Goal: Information Seeking & Learning: Stay updated

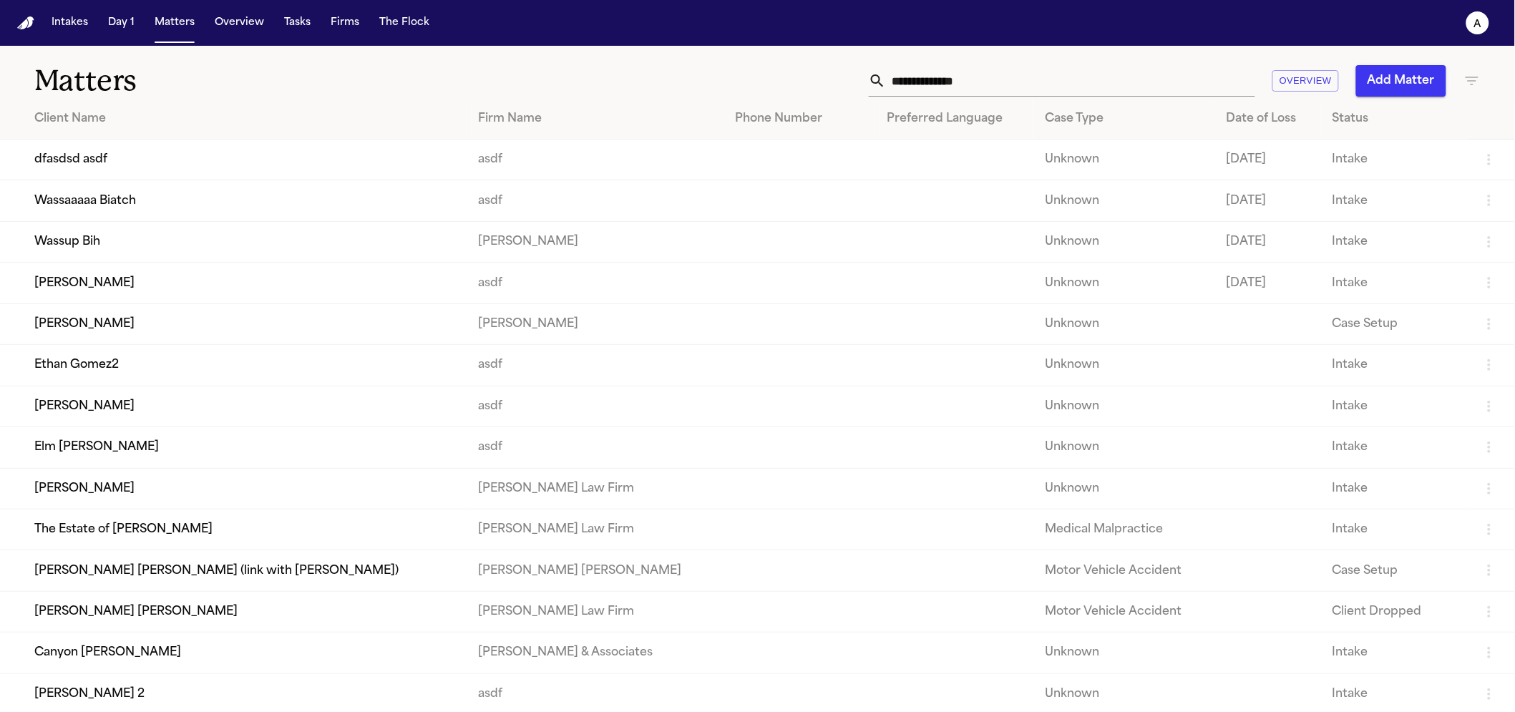
click at [283, 215] on td "Wassaaaaa Biatch" at bounding box center [233, 200] width 467 height 41
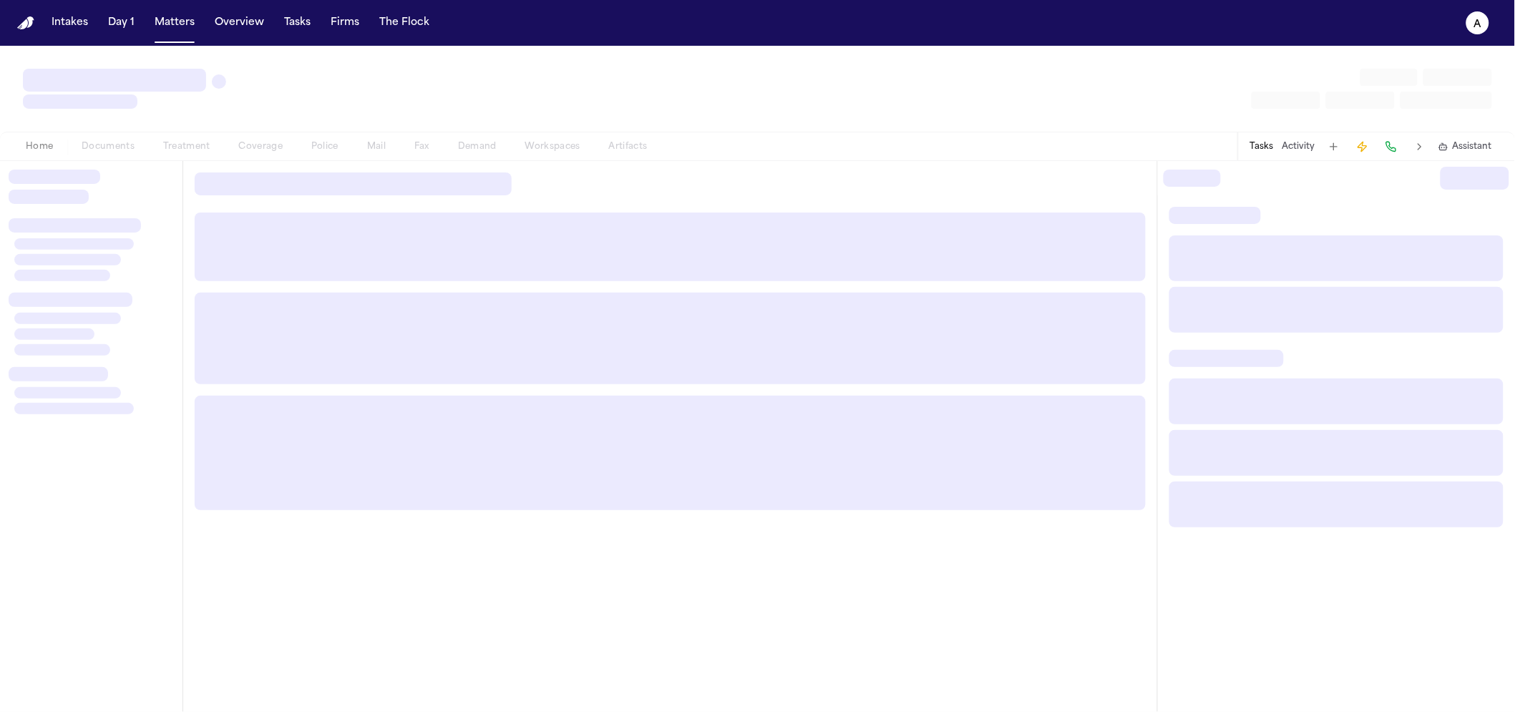
click at [327, 152] on div "Home Documents Treatment Coverage Police Mail Fax Demand Workspaces Artifacts" at bounding box center [336, 146] width 650 height 17
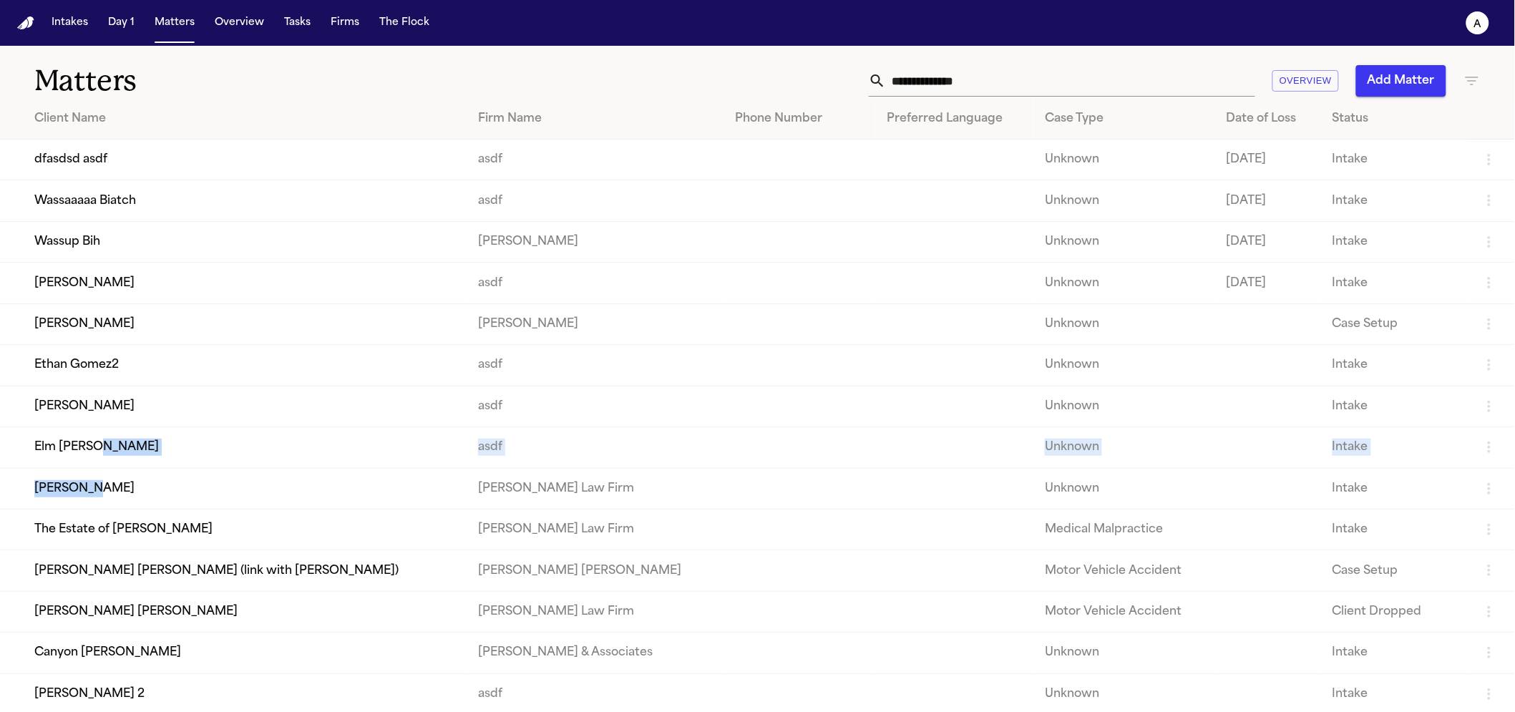
drag, startPoint x: 253, startPoint y: 462, endPoint x: 409, endPoint y: 503, distance: 162.1
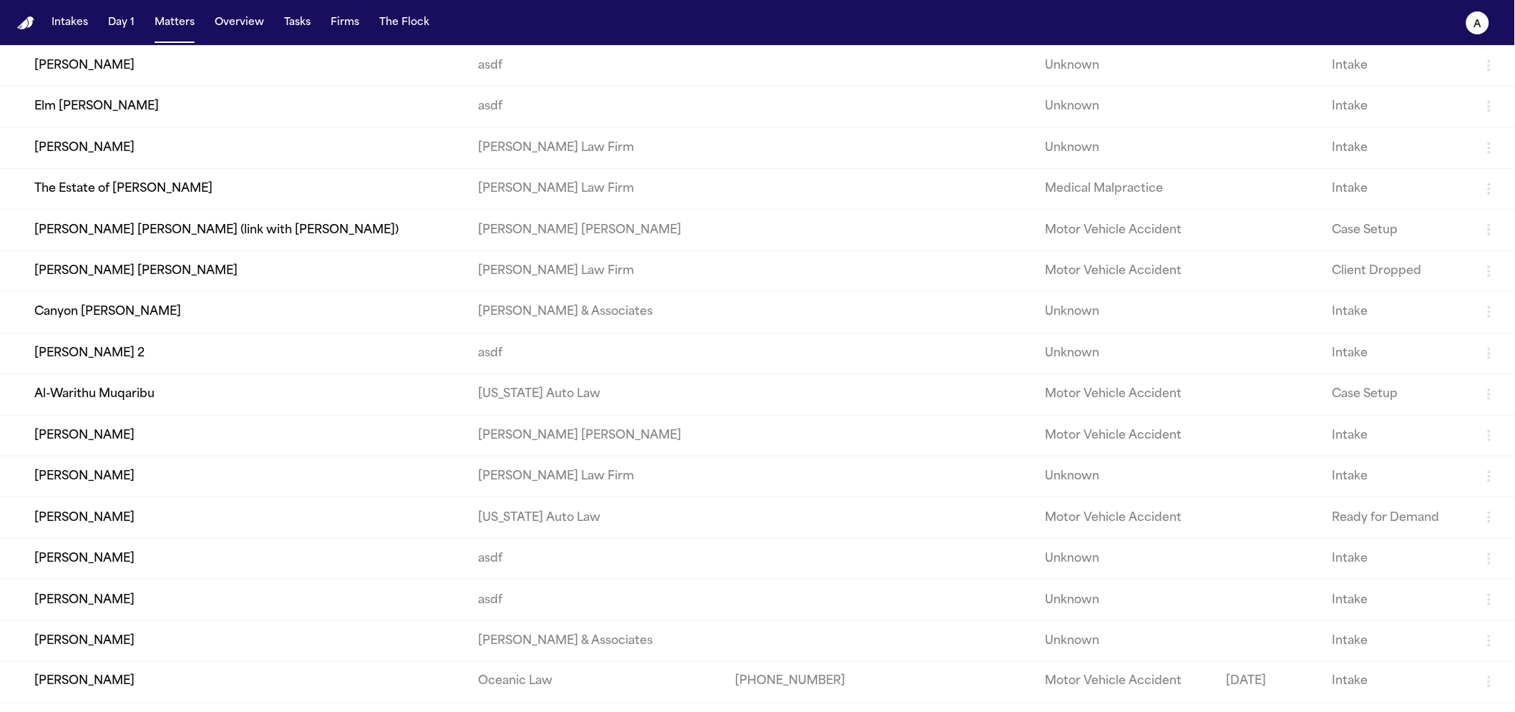
drag, startPoint x: 280, startPoint y: 636, endPoint x: 279, endPoint y: 644, distance: 8.6
click at [279, 620] on td "Sarah Pineida" at bounding box center [233, 600] width 467 height 41
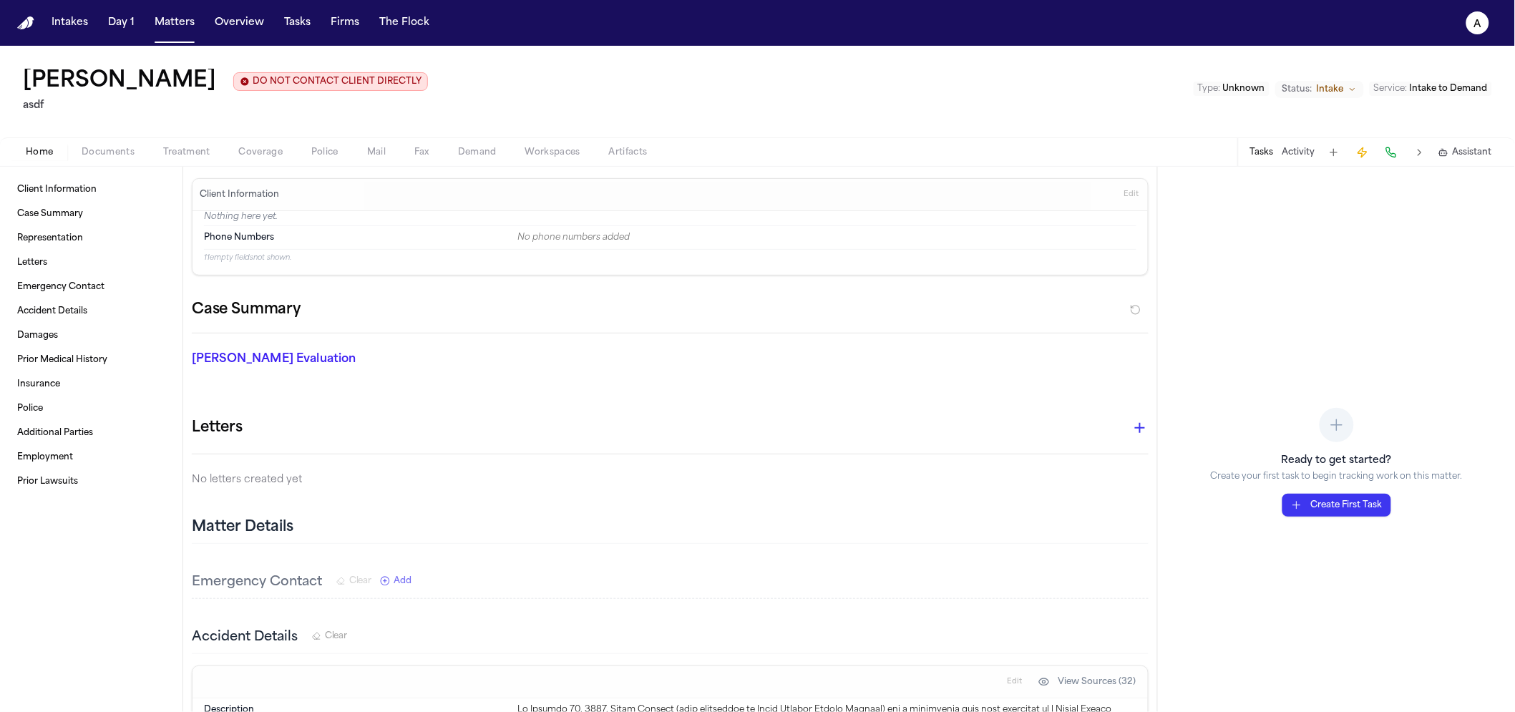
click at [332, 157] on span "Police" at bounding box center [324, 152] width 27 height 11
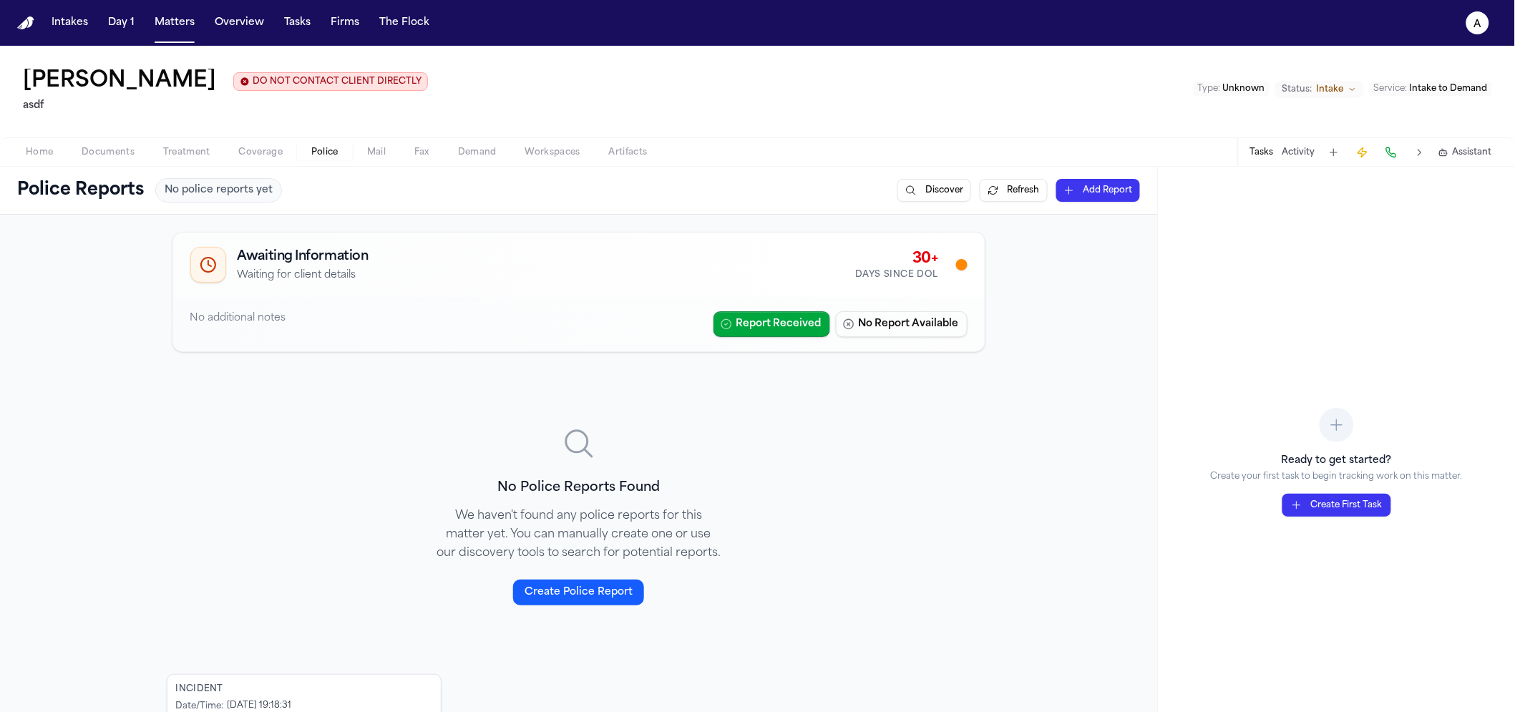
drag, startPoint x: 751, startPoint y: 331, endPoint x: 268, endPoint y: 292, distance: 484.7
click at [268, 292] on div "Awaiting Information Waiting for client details 30+ Days Since DOL No additiona…" at bounding box center [578, 292] width 813 height 120
click at [765, 344] on div "No additional notes Report Received No Report Available" at bounding box center [579, 324] width 812 height 54
click at [759, 329] on button "Report Received" at bounding box center [772, 324] width 117 height 26
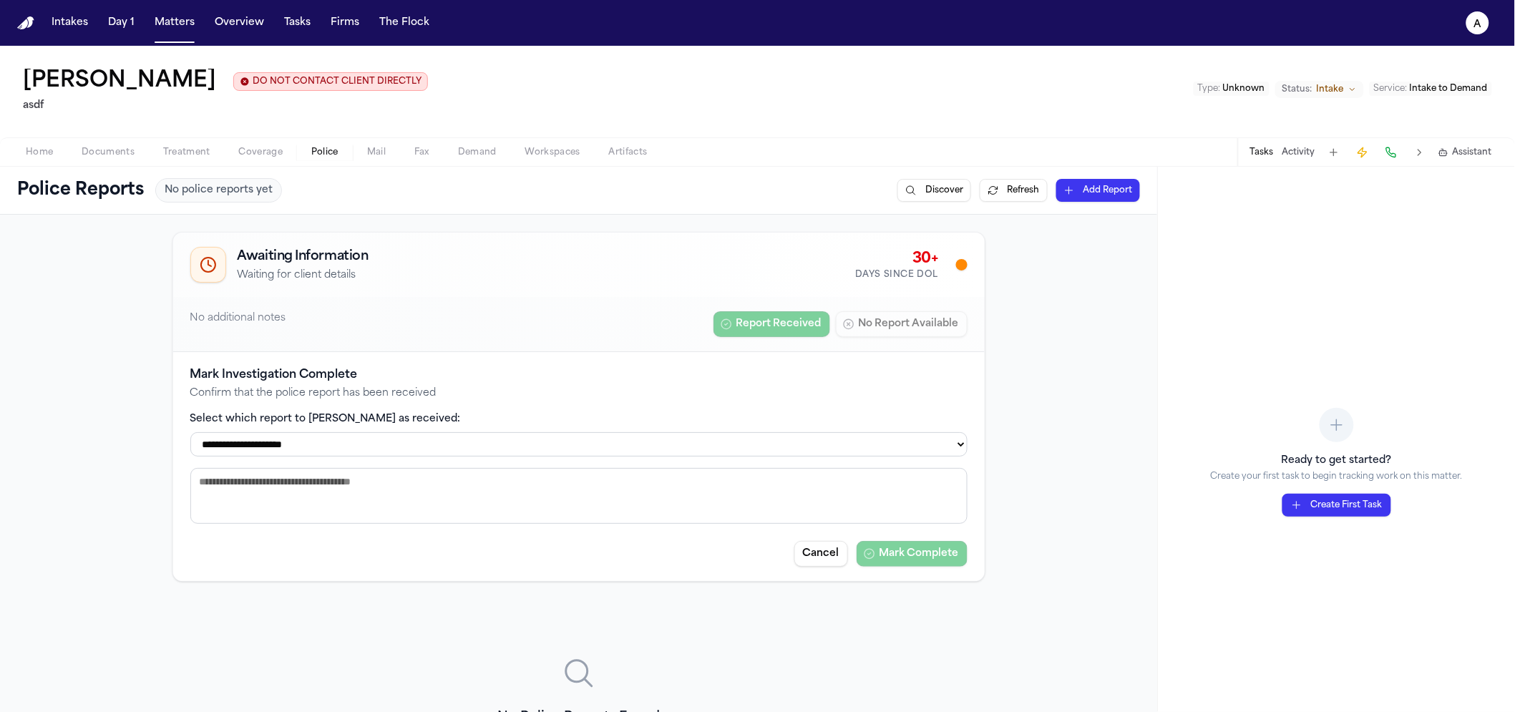
click at [489, 457] on select "**********" at bounding box center [578, 444] width 777 height 24
click at [190, 434] on select "**********" at bounding box center [578, 444] width 777 height 24
click at [394, 447] on select "**********" at bounding box center [578, 444] width 777 height 24
click at [190, 434] on select "**********" at bounding box center [578, 444] width 777 height 24
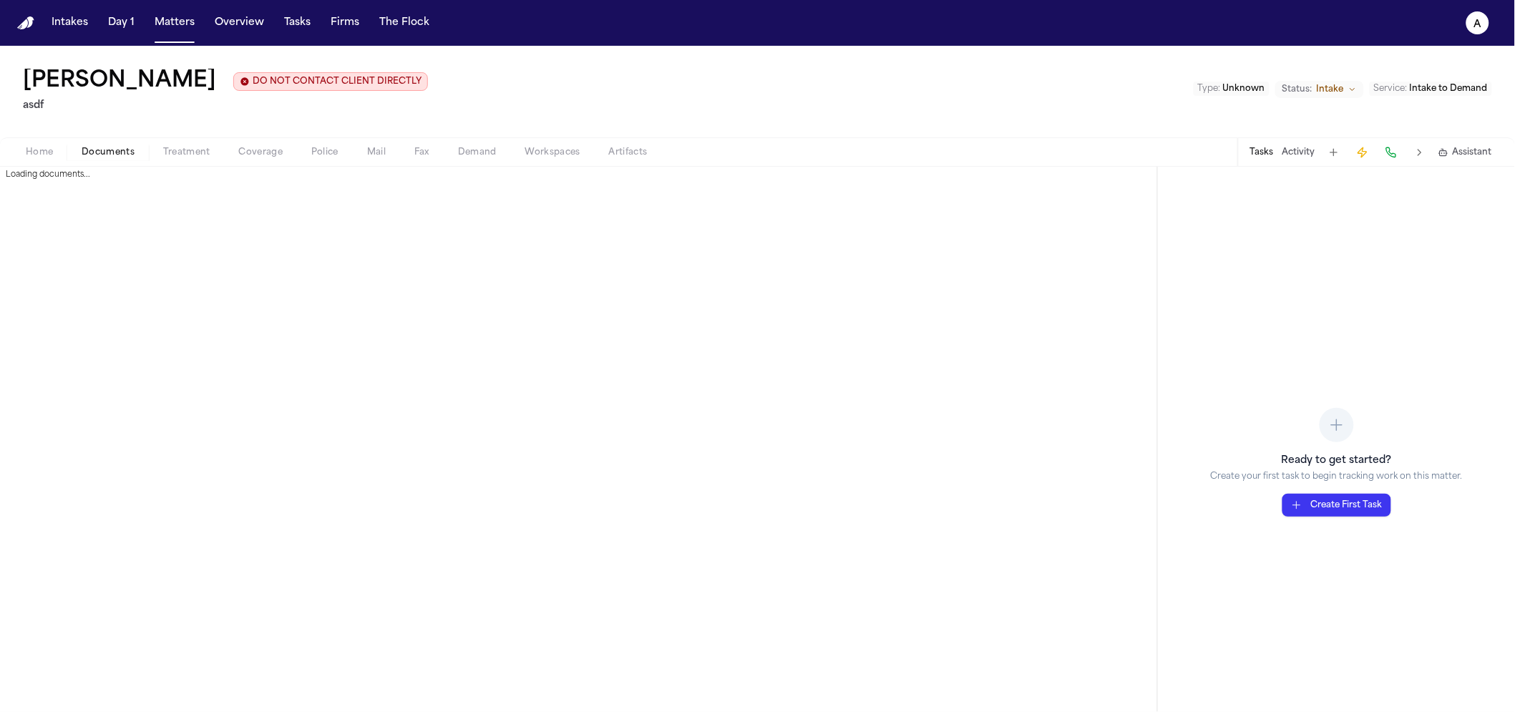
click at [107, 158] on span "Documents" at bounding box center [108, 152] width 53 height 11
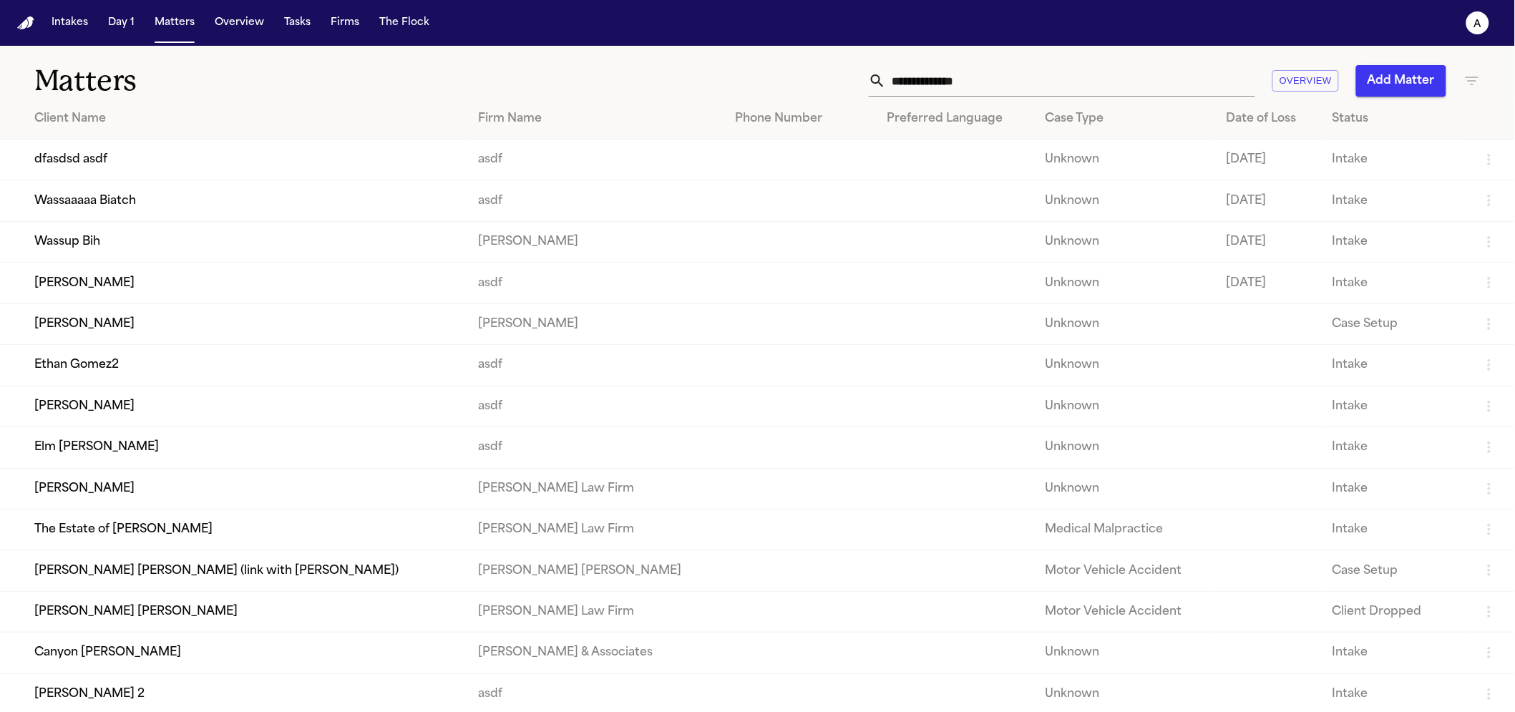
click at [328, 254] on td "Wassup Bih" at bounding box center [233, 241] width 467 height 41
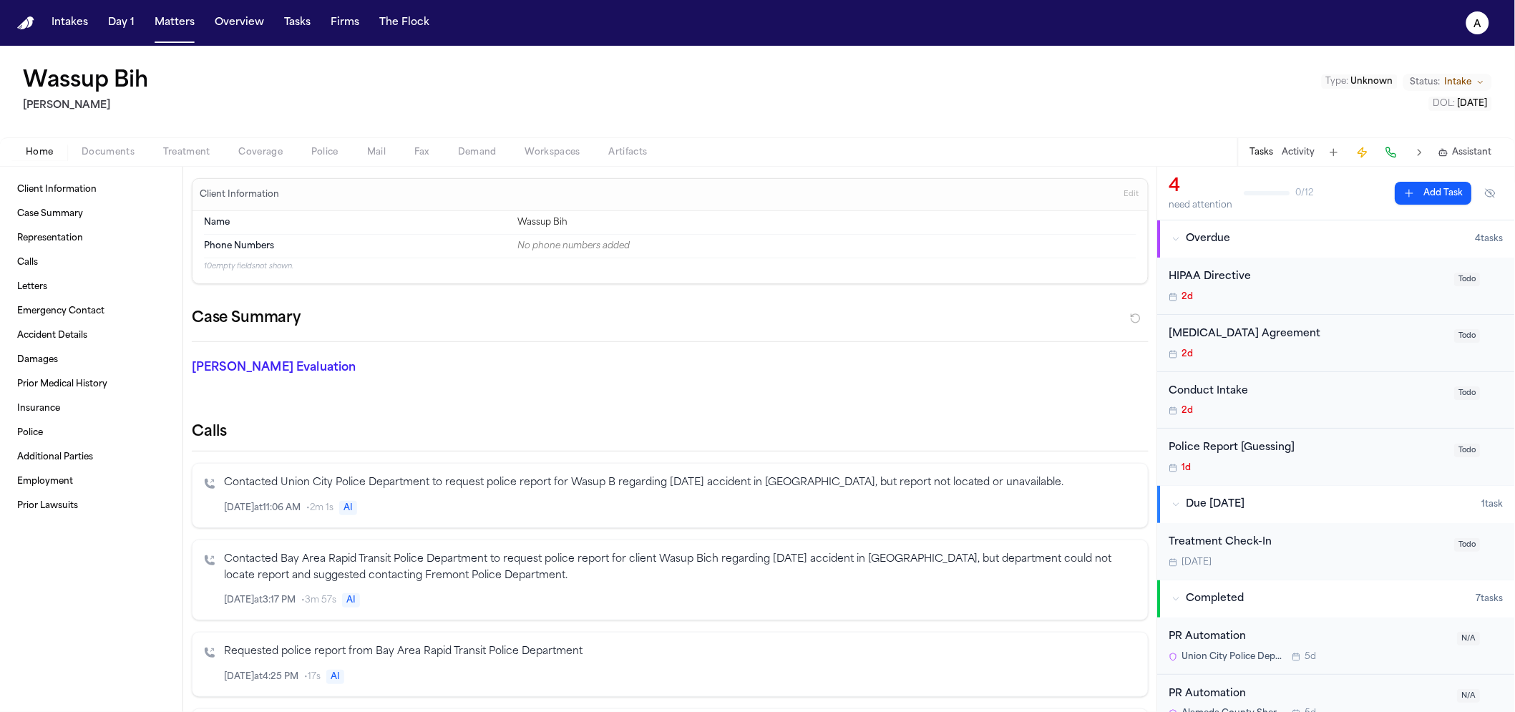
click at [302, 137] on div "Home Documents Treatment Coverage Police Mail Fax Demand Workspaces Artifacts T…" at bounding box center [757, 151] width 1515 height 29
click at [309, 142] on div "Home Documents Treatment Coverage Police Mail Fax Demand Workspaces Artifacts T…" at bounding box center [757, 151] width 1515 height 29
click at [313, 147] on span "Police" at bounding box center [324, 152] width 27 height 11
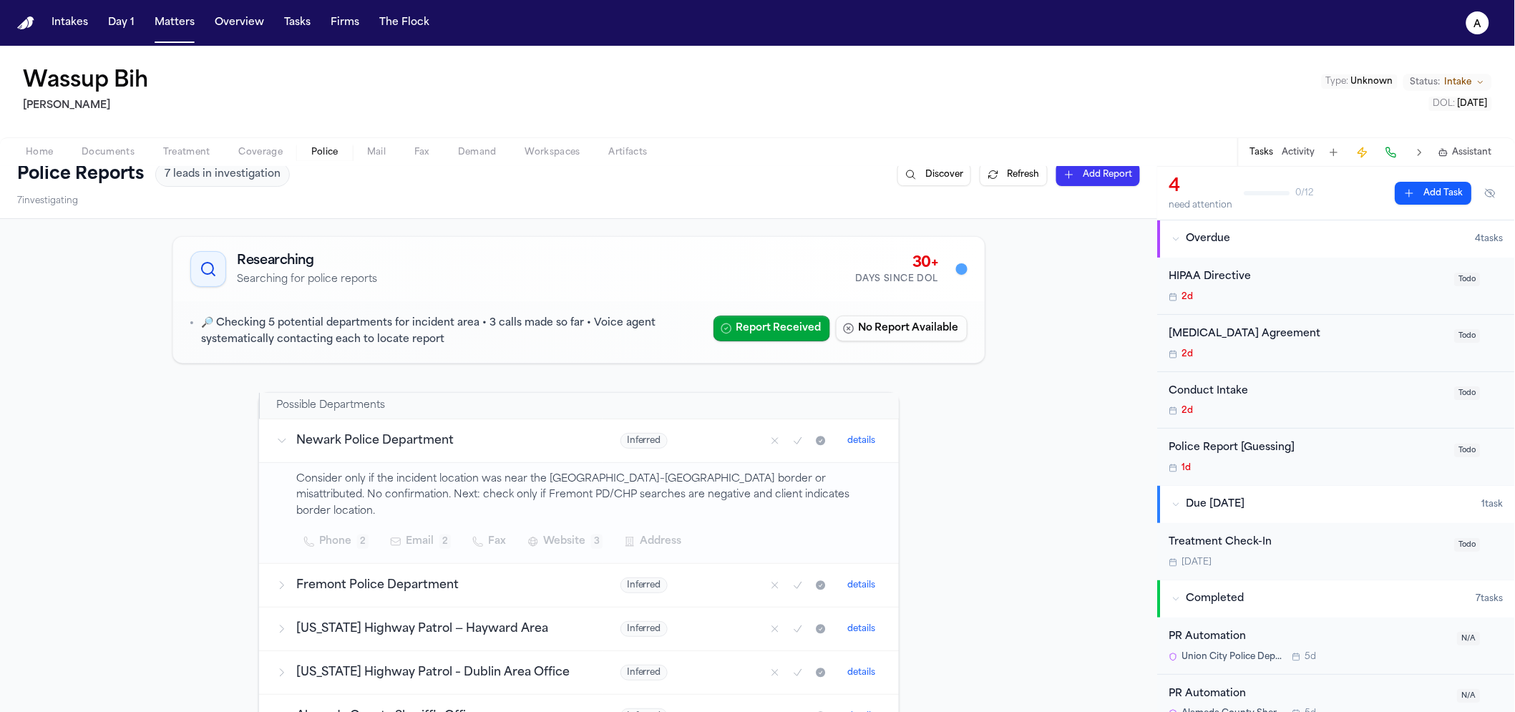
scroll to position [18, 0]
click at [741, 327] on button "Report Received" at bounding box center [772, 326] width 117 height 26
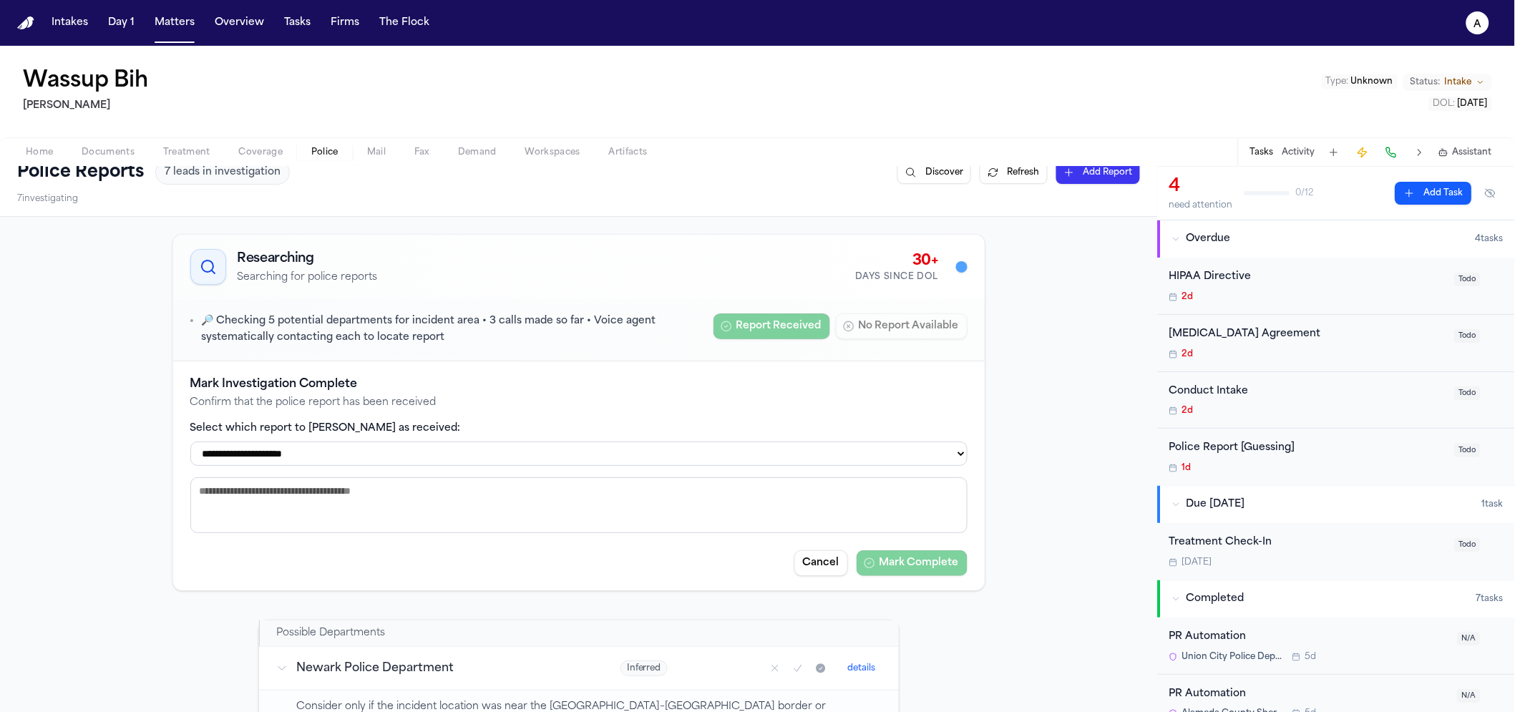
click at [461, 470] on div "**********" at bounding box center [578, 476] width 777 height 200
click at [472, 442] on select "**********" at bounding box center [578, 454] width 777 height 24
select select "**********"
click at [190, 442] on select "**********" at bounding box center [578, 454] width 777 height 24
click at [916, 559] on button "Mark Complete" at bounding box center [912, 563] width 111 height 26
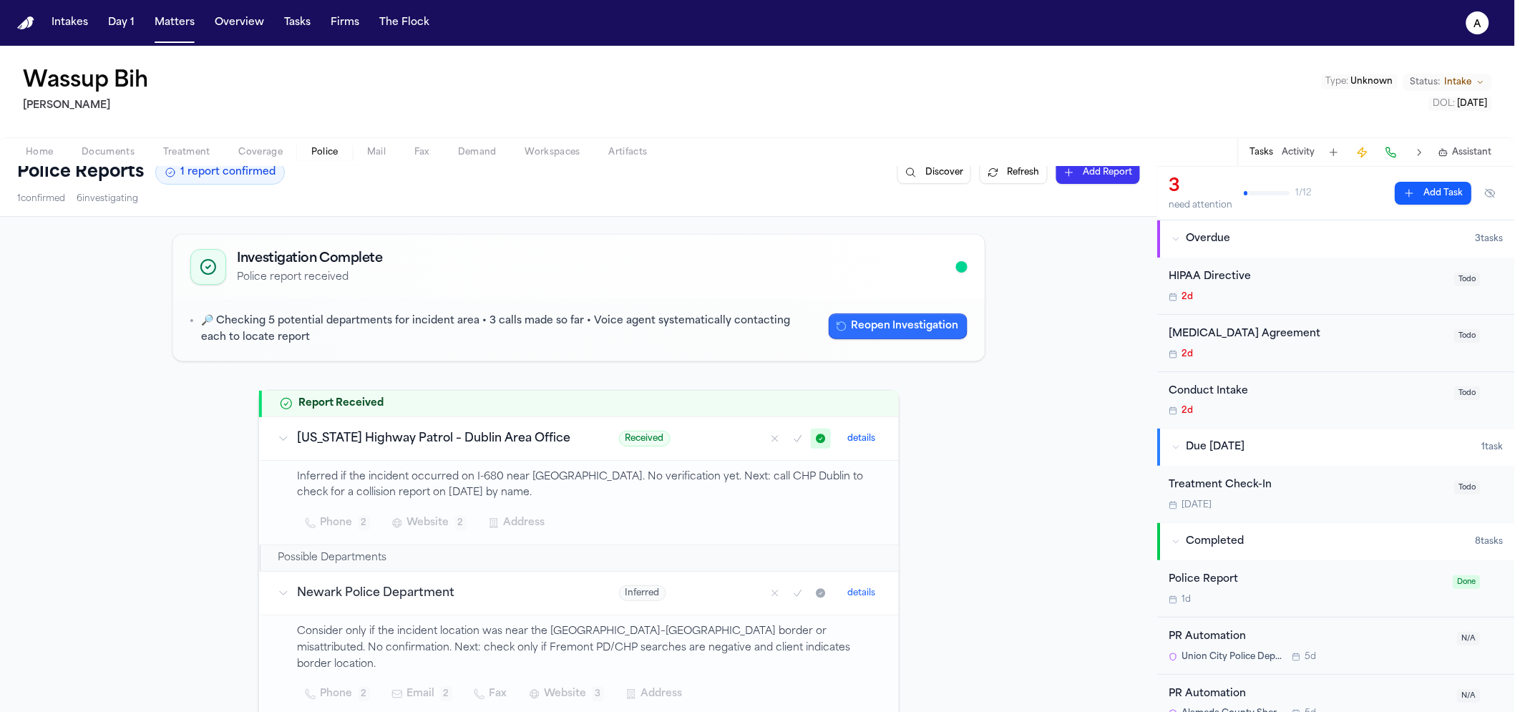
click at [920, 329] on button "Reopen Investigation" at bounding box center [898, 326] width 139 height 26
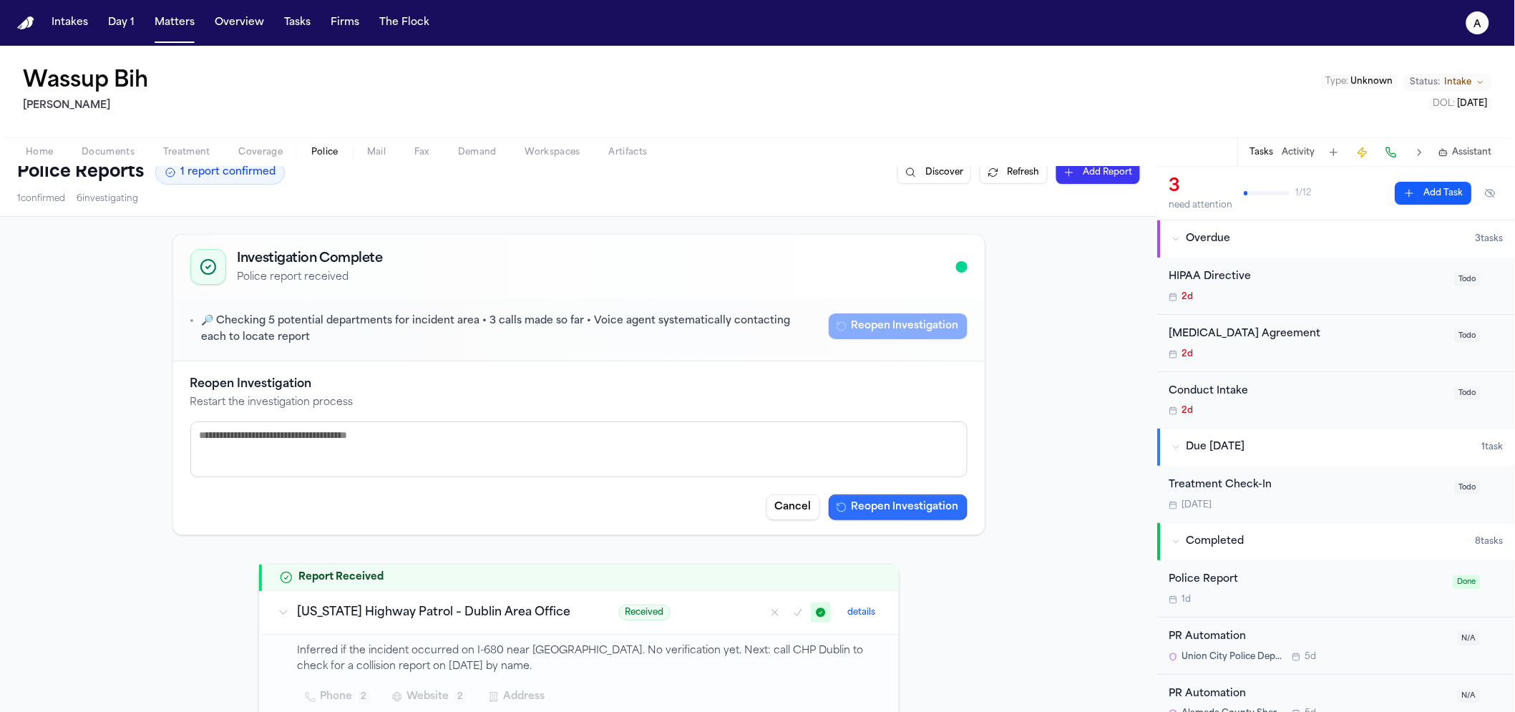
click at [870, 507] on button "Reopen Investigation" at bounding box center [898, 508] width 139 height 26
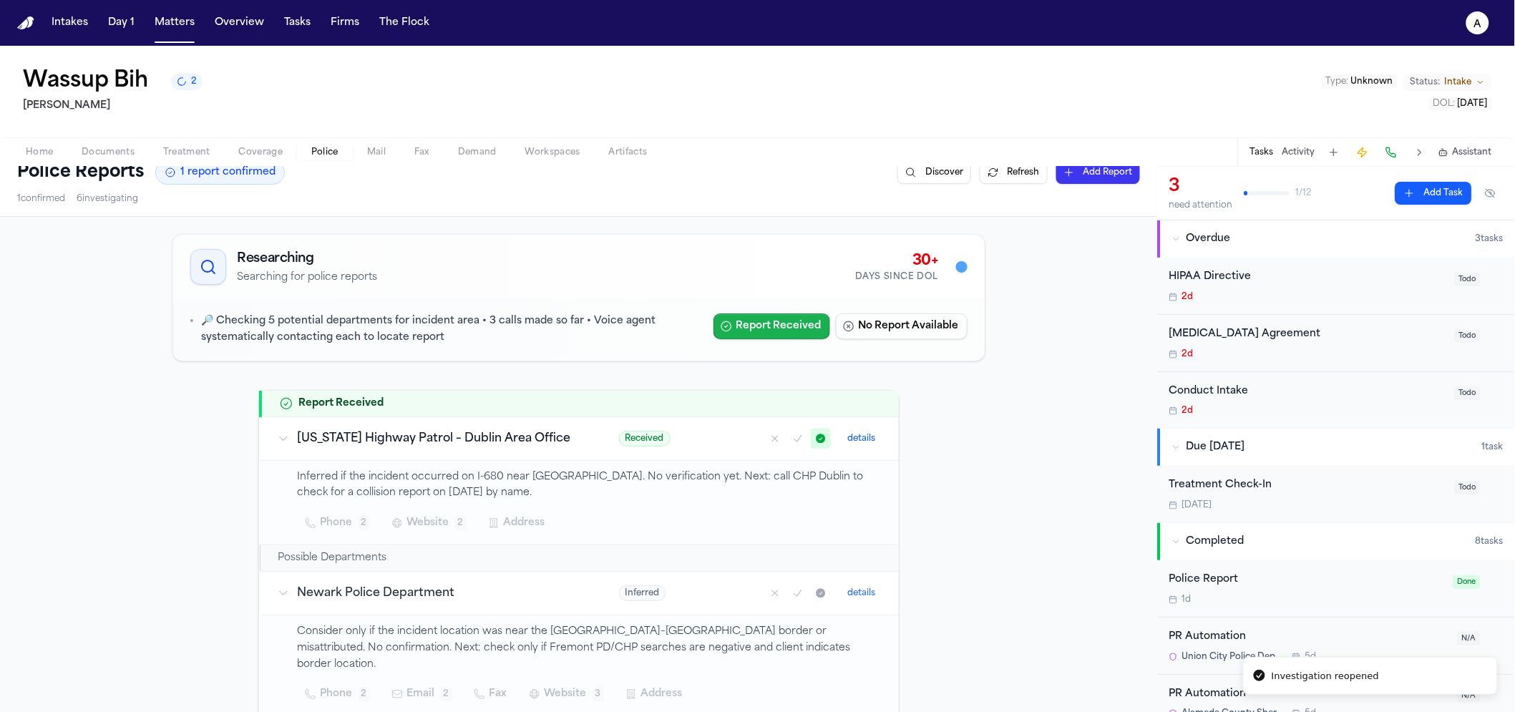
click at [776, 331] on button "Report Received" at bounding box center [772, 326] width 117 height 26
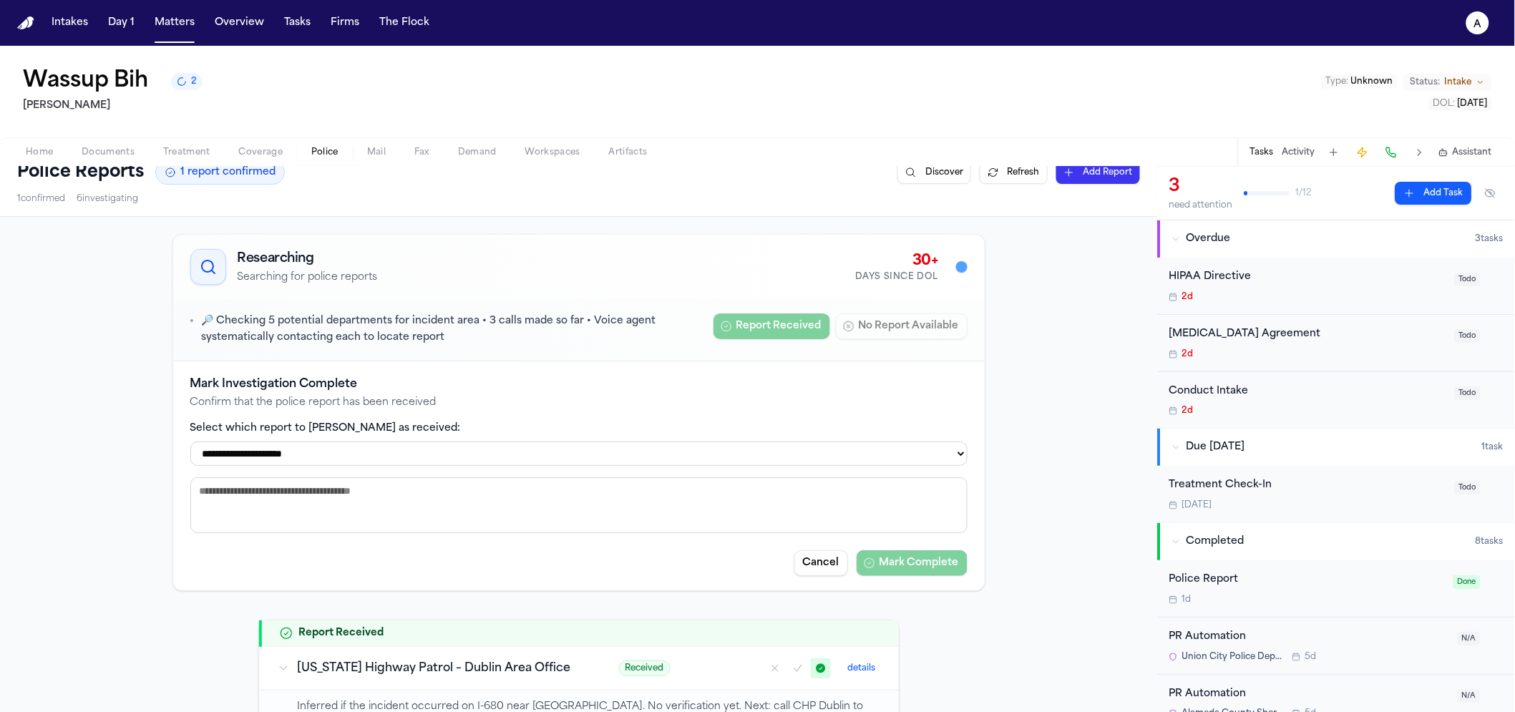
click at [409, 466] on select "**********" at bounding box center [578, 454] width 777 height 24
select select "**********"
click at [190, 442] on select "**********" at bounding box center [578, 454] width 777 height 24
click at [913, 564] on button "Mark Complete" at bounding box center [912, 563] width 111 height 26
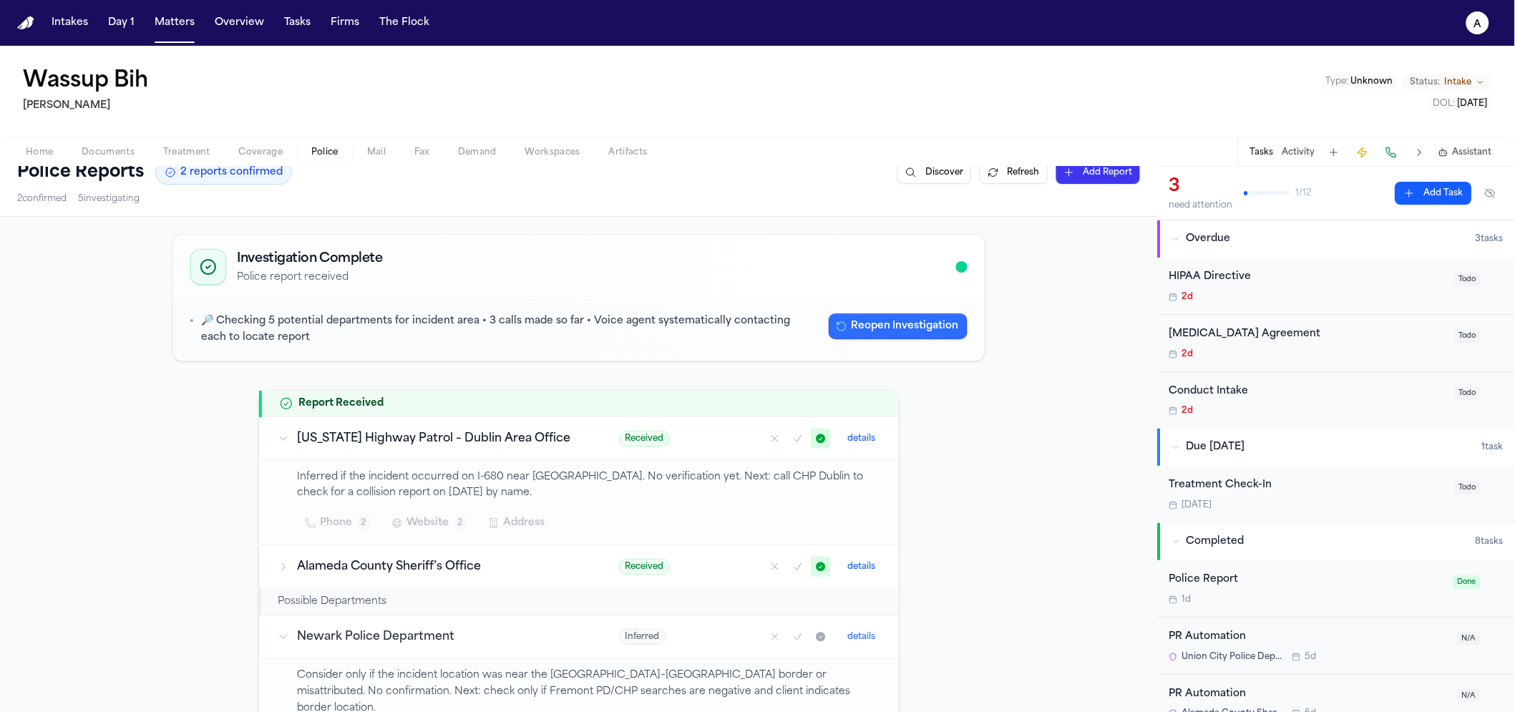
click at [865, 318] on button "Reopen Investigation" at bounding box center [898, 326] width 139 height 26
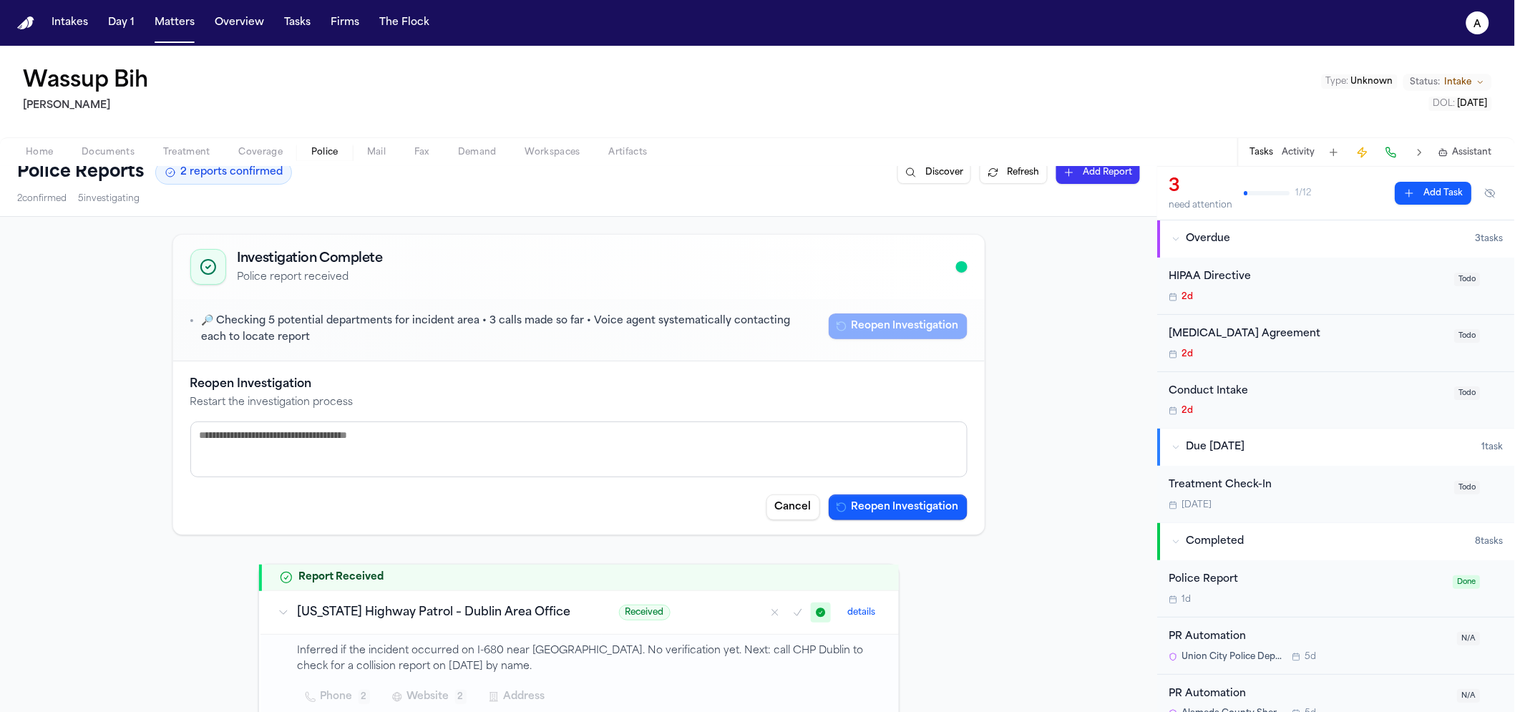
click at [510, 439] on textarea at bounding box center [578, 450] width 777 height 56
click at [844, 497] on button "Reopen Investigation" at bounding box center [898, 508] width 139 height 26
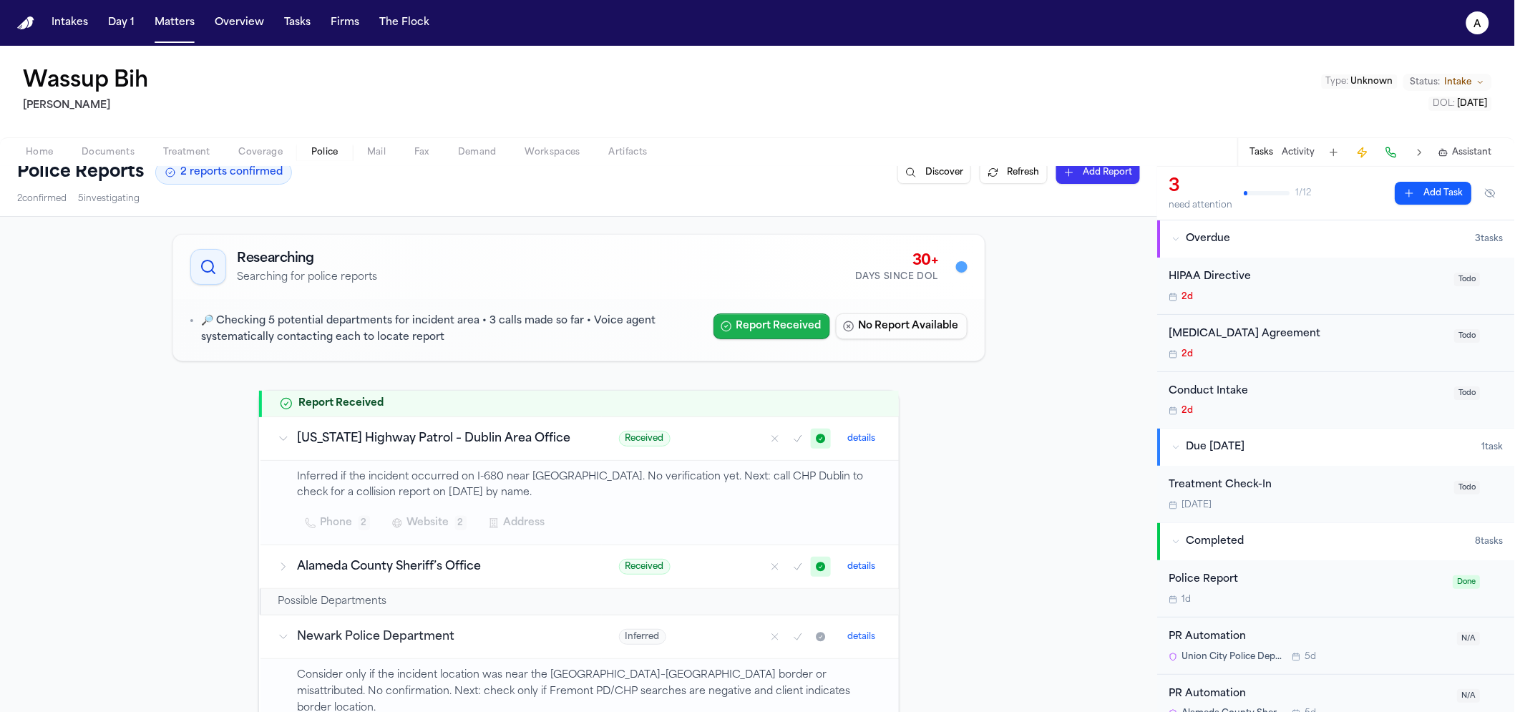
click at [761, 328] on button "Report Received" at bounding box center [772, 326] width 117 height 26
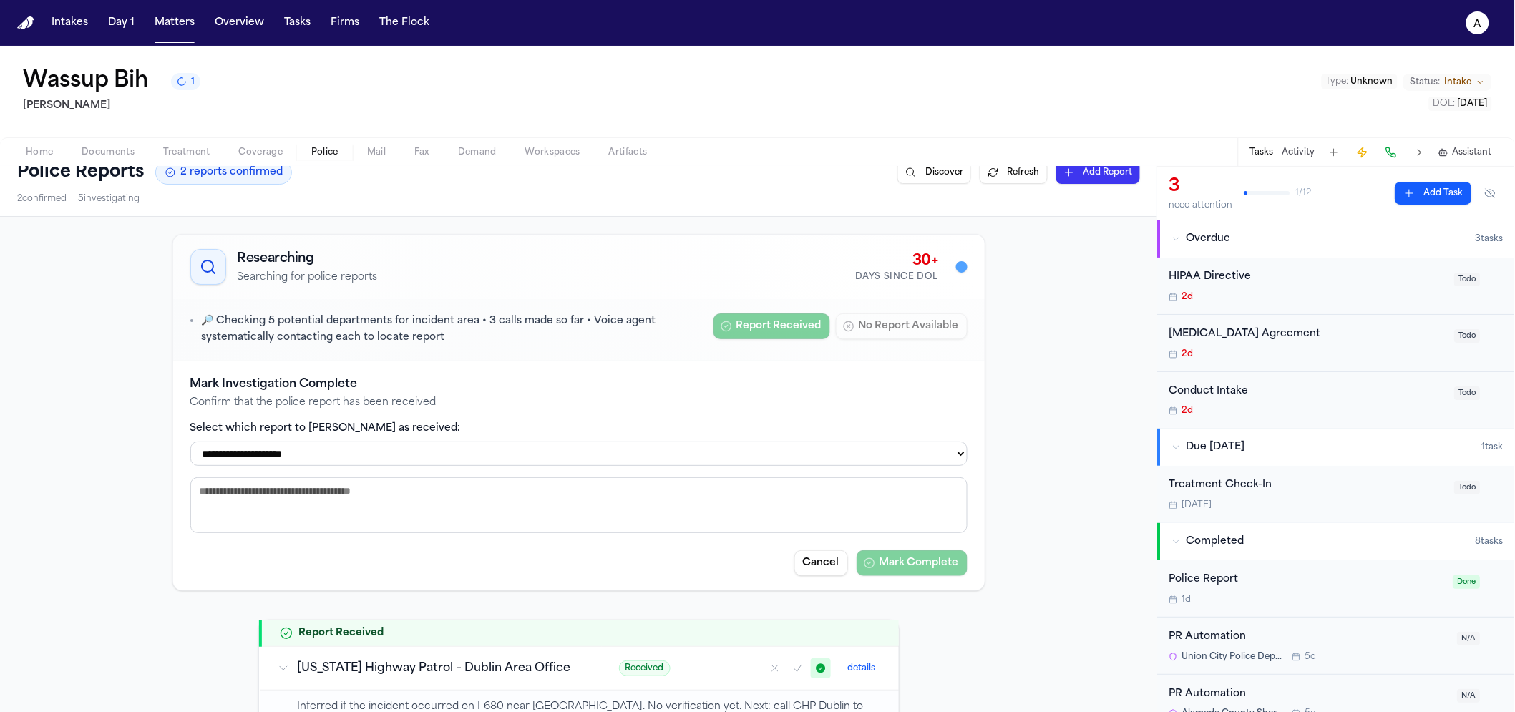
click at [451, 449] on select "**********" at bounding box center [578, 454] width 777 height 24
select select "**********"
click at [190, 442] on select "**********" at bounding box center [578, 454] width 777 height 24
click at [895, 580] on div "**********" at bounding box center [579, 475] width 812 height 229
click at [897, 574] on button "Mark Complete" at bounding box center [912, 563] width 111 height 26
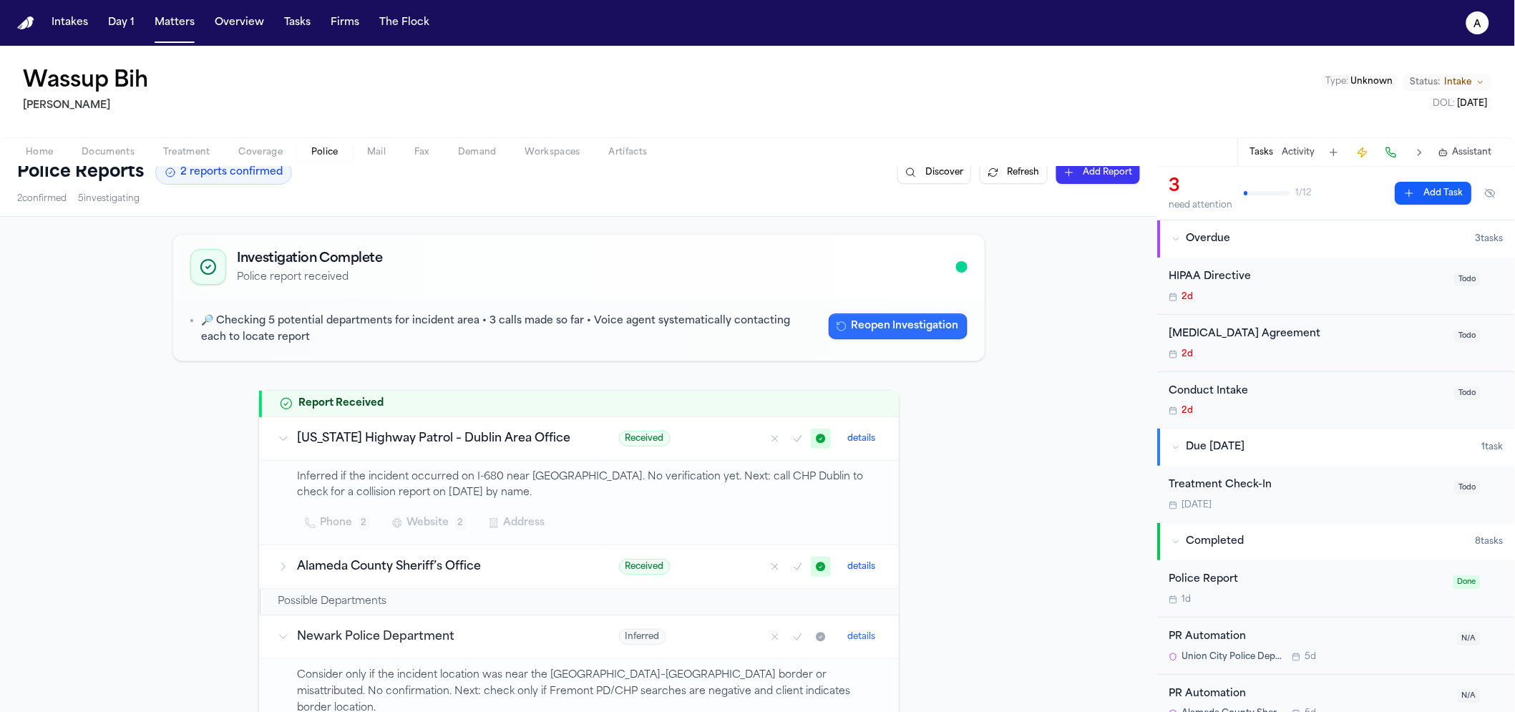
click at [915, 326] on button "Reopen Investigation" at bounding box center [898, 326] width 139 height 26
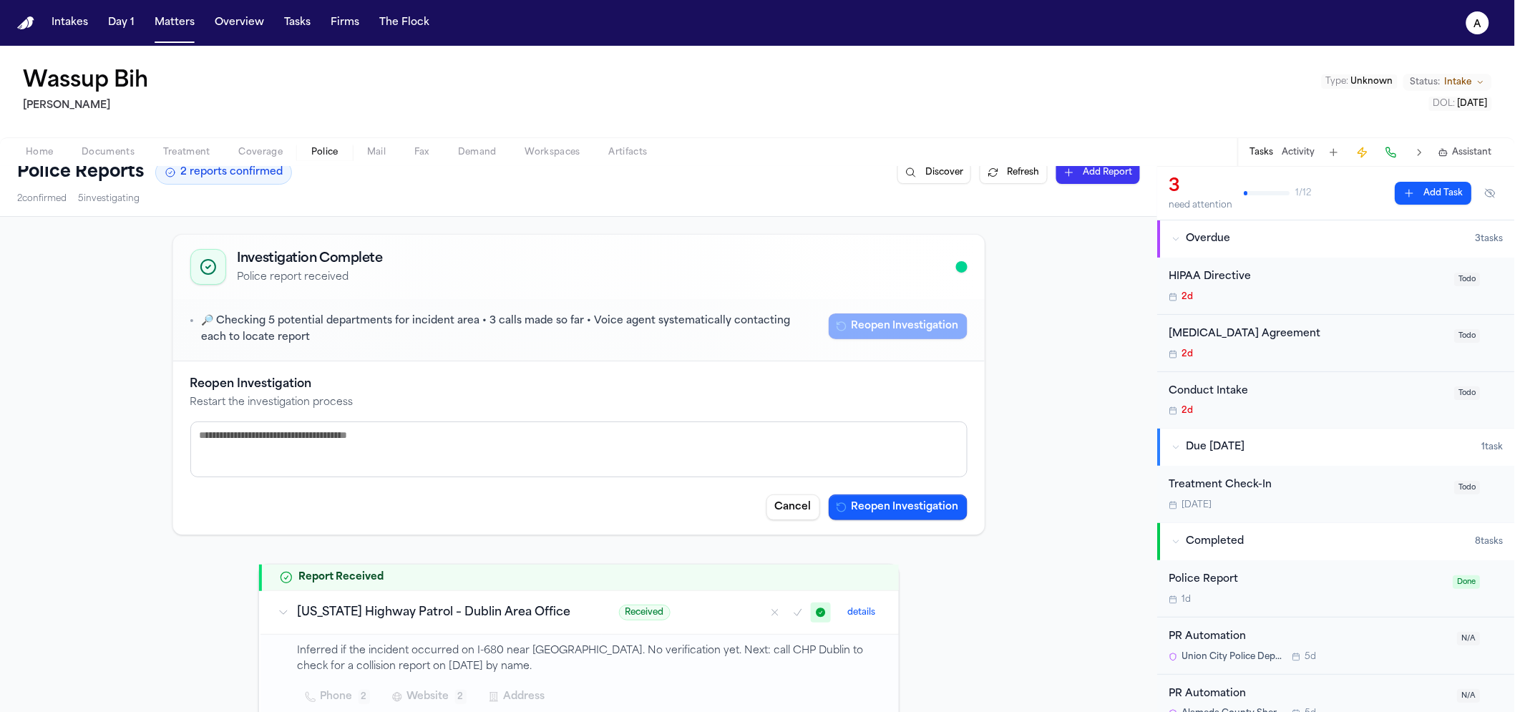
drag, startPoint x: 899, startPoint y: 522, endPoint x: 903, endPoint y: 511, distance: 11.6
click at [899, 522] on div "Reopen Investigation Restart the investigation process Cancel Reopen Investigat…" at bounding box center [579, 447] width 812 height 173
click at [903, 510] on button "Reopen Investigation" at bounding box center [898, 508] width 139 height 26
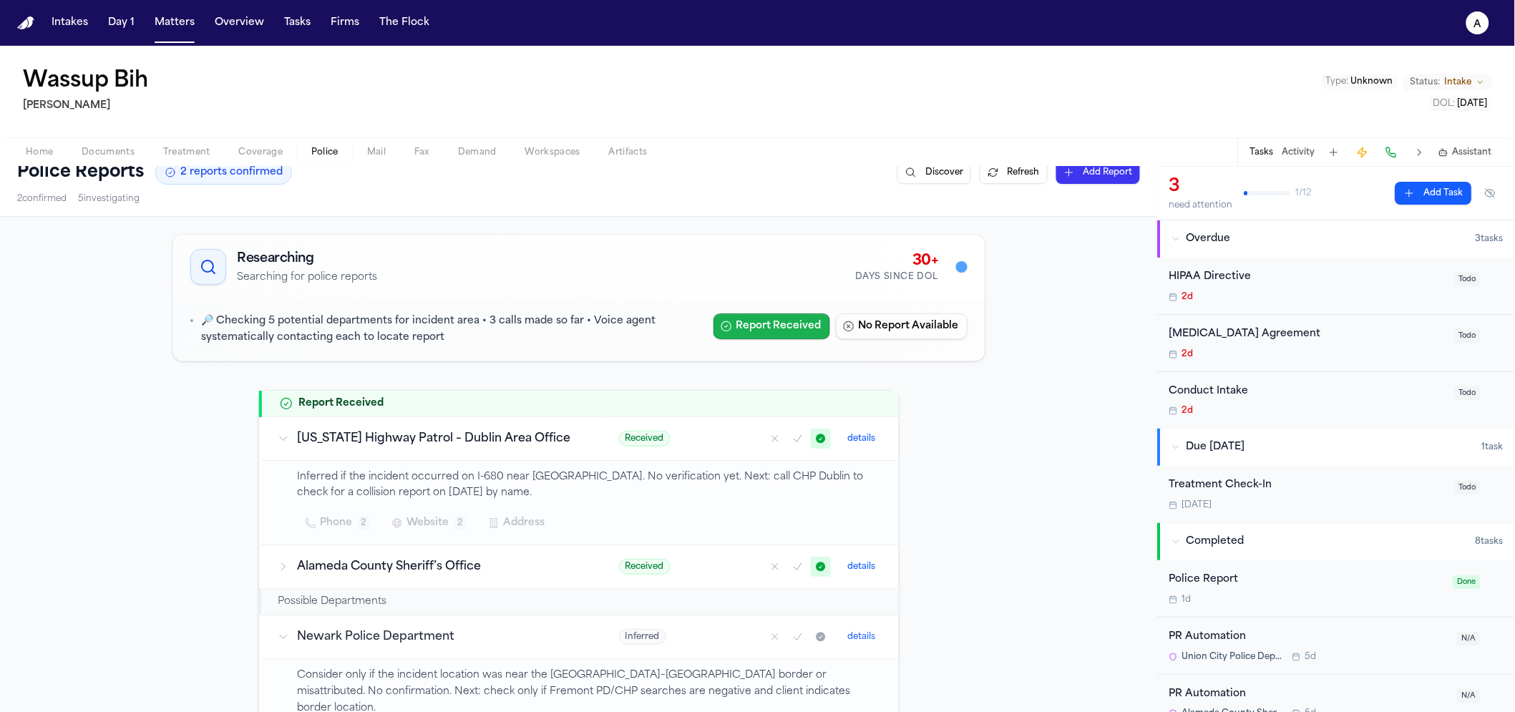
click at [792, 325] on button "Report Received" at bounding box center [772, 326] width 117 height 26
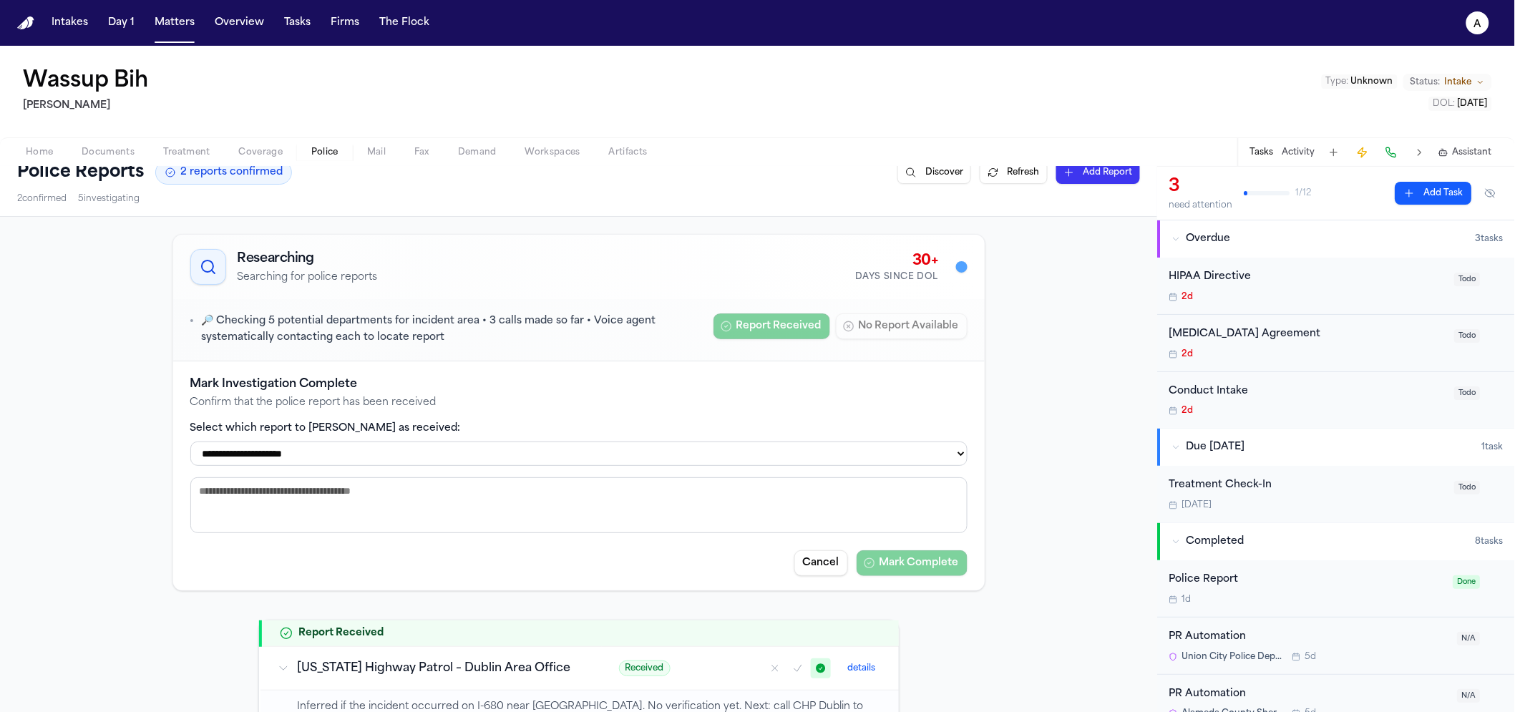
click at [522, 456] on select "**********" at bounding box center [578, 454] width 777 height 24
select select "**********"
click at [190, 442] on select "**********" at bounding box center [578, 454] width 777 height 24
click at [920, 570] on button "Mark Complete" at bounding box center [912, 563] width 111 height 26
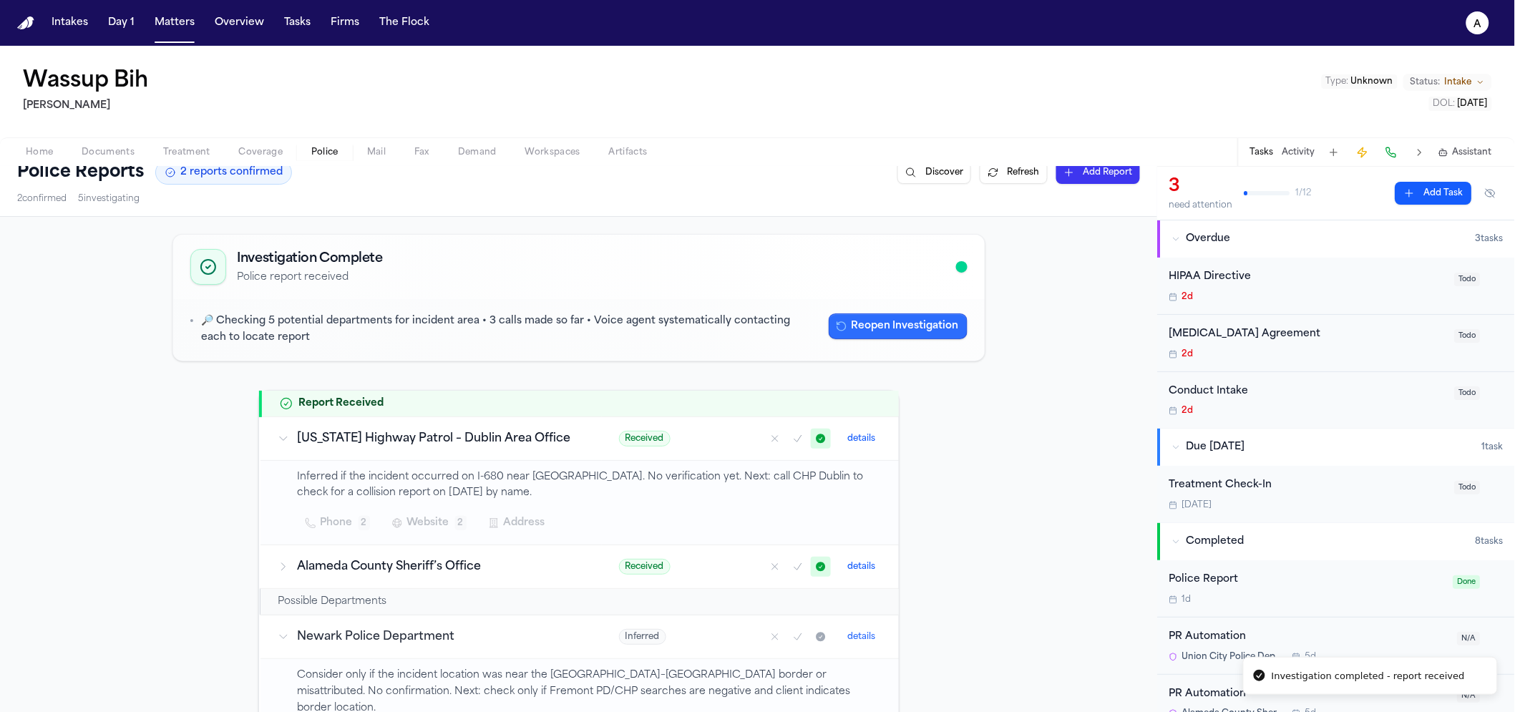
click at [895, 323] on button "Reopen Investigation" at bounding box center [898, 326] width 139 height 26
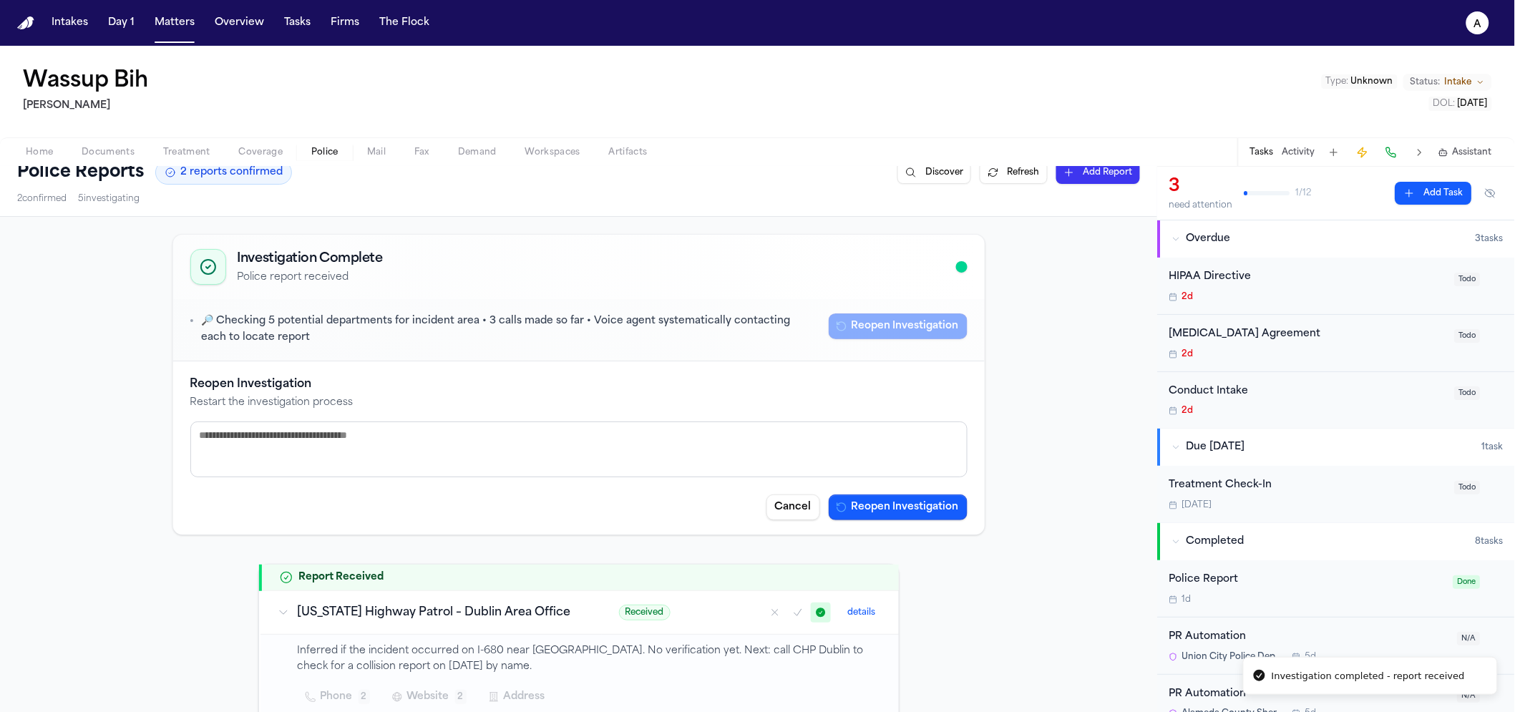
click at [887, 515] on button "Reopen Investigation" at bounding box center [898, 508] width 139 height 26
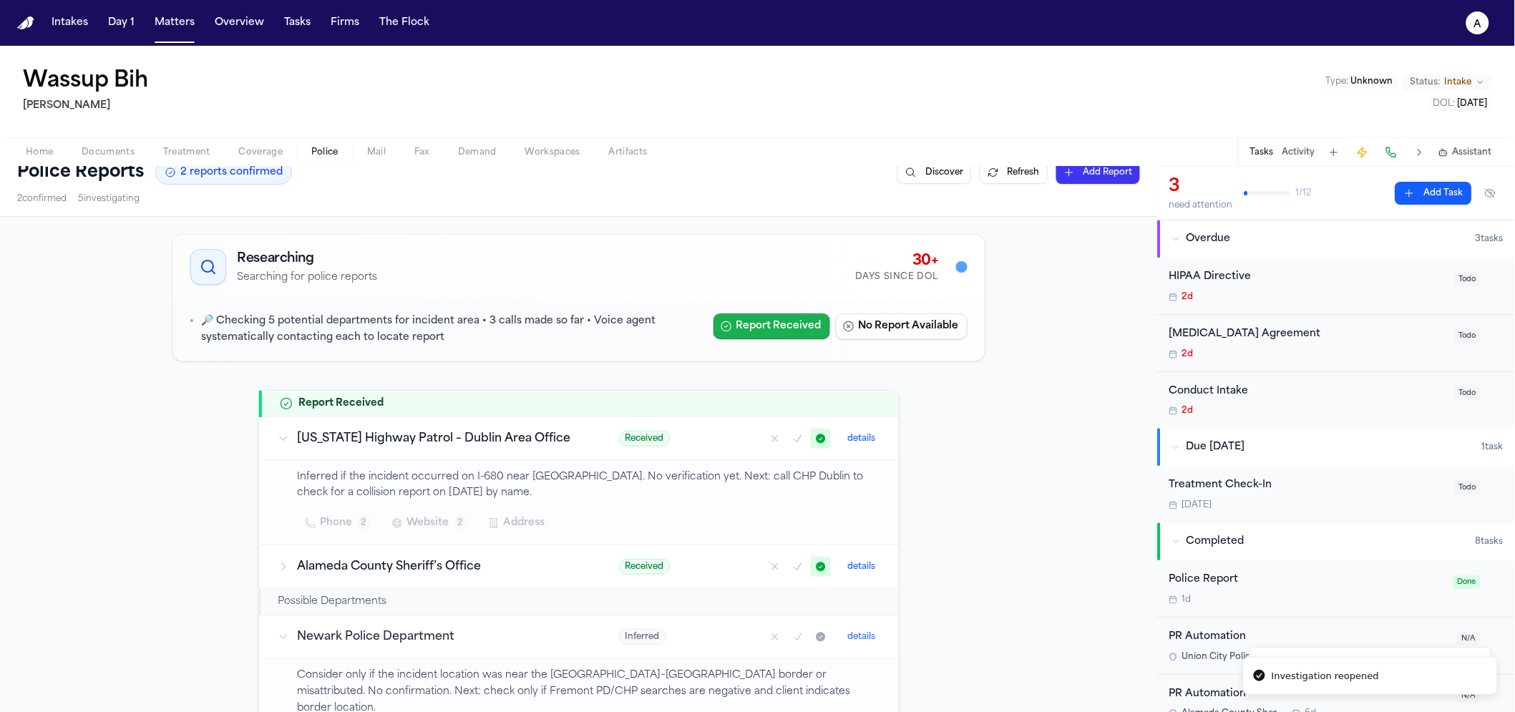
click at [726, 326] on icon "button" at bounding box center [726, 326] width 11 height 11
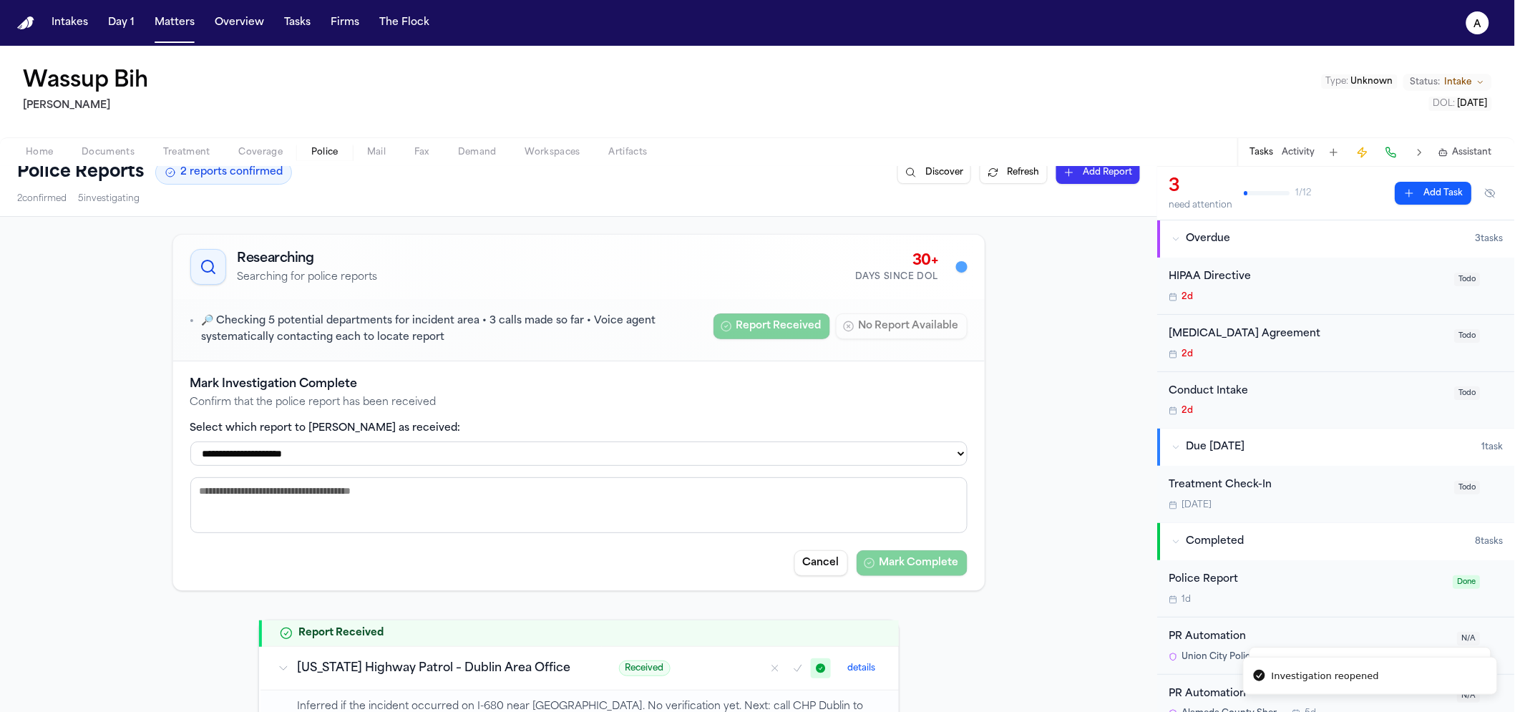
click at [488, 437] on div "**********" at bounding box center [578, 444] width 777 height 44
click at [448, 450] on select "**********" at bounding box center [578, 454] width 777 height 24
select select "**********"
click at [190, 442] on select "**********" at bounding box center [578, 454] width 777 height 24
click at [912, 570] on button "Mark Complete" at bounding box center [912, 563] width 111 height 26
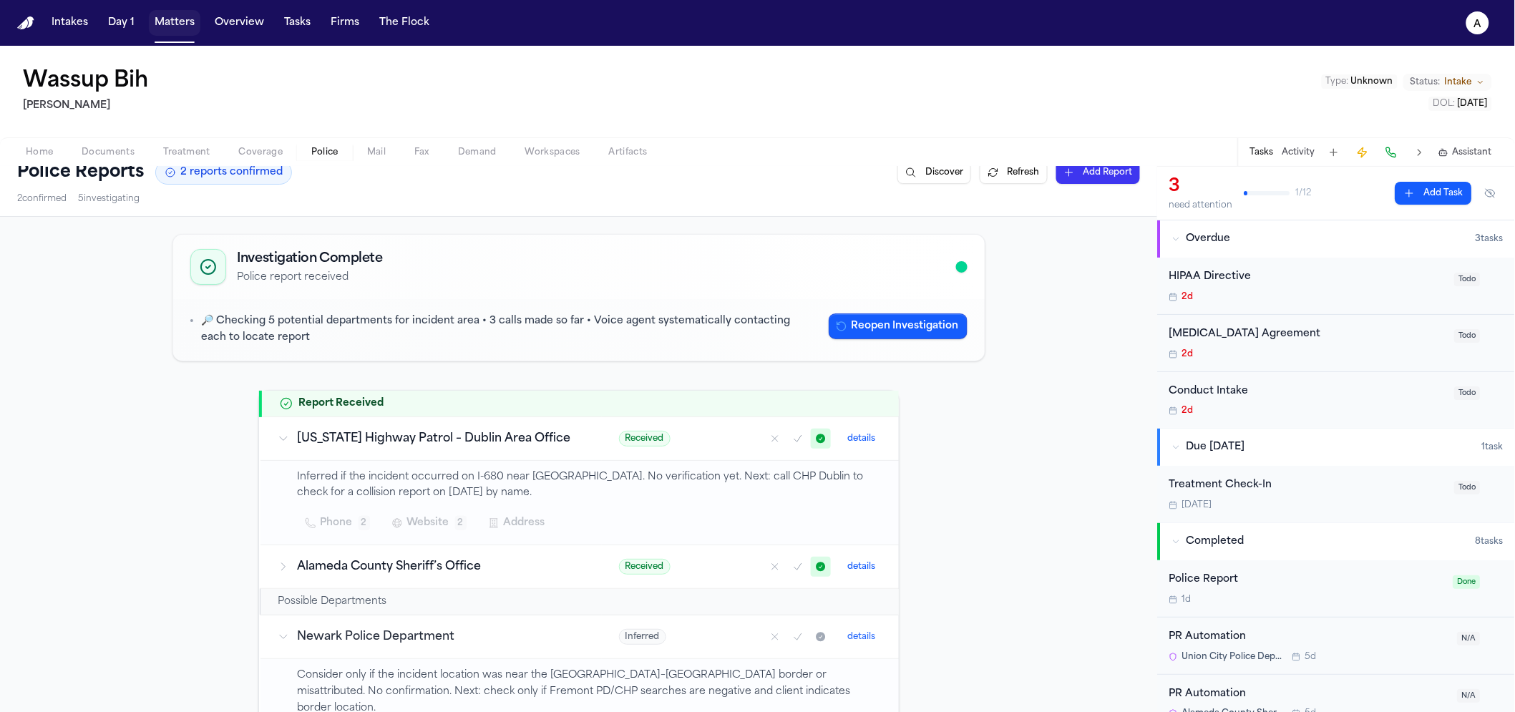
click at [178, 34] on button "Matters" at bounding box center [175, 23] width 52 height 26
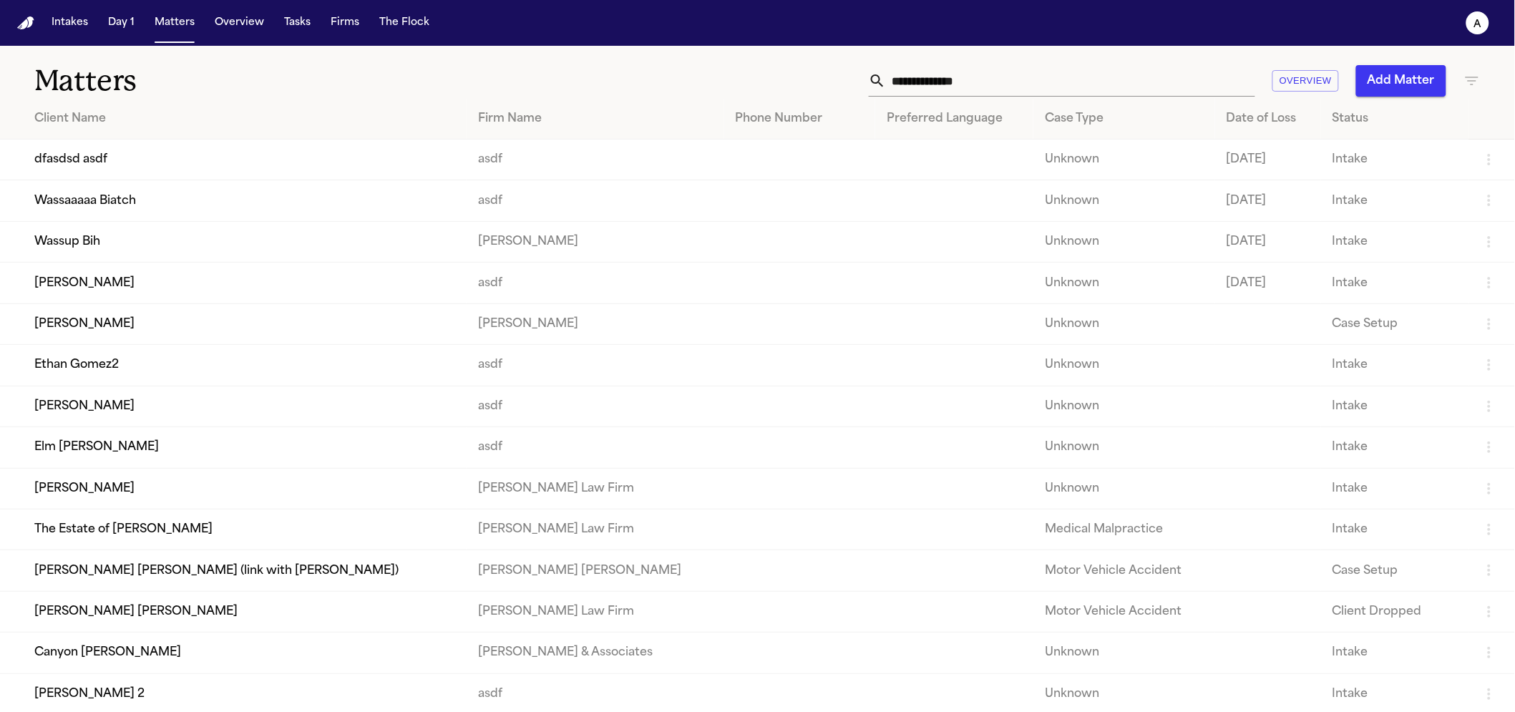
click at [205, 165] on td "dfasdsd asdf" at bounding box center [233, 160] width 467 height 41
click at [218, 233] on td "Wassup Bih" at bounding box center [233, 241] width 467 height 41
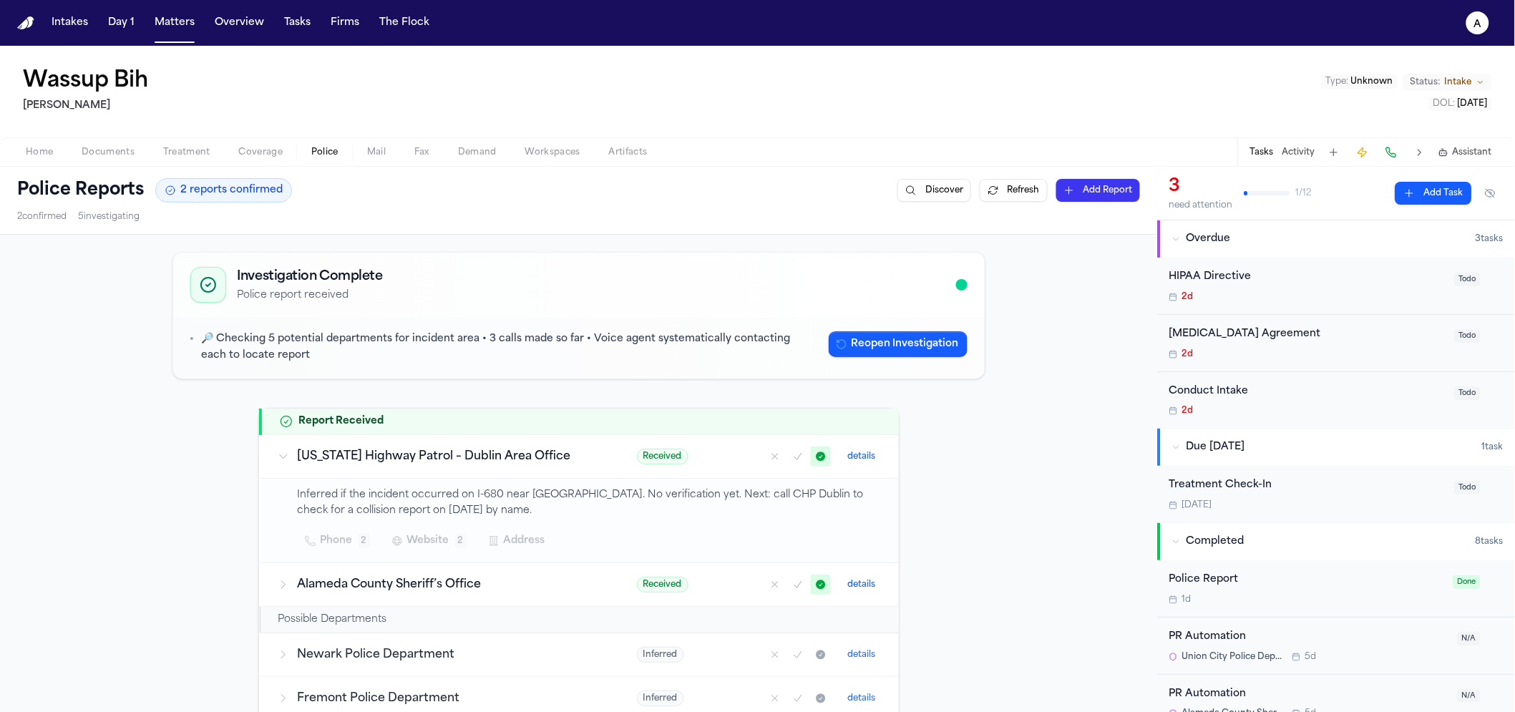
click at [339, 146] on button "Police" at bounding box center [325, 152] width 56 height 17
click at [873, 341] on button "Reopen Investigation" at bounding box center [898, 344] width 139 height 26
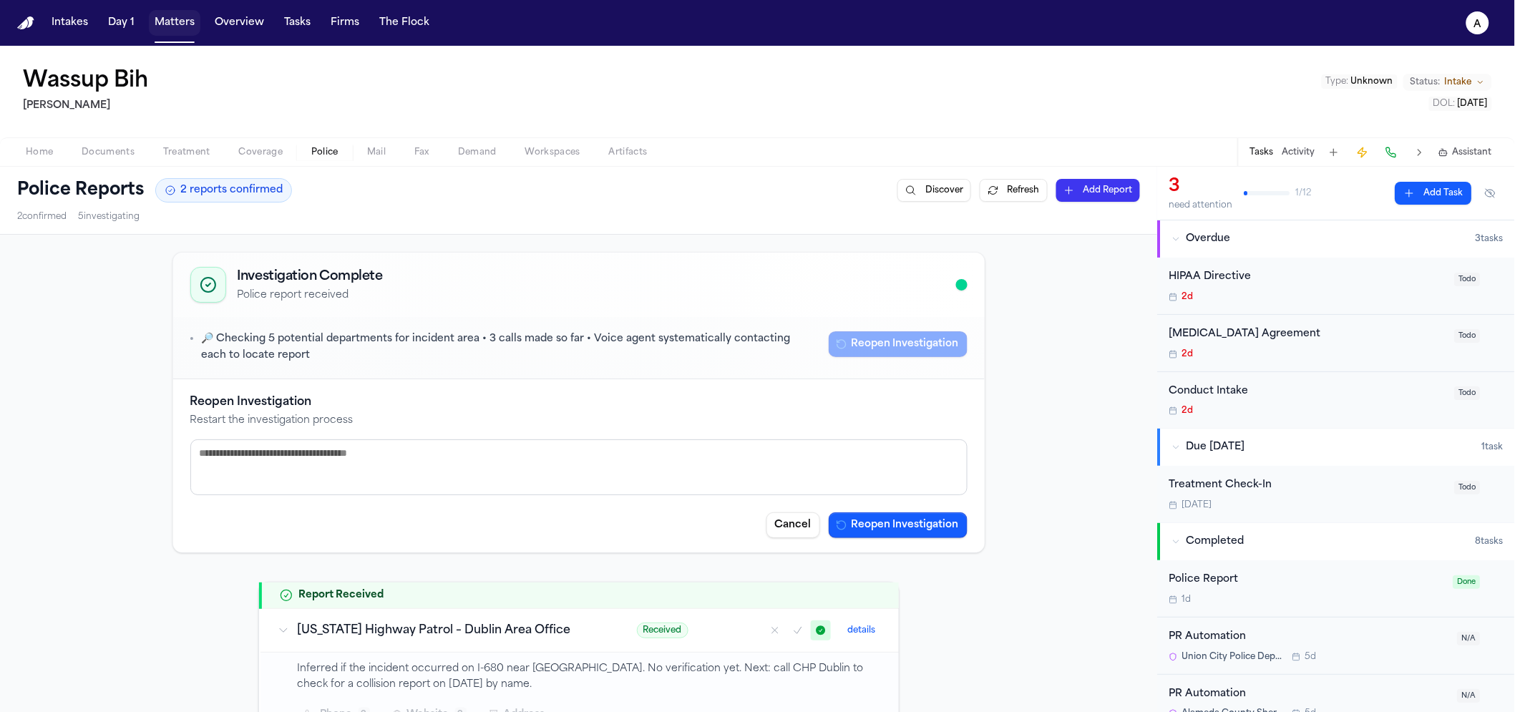
click at [189, 22] on button "Matters" at bounding box center [175, 23] width 52 height 26
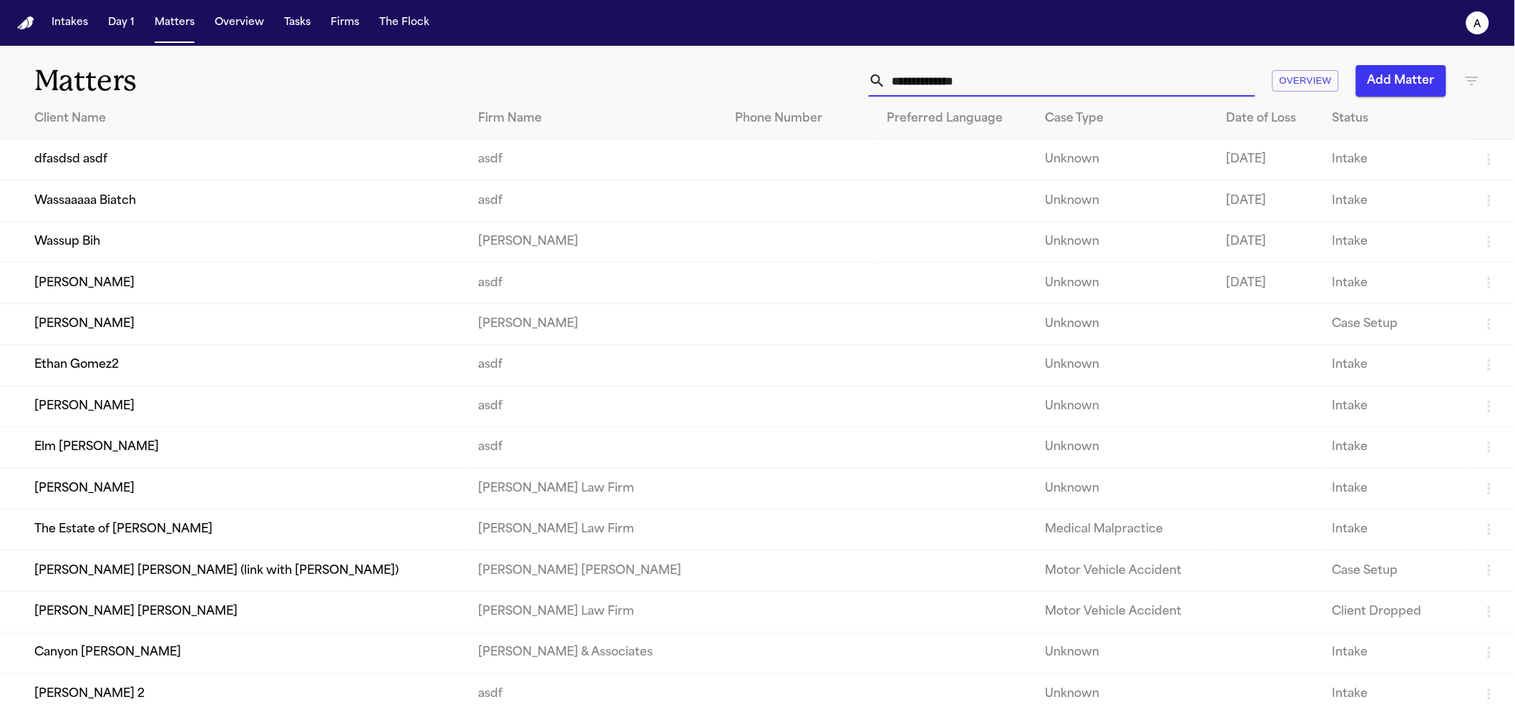
click at [1187, 87] on input "text" at bounding box center [1070, 80] width 369 height 31
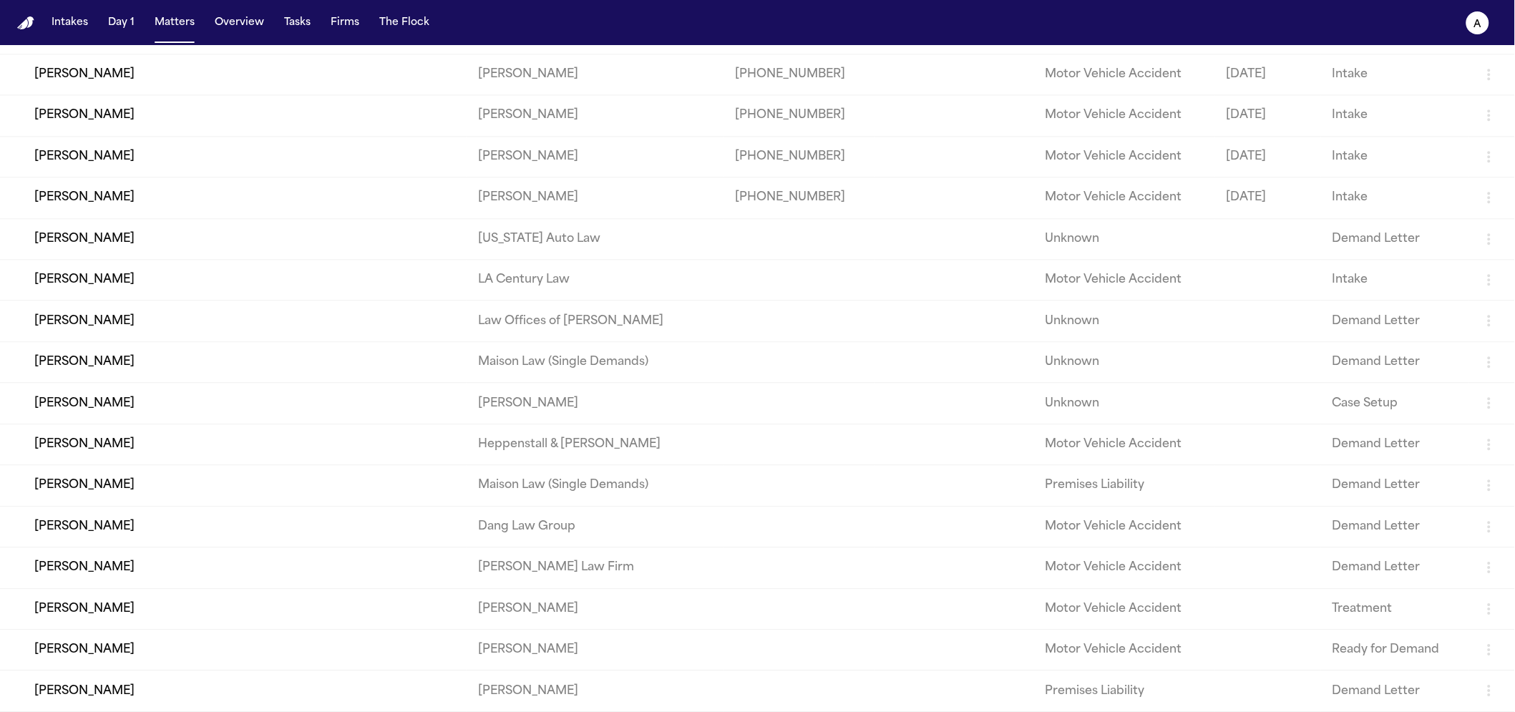
click at [255, 406] on td "[PERSON_NAME]" at bounding box center [233, 403] width 467 height 41
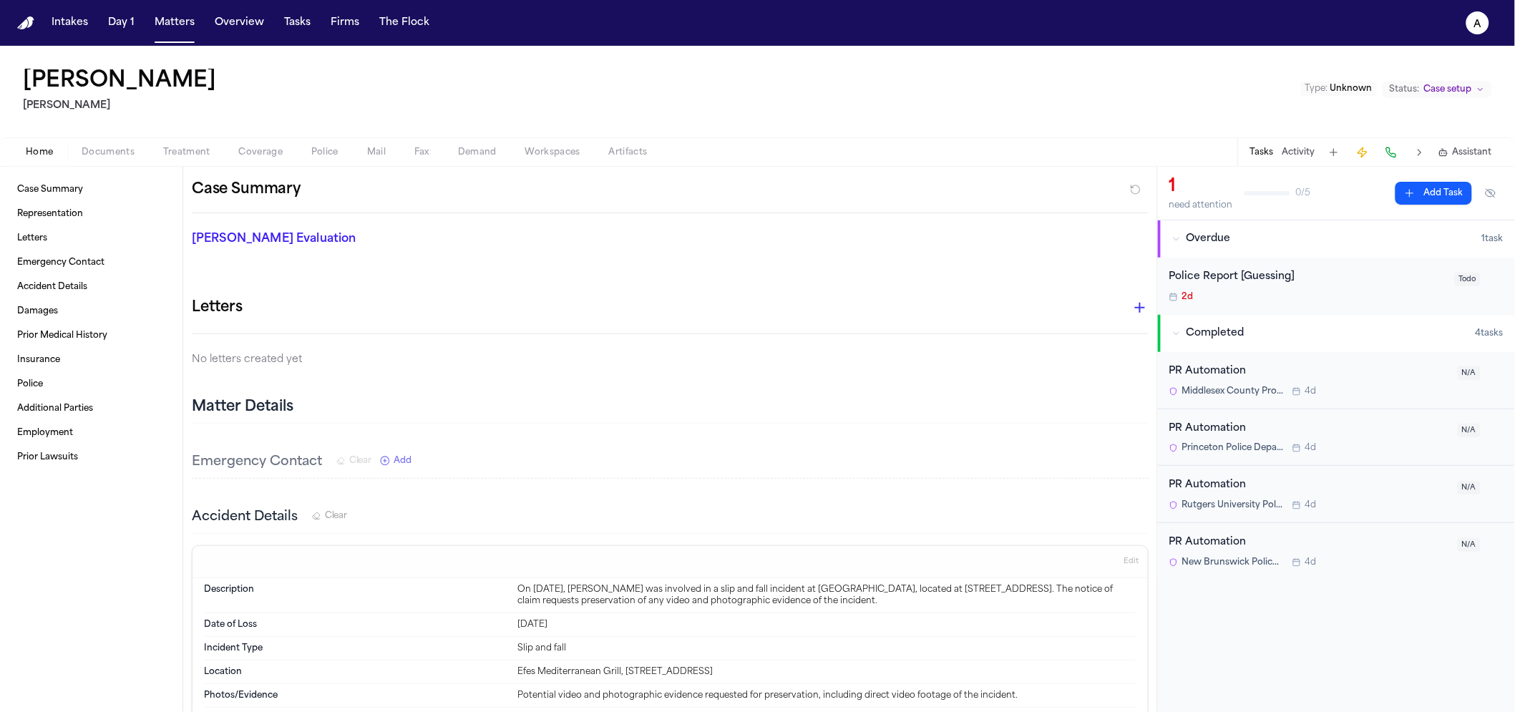
click at [306, 165] on div "Home Documents Treatment Coverage Police Mail Fax Demand Workspaces Artifacts T…" at bounding box center [757, 151] width 1515 height 29
click at [334, 160] on div "Home Documents Treatment Coverage Police Mail Fax Demand Workspaces Artifacts T…" at bounding box center [757, 151] width 1515 height 29
click at [311, 155] on span "Police" at bounding box center [324, 152] width 27 height 11
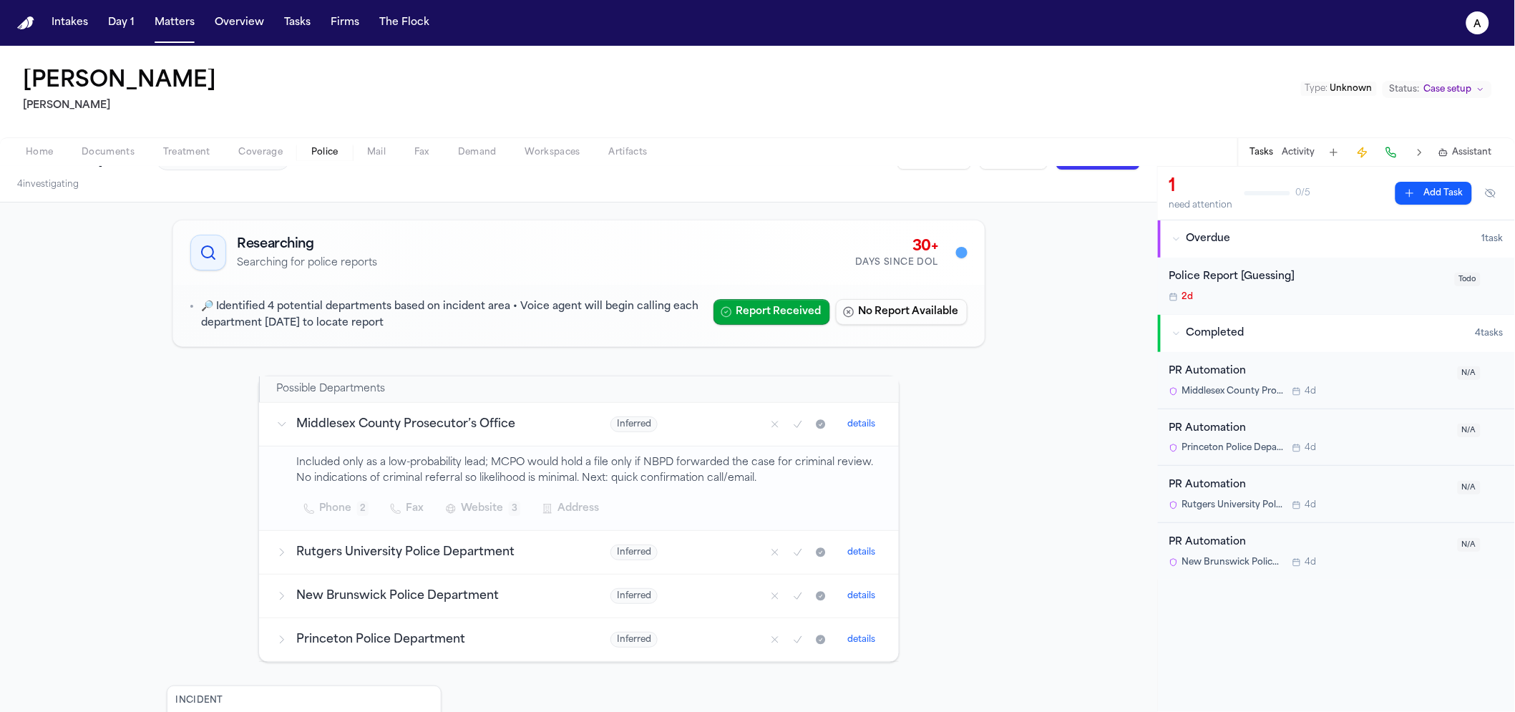
scroll to position [48, 0]
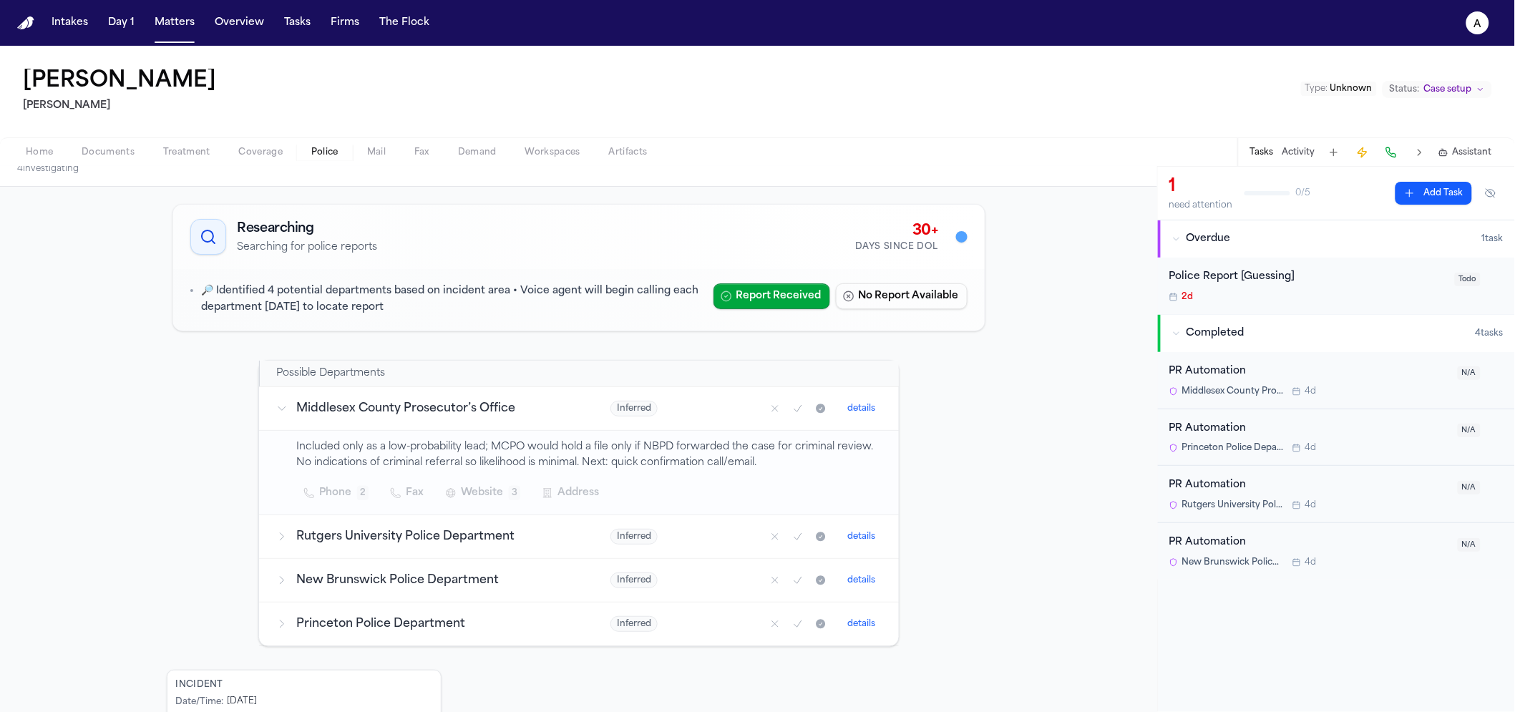
click at [716, 312] on div "🔎 Identified 4 potential departments based on incident area • Voice agent will …" at bounding box center [578, 299] width 777 height 33
click at [726, 306] on button "Report Received" at bounding box center [772, 296] width 117 height 26
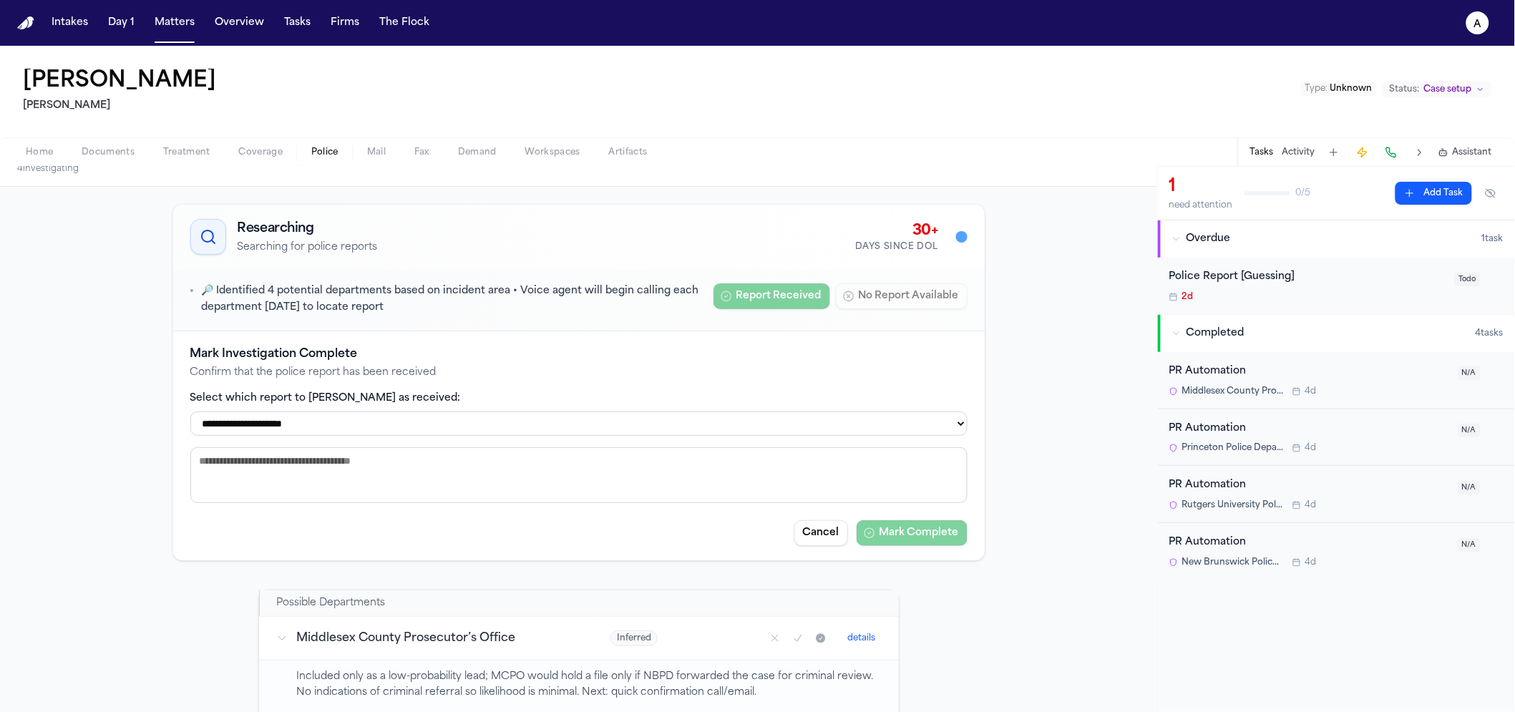
click at [1366, 373] on div "PR Automation" at bounding box center [1309, 372] width 280 height 16
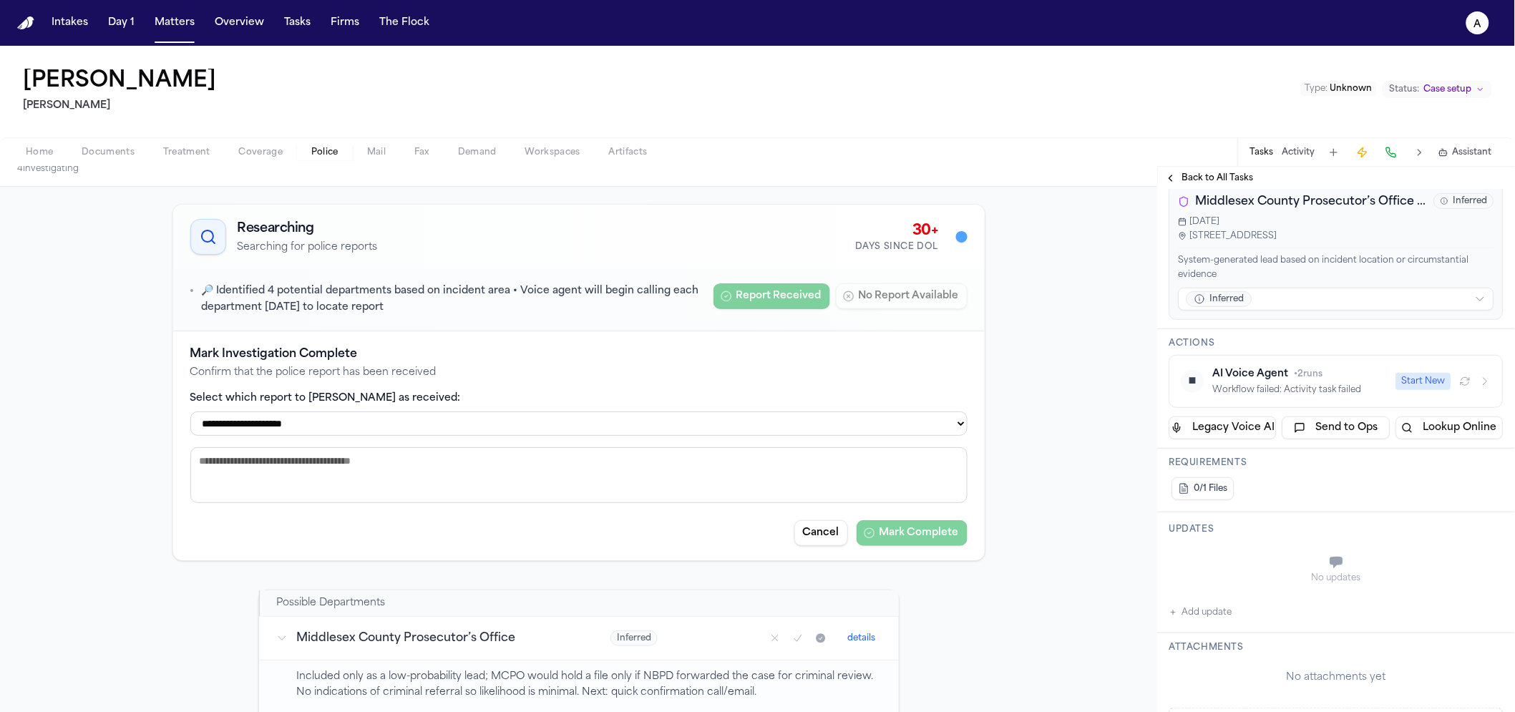
scroll to position [227, 0]
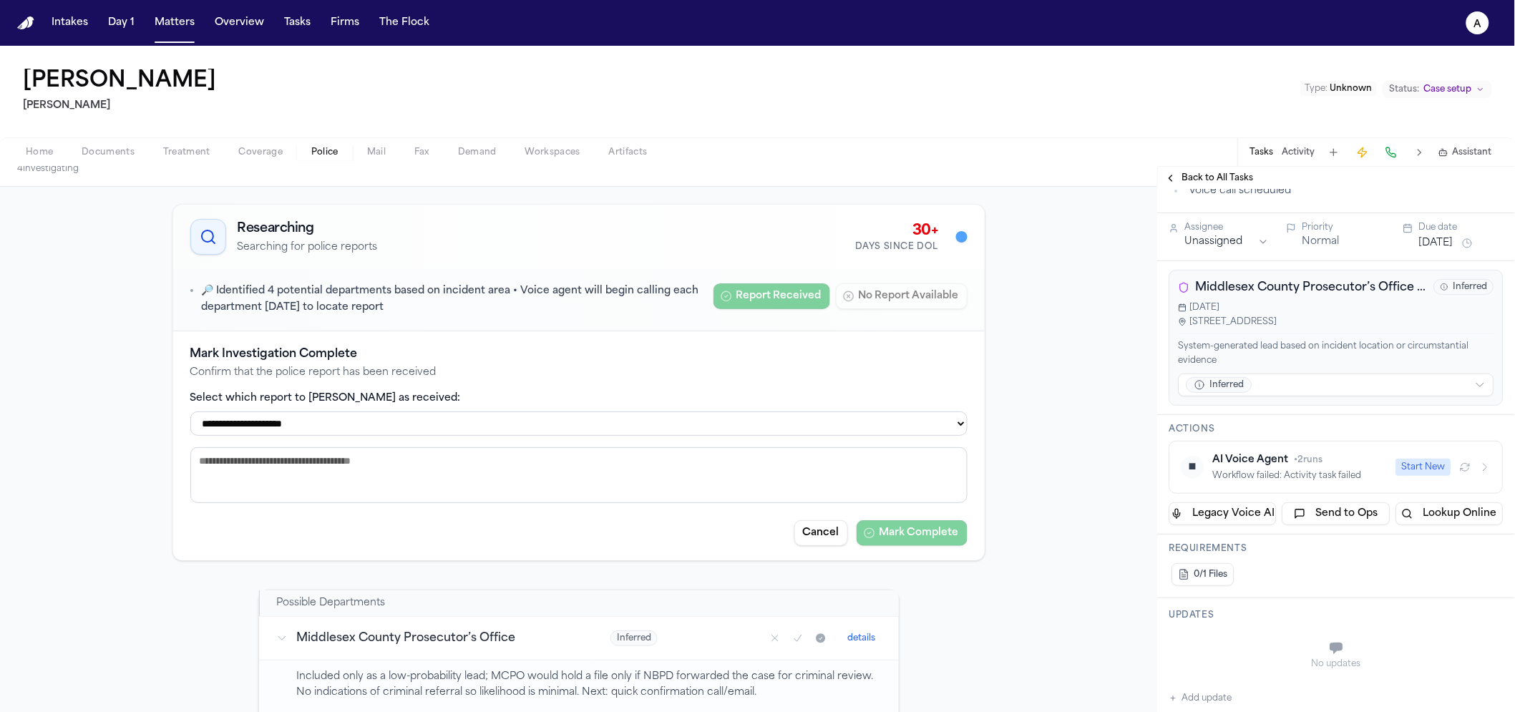
click at [1333, 467] on div "AI Voice Agent • 2 runs" at bounding box center [1300, 460] width 175 height 14
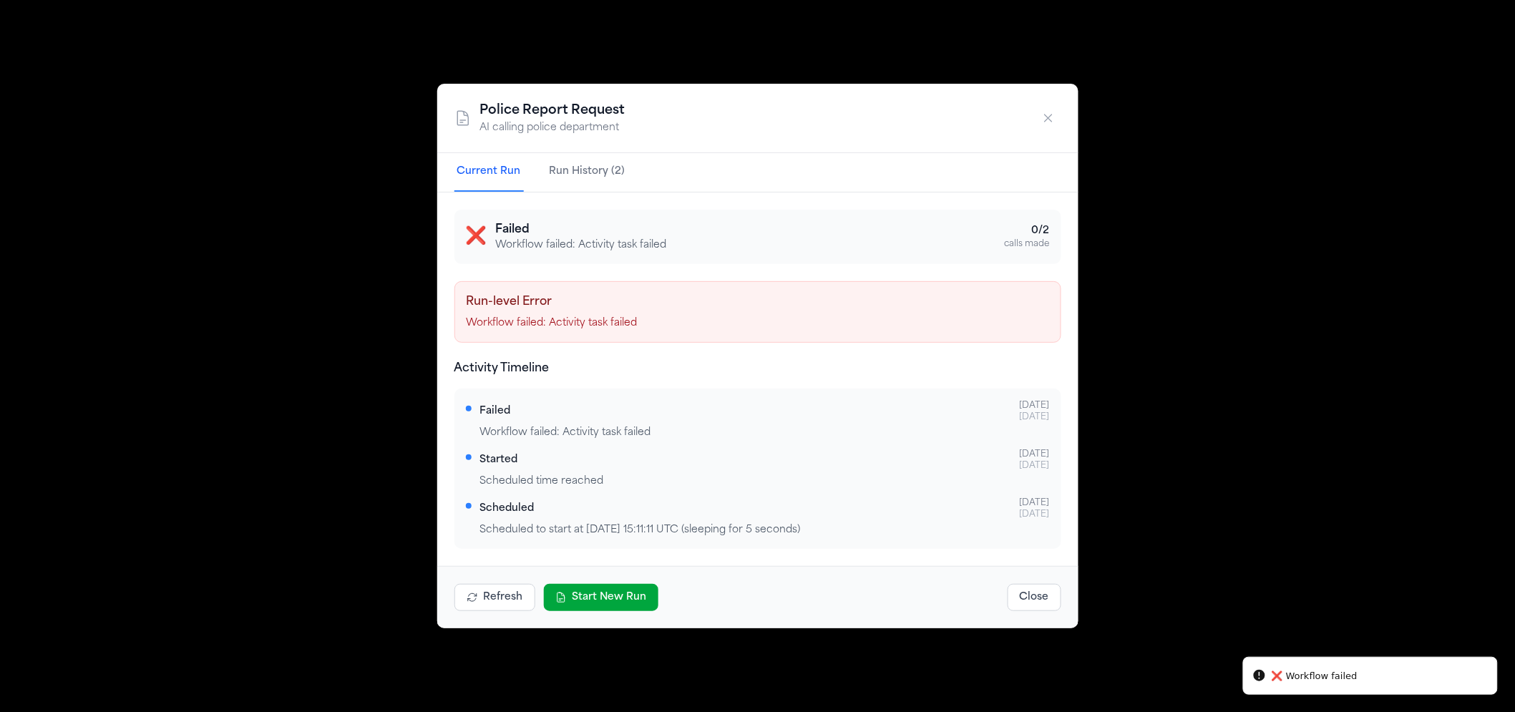
click at [1290, 447] on div "Police Report Request AI calling police department Current Run Run History (2) …" at bounding box center [757, 356] width 1515 height 712
click at [1050, 117] on icon "button" at bounding box center [1048, 118] width 14 height 14
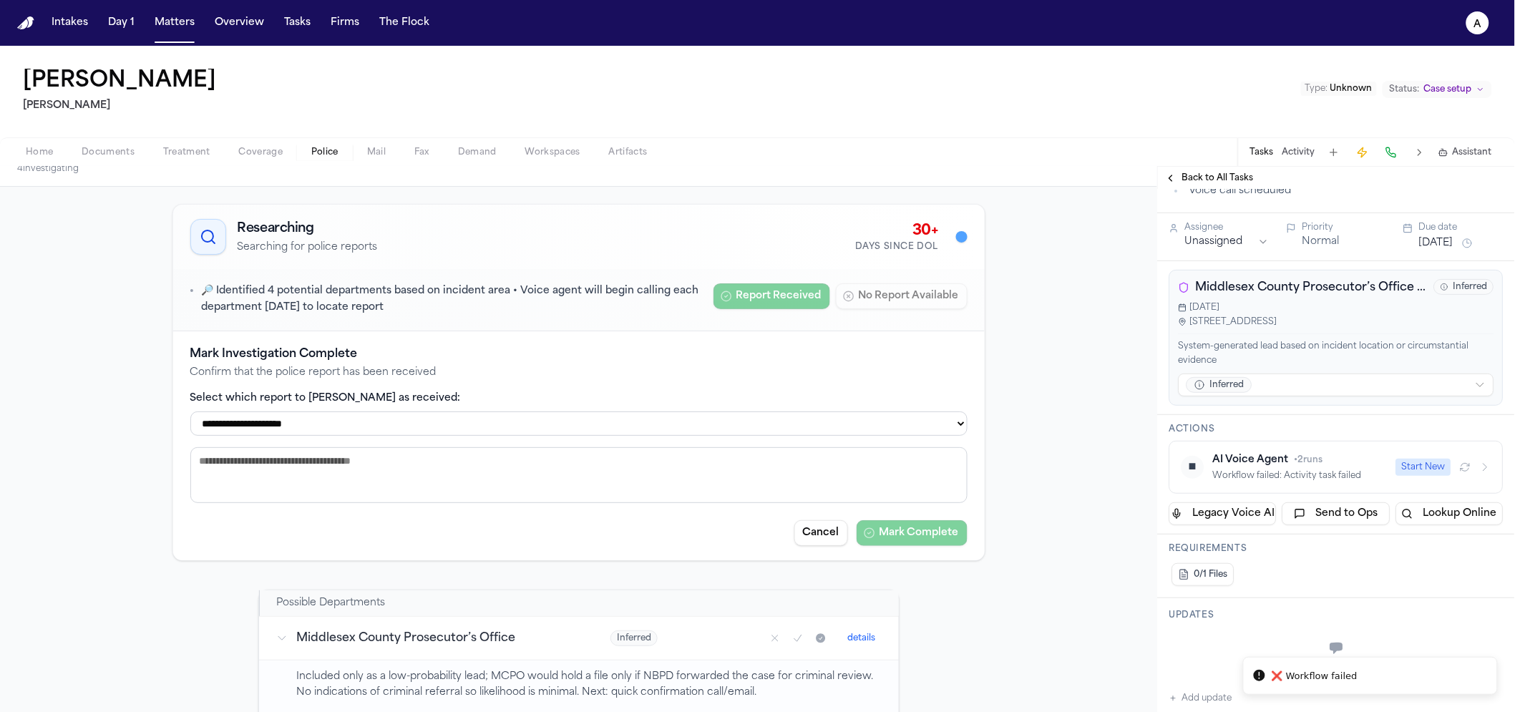
click at [576, 417] on select "**********" at bounding box center [578, 424] width 777 height 24
select select "**********"
click at [190, 412] on select "**********" at bounding box center [578, 424] width 777 height 24
click at [891, 541] on button "Mark Complete" at bounding box center [912, 533] width 111 height 26
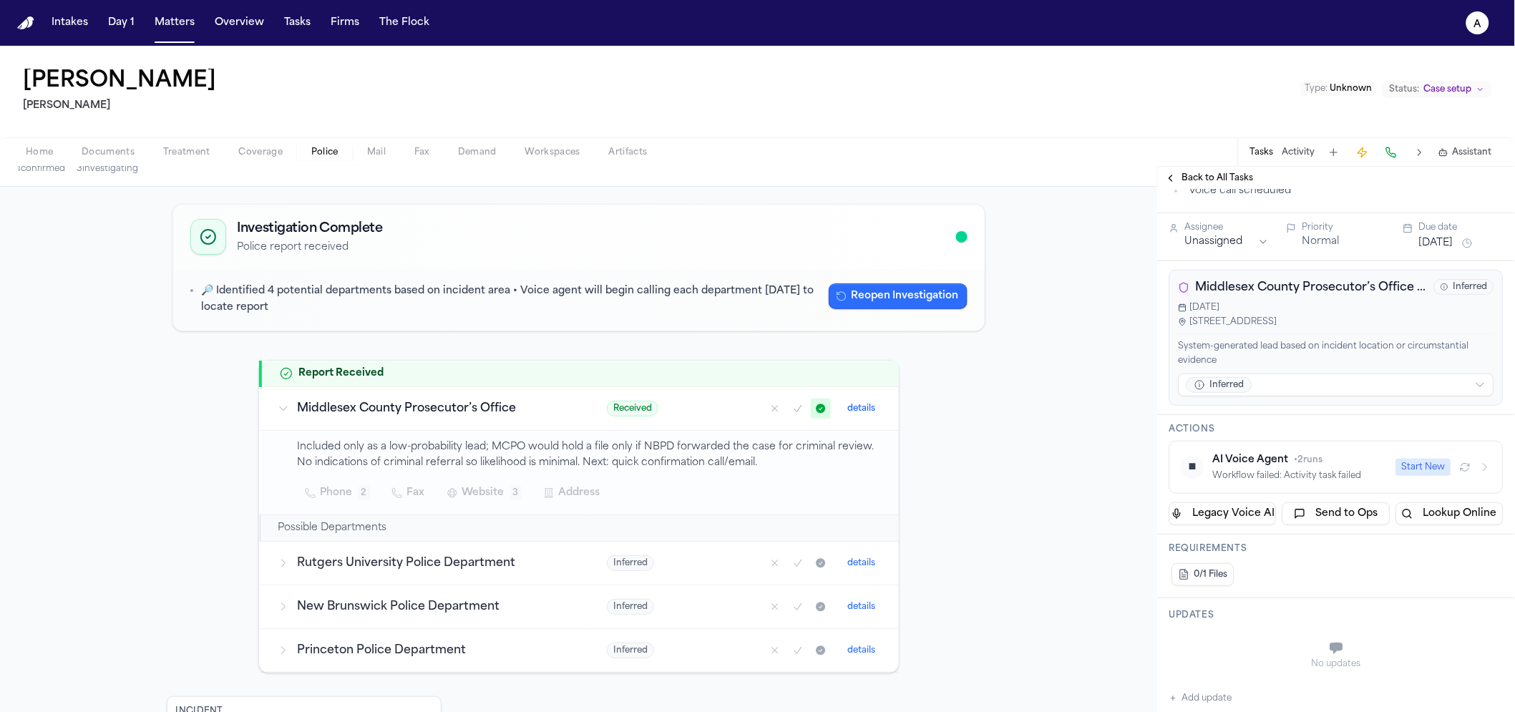
click at [878, 293] on button "Reopen Investigation" at bounding box center [898, 296] width 139 height 26
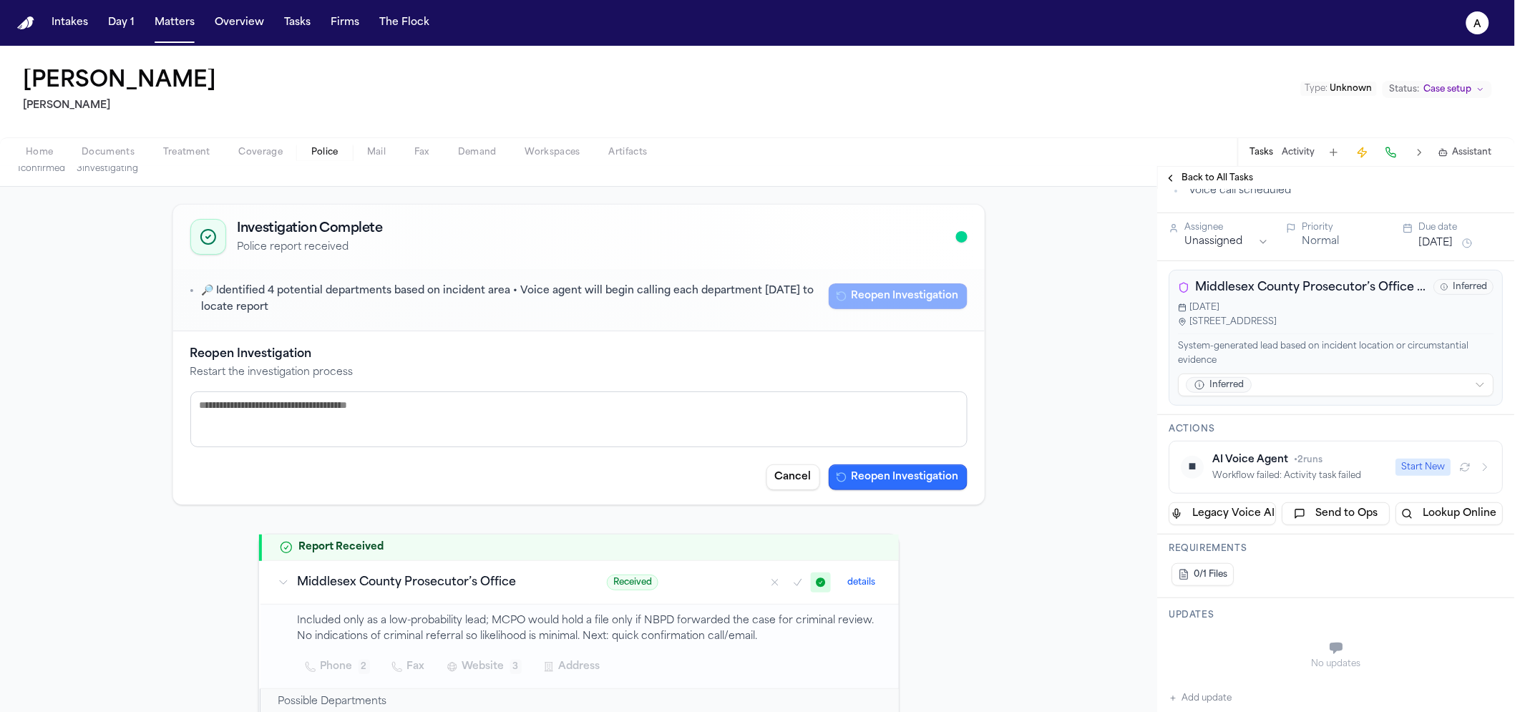
click at [916, 469] on button "Reopen Investigation" at bounding box center [898, 477] width 139 height 26
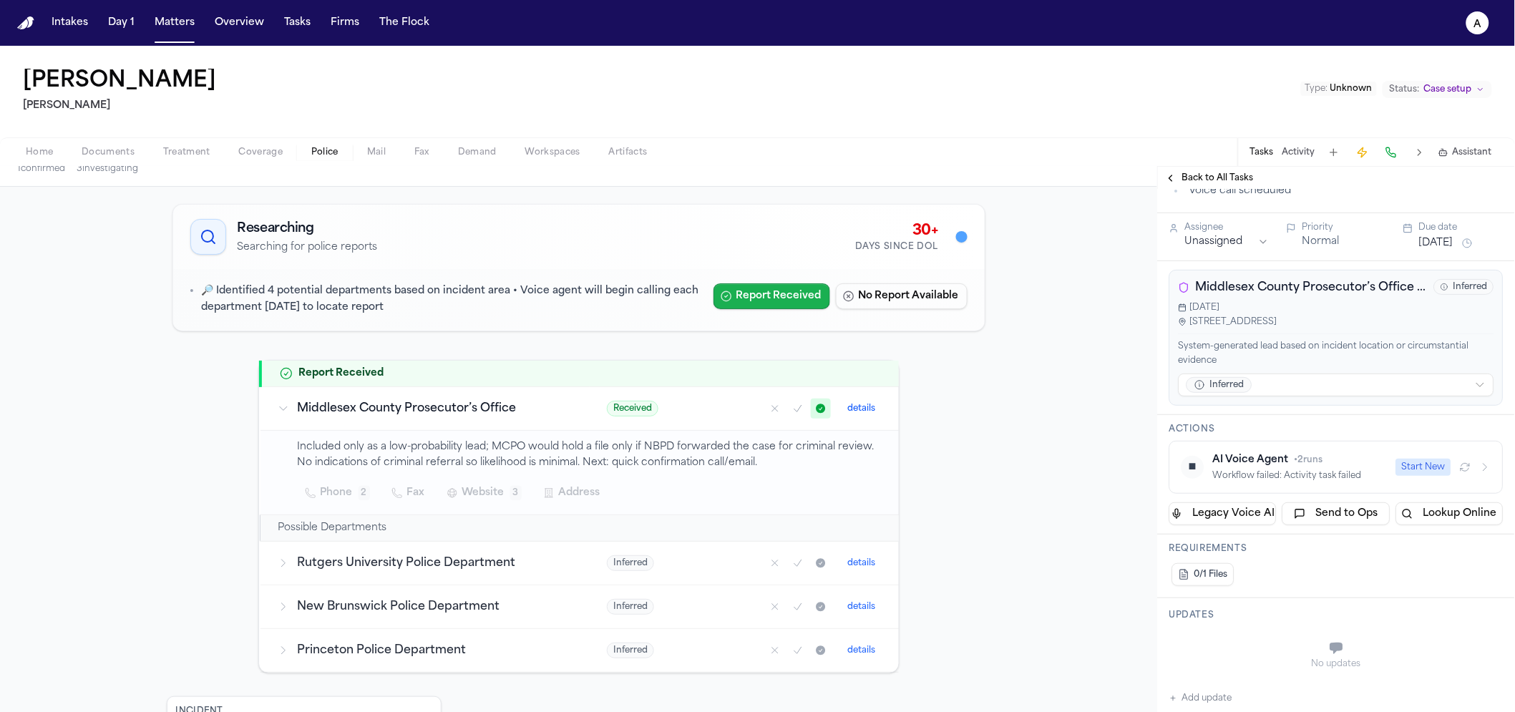
click at [732, 293] on button "Report Received" at bounding box center [772, 296] width 117 height 26
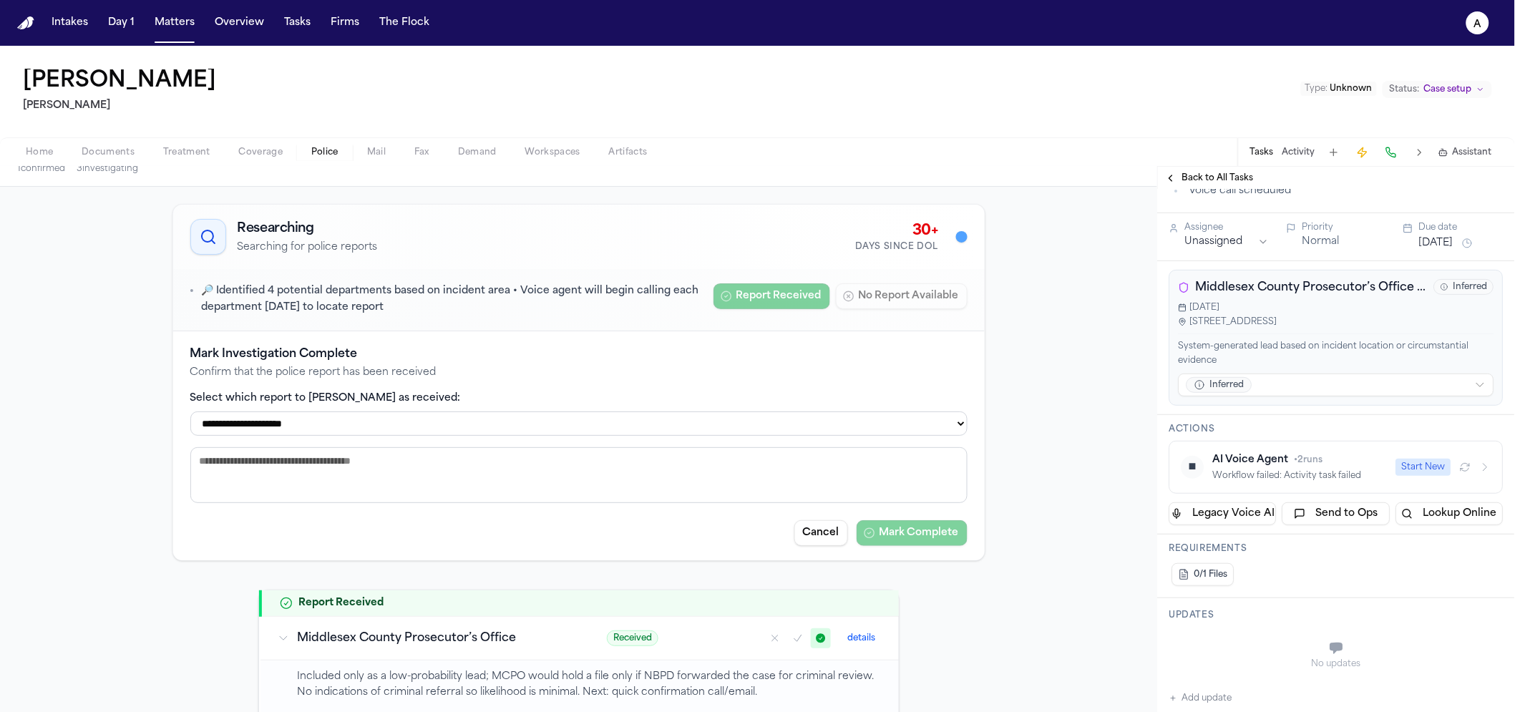
click at [529, 414] on select "**********" at bounding box center [578, 424] width 777 height 24
select select "**********"
click at [190, 412] on select "**********" at bounding box center [578, 424] width 777 height 24
click at [873, 525] on button "Mark Complete" at bounding box center [912, 533] width 111 height 26
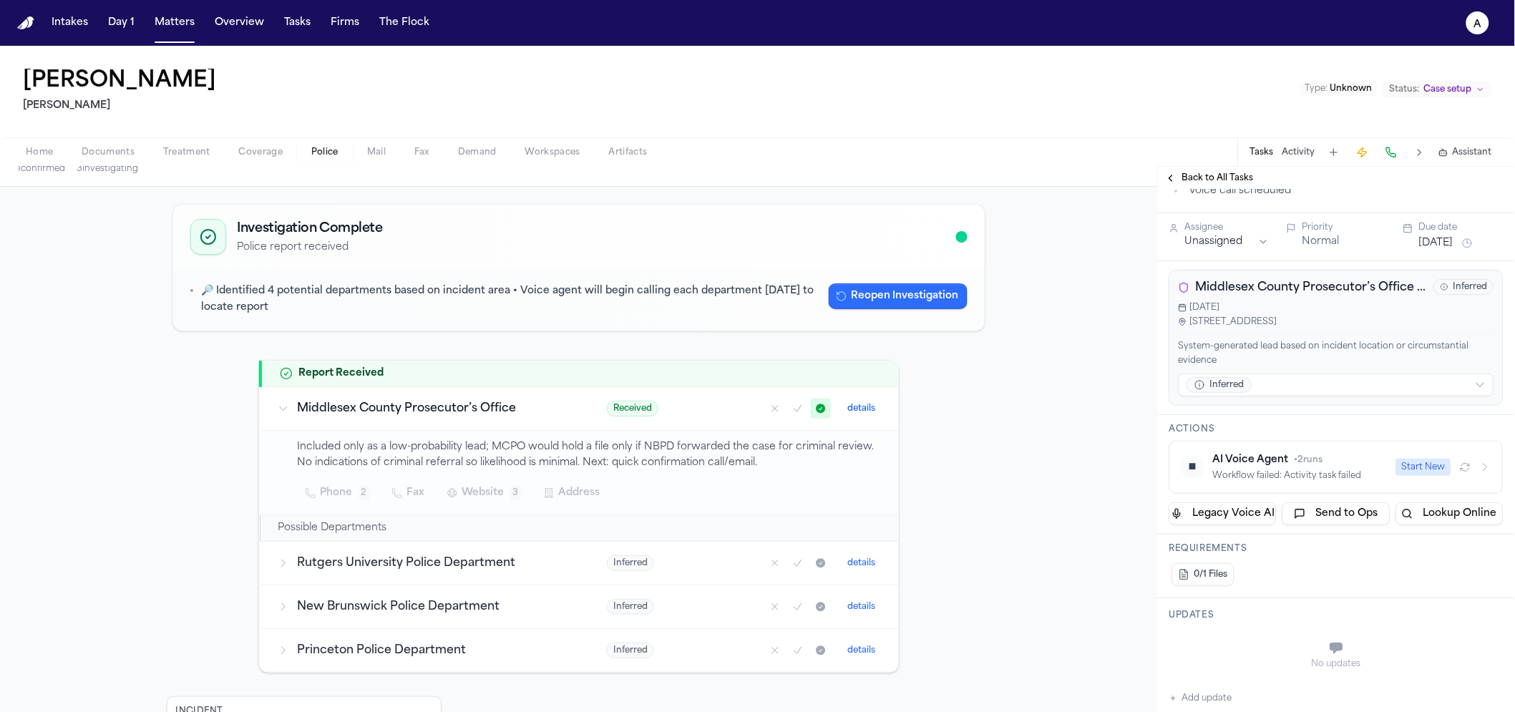
drag, startPoint x: 907, startPoint y: 291, endPoint x: 913, endPoint y: 298, distance: 9.1
click at [913, 298] on button "Reopen Investigation" at bounding box center [898, 296] width 139 height 26
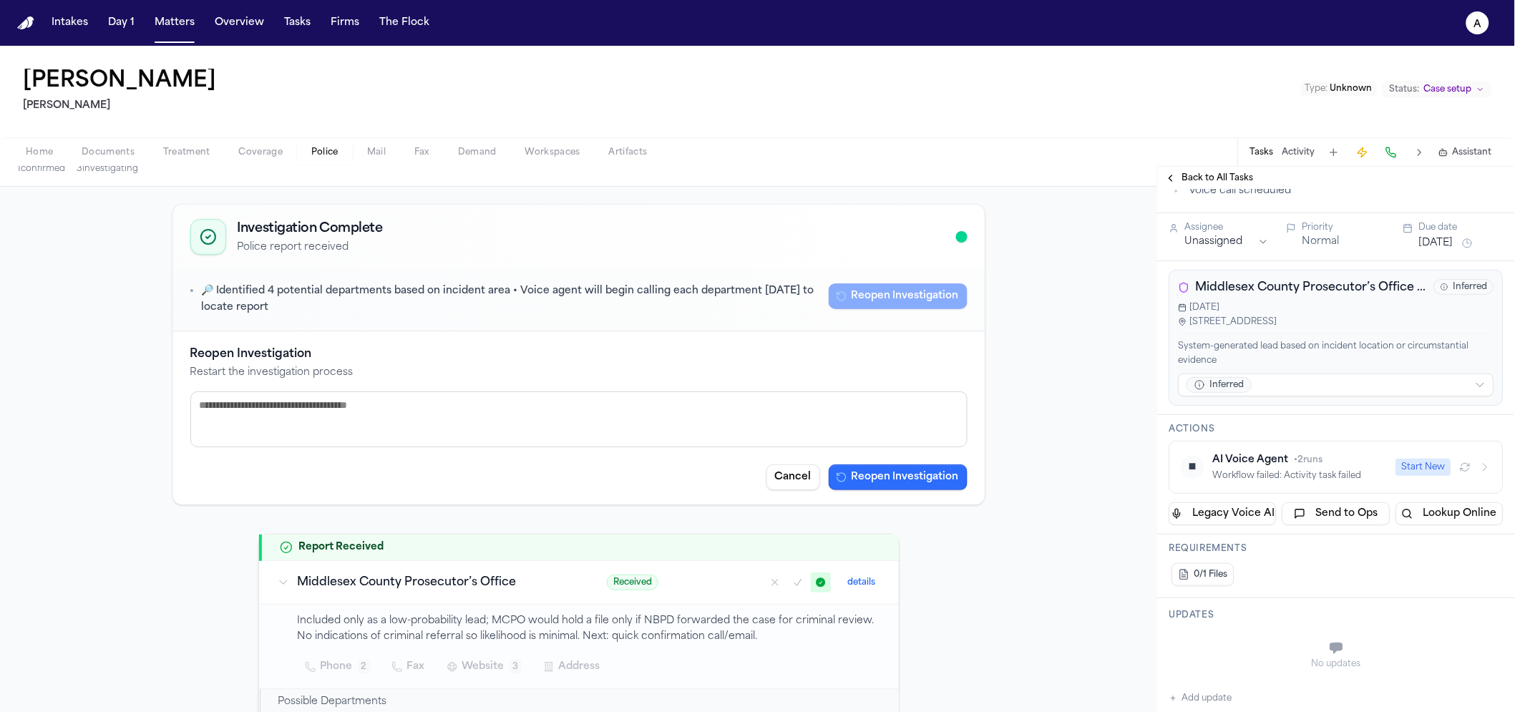
click at [922, 472] on button "Reopen Investigation" at bounding box center [898, 477] width 139 height 26
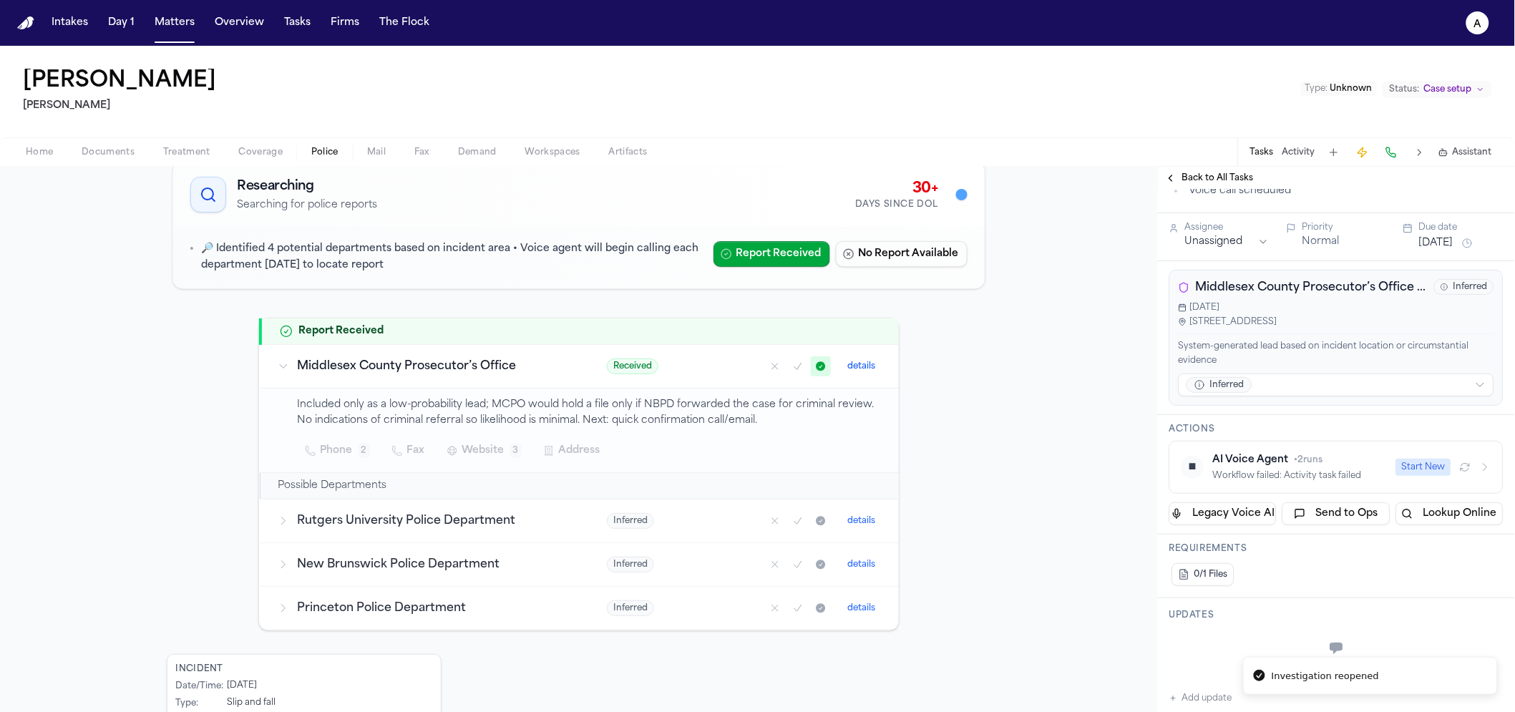
scroll to position [91, 0]
click at [817, 366] on icon "Mark as received" at bounding box center [820, 365] width 9 height 9
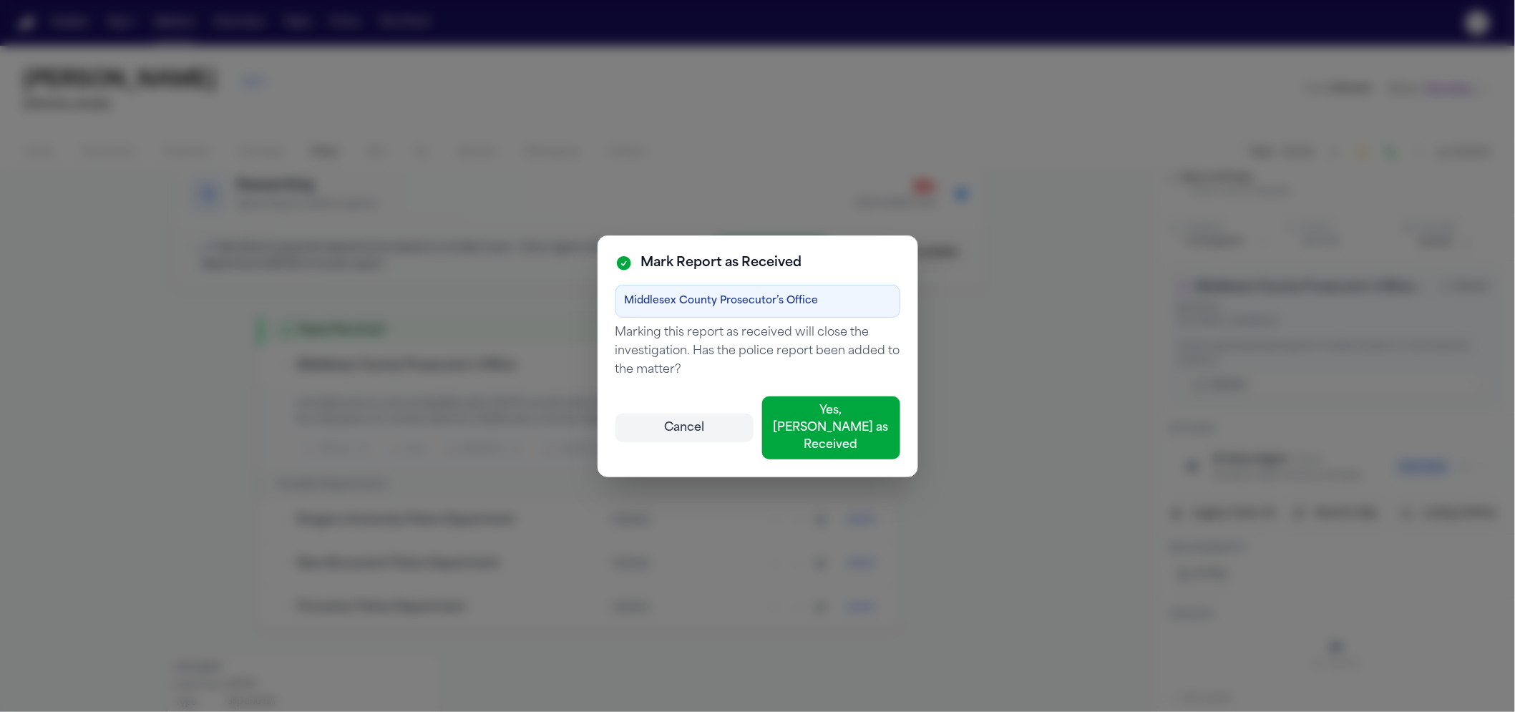
click at [676, 425] on button "Cancel" at bounding box center [684, 428] width 138 height 29
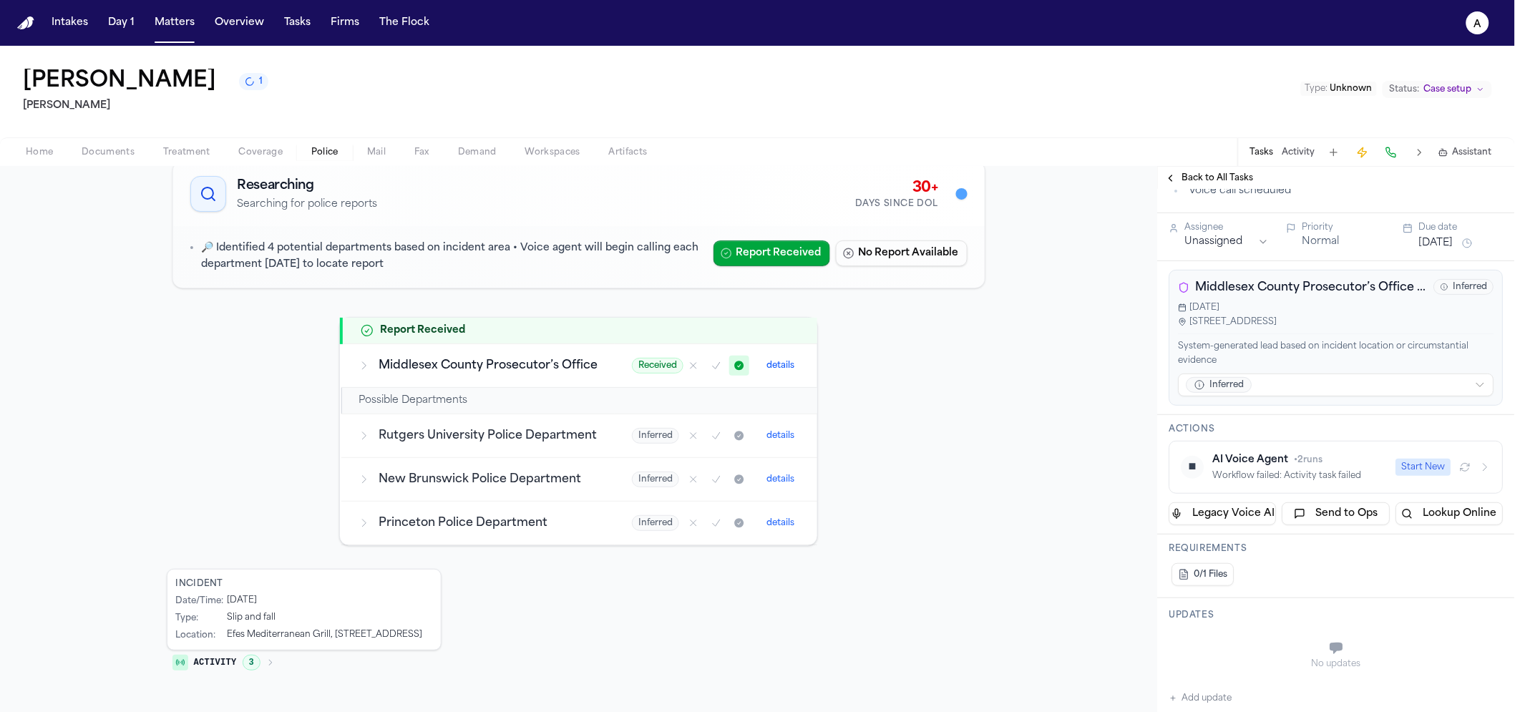
click at [690, 367] on icon "Mark as no report" at bounding box center [693, 365] width 11 height 11
click at [688, 367] on icon "Mark as no report" at bounding box center [693, 365] width 11 height 11
click at [634, 369] on span "Received" at bounding box center [658, 366] width 52 height 16
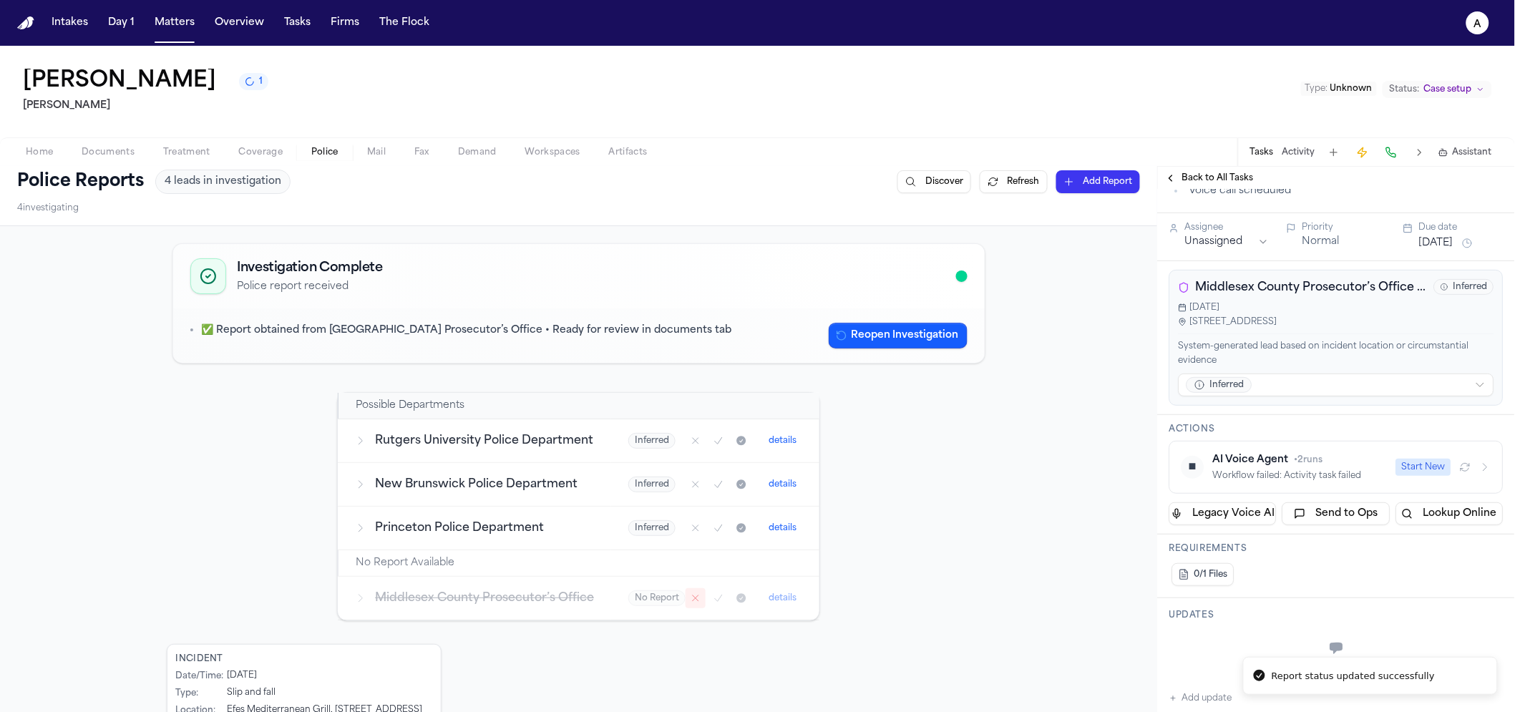
scroll to position [0, 0]
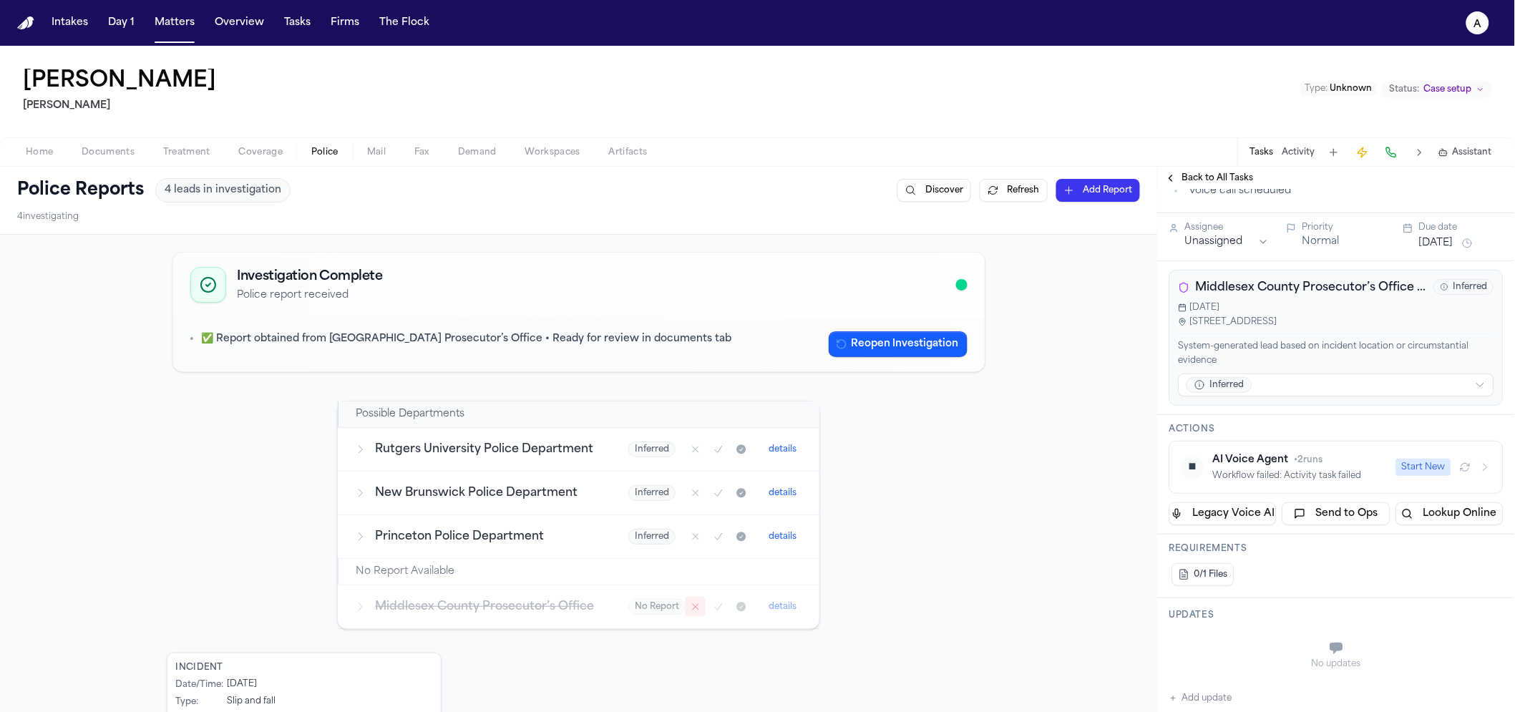
click at [283, 336] on p "✅ Report obtained from Middlesex County Prosecutor’s Office • Ready for review …" at bounding box center [467, 339] width 530 height 16
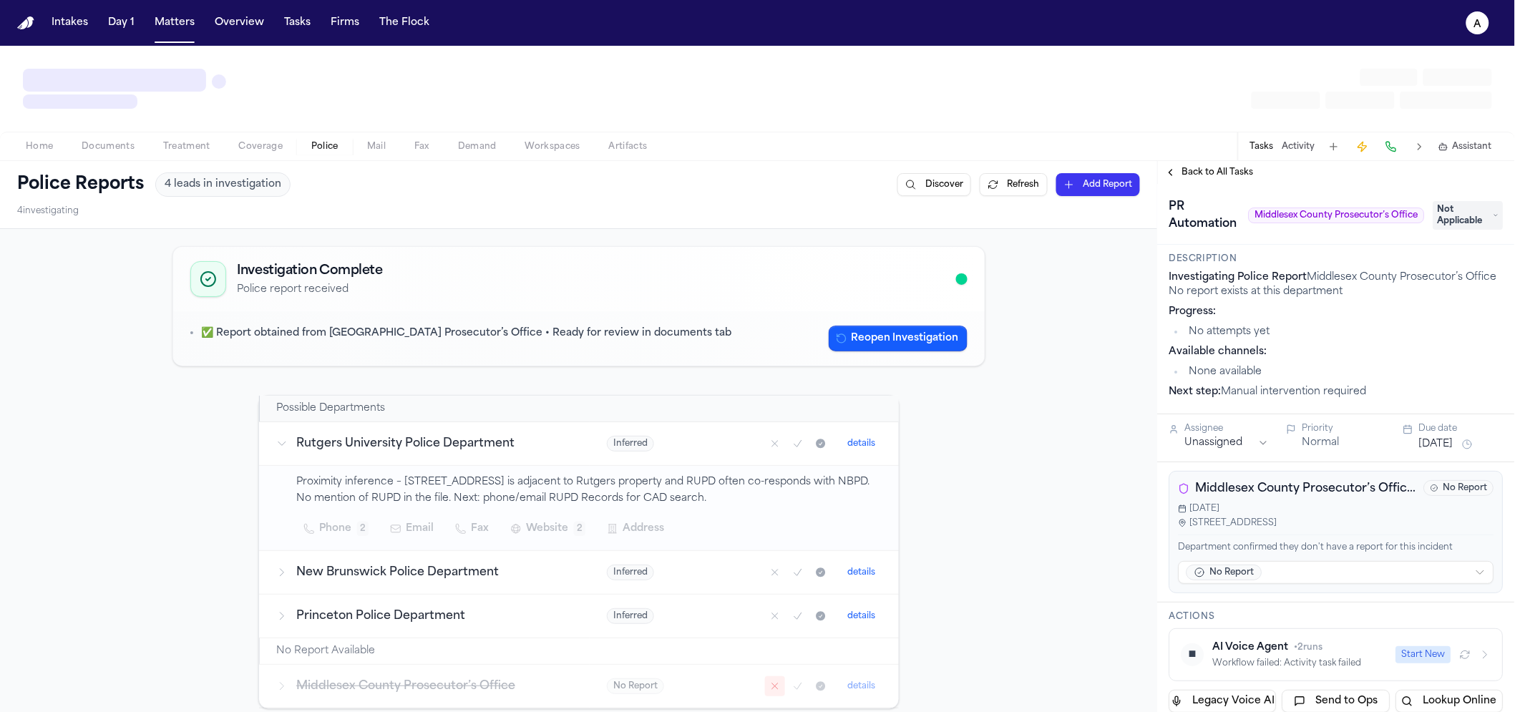
click at [915, 339] on button "Reopen Investigation" at bounding box center [898, 339] width 139 height 26
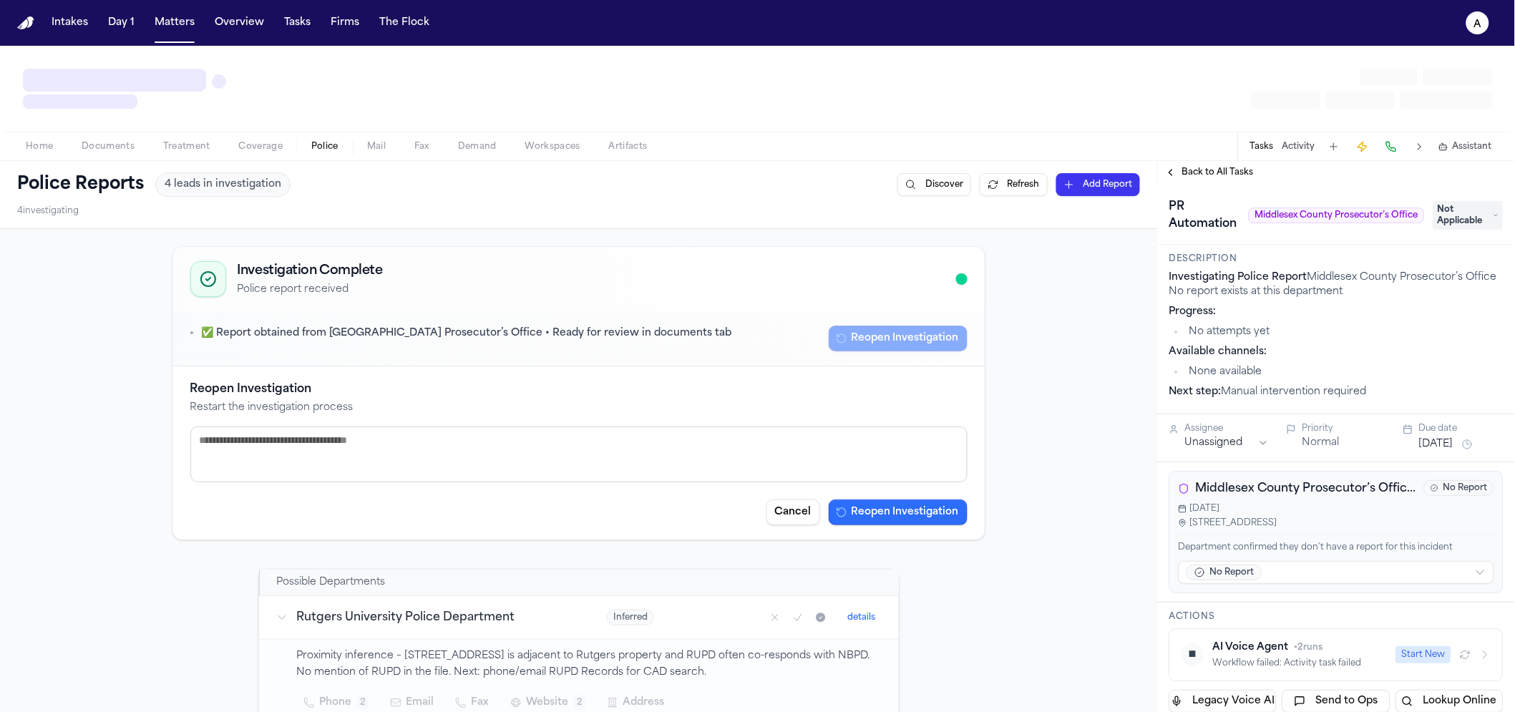
click at [871, 517] on button "Reopen Investigation" at bounding box center [898, 513] width 139 height 26
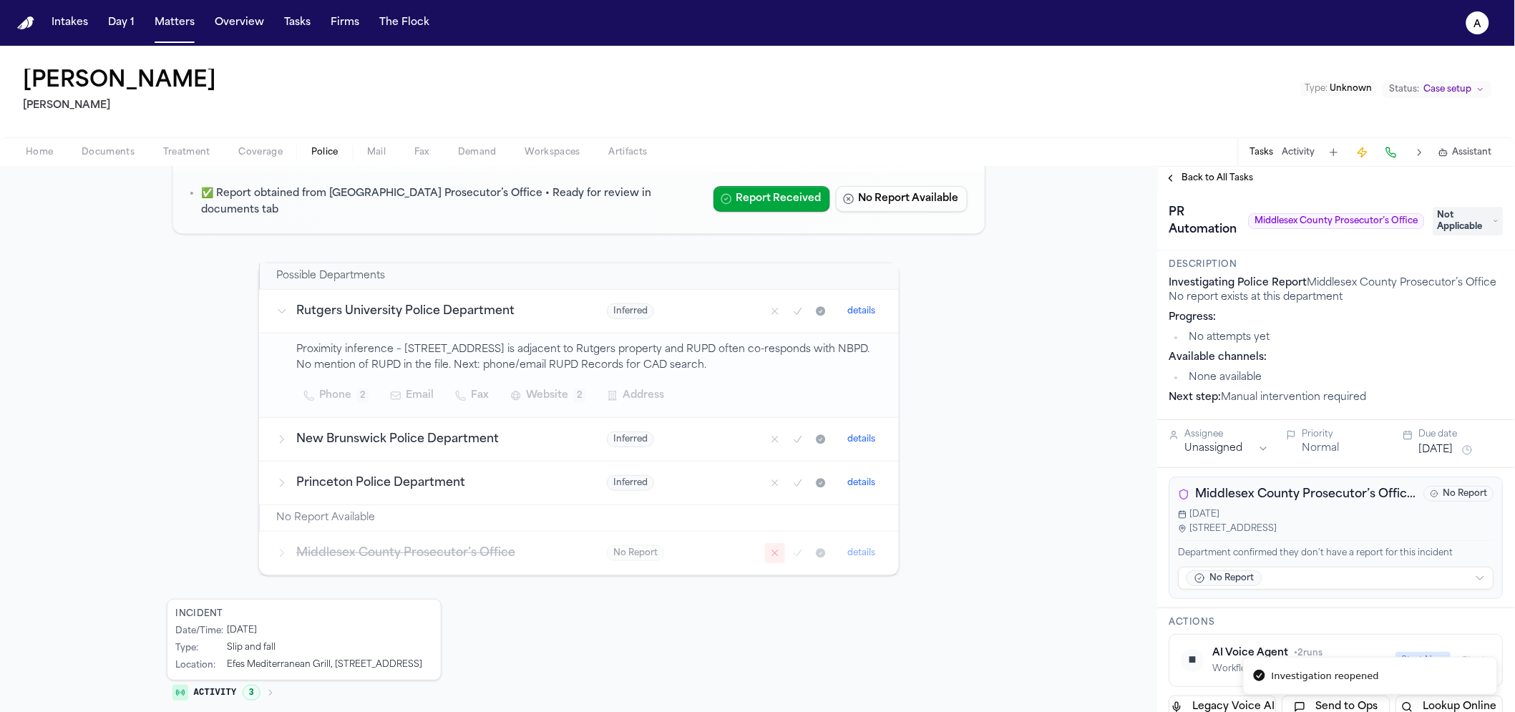
scroll to position [149, 0]
click at [769, 545] on icon "Mark as no report" at bounding box center [774, 549] width 11 height 11
click at [386, 557] on h3 "Middlesex County Prosecutor’s Office" at bounding box center [434, 549] width 276 height 17
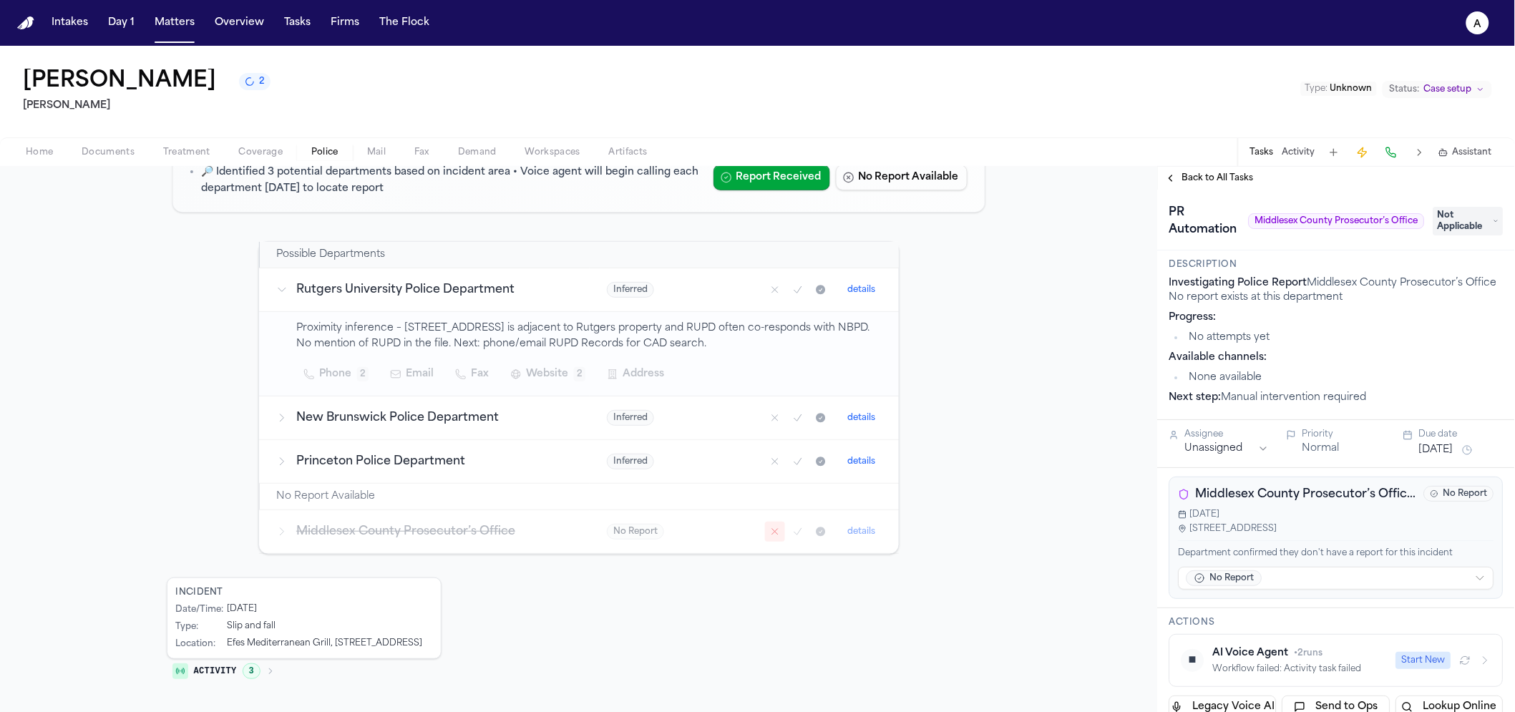
click at [792, 535] on icon "Mark as confirmed" at bounding box center [797, 531] width 11 height 11
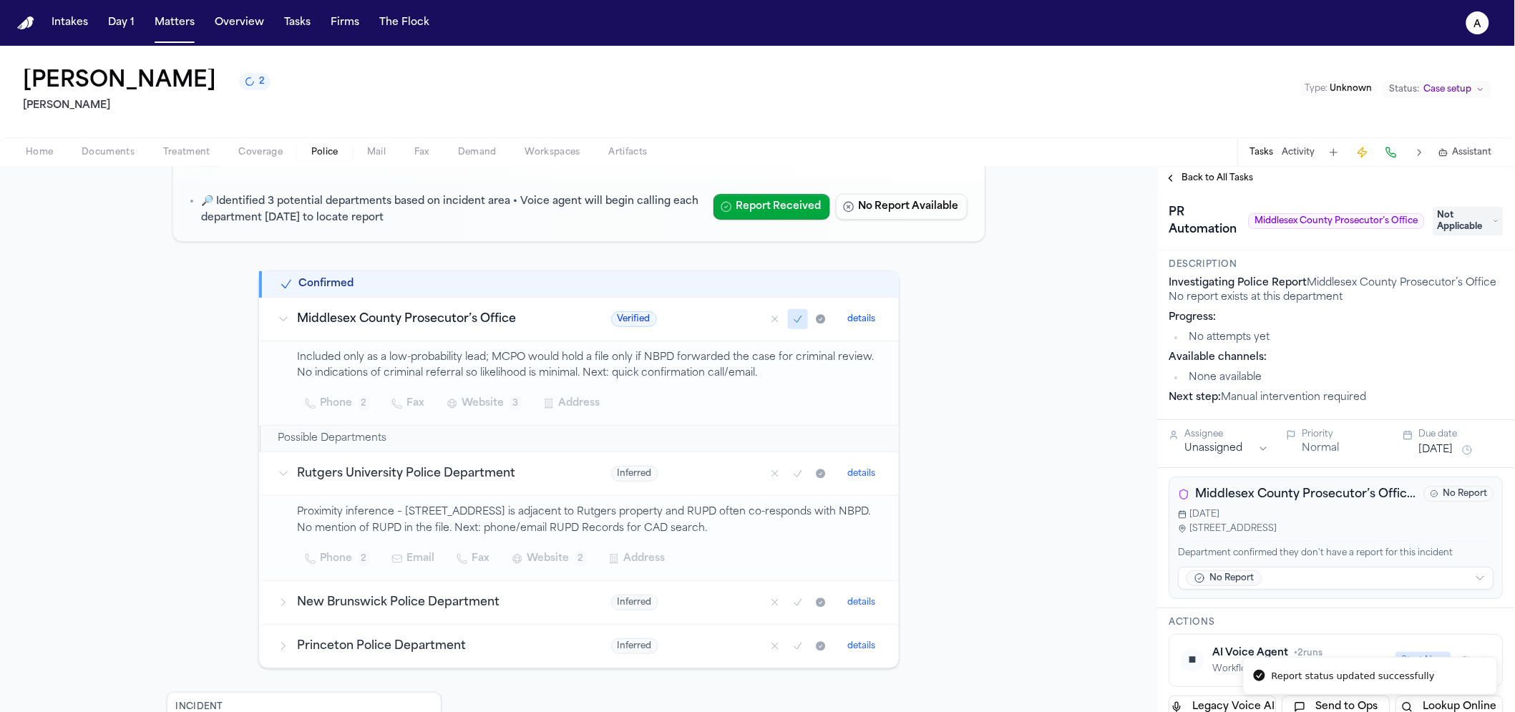
scroll to position [34, 0]
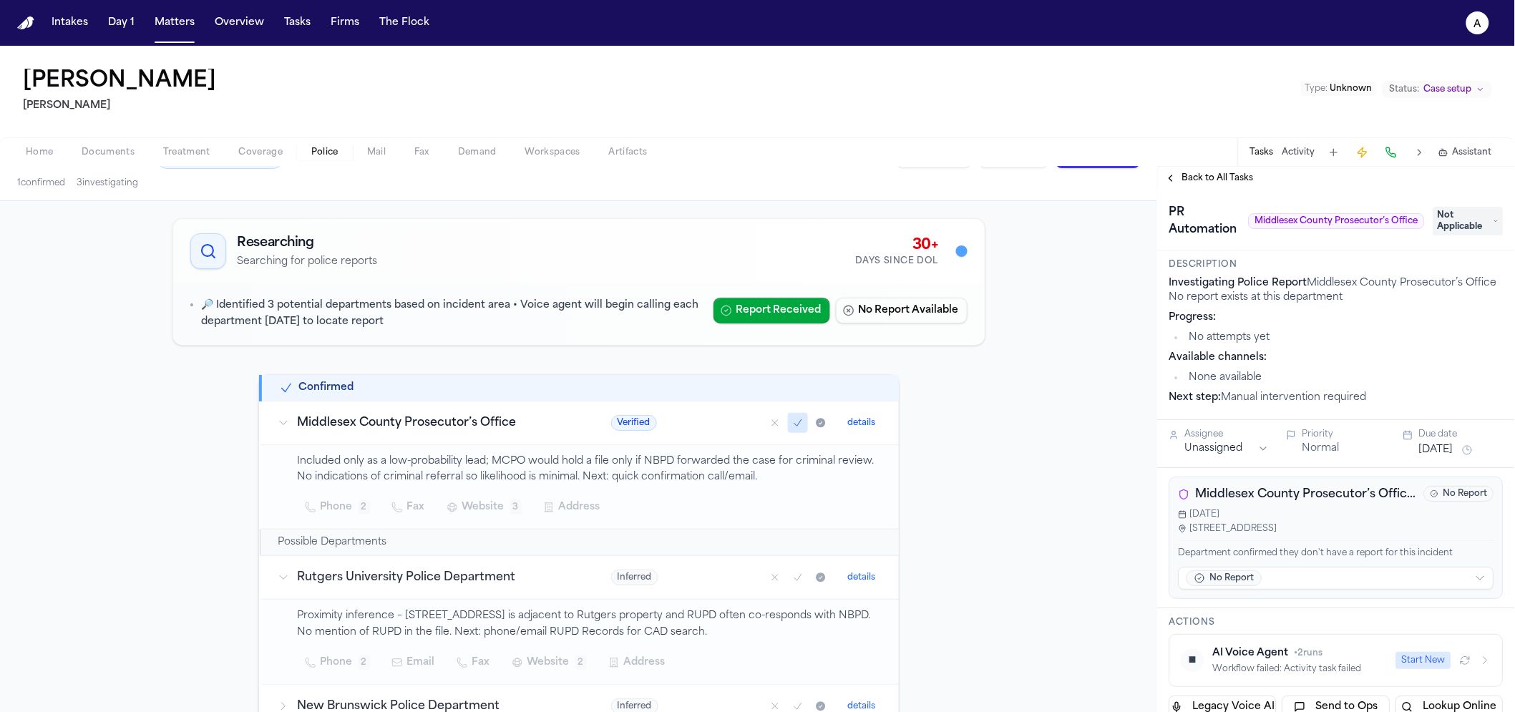
drag, startPoint x: 788, startPoint y: 311, endPoint x: 311, endPoint y: 312, distance: 477.3
click at [323, 333] on div "🔎 Identified 3 potential departments based on incident area • Voice agent will …" at bounding box center [579, 314] width 812 height 62
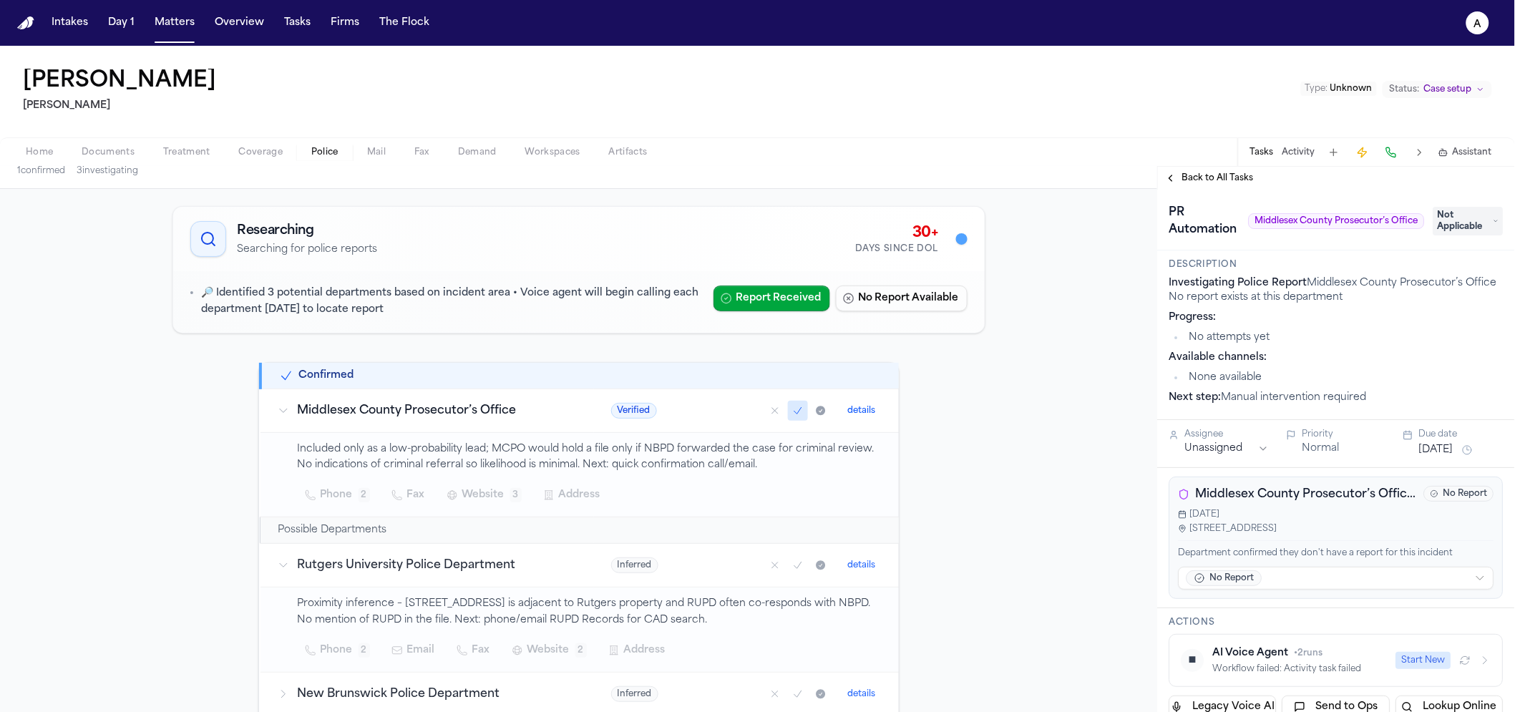
scroll to position [61, 0]
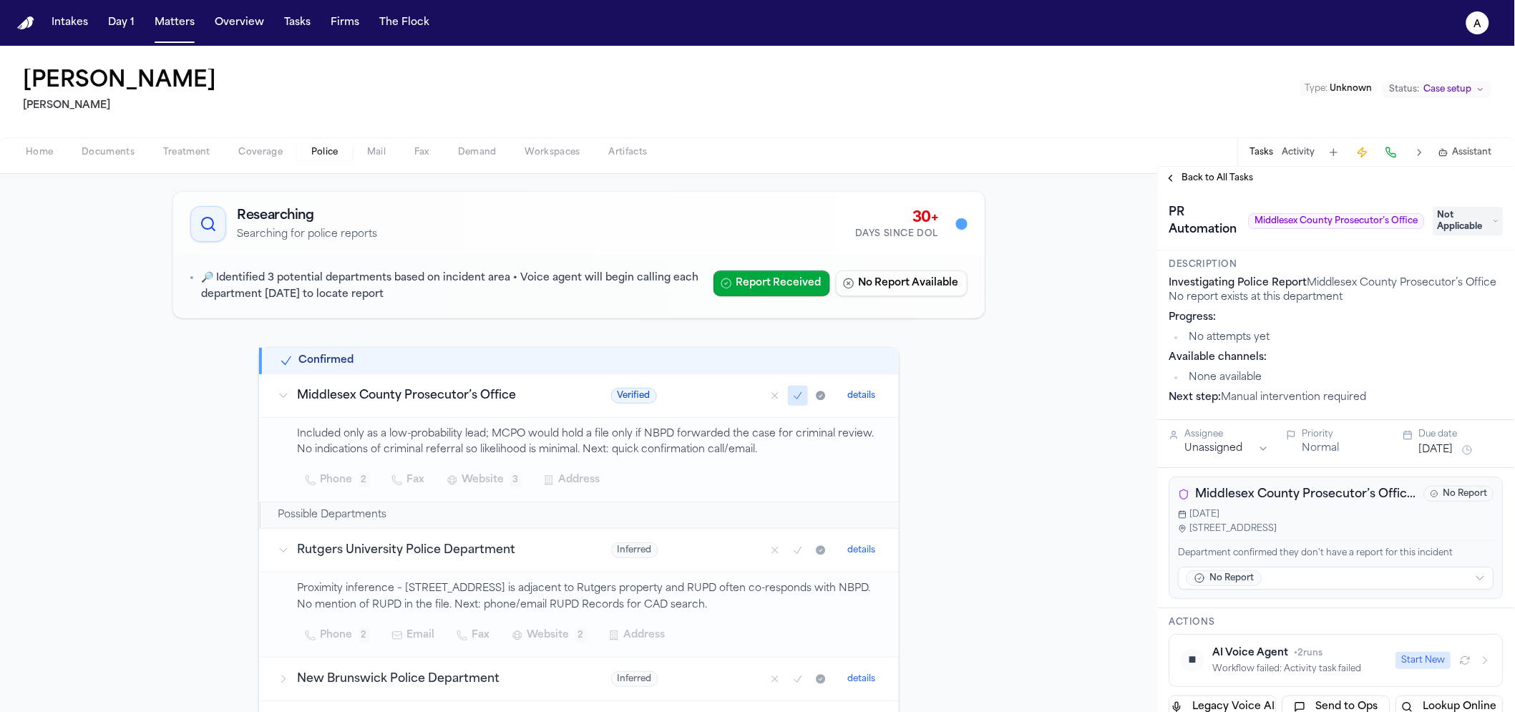
click at [774, 401] on button "Mark as no report" at bounding box center [775, 396] width 20 height 20
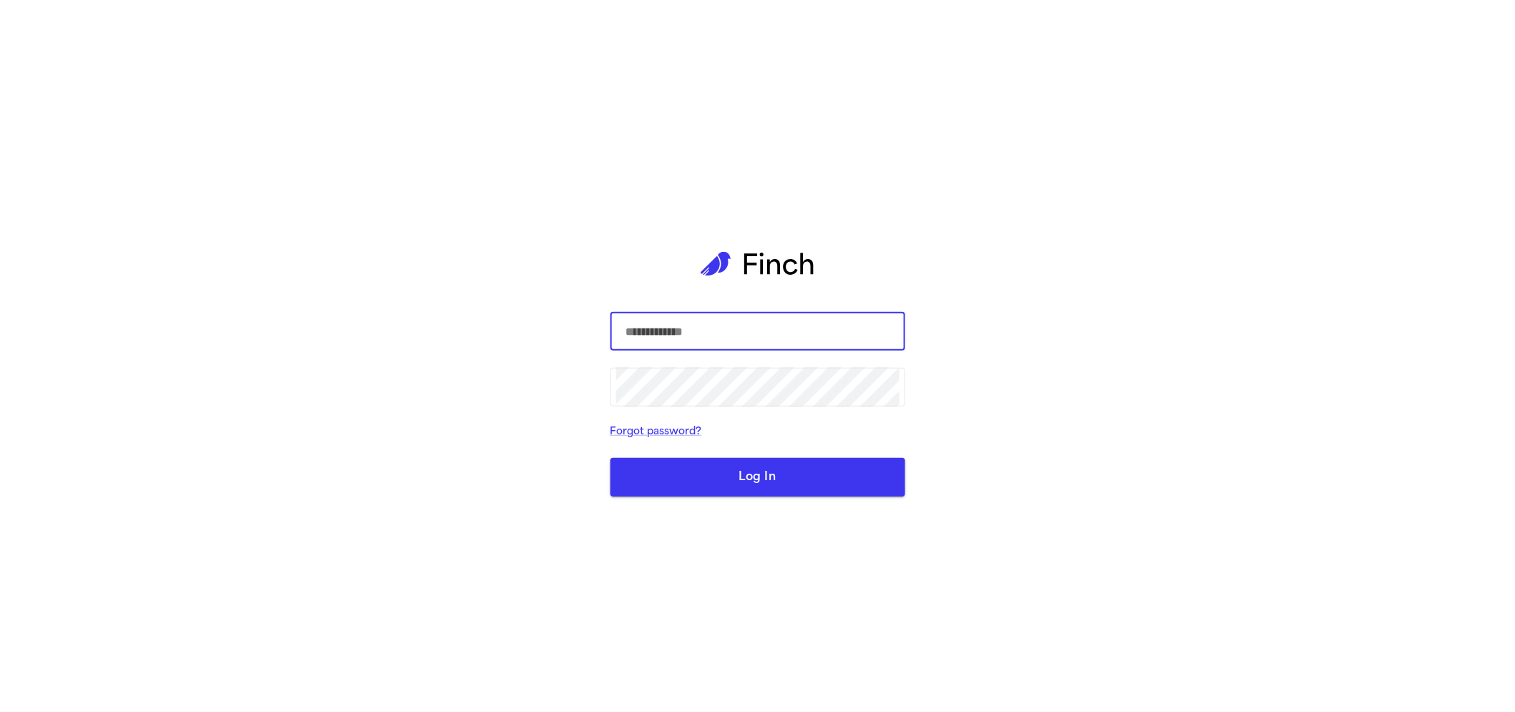
type input "**********"
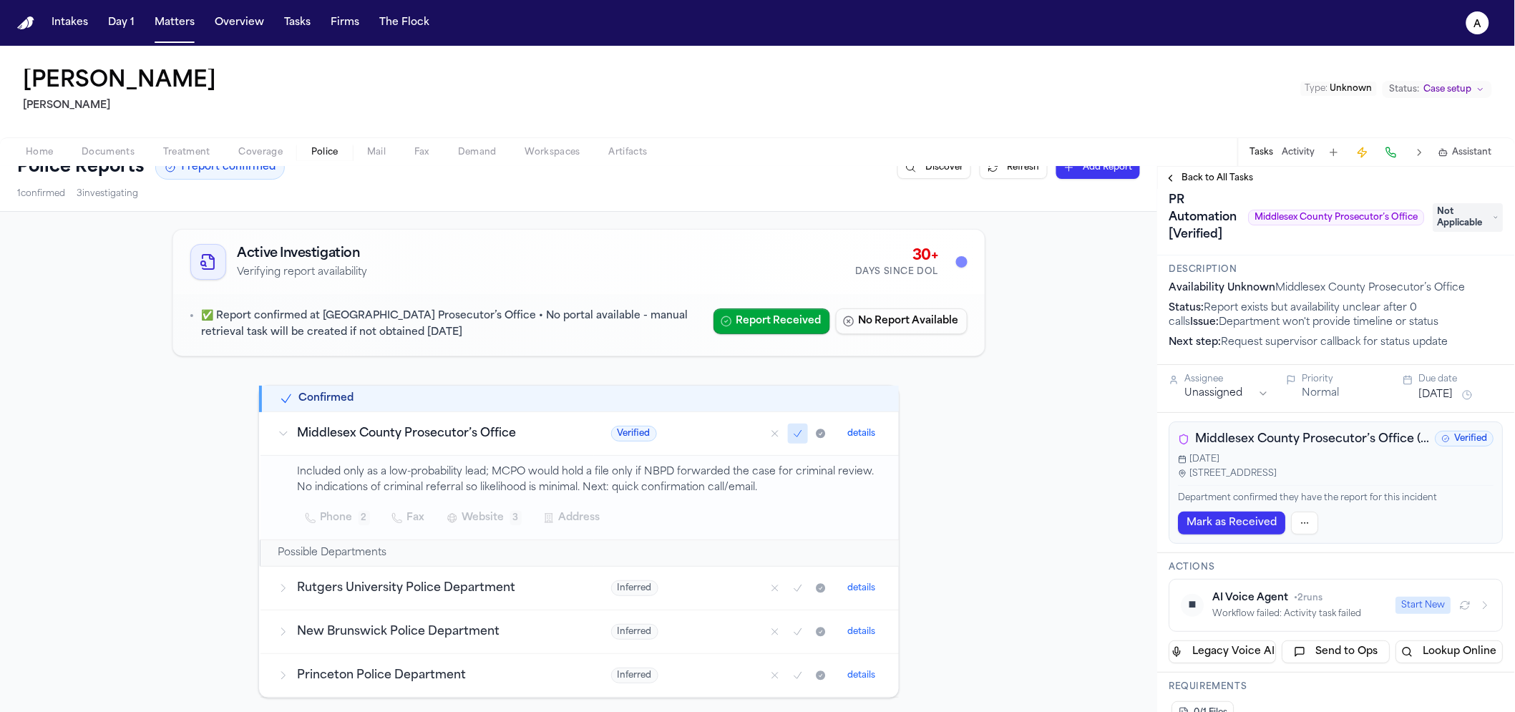
scroll to position [16, 0]
click at [1312, 608] on div "Workflow failed: Activity task failed" at bounding box center [1300, 610] width 175 height 11
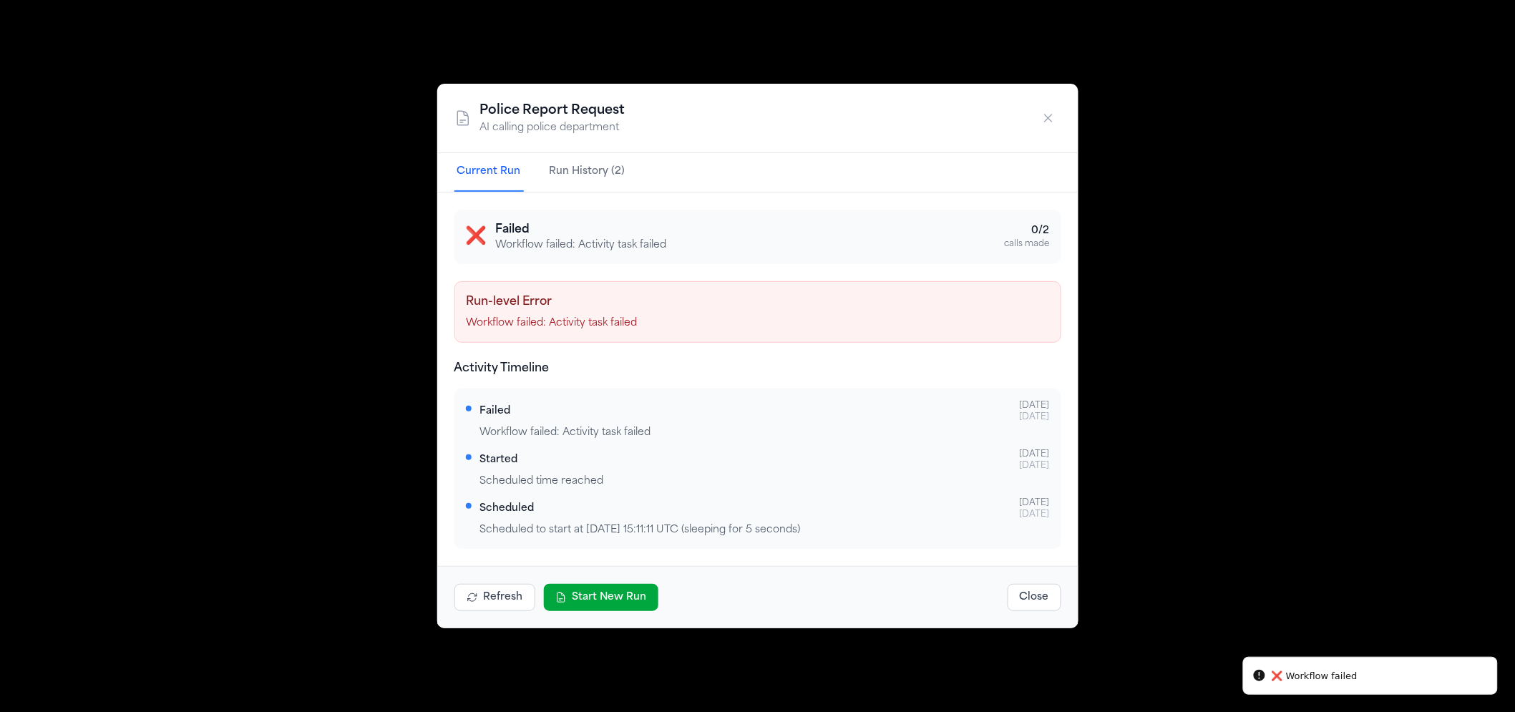
click at [624, 593] on button "Start New Run" at bounding box center [601, 597] width 115 height 27
click at [1195, 80] on div "Police Report Request AI calling police department Current Run Run History (2) …" at bounding box center [757, 356] width 1515 height 712
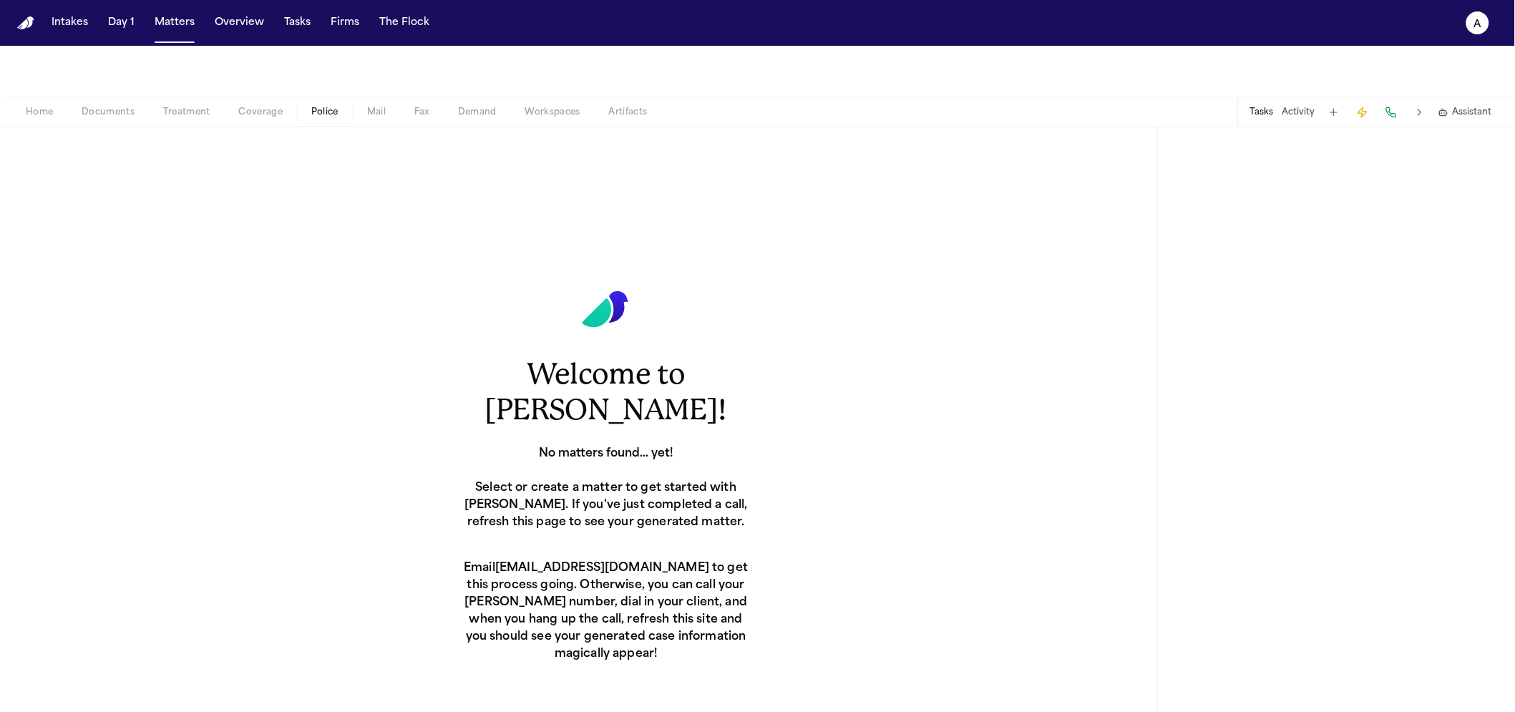
click at [297, 122] on div "Home Documents Treatment Coverage Police Mail Fax Demand Workspaces Artifacts T…" at bounding box center [757, 111] width 1515 height 29
click at [317, 112] on span "Police" at bounding box center [324, 112] width 27 height 11
click at [270, 122] on div "Home Documents Treatment Coverage Police Mail Fax Demand Workspaces Artifacts T…" at bounding box center [757, 111] width 1515 height 29
click at [271, 120] on span "button" at bounding box center [260, 120] width 61 height 1
click at [275, 122] on div "Home Documents Treatment Coverage Police Mail Fax Demand Workspaces Artifacts T…" at bounding box center [757, 111] width 1515 height 29
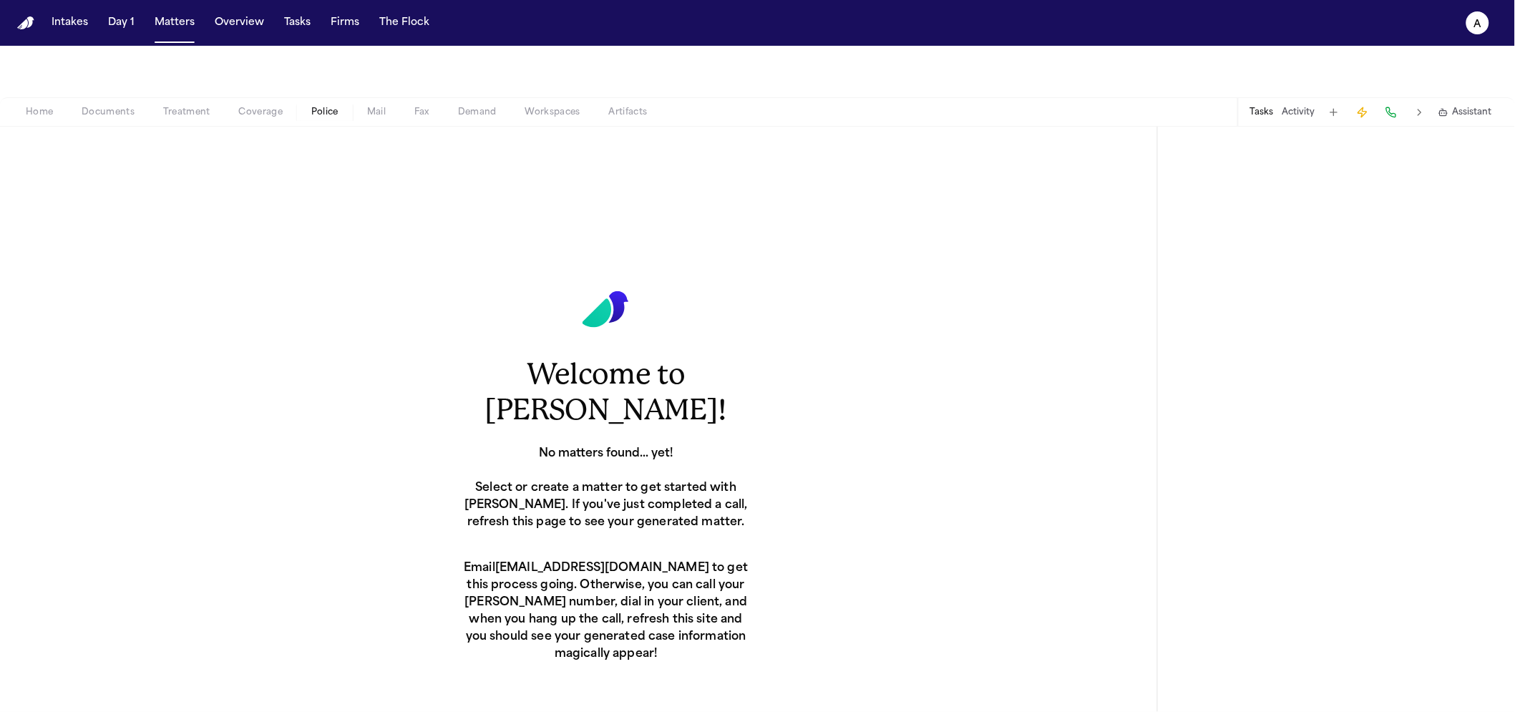
click at [276, 118] on span "Coverage" at bounding box center [261, 112] width 44 height 11
click at [318, 112] on span "Police" at bounding box center [324, 112] width 27 height 11
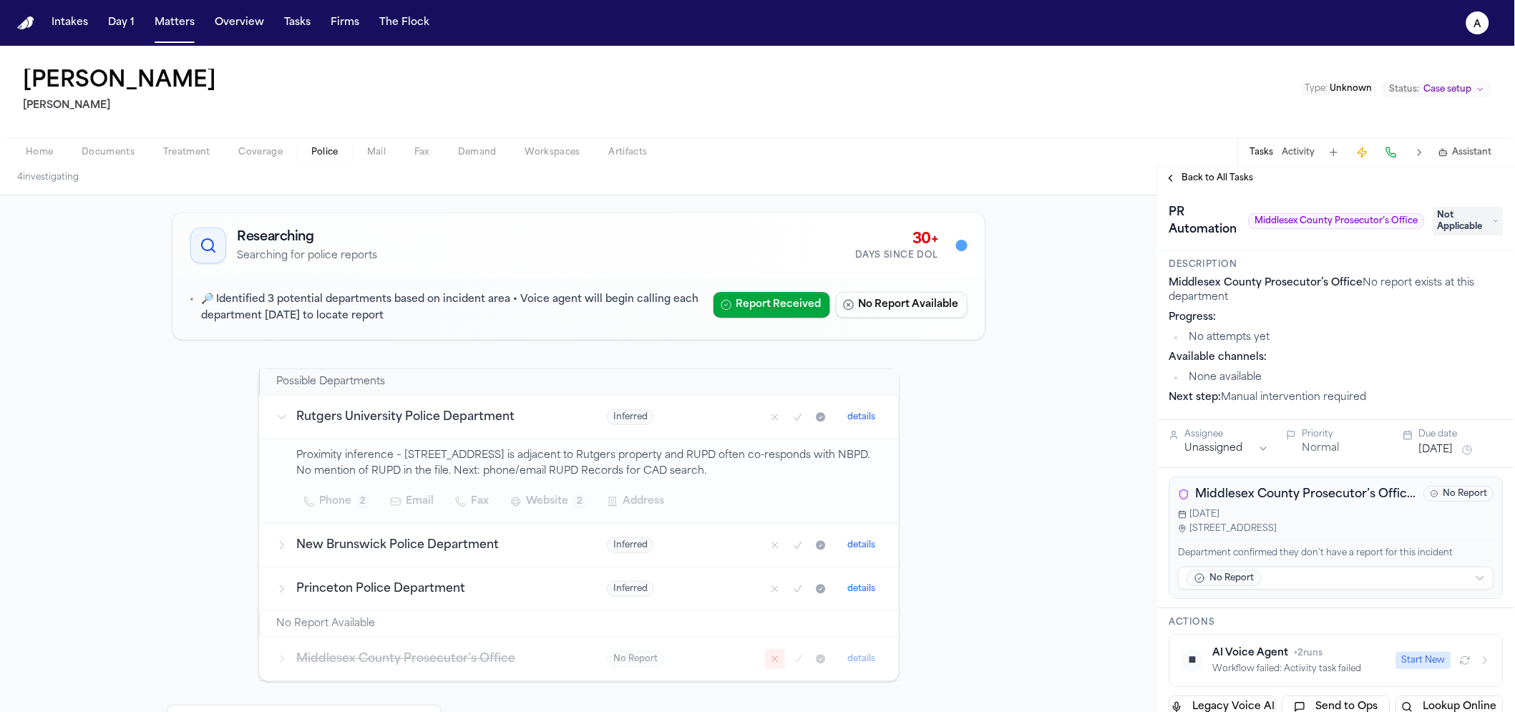
scroll to position [137, 0]
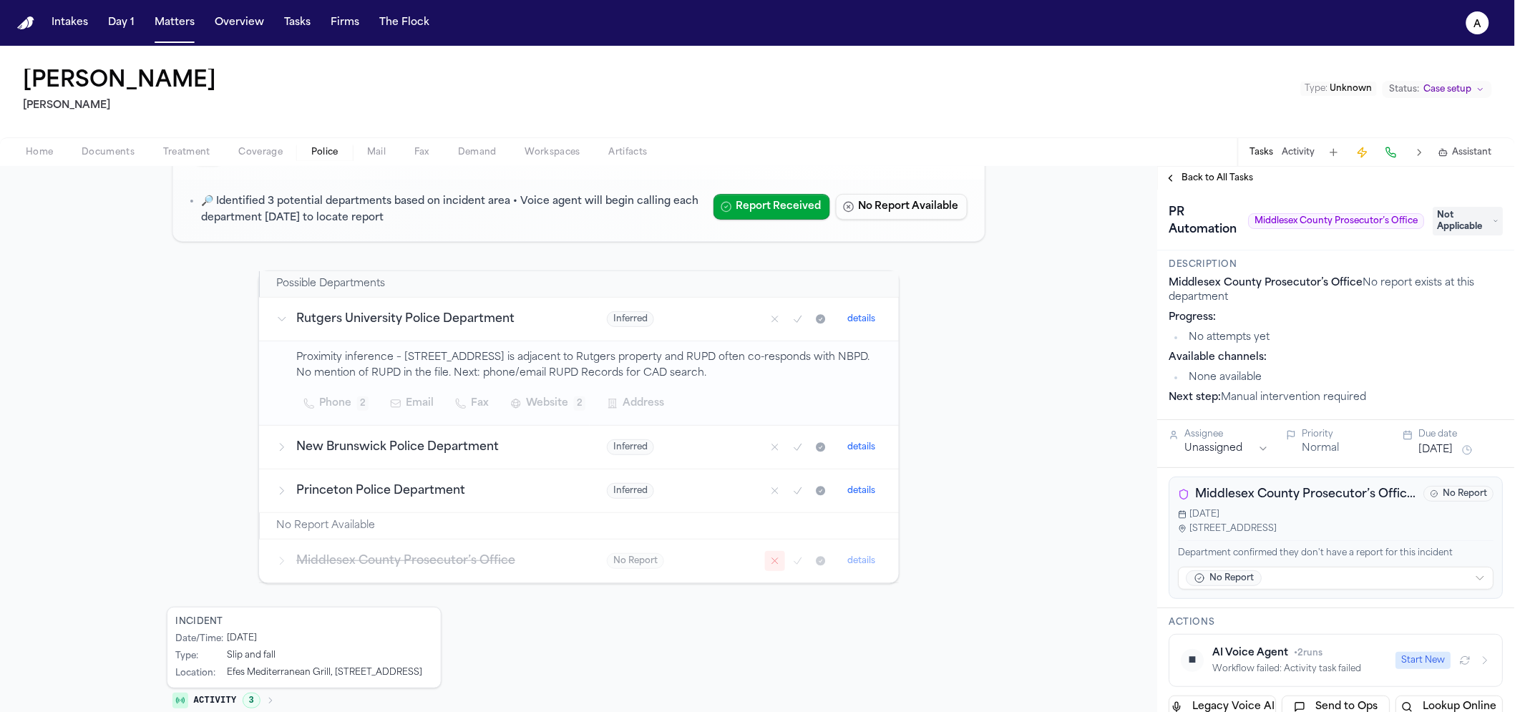
click at [769, 558] on icon "Mark as no report" at bounding box center [774, 560] width 11 height 11
click at [296, 555] on h3 "Middlesex County Prosecutor’s Office" at bounding box center [434, 560] width 276 height 17
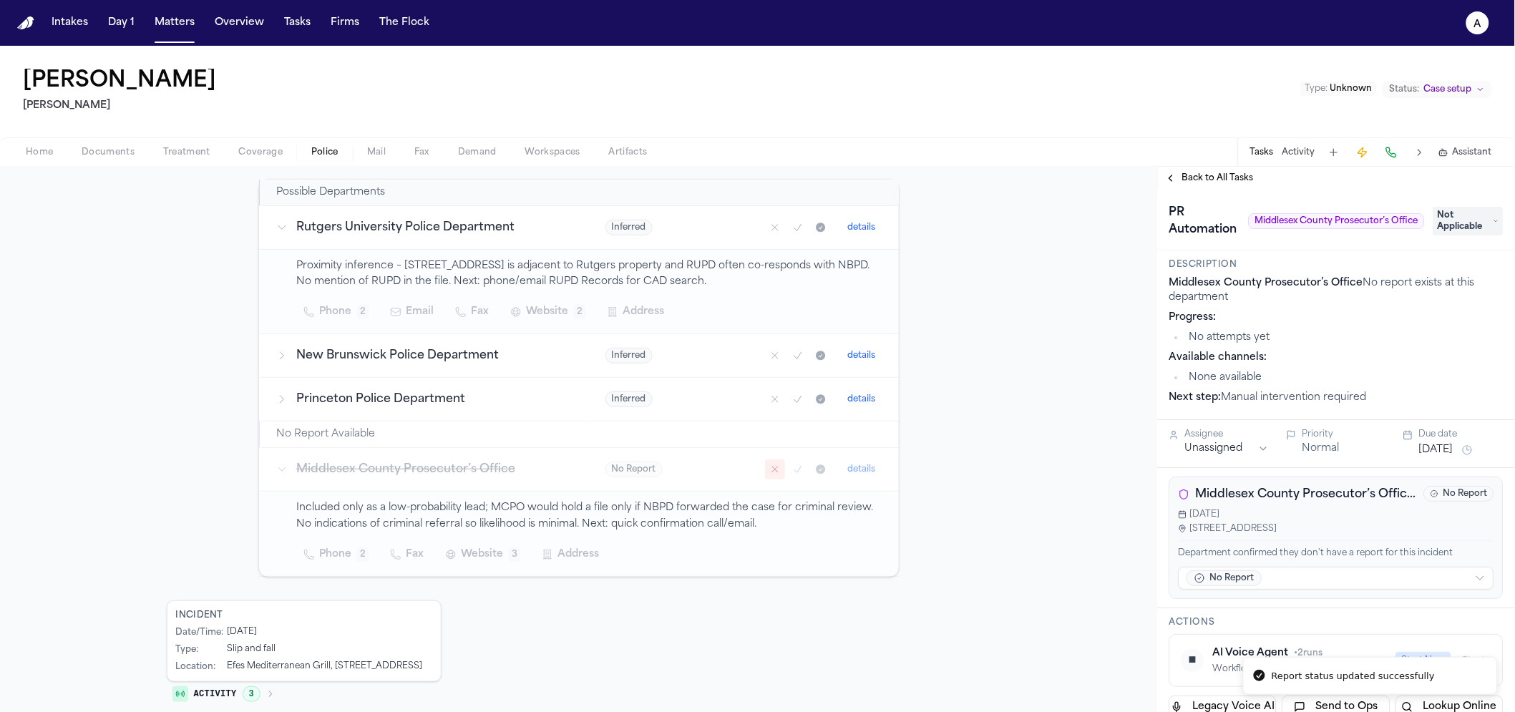
scroll to position [251, 0]
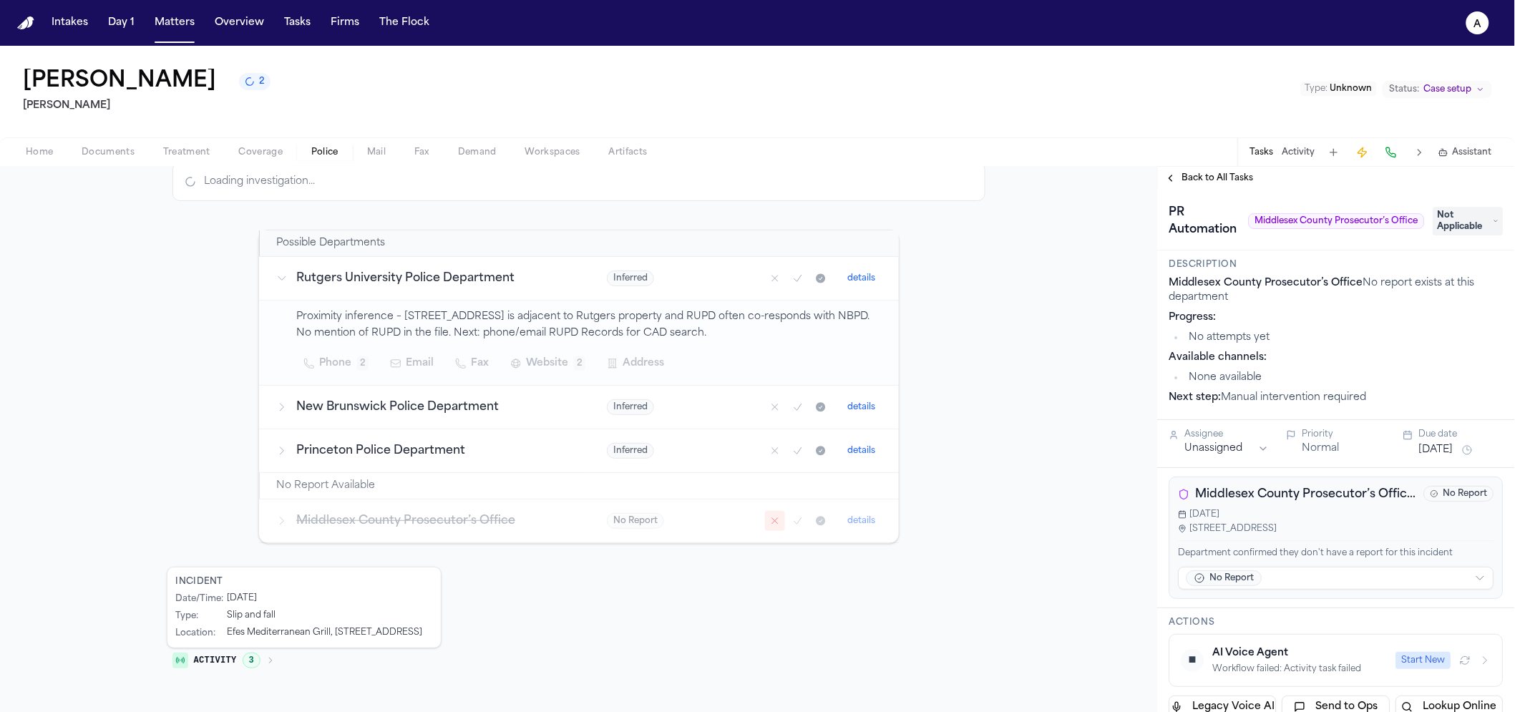
scroll to position [94, 0]
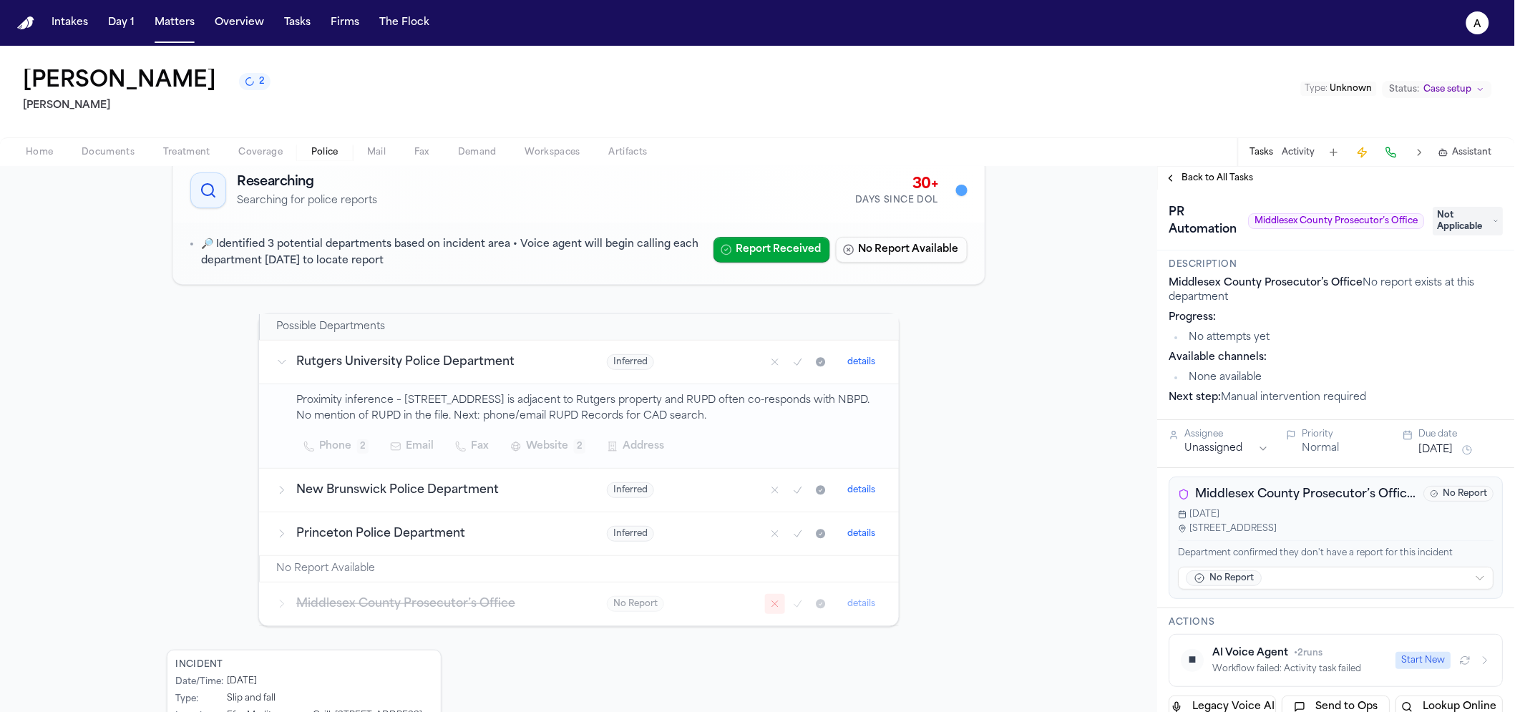
click at [865, 605] on button "details" at bounding box center [861, 603] width 39 height 17
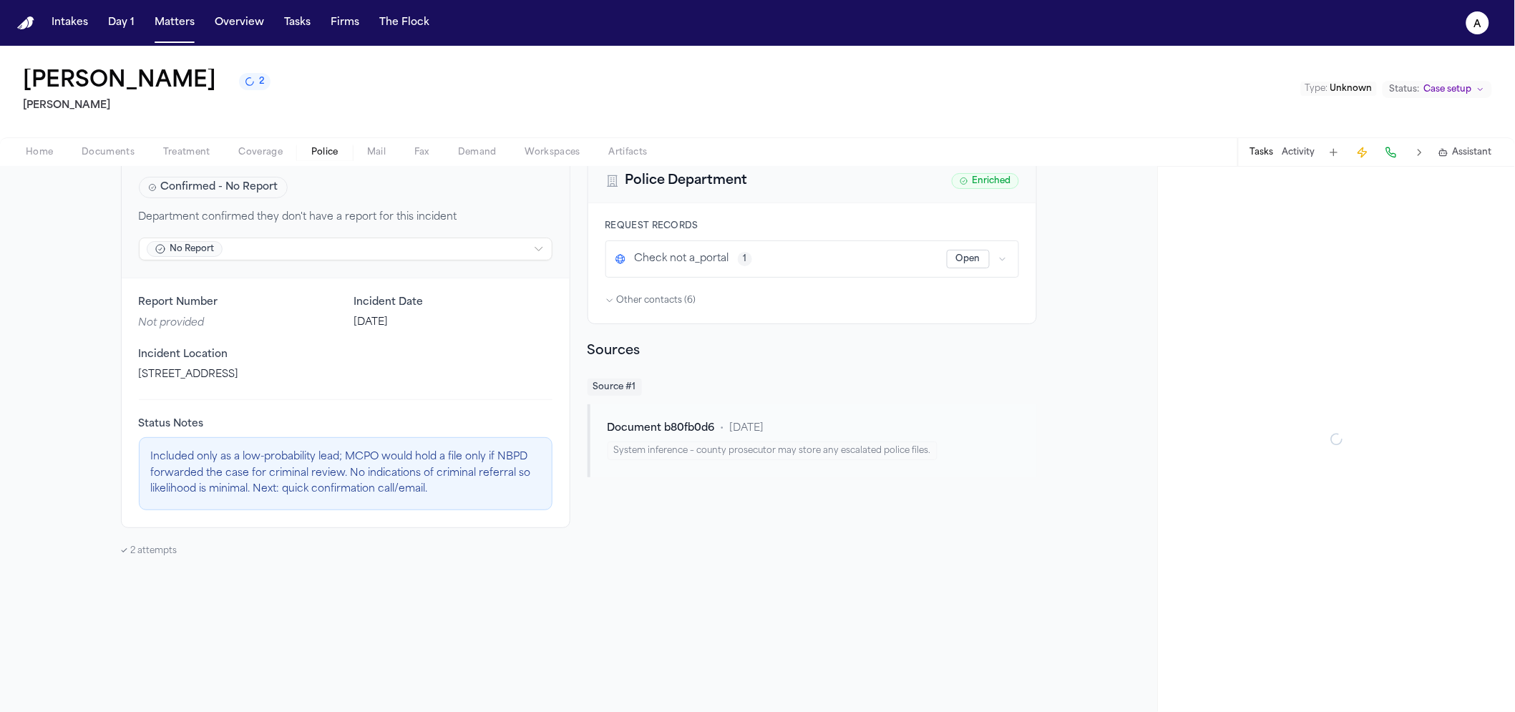
scroll to position [26, 0]
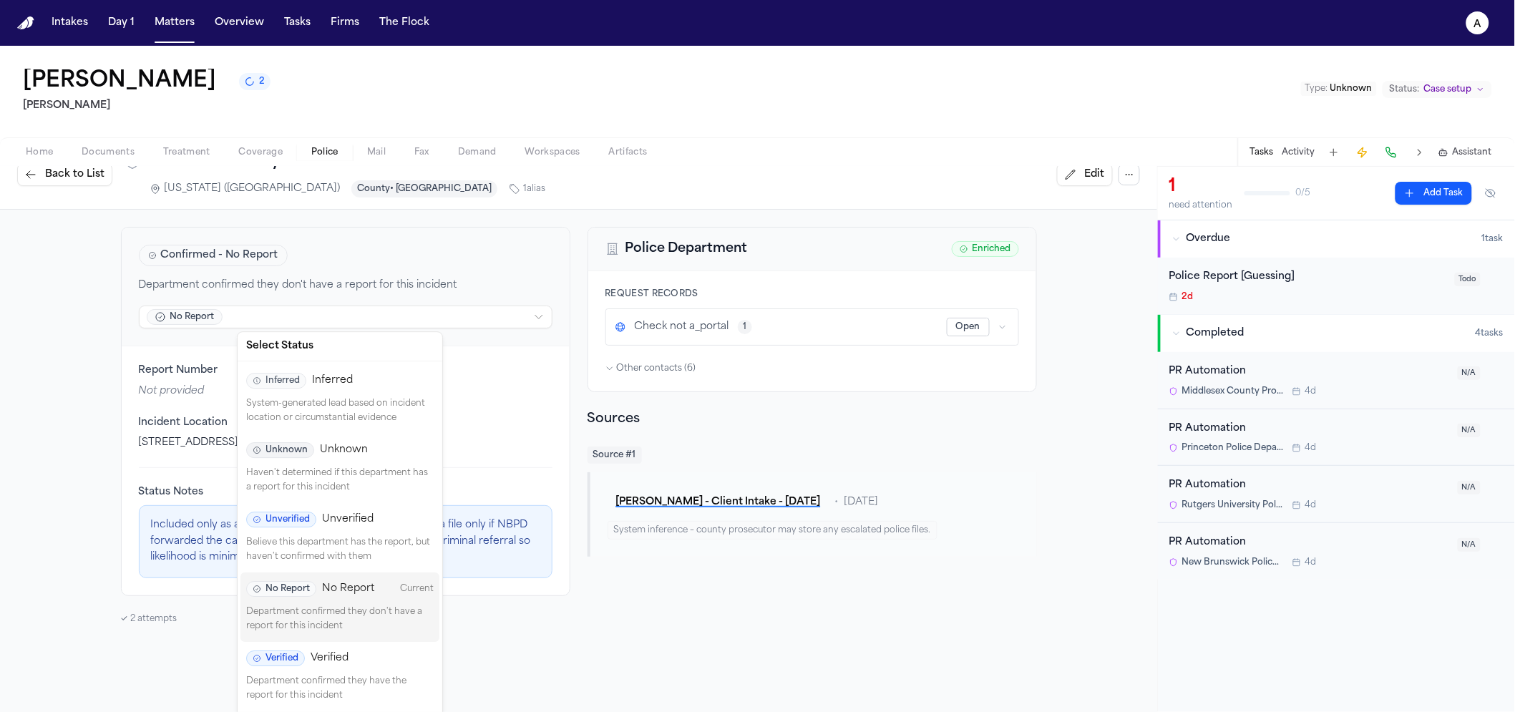
click at [436, 308] on html "Intakes Day 1 Matters Overview Tasks Firms The Flock a Zahra Khan 2 Mohamed K A…" at bounding box center [757, 356] width 1515 height 712
click at [381, 382] on div "Inferred Inferred" at bounding box center [340, 381] width 188 height 16
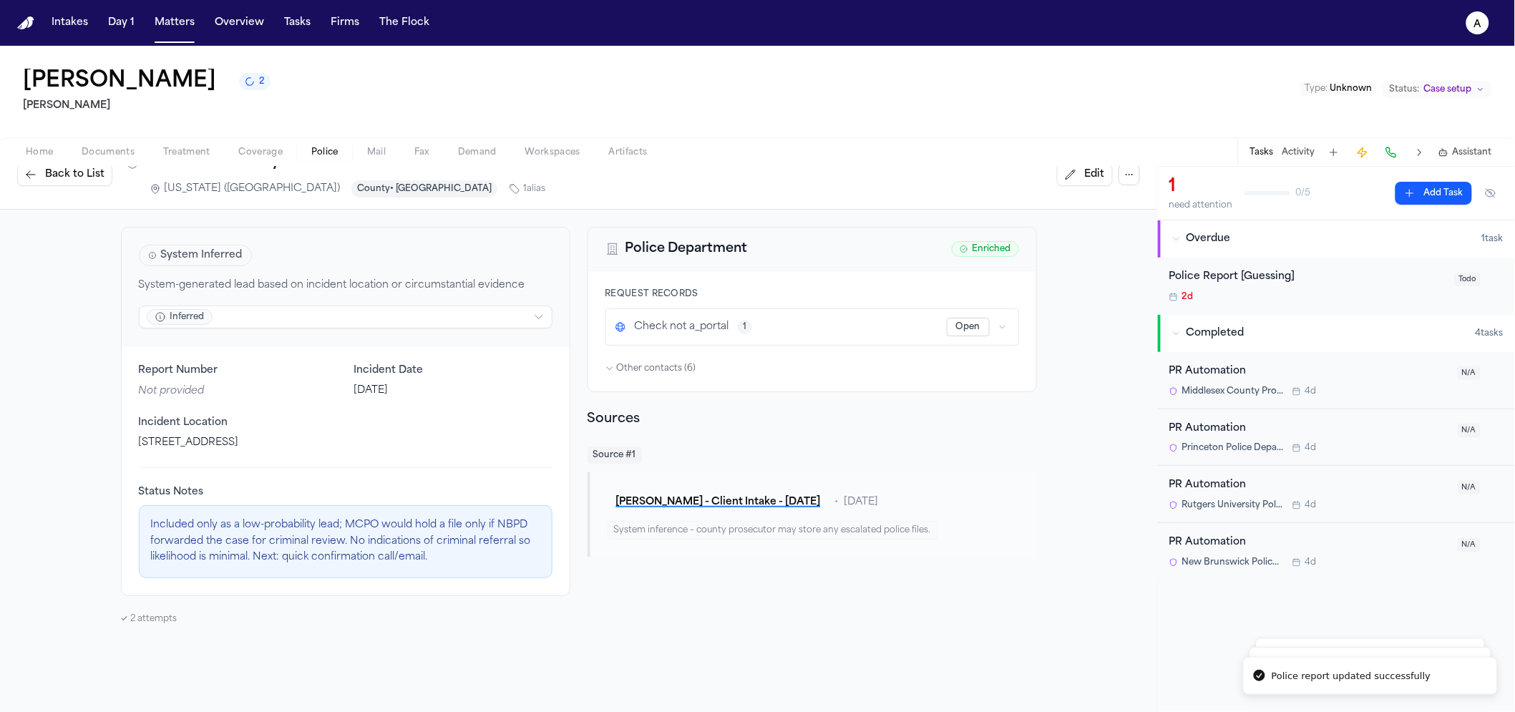
click at [53, 182] on span "Back to List" at bounding box center [74, 174] width 59 height 14
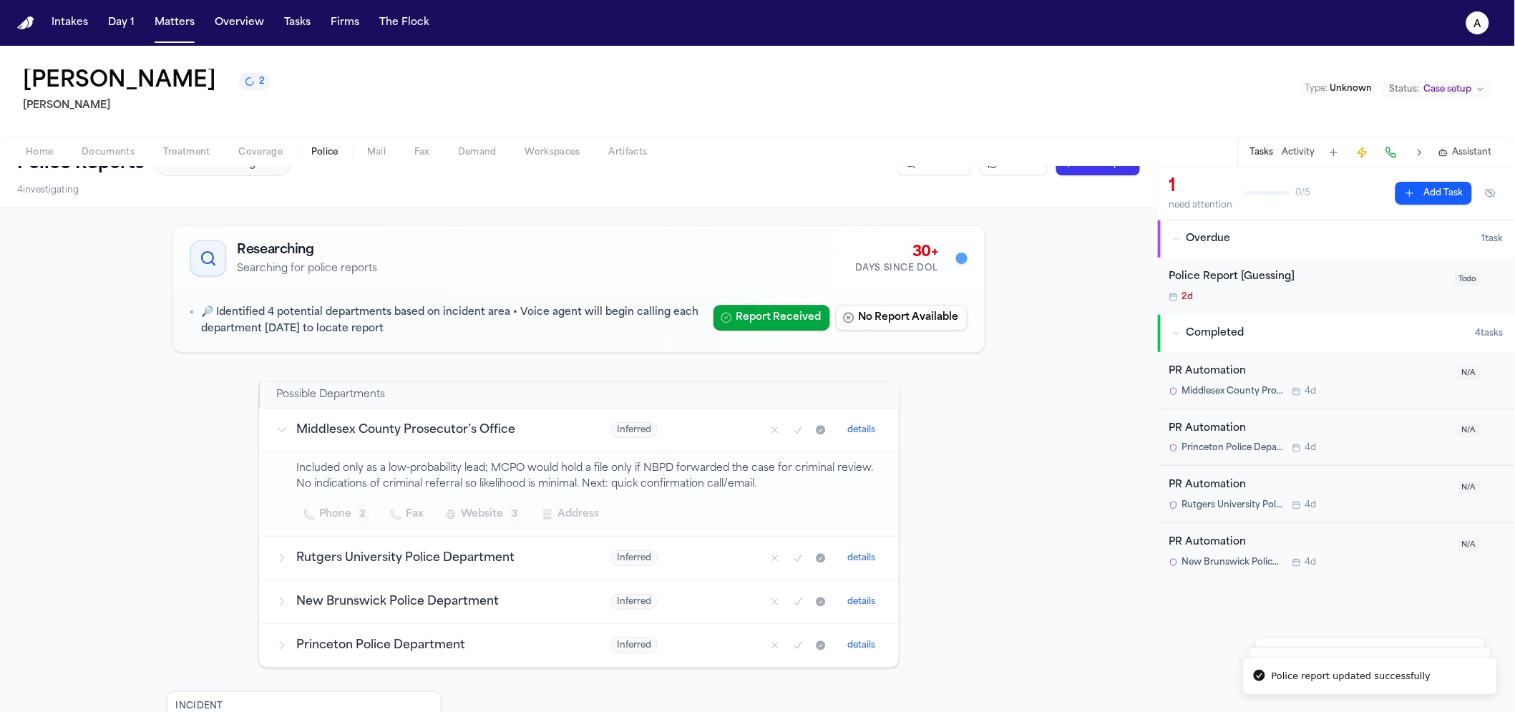
scroll to position [30, 0]
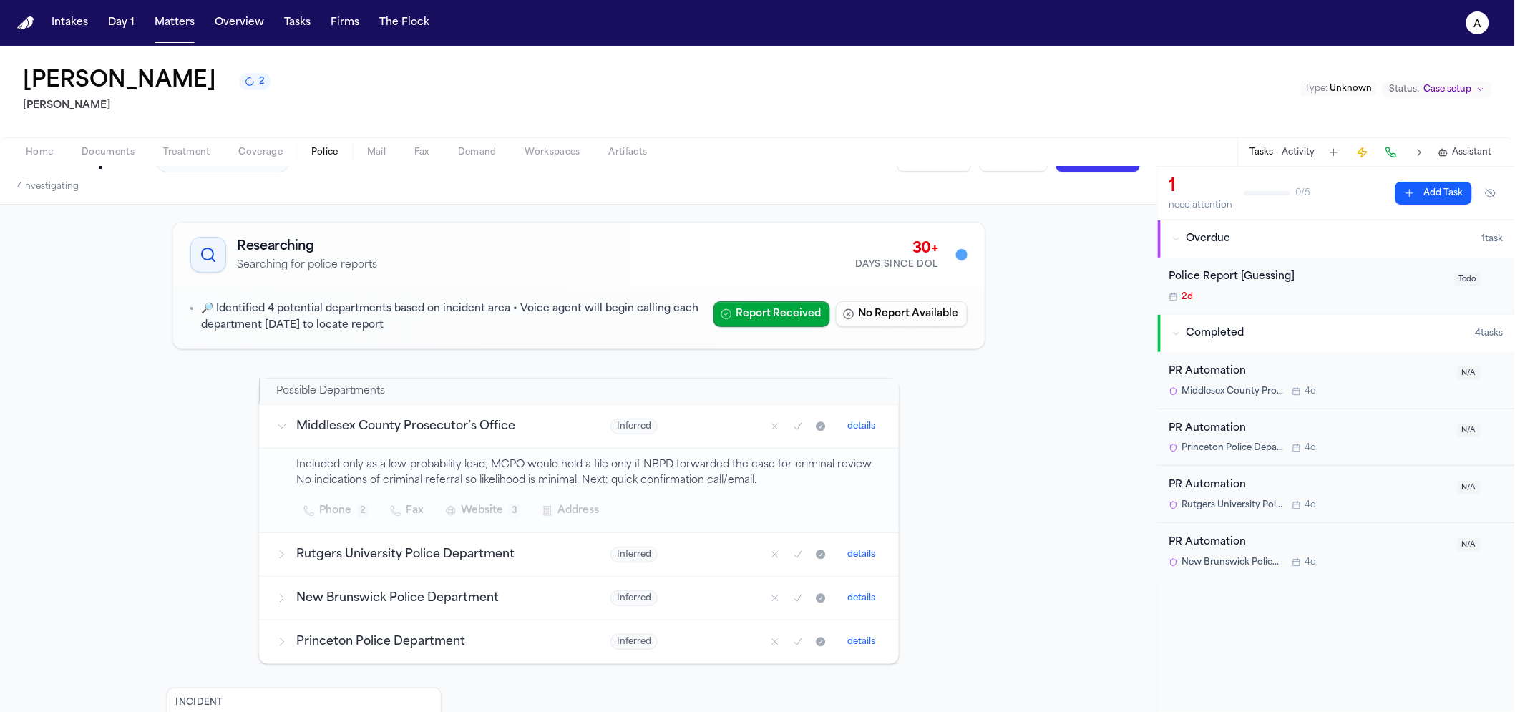
click at [389, 427] on h3 "Middlesex County Prosecutor’s Office" at bounding box center [436, 426] width 280 height 17
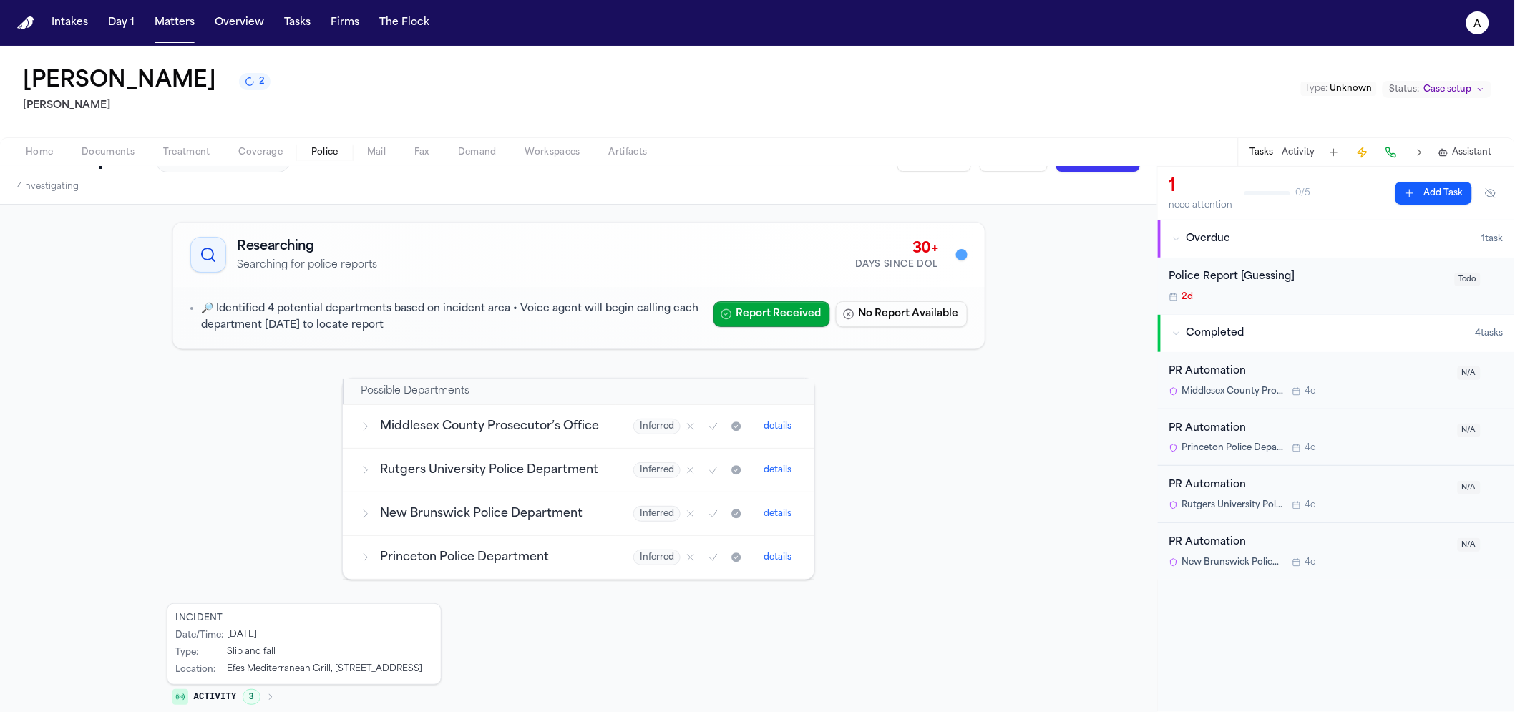
click at [419, 434] on h3 "Middlesex County Prosecutor’s Office" at bounding box center [489, 426] width 219 height 17
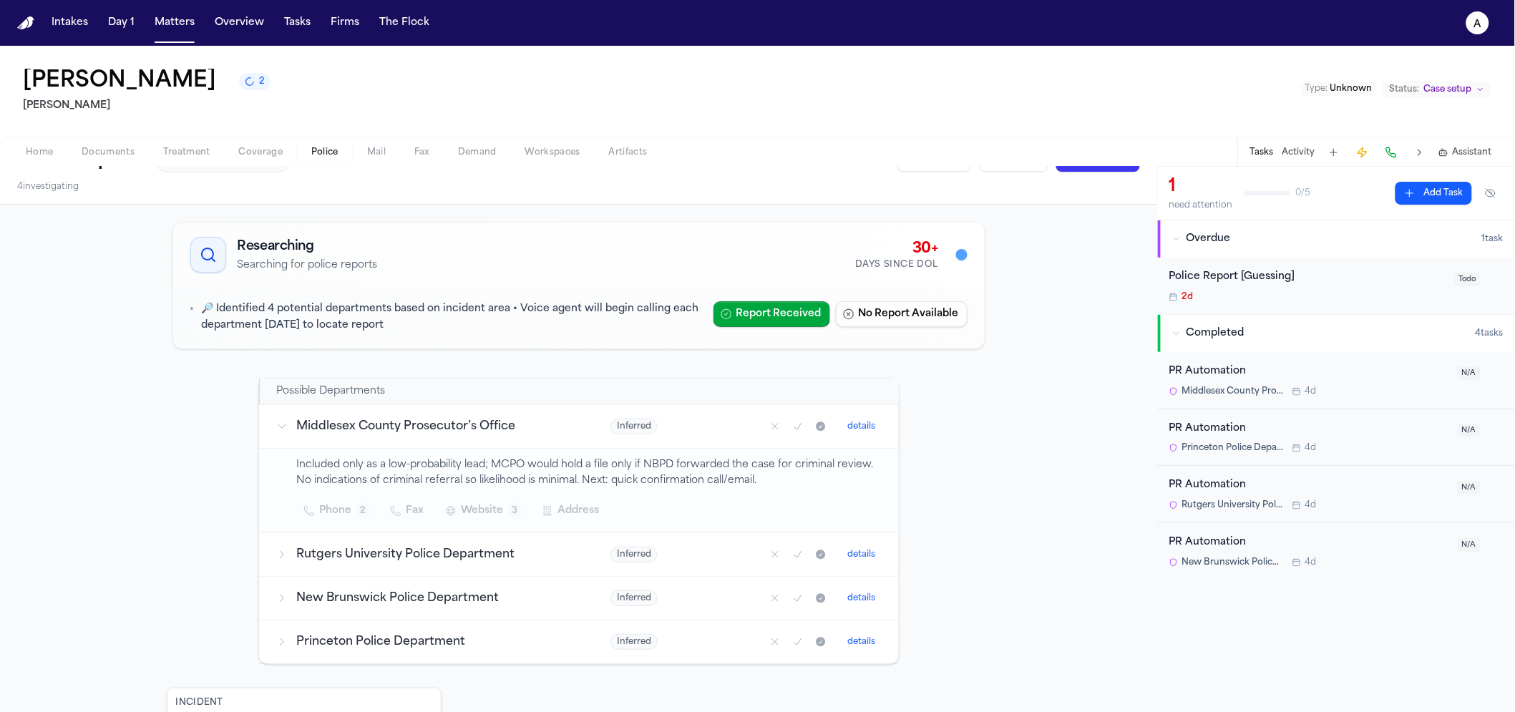
click at [108, 156] on span "Documents" at bounding box center [108, 152] width 53 height 11
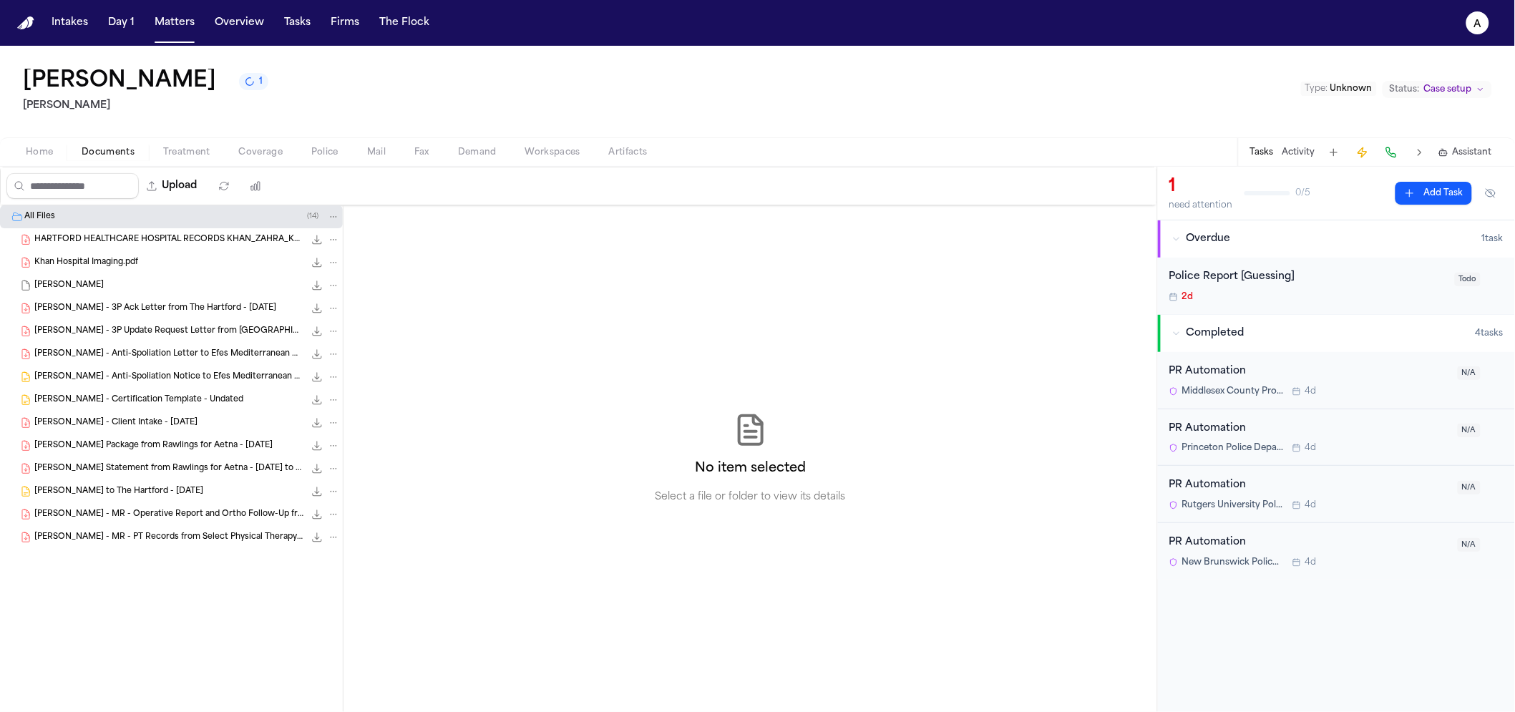
click at [205, 161] on span "button" at bounding box center [187, 160] width 64 height 1
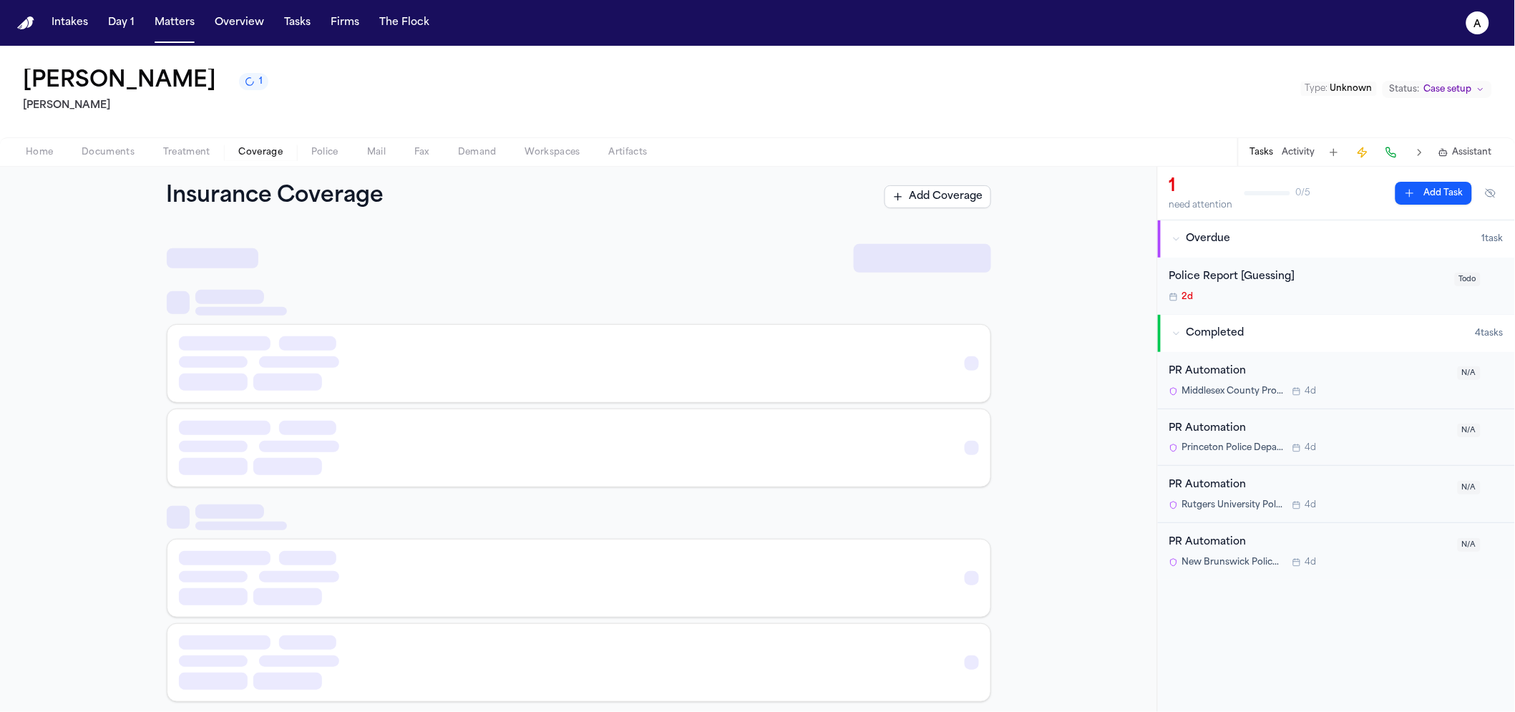
click at [239, 147] on span "Coverage" at bounding box center [261, 152] width 44 height 11
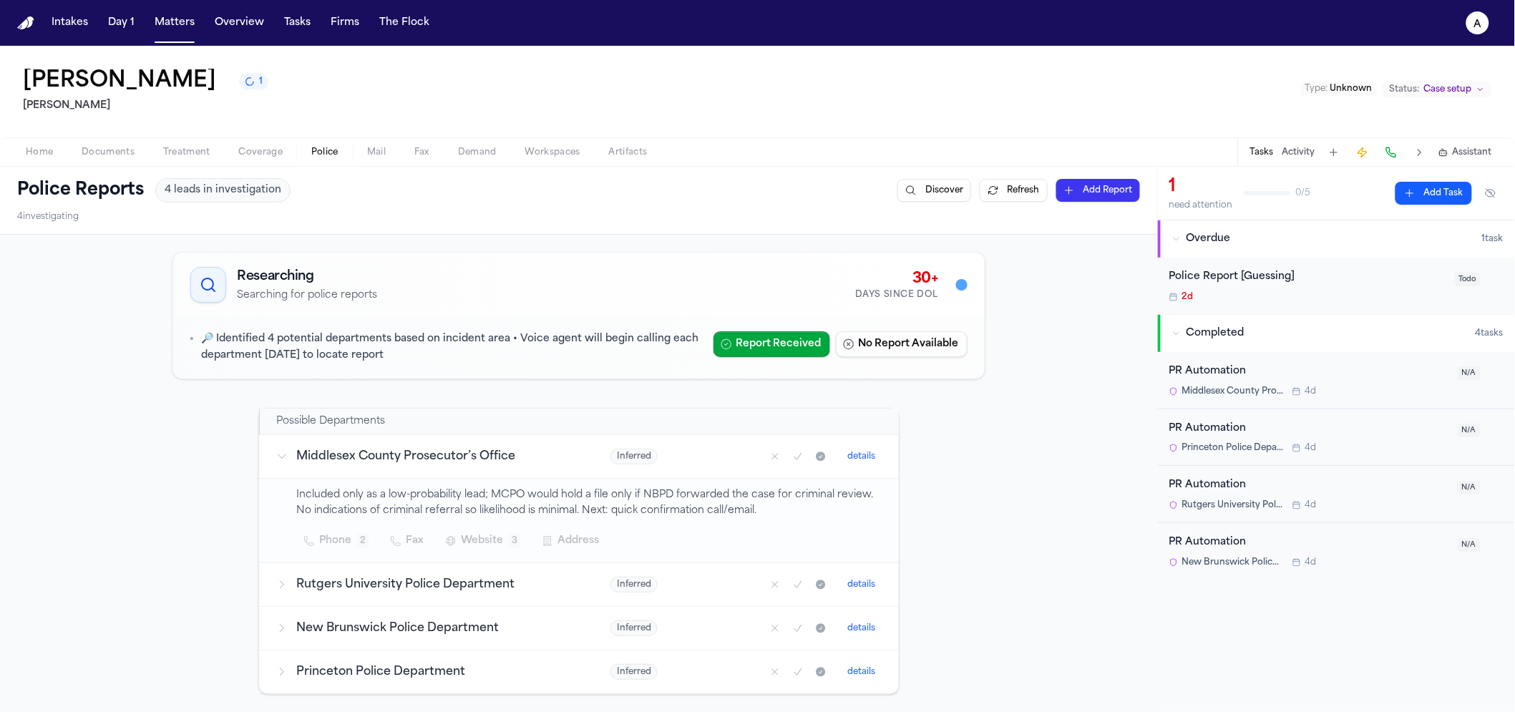
click at [312, 157] on span "Police" at bounding box center [324, 152] width 27 height 11
click at [184, 24] on button "Matters" at bounding box center [175, 23] width 52 height 26
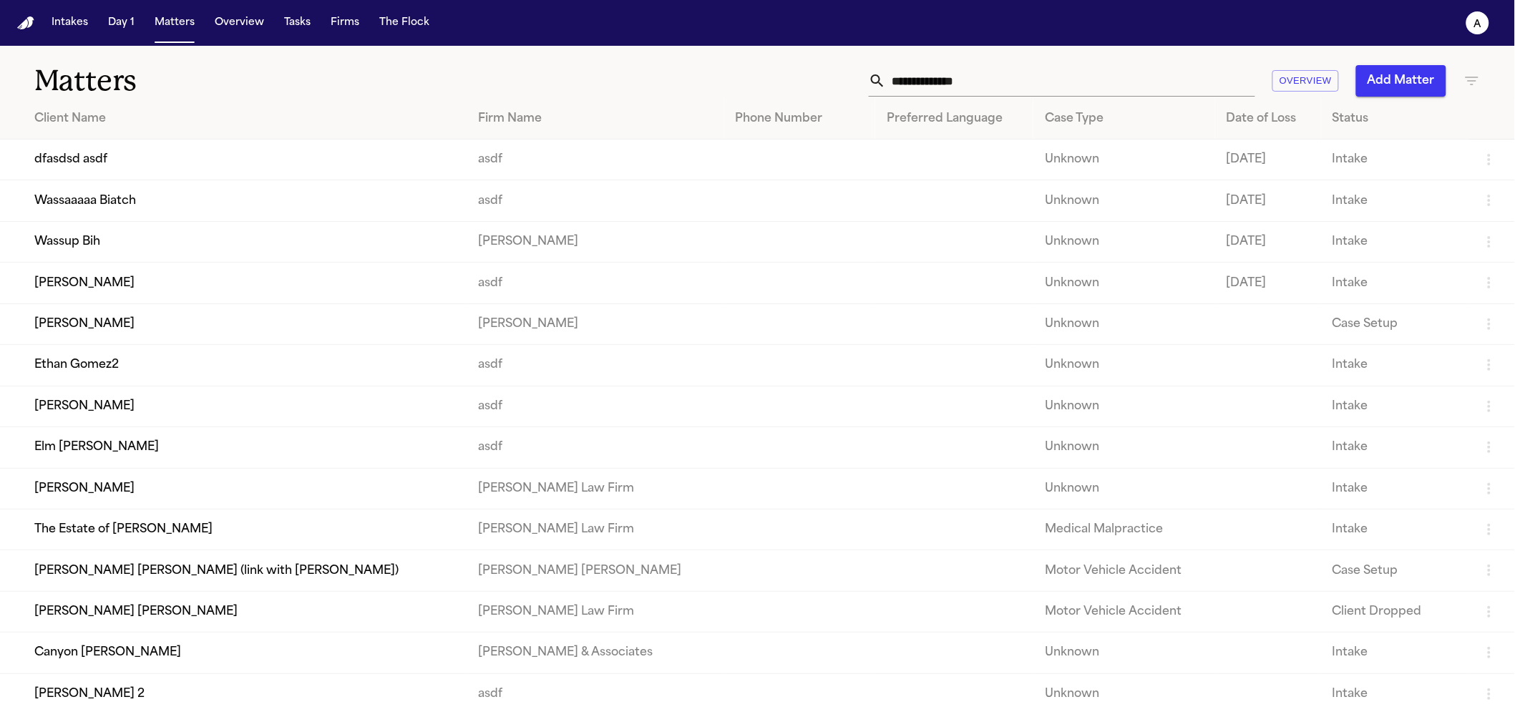
click at [269, 230] on td "Wassup Bih" at bounding box center [233, 241] width 467 height 41
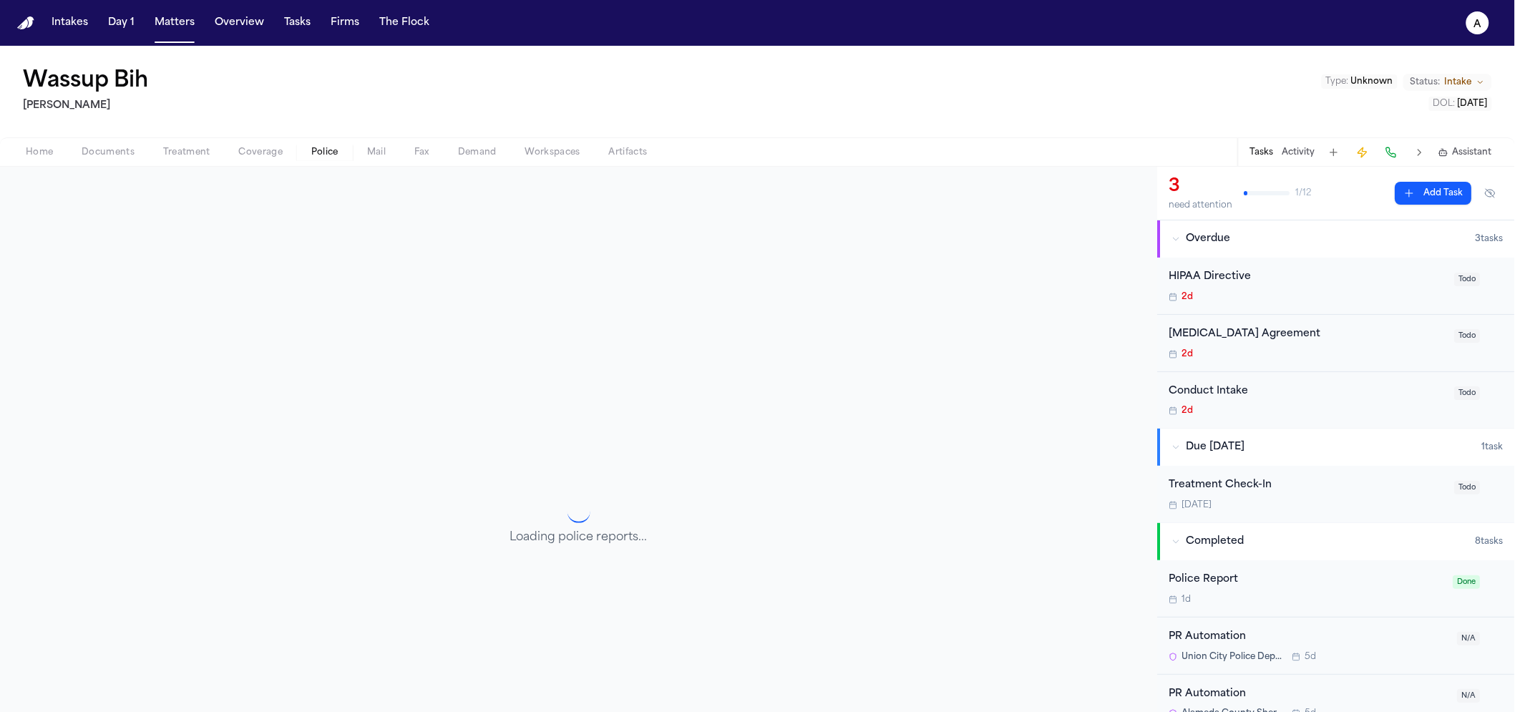
click at [301, 158] on button "Police" at bounding box center [325, 152] width 56 height 17
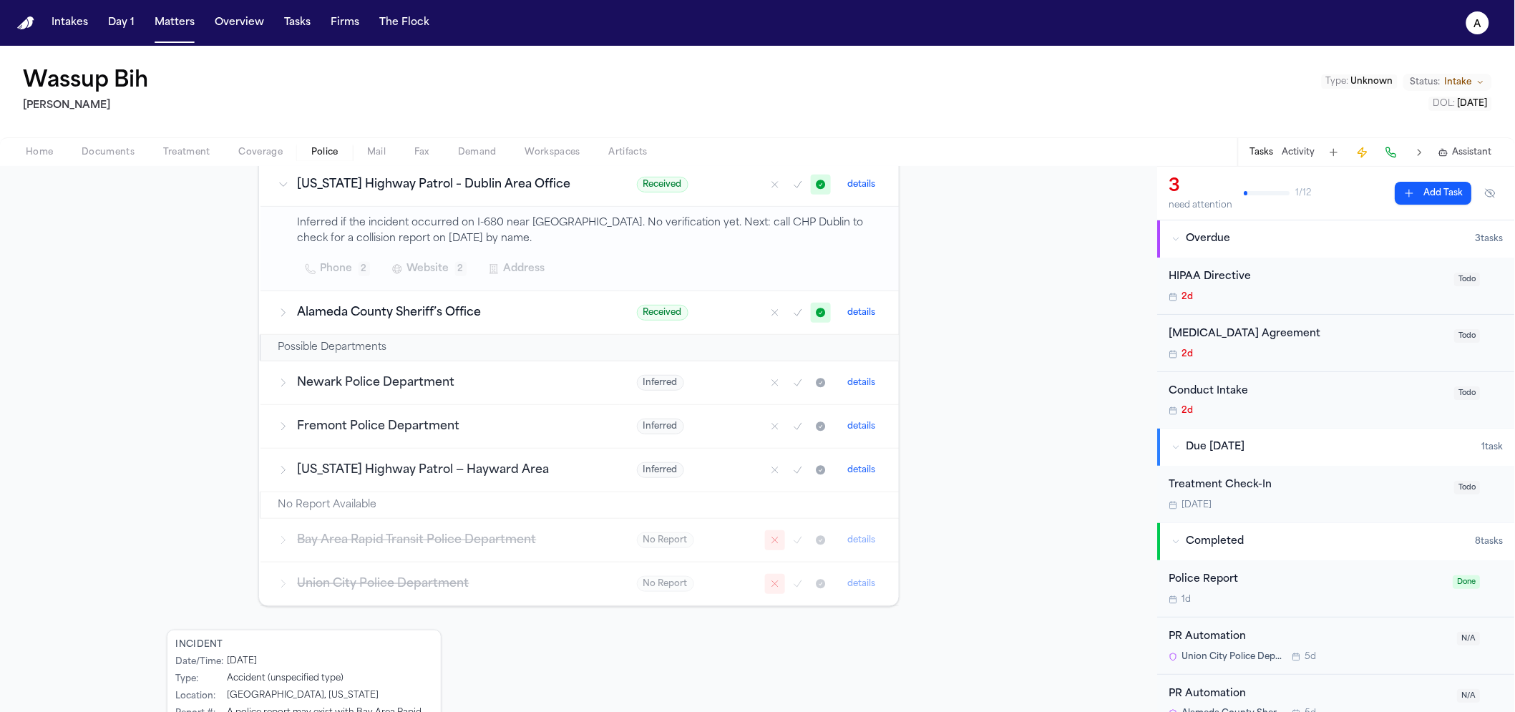
scroll to position [42, 0]
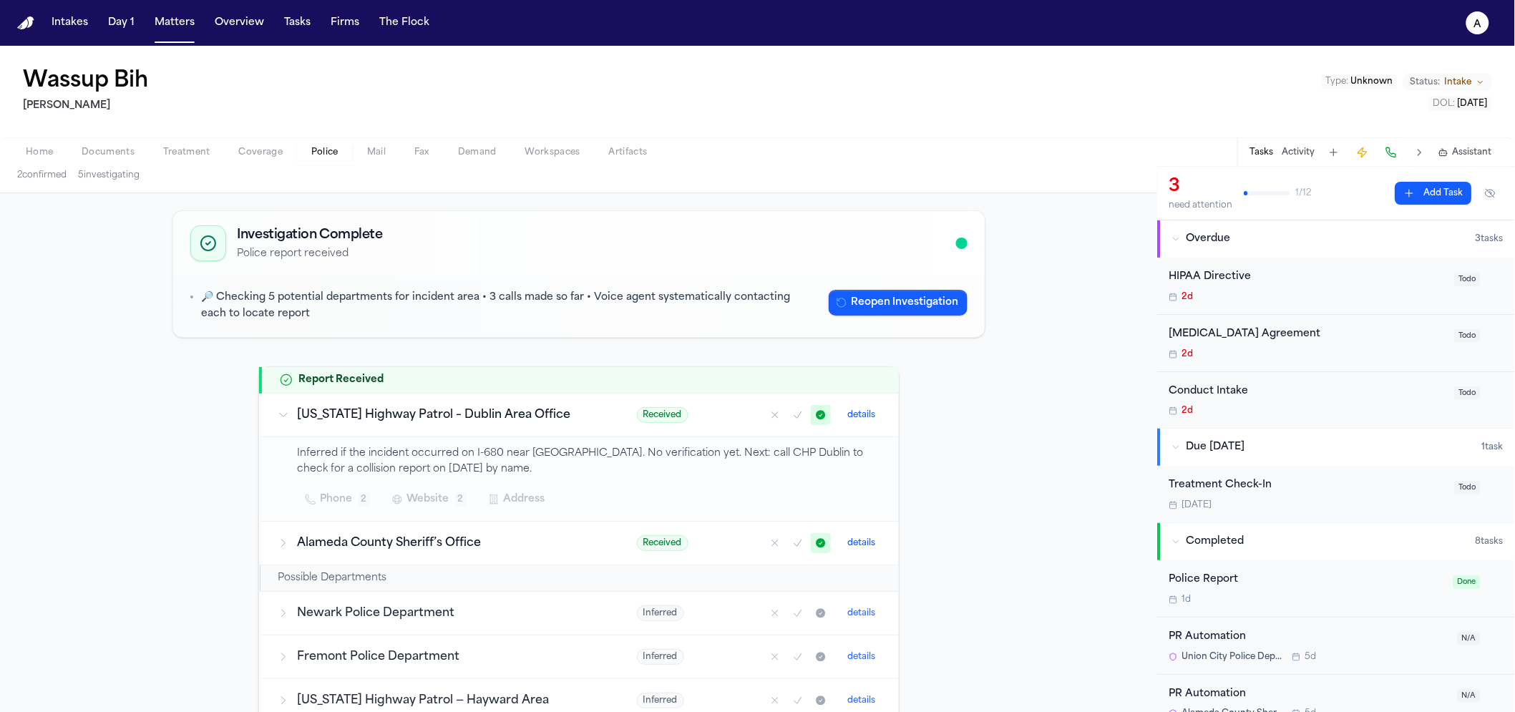
click at [459, 406] on h3 "California Highway Patrol – Dublin Area Office" at bounding box center [450, 414] width 305 height 17
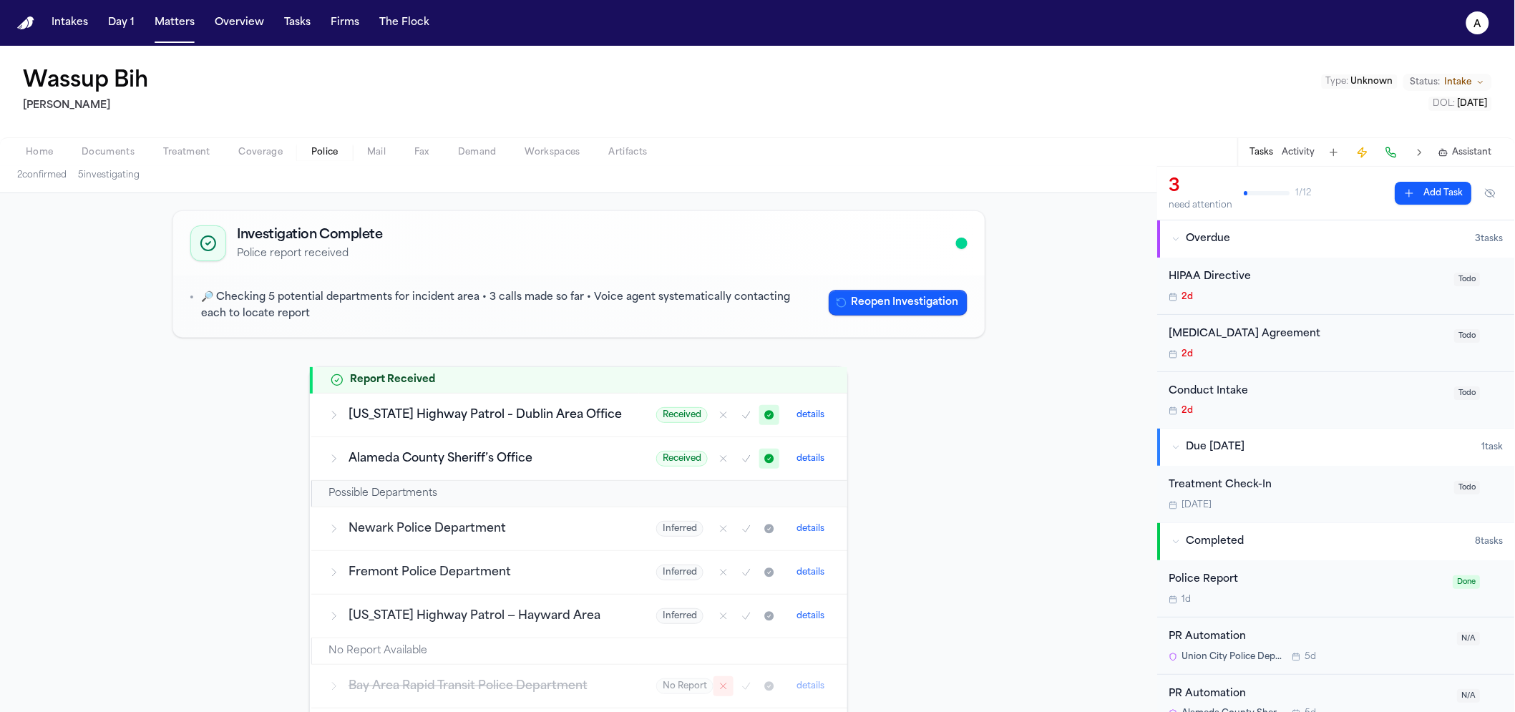
click at [765, 415] on icon "Mark as received" at bounding box center [769, 414] width 9 height 9
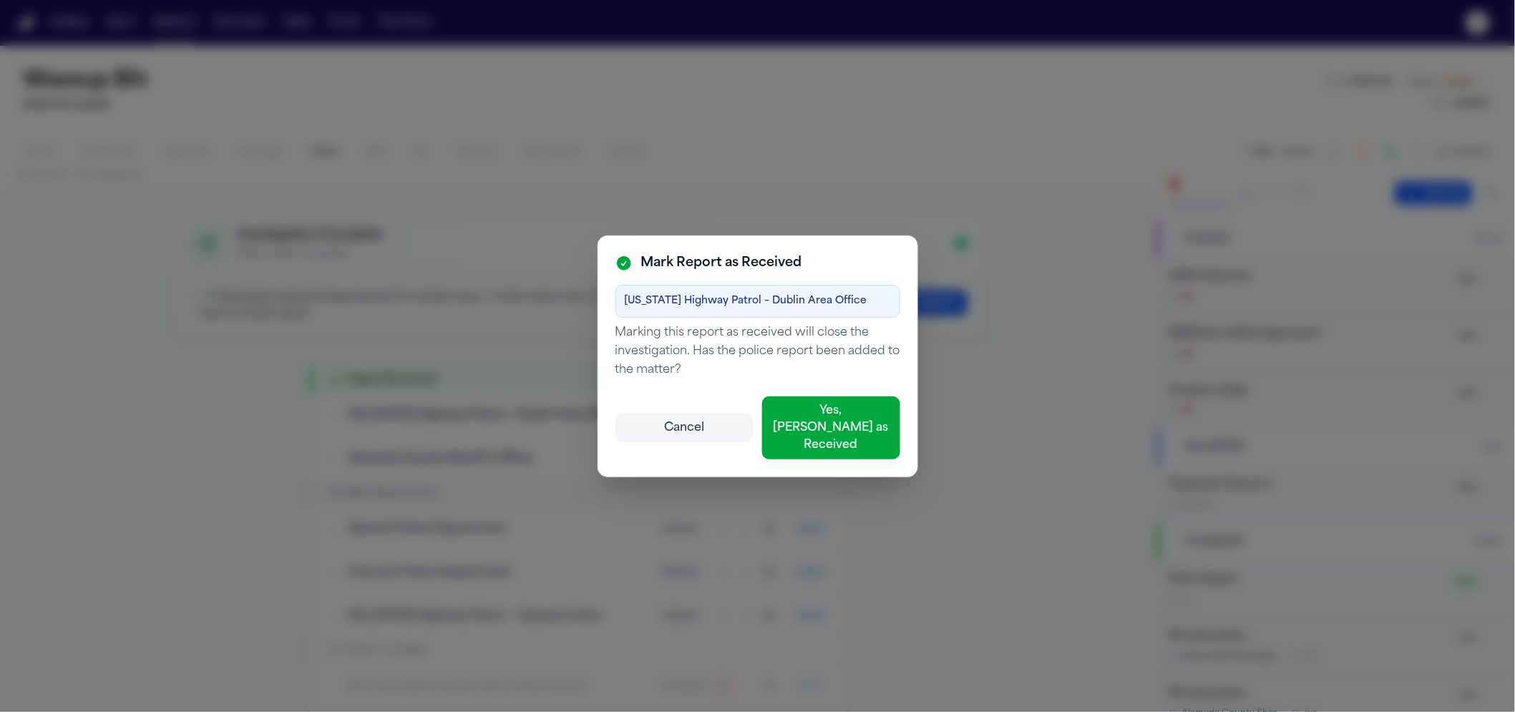
click at [720, 425] on button "Cancel" at bounding box center [684, 428] width 138 height 29
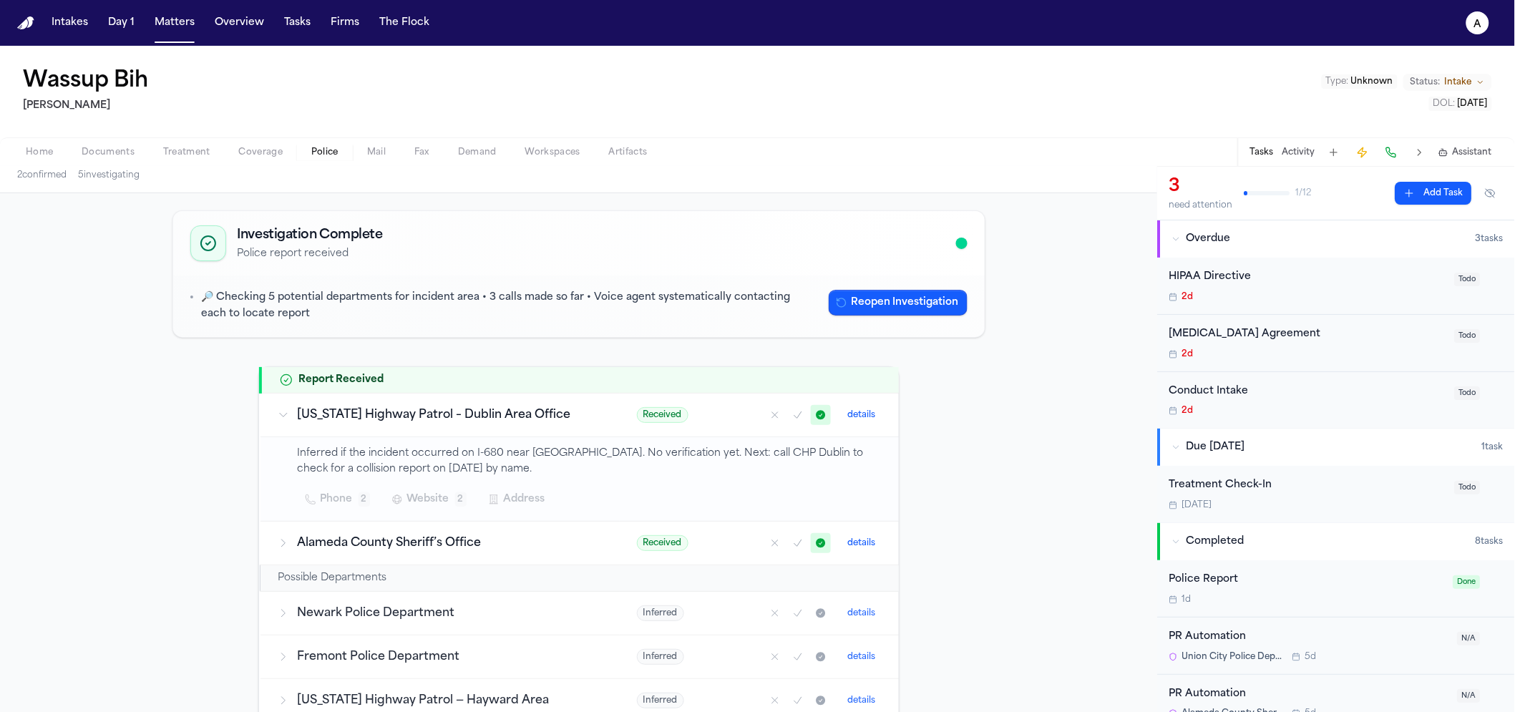
click at [737, 416] on div "Received details" at bounding box center [759, 415] width 245 height 20
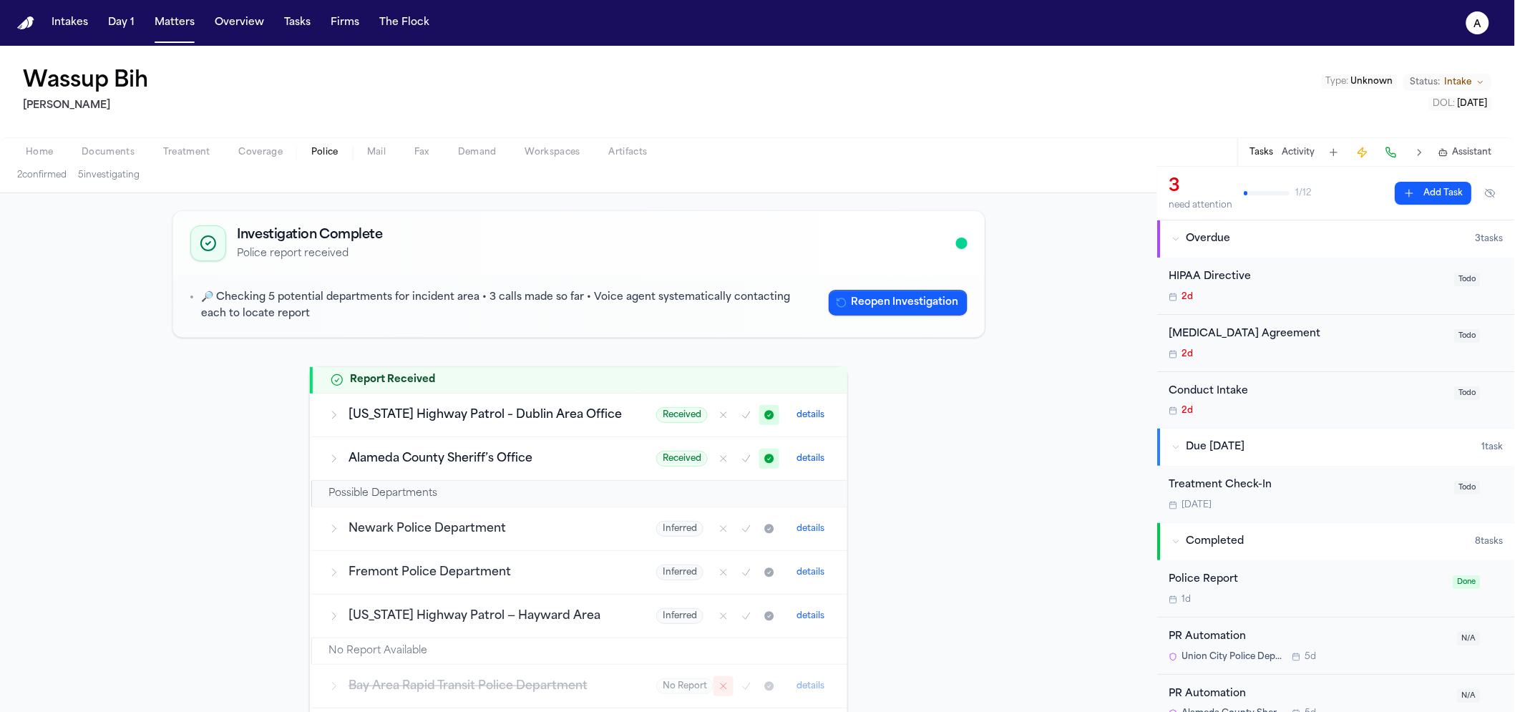
click at [714, 413] on button "Mark as no report" at bounding box center [724, 415] width 20 height 20
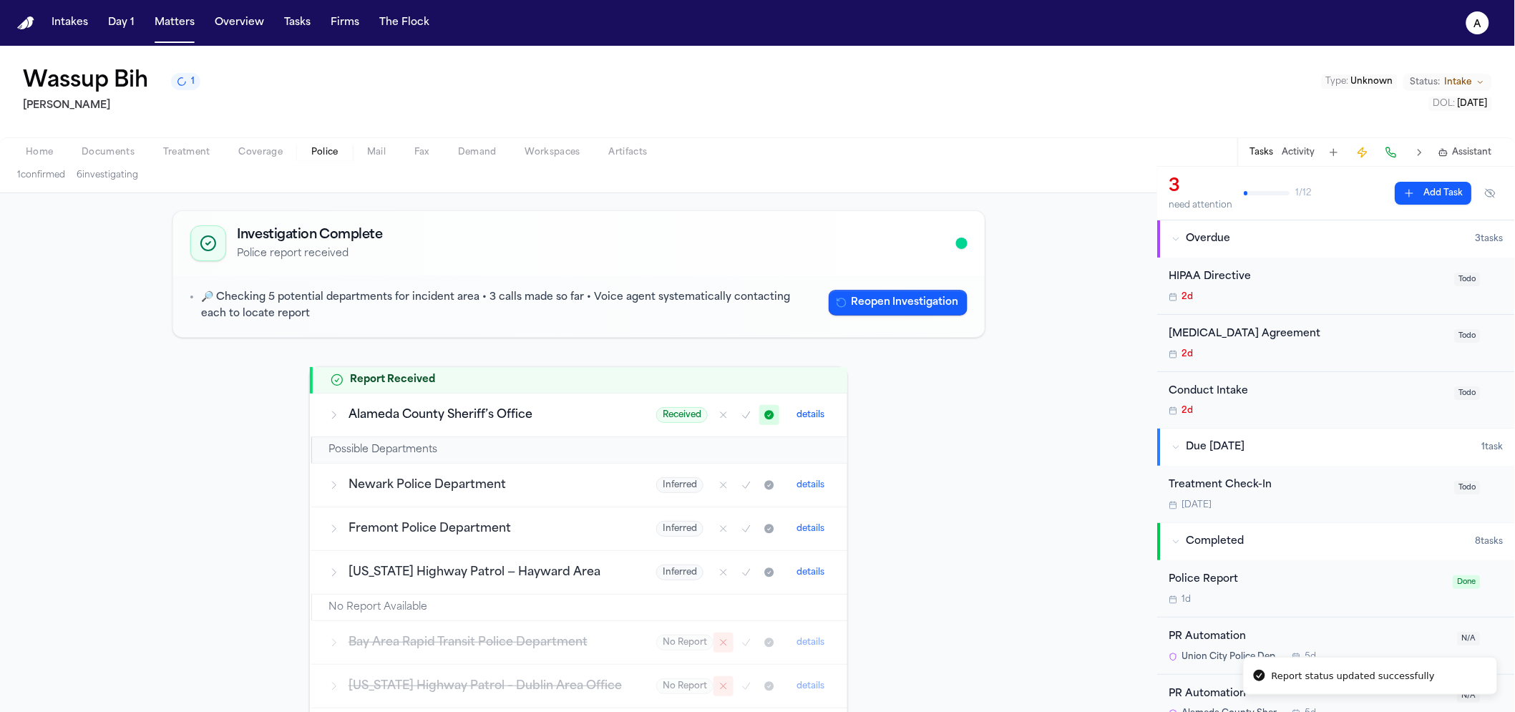
click at [718, 410] on icon "Mark as no report" at bounding box center [723, 414] width 11 height 11
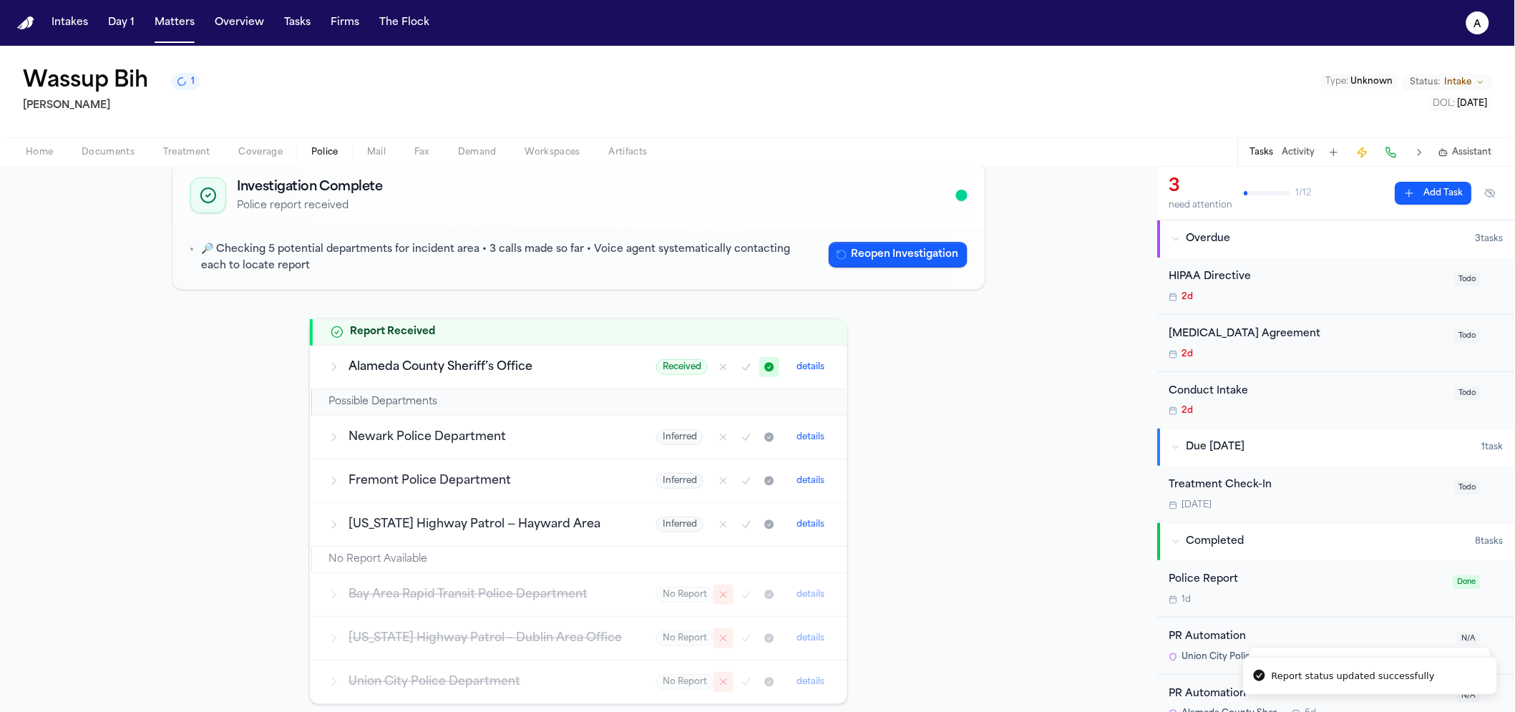
scroll to position [137, 0]
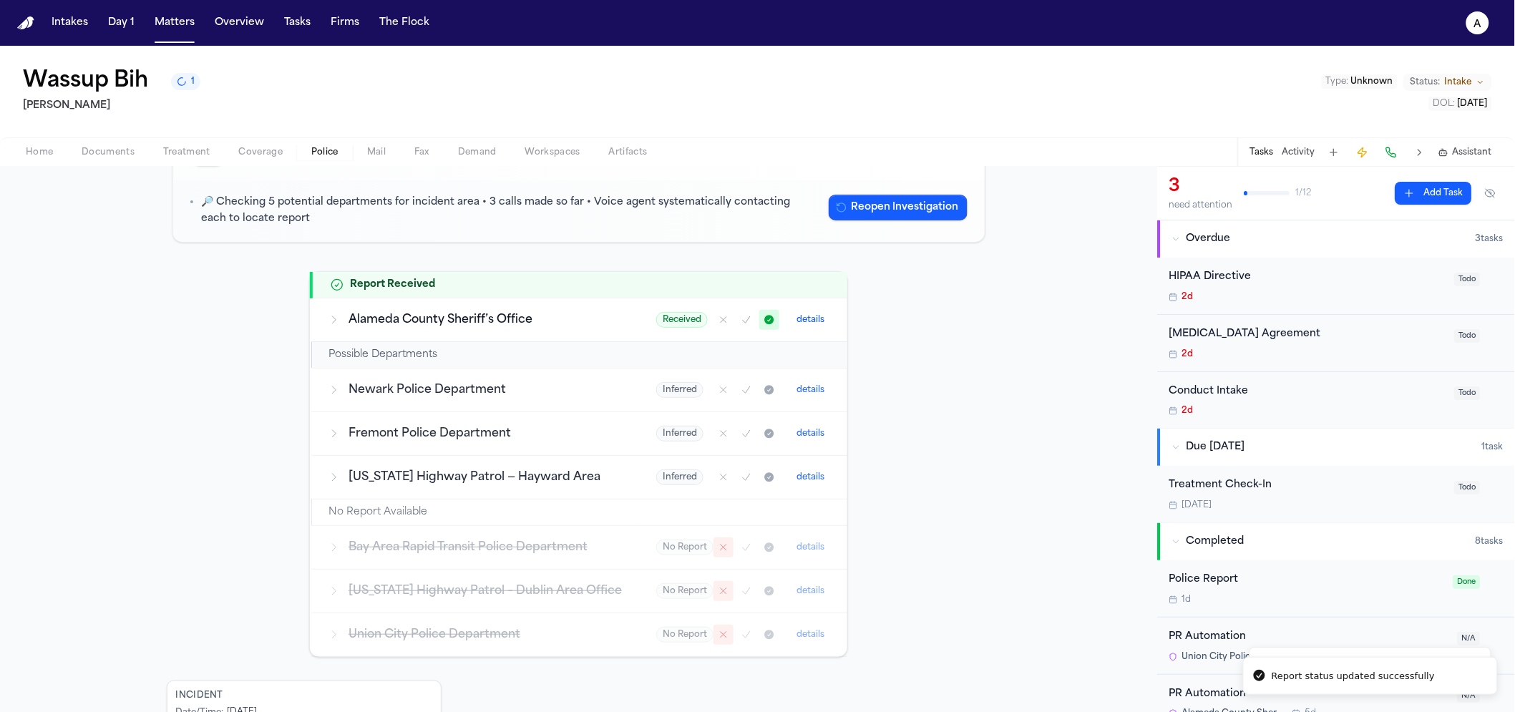
click at [583, 554] on tbody "Report Received Alameda County Sheriff’s Office Received details Possible Depar…" at bounding box center [579, 464] width 536 height 385
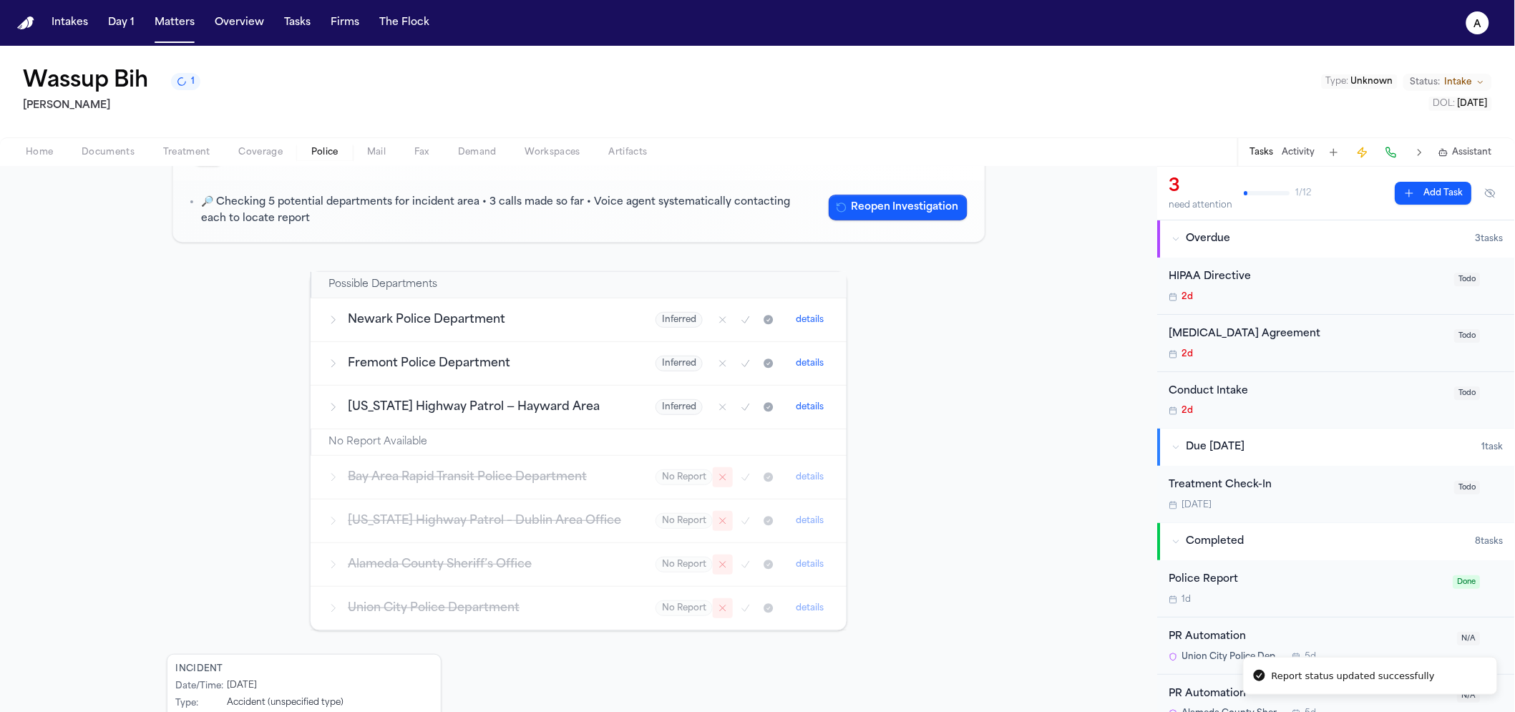
click at [332, 475] on icon at bounding box center [334, 477] width 4 height 7
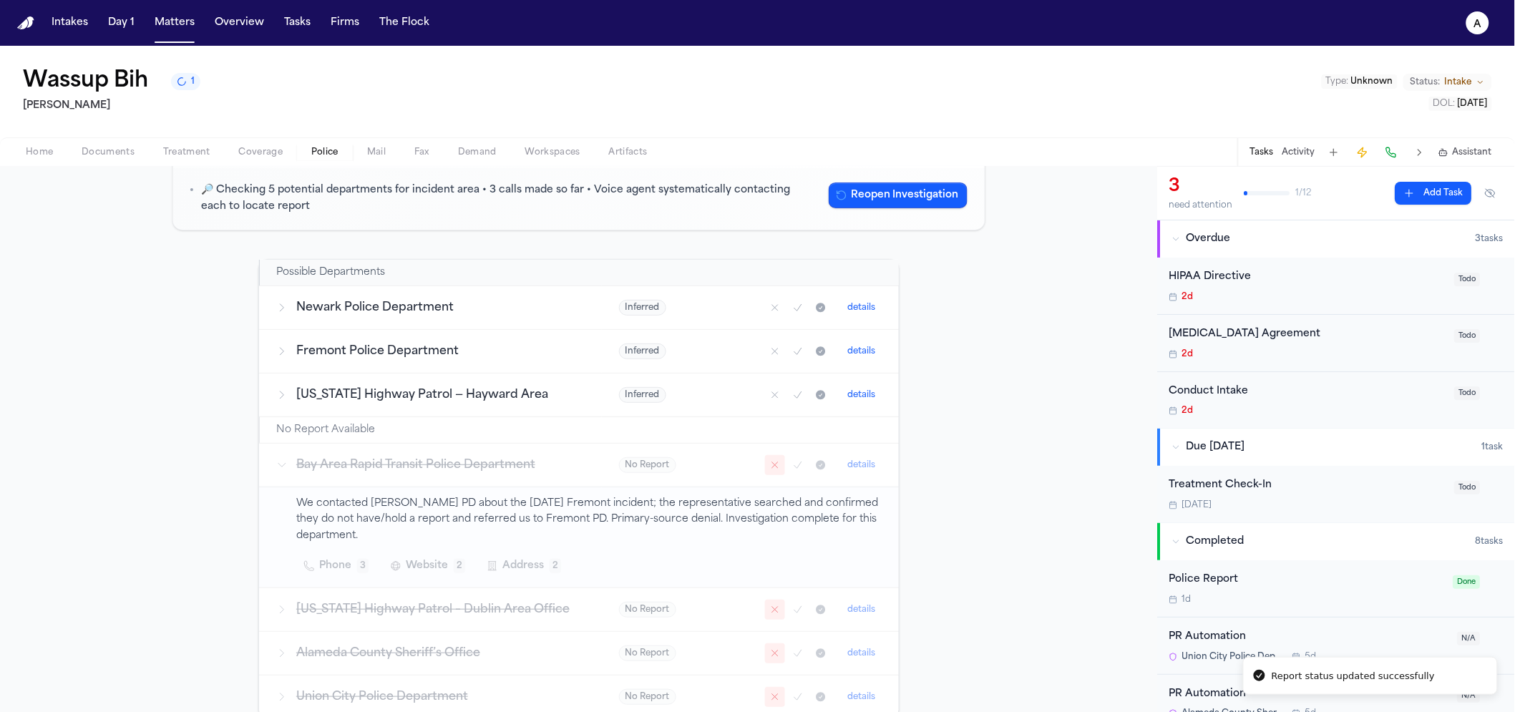
scroll to position [154, 0]
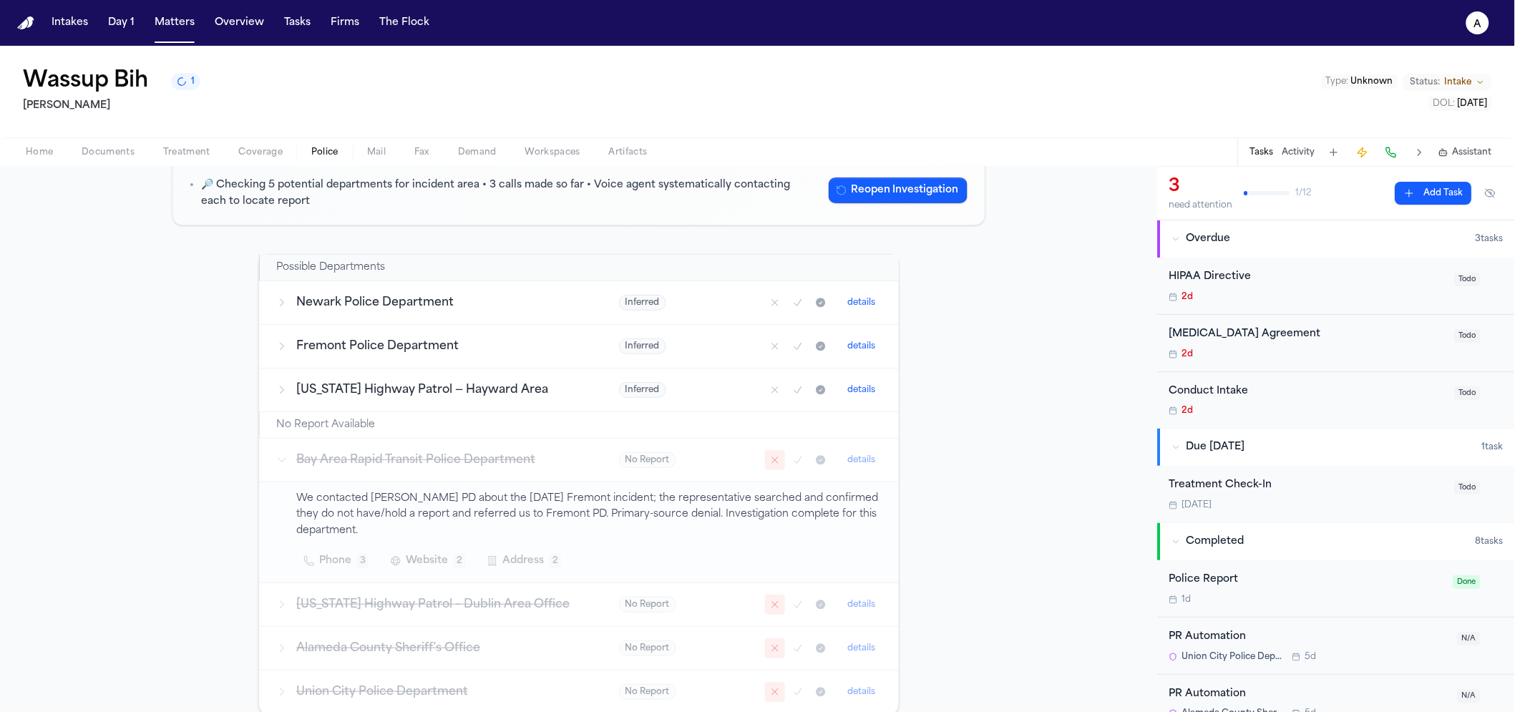
click at [857, 469] on button "details" at bounding box center [861, 460] width 39 height 17
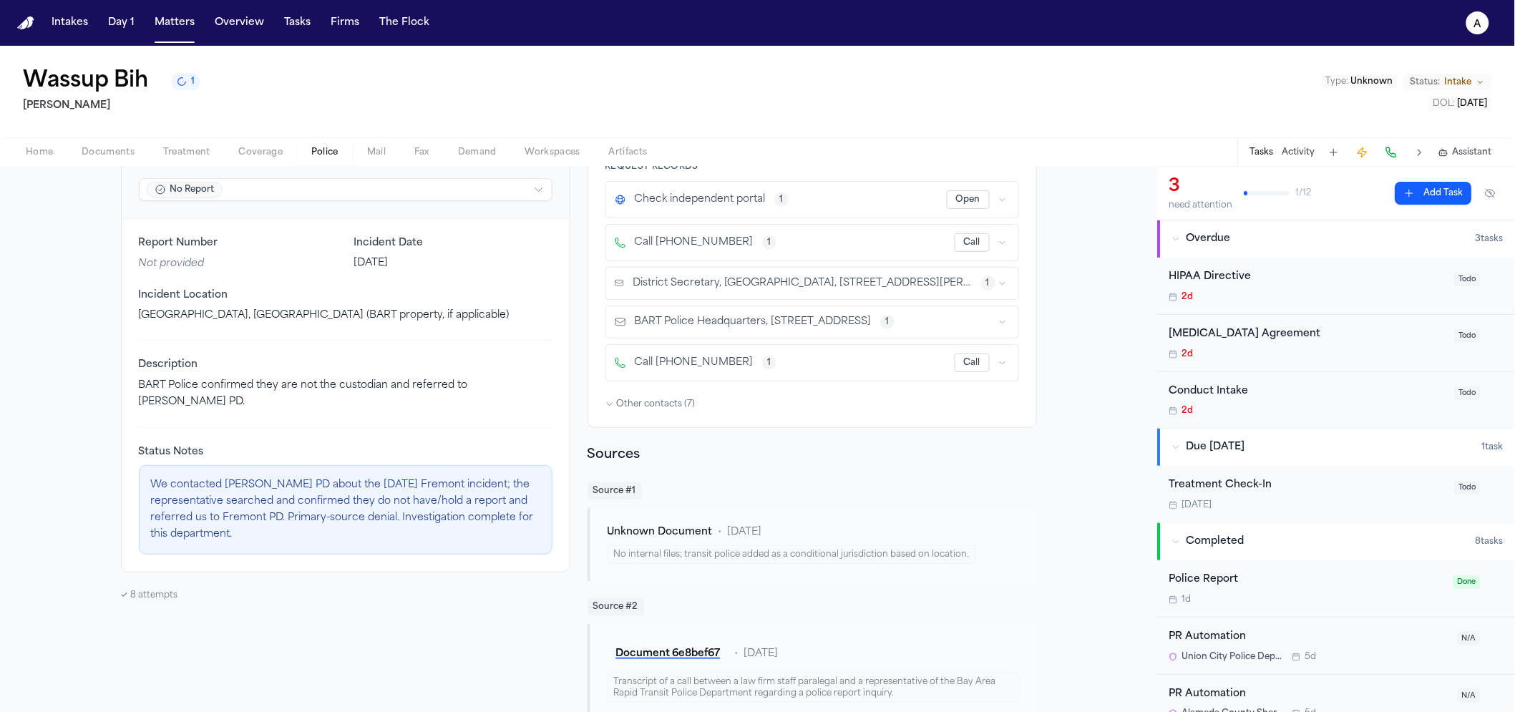
scroll to position [86, 0]
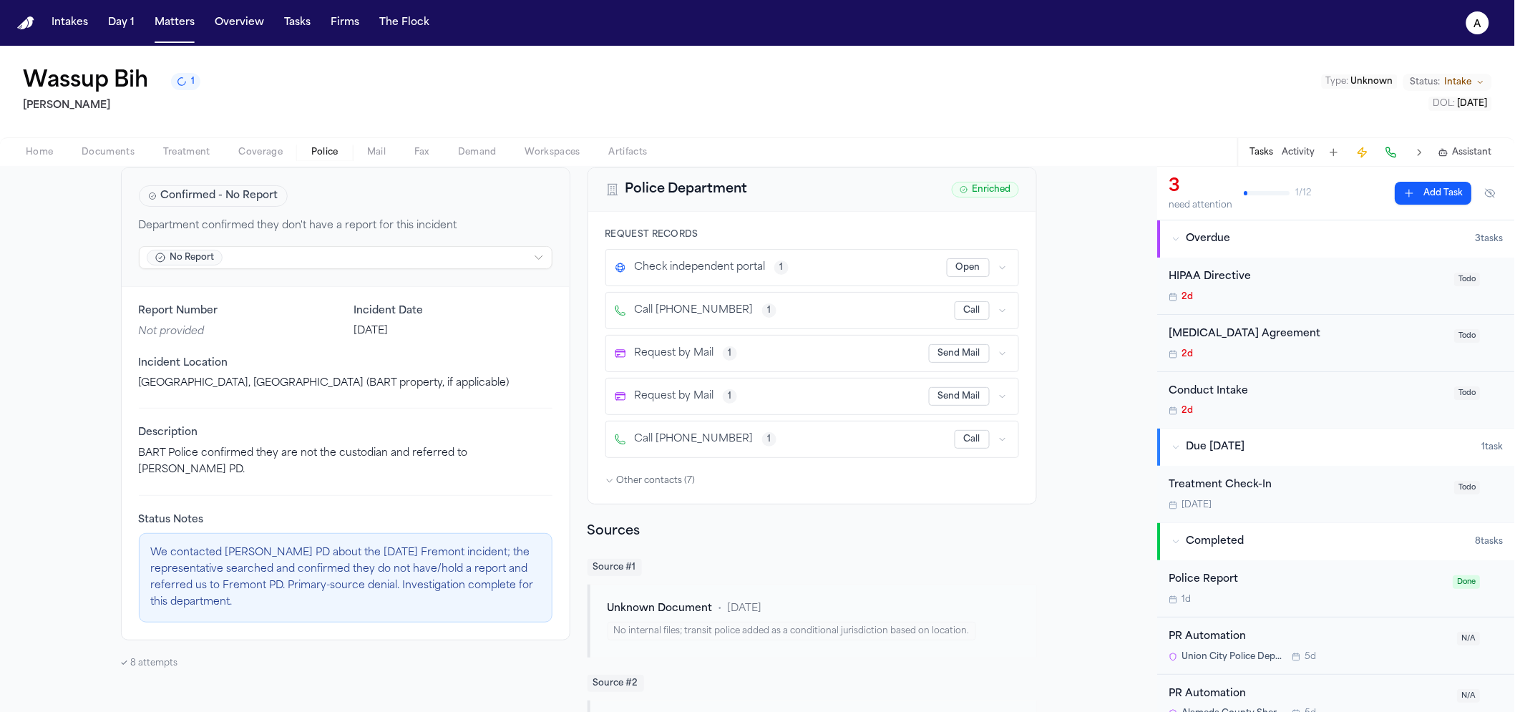
click at [190, 263] on html "Intakes Day 1 Matters Overview Tasks Firms The Flock a Wassup Bih 1 Albert Le T…" at bounding box center [757, 356] width 1515 height 712
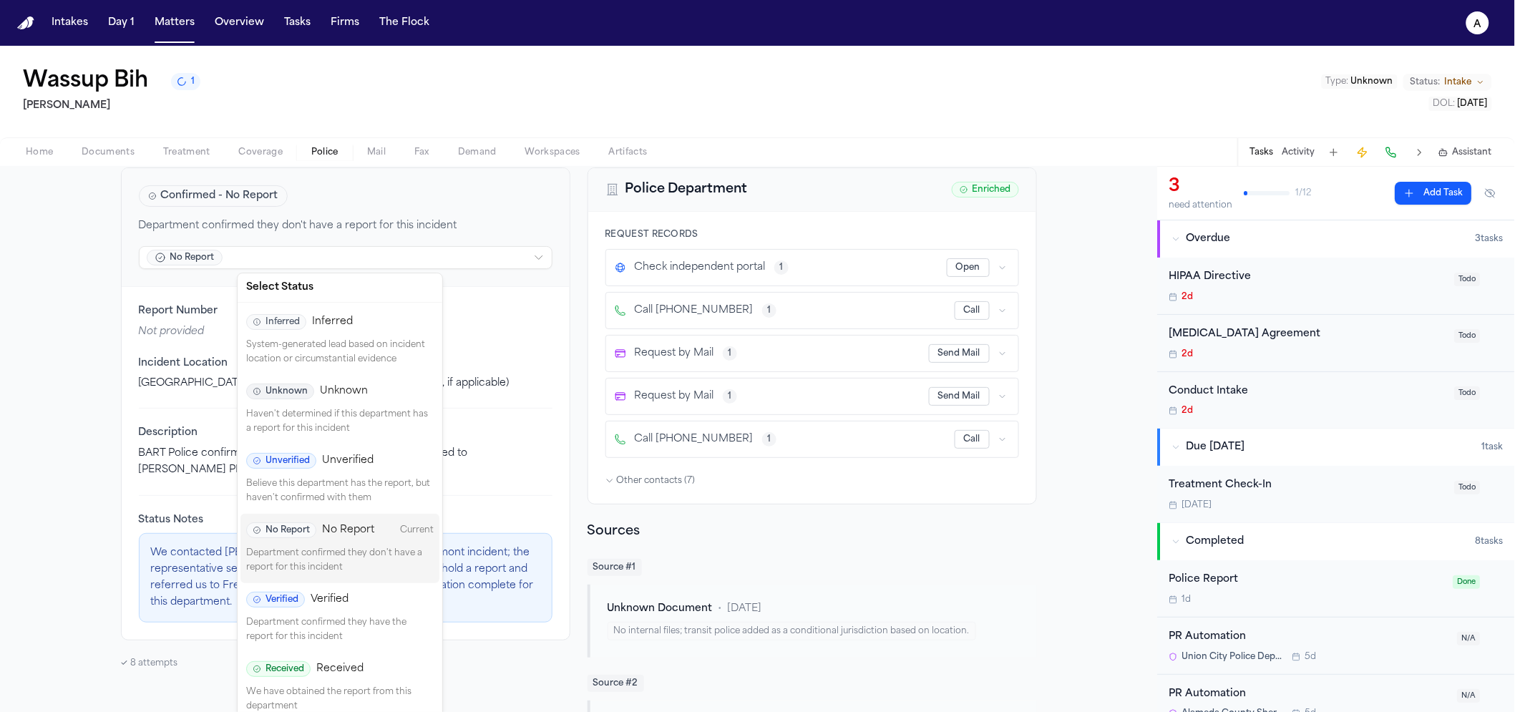
click at [312, 336] on div "Inferred Inferred System-generated lead based on incident location or circumsta…" at bounding box center [339, 340] width 199 height 69
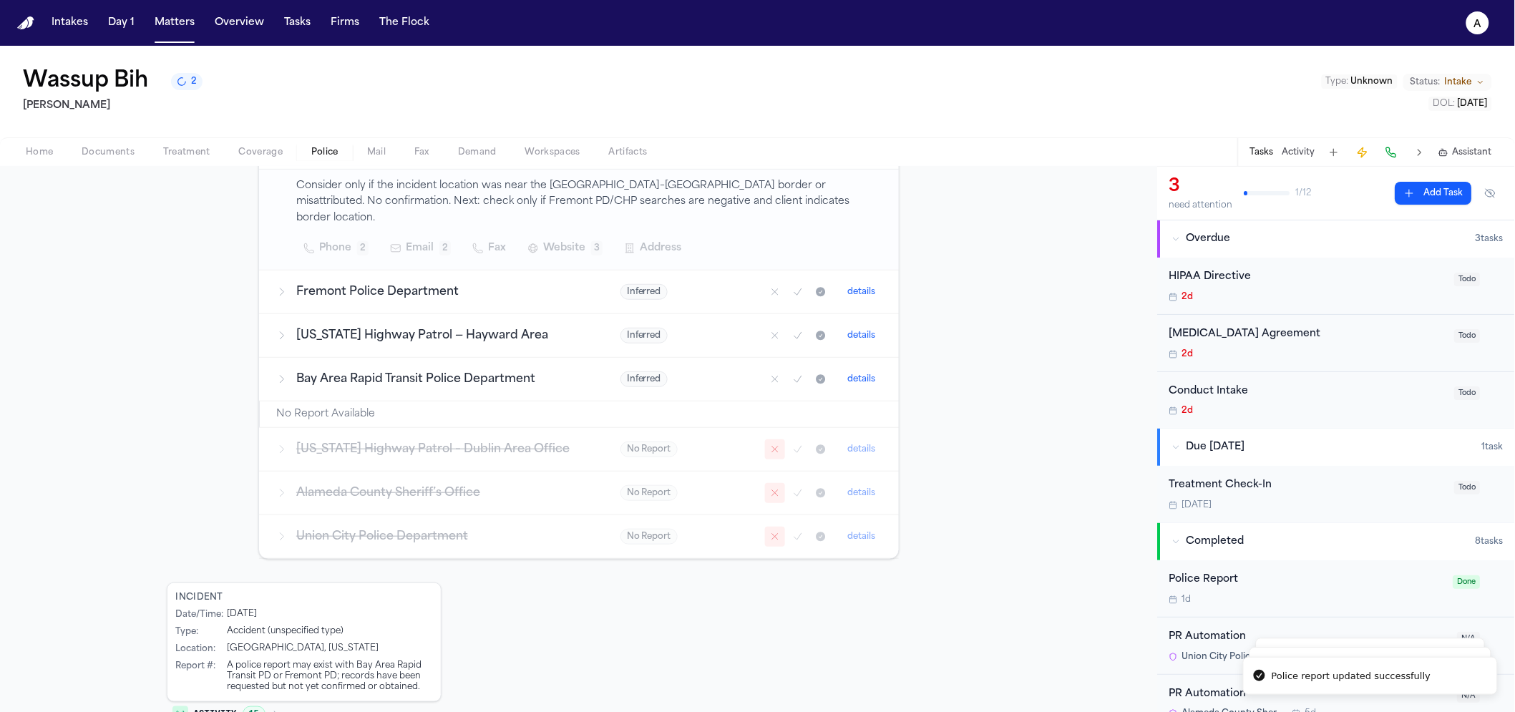
scroll to position [326, 0]
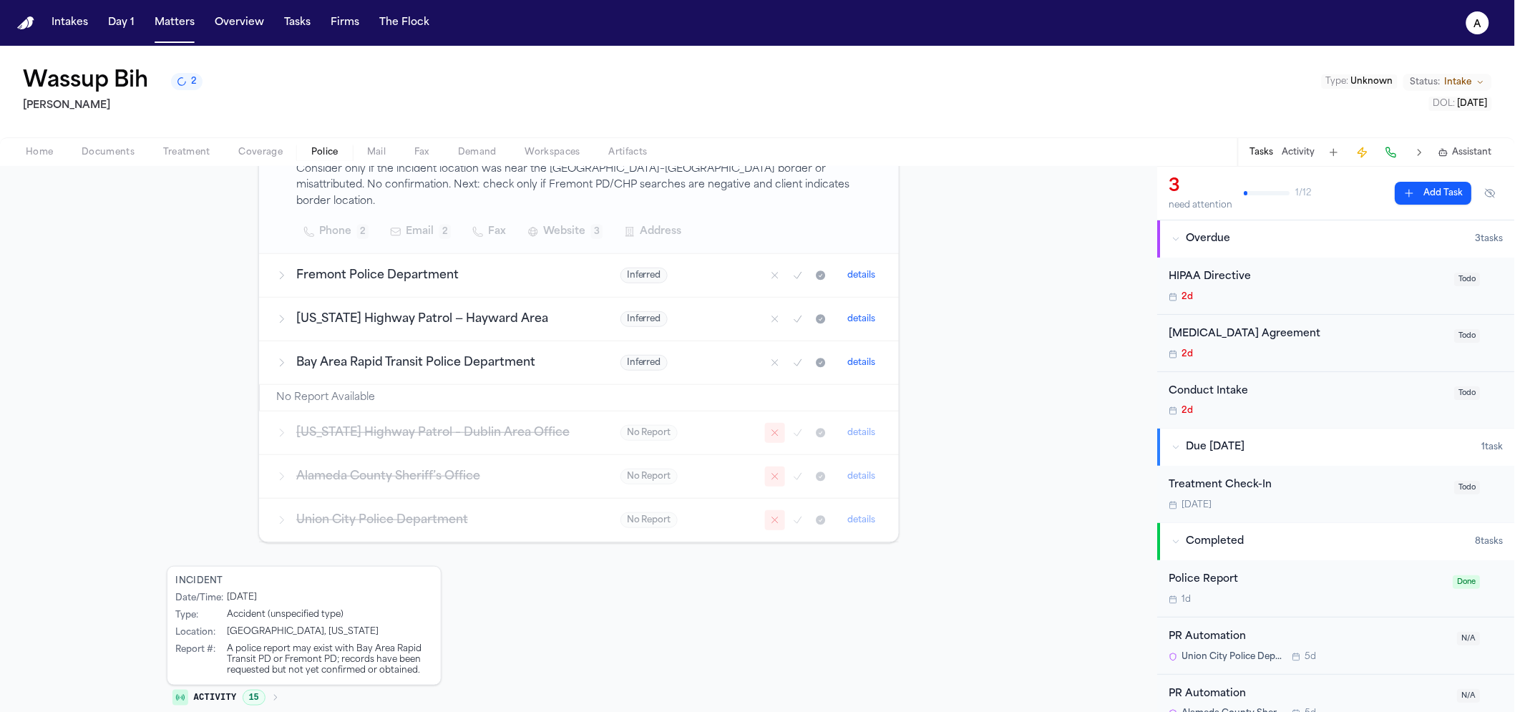
click at [852, 424] on button "details" at bounding box center [861, 432] width 39 height 17
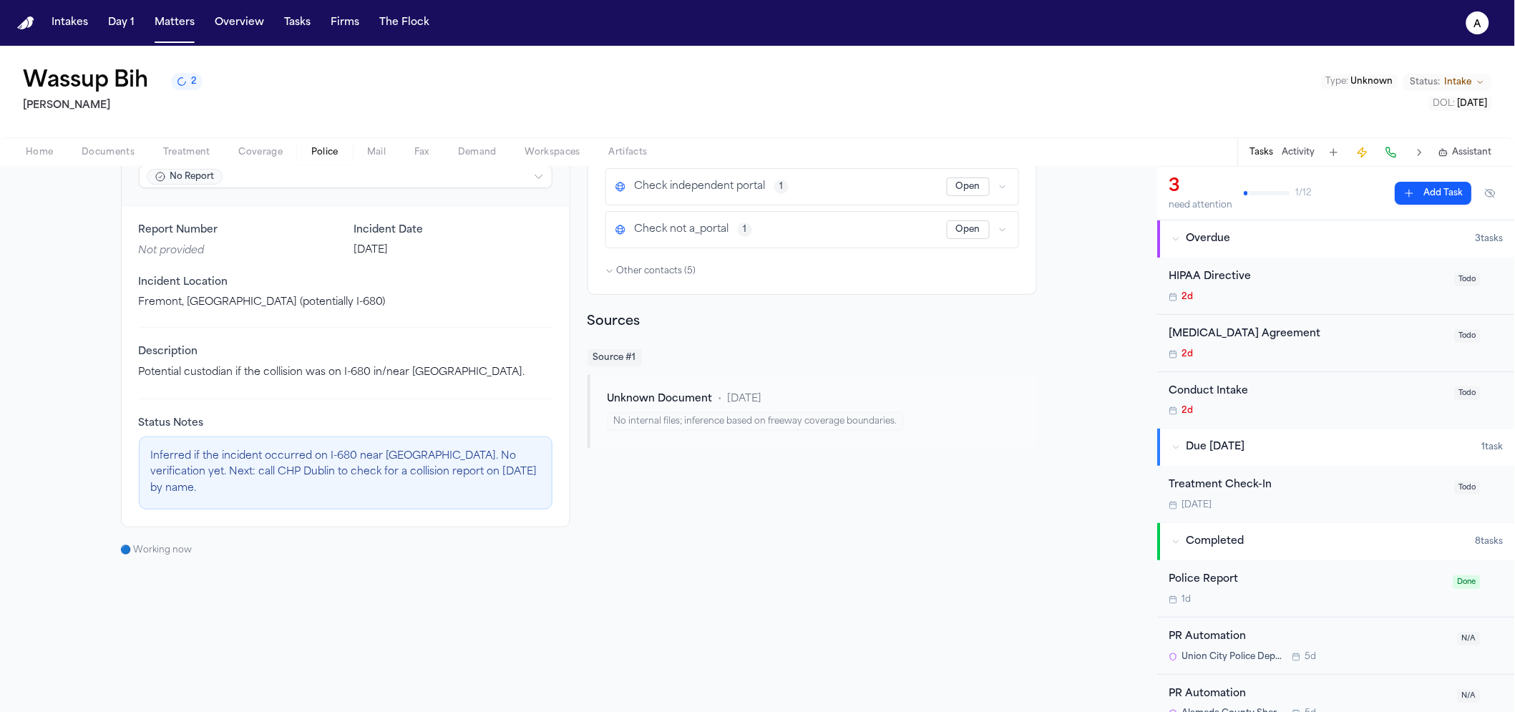
scroll to position [167, 0]
click at [176, 195] on div "Confirmed - No Report Department confirmed they don't have a report for this in…" at bounding box center [346, 146] width 448 height 119
click at [267, 171] on html "Intakes Day 1 Matters Overview Tasks Firms The Flock a Wassup Bih 2 Albert Le T…" at bounding box center [757, 356] width 1515 height 712
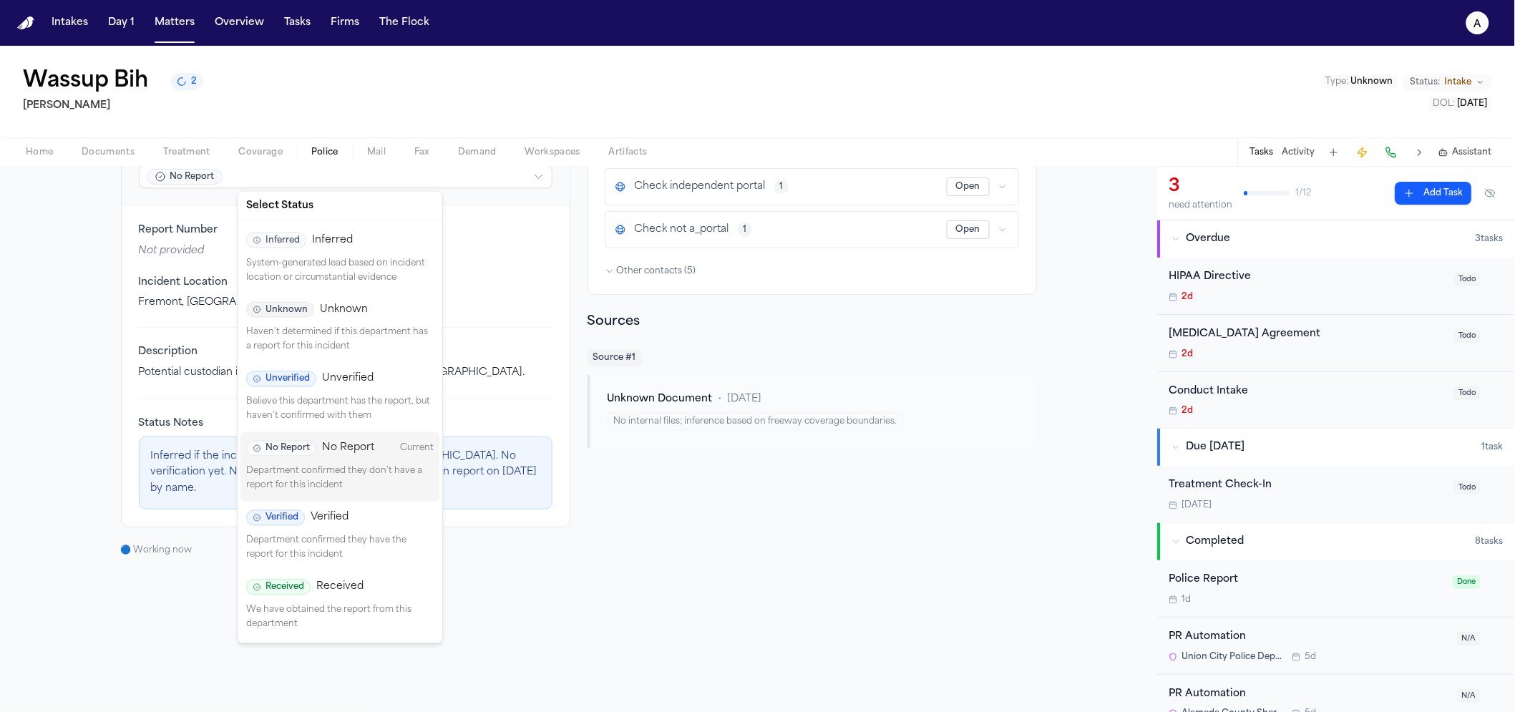
click at [296, 238] on span "Inferred" at bounding box center [276, 241] width 60 height 16
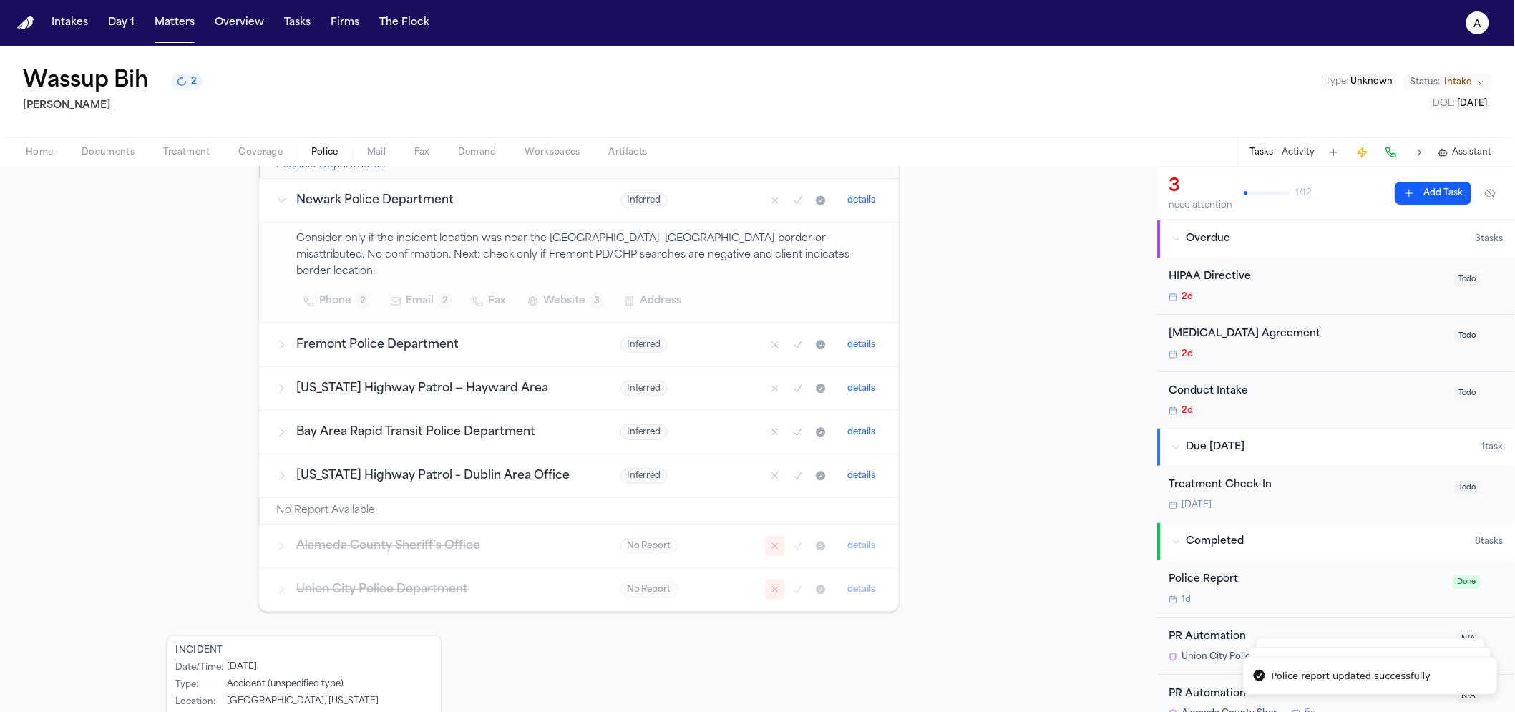
scroll to position [258, 0]
click at [546, 536] on h3 "Alameda County Sheriff’s Office" at bounding box center [441, 544] width 290 height 17
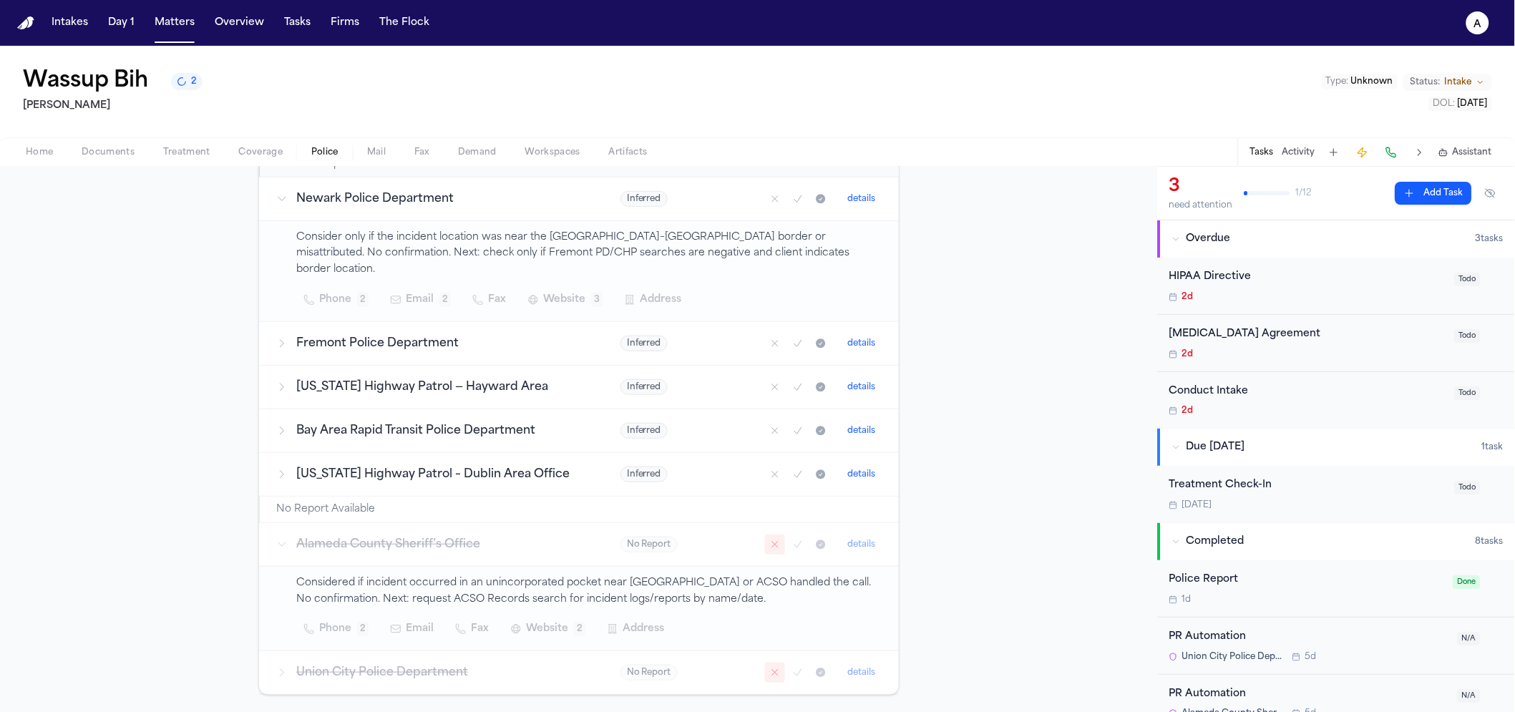
click at [851, 536] on button "details" at bounding box center [861, 544] width 39 height 17
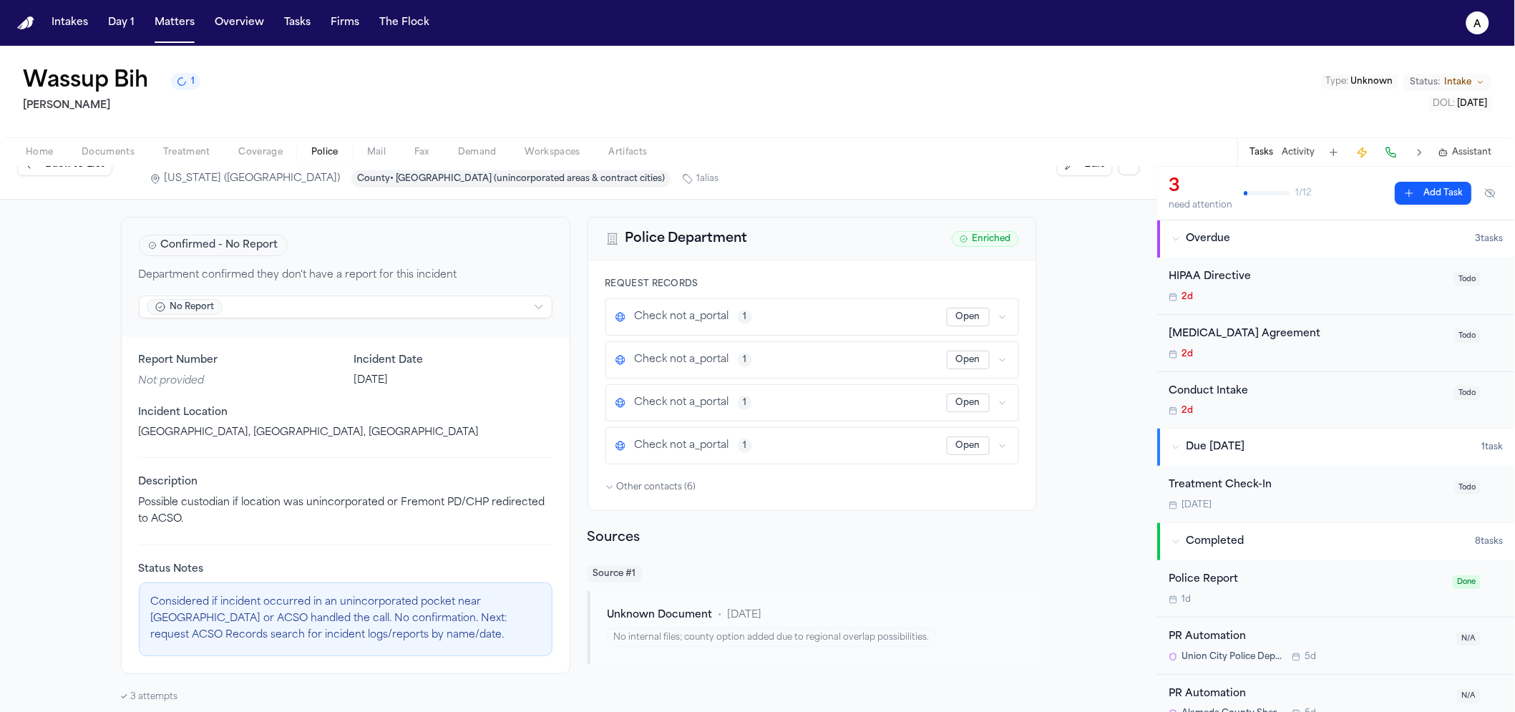
scroll to position [27, 0]
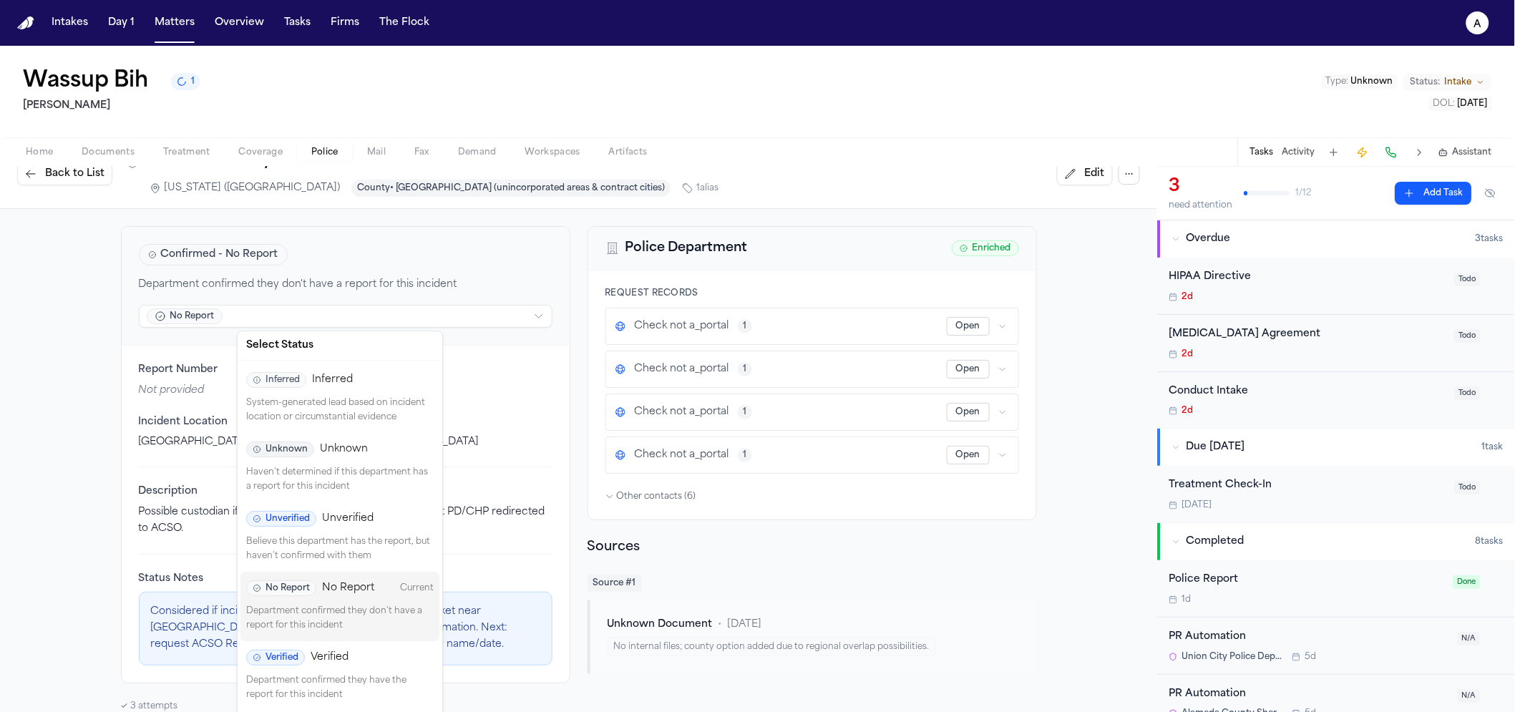
click at [312, 323] on html "Intakes Day 1 Matters Overview Tasks Firms The Flock a Wassup Bih 1 Albert Le T…" at bounding box center [757, 356] width 1515 height 712
click at [334, 396] on p "System-generated lead based on incident location or circumstantial evidence" at bounding box center [340, 410] width 188 height 28
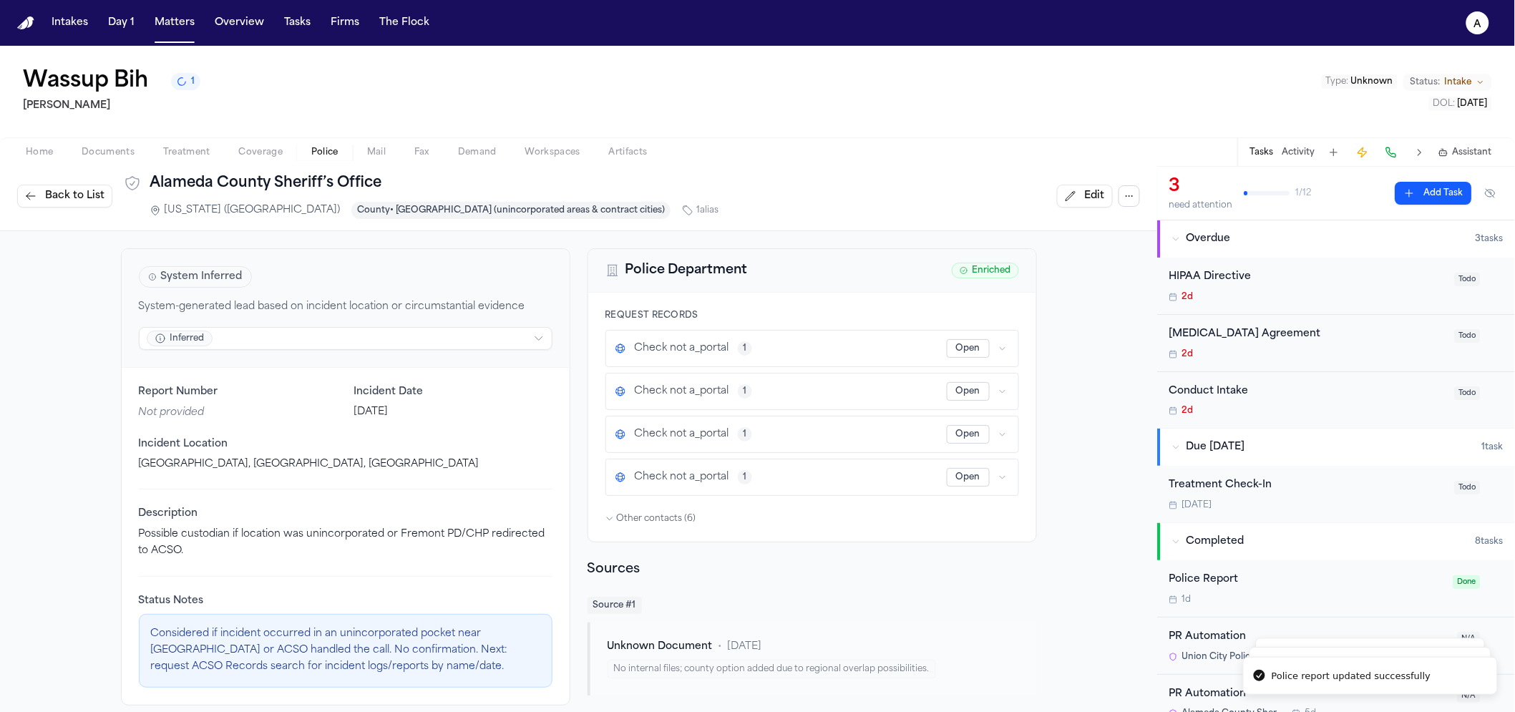
scroll to position [0, 0]
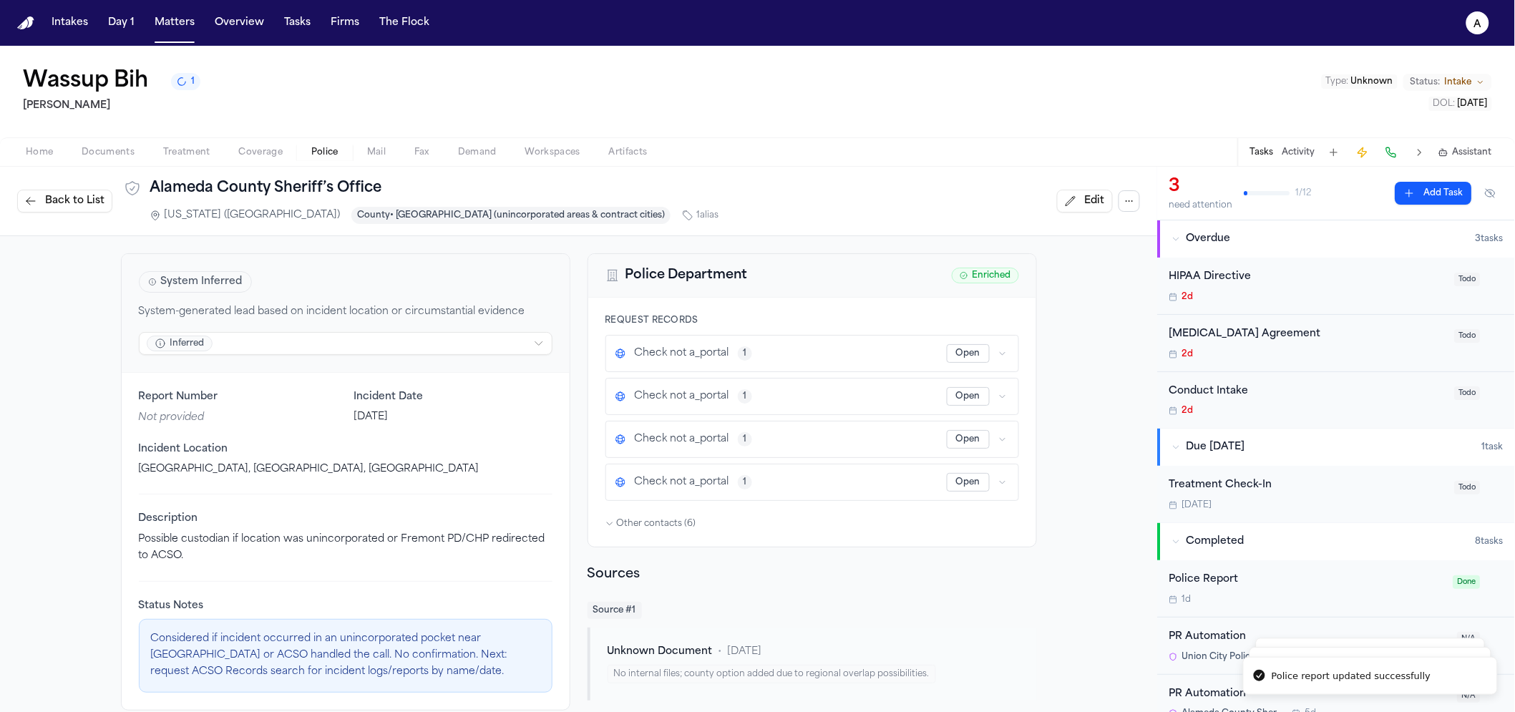
click at [22, 195] on button "Back to List" at bounding box center [64, 201] width 95 height 23
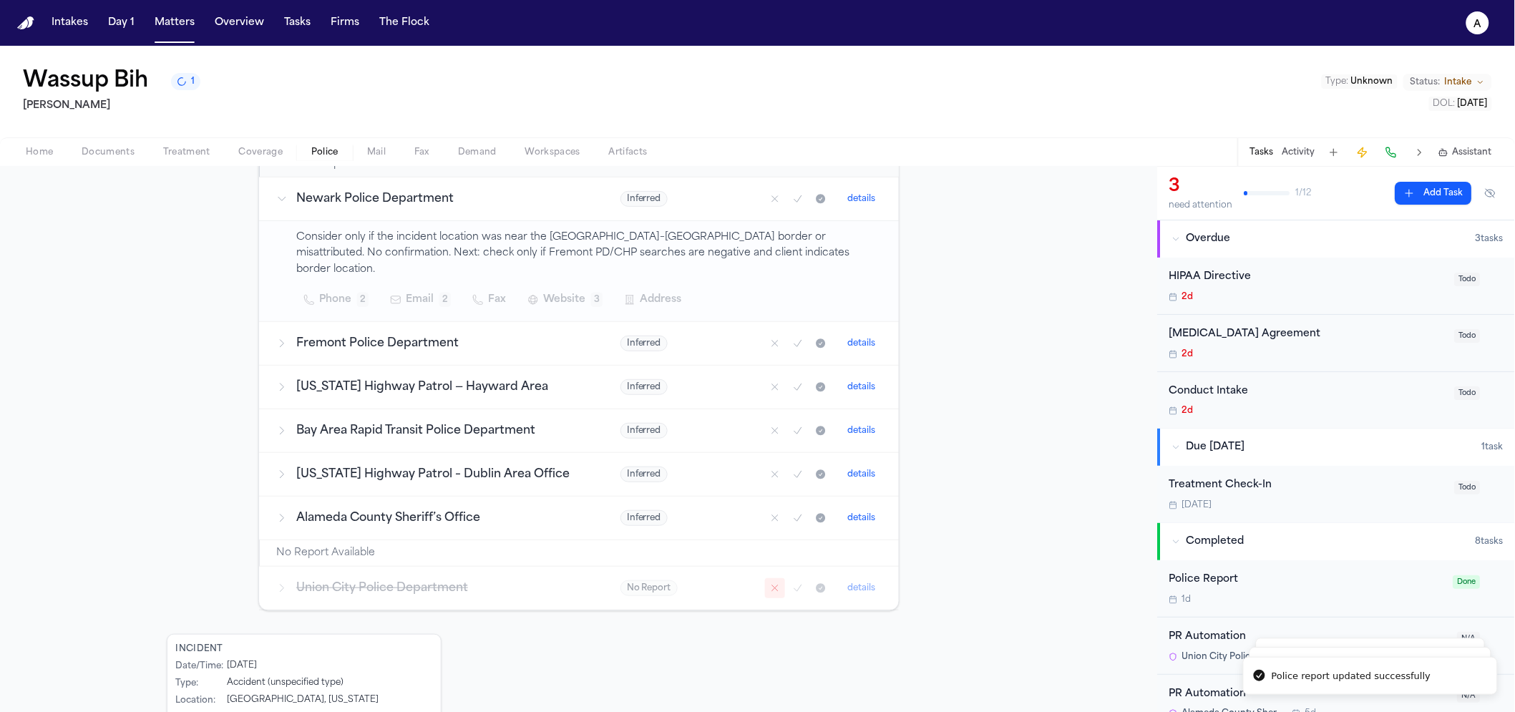
scroll to position [296, 0]
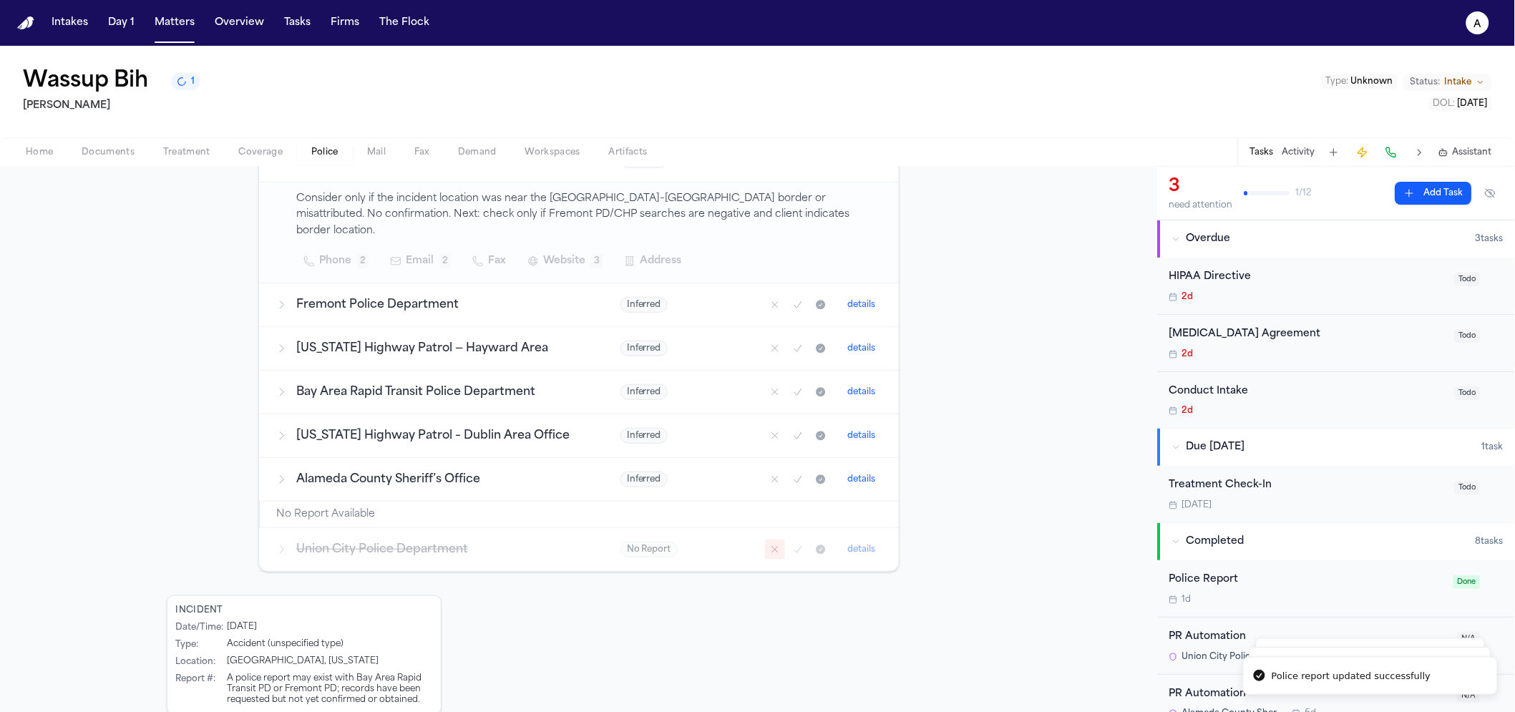
click at [530, 541] on h3 "Union City Police Department" at bounding box center [441, 549] width 290 height 17
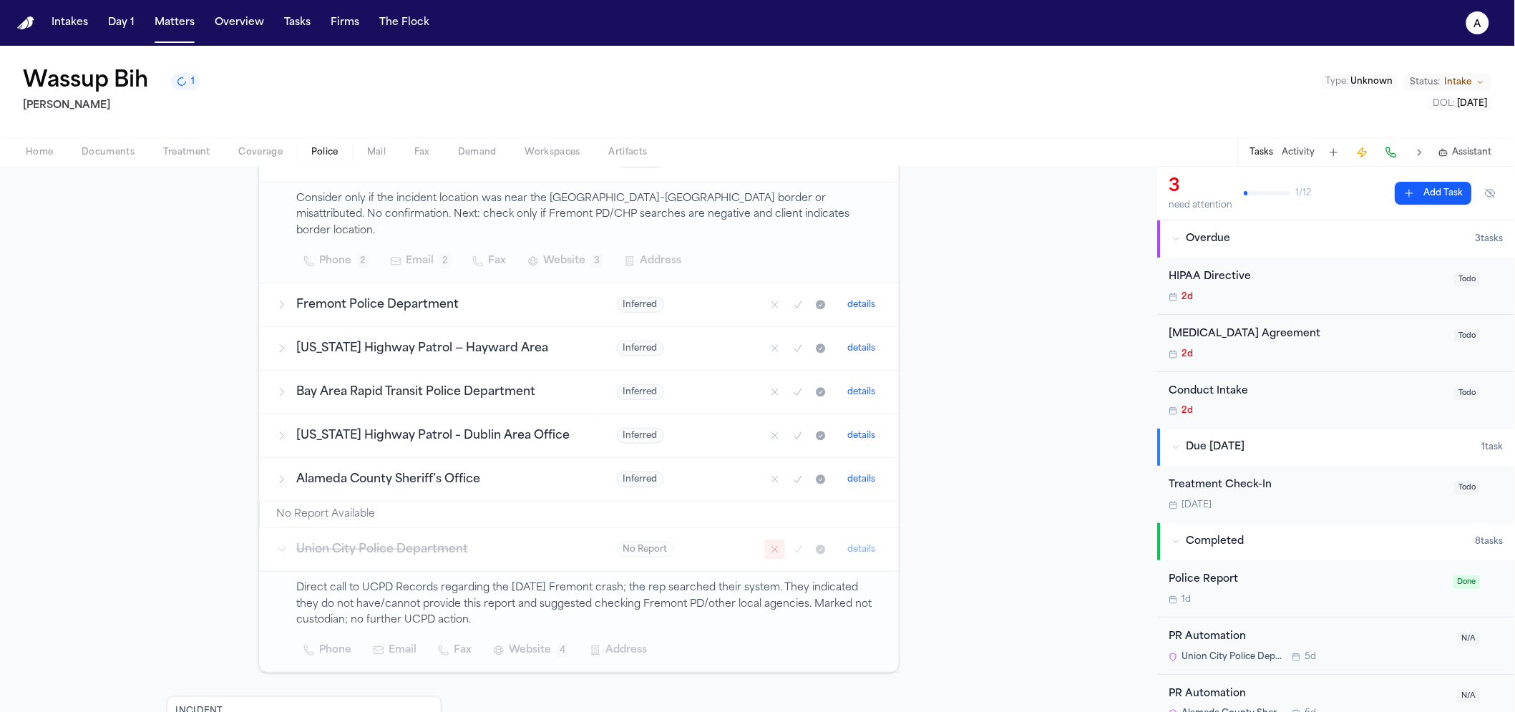
click at [849, 541] on button "details" at bounding box center [861, 549] width 39 height 17
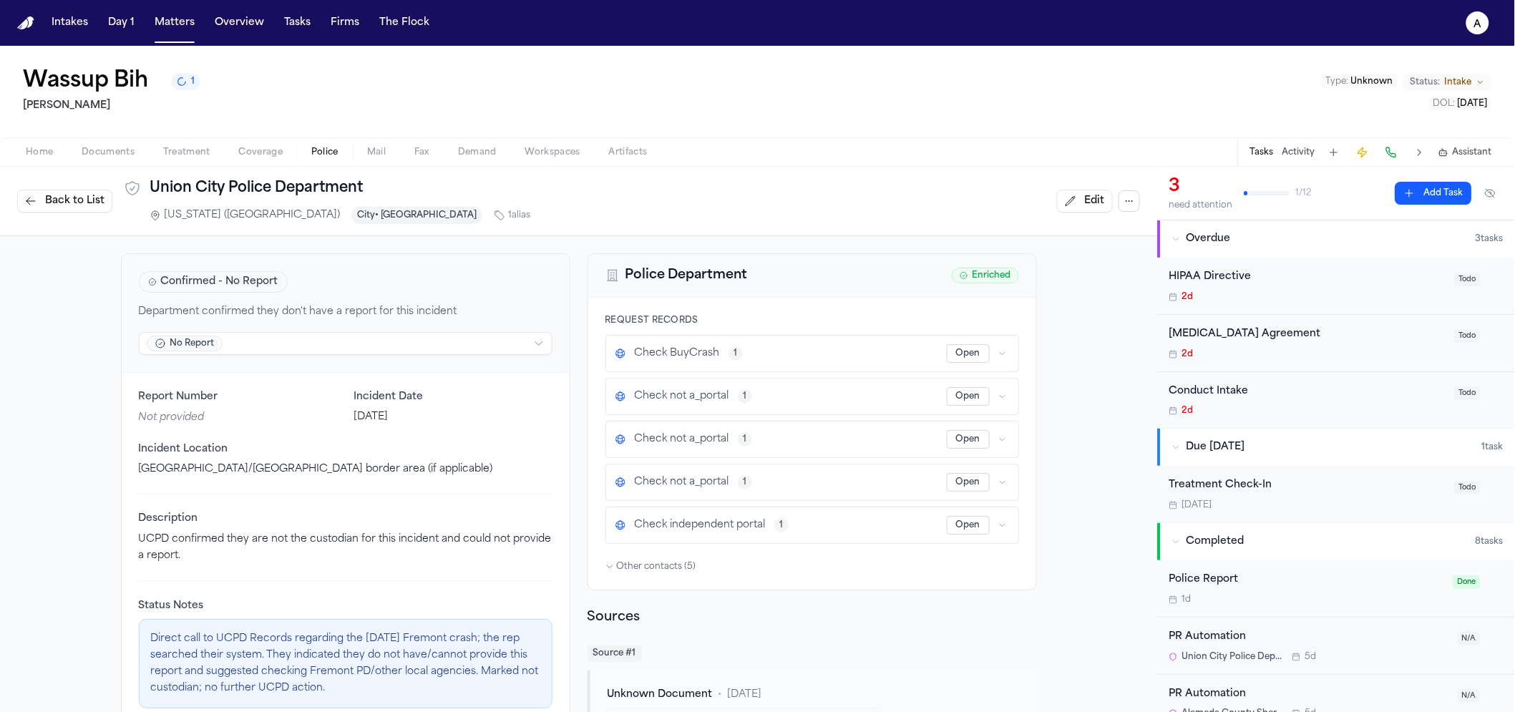
click at [254, 336] on html "Intakes Day 1 Matters Overview Tasks Firms The Flock a Wassup Bih 1 Albert Le T…" at bounding box center [757, 356] width 1515 height 712
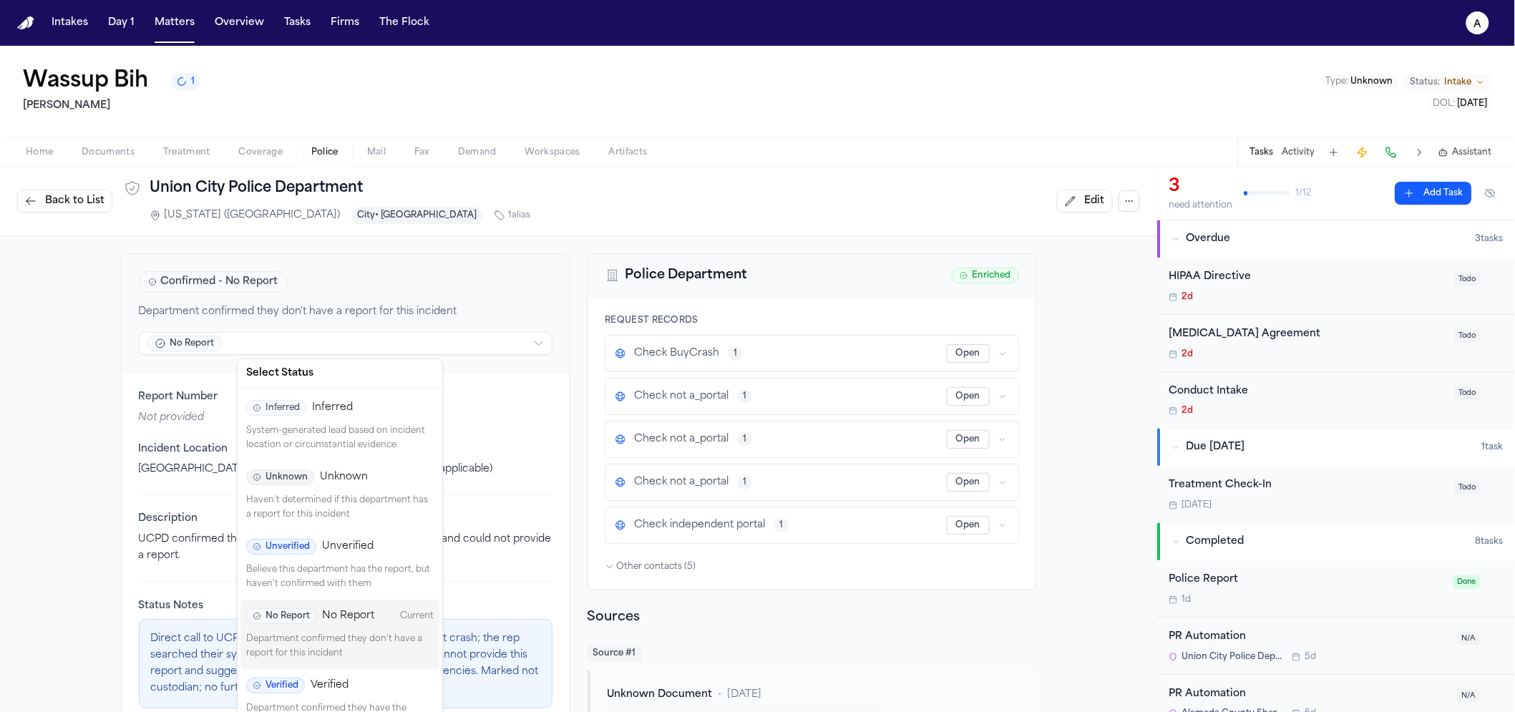
click at [293, 422] on div "Inferred Inferred System-generated lead based on incident location or circumsta…" at bounding box center [339, 425] width 199 height 69
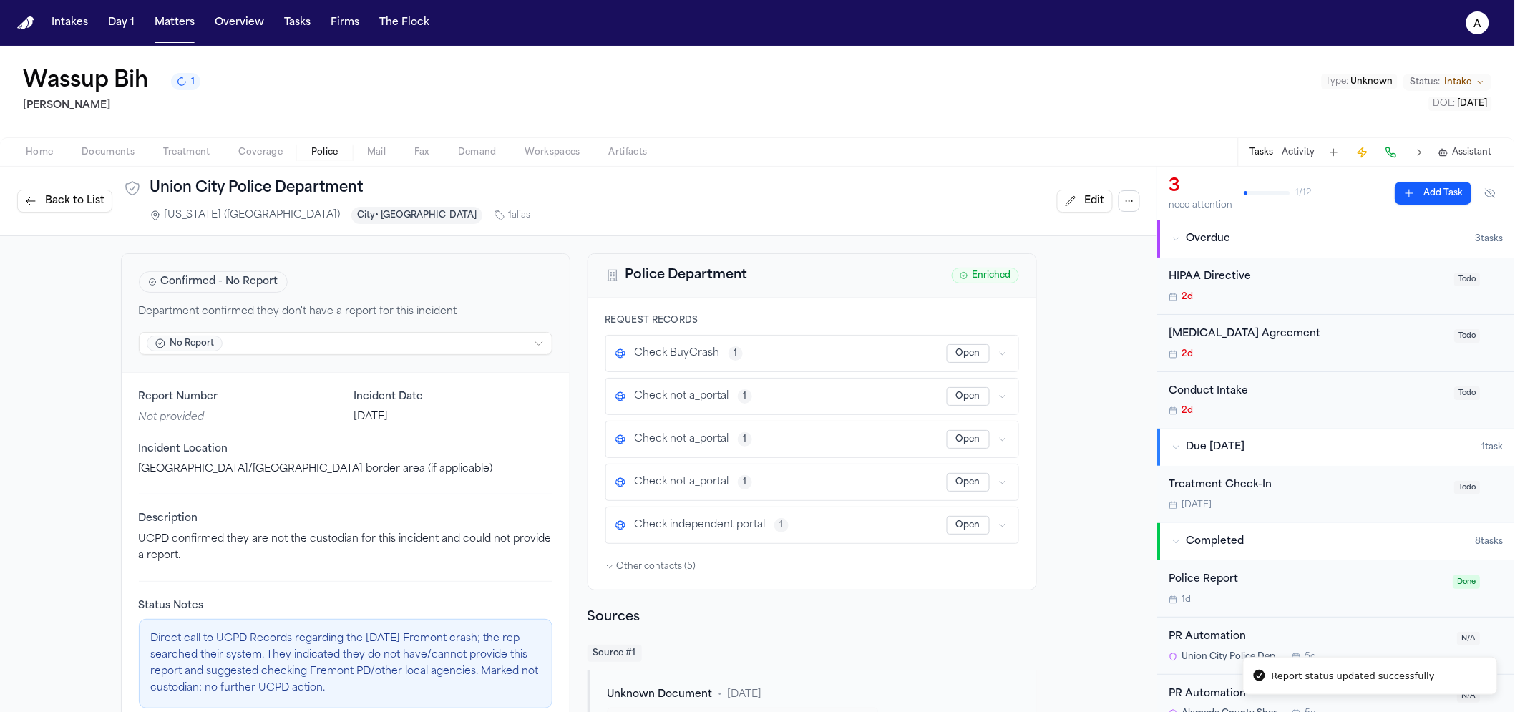
click at [71, 198] on span "Back to List" at bounding box center [74, 201] width 59 height 14
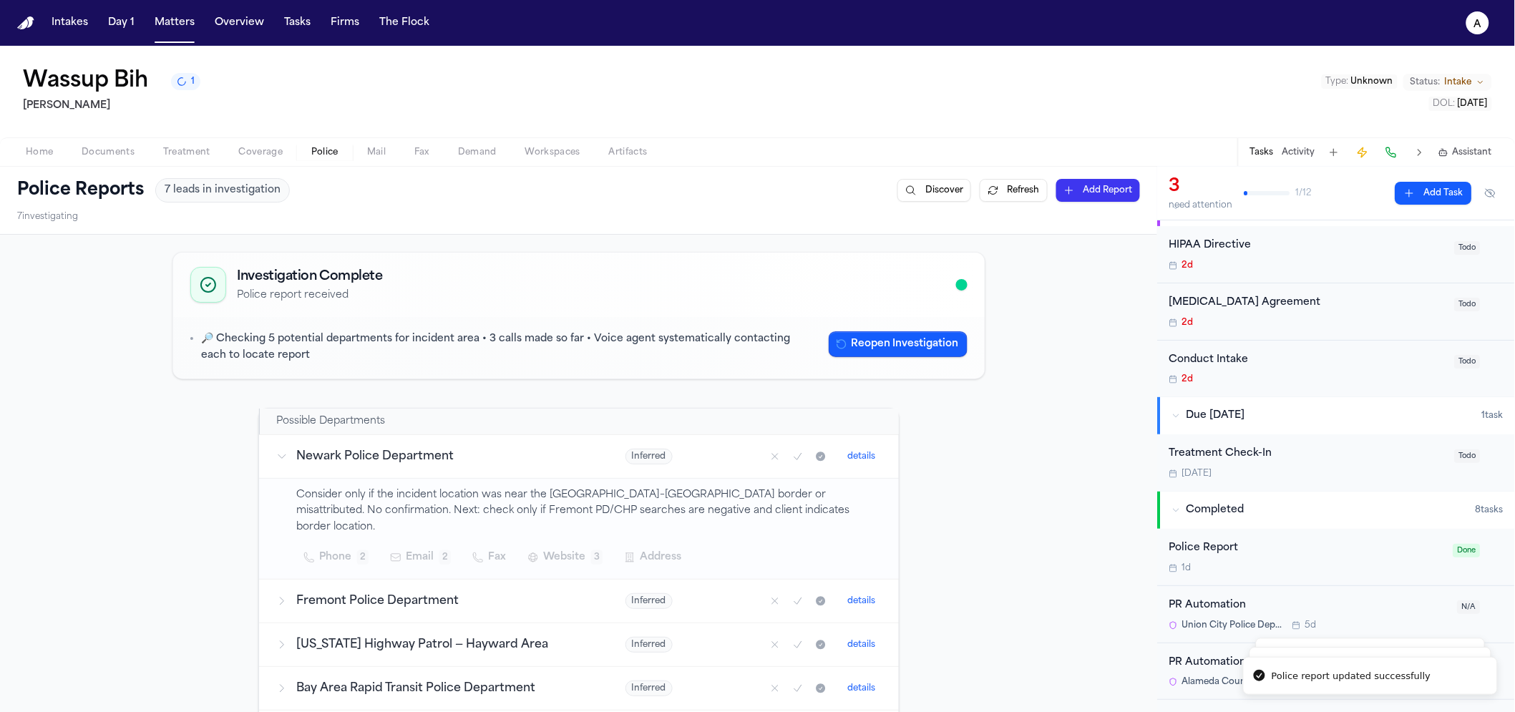
scroll to position [155, 0]
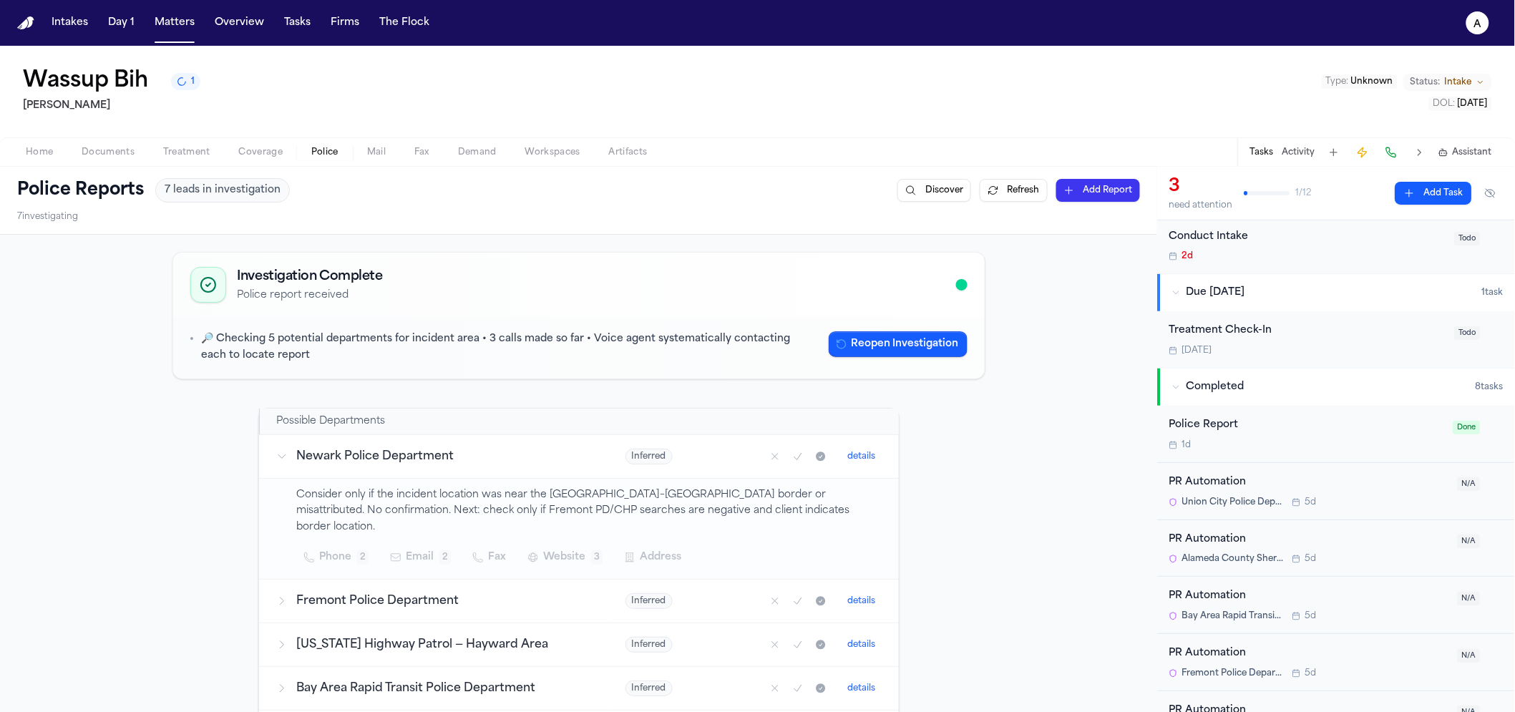
click at [1242, 498] on span "Union City Police Department" at bounding box center [1233, 502] width 102 height 11
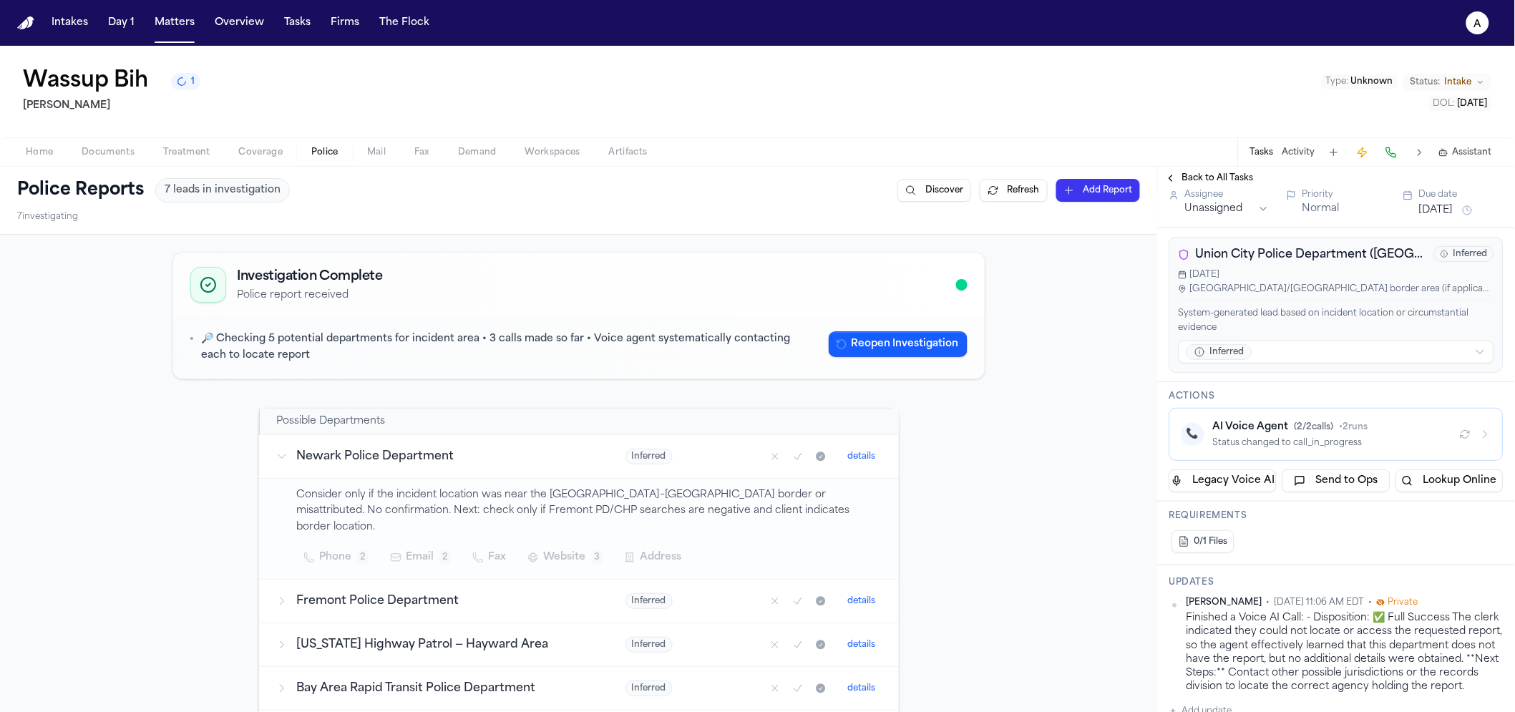
scroll to position [278, 0]
click at [1280, 434] on div "AI Voice Agent ( 2 / 2 calls) • 2 runs" at bounding box center [1330, 426] width 235 height 14
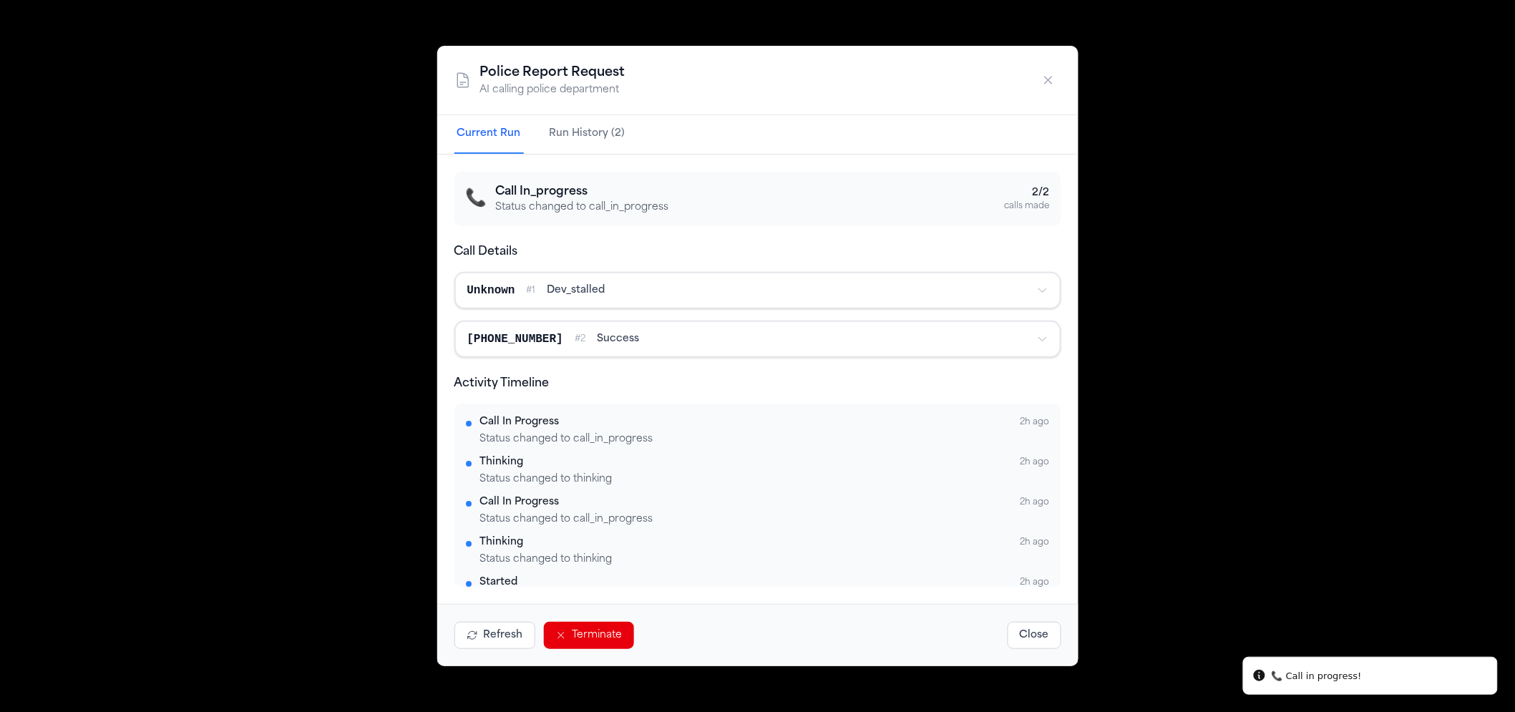
click at [1255, 228] on div "Police Report Request AI calling police department Current Run Run History (2) …" at bounding box center [757, 356] width 1515 height 712
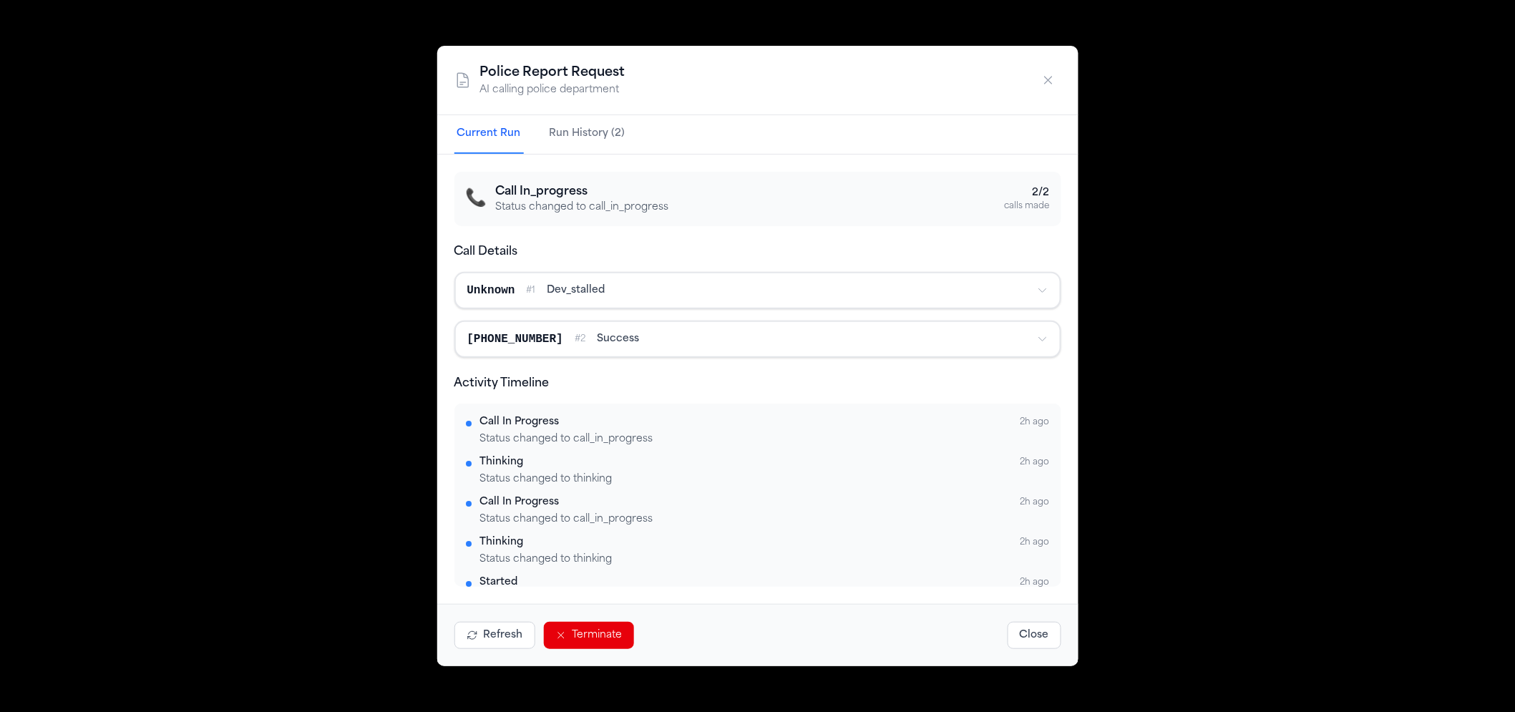
click at [1049, 79] on icon "button" at bounding box center [1048, 80] width 14 height 14
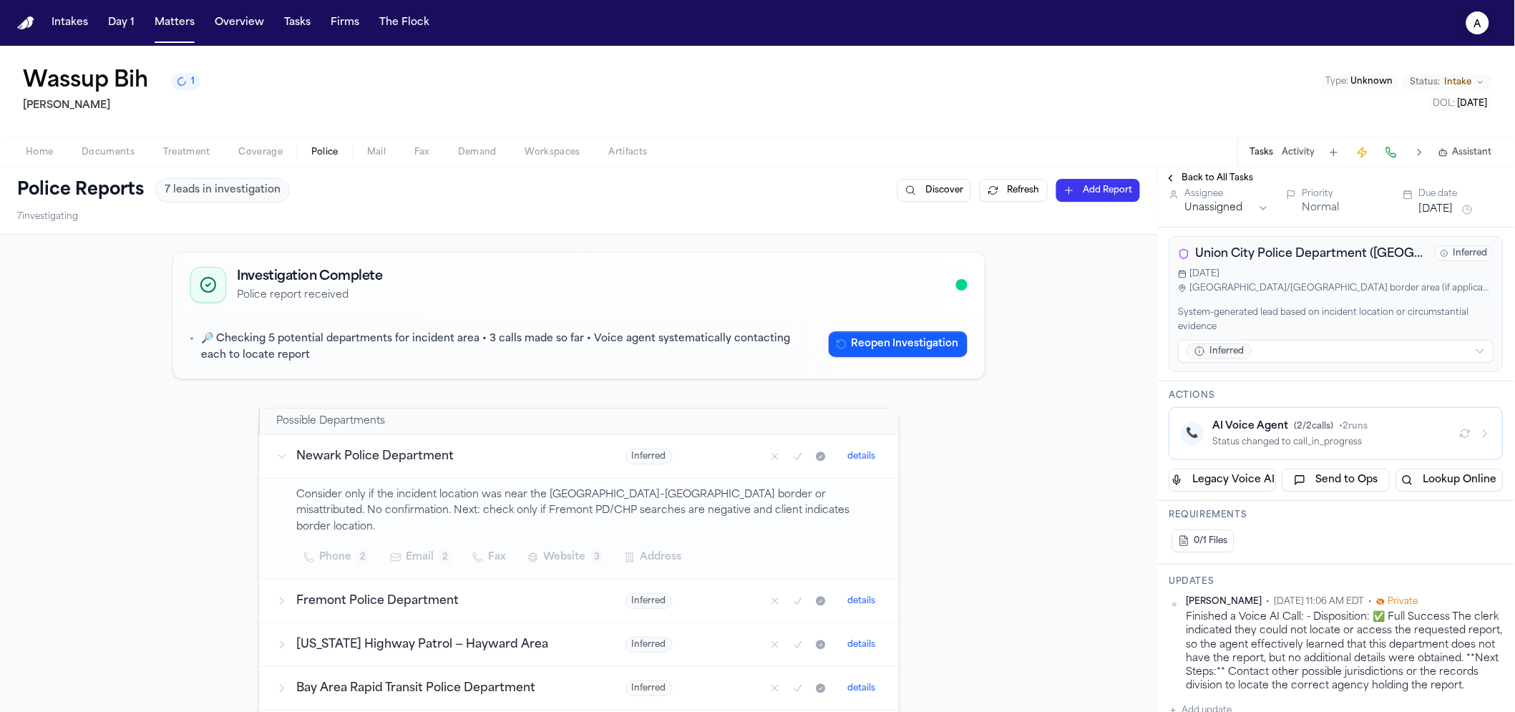
click at [1486, 31] on button "a" at bounding box center [1478, 22] width 40 height 31
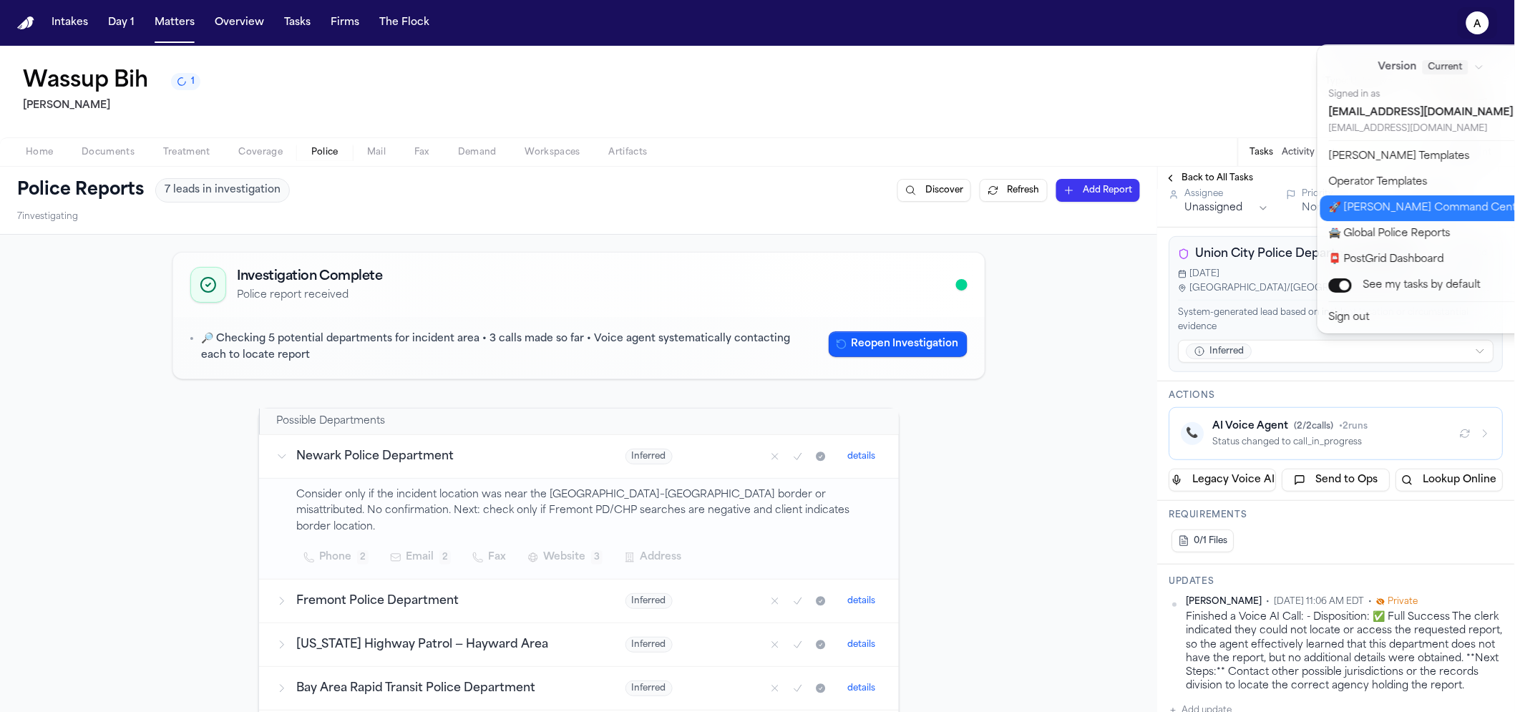
click at [1406, 208] on button "🚀 Bland Command Center" at bounding box center [1439, 208] width 238 height 26
select select "**"
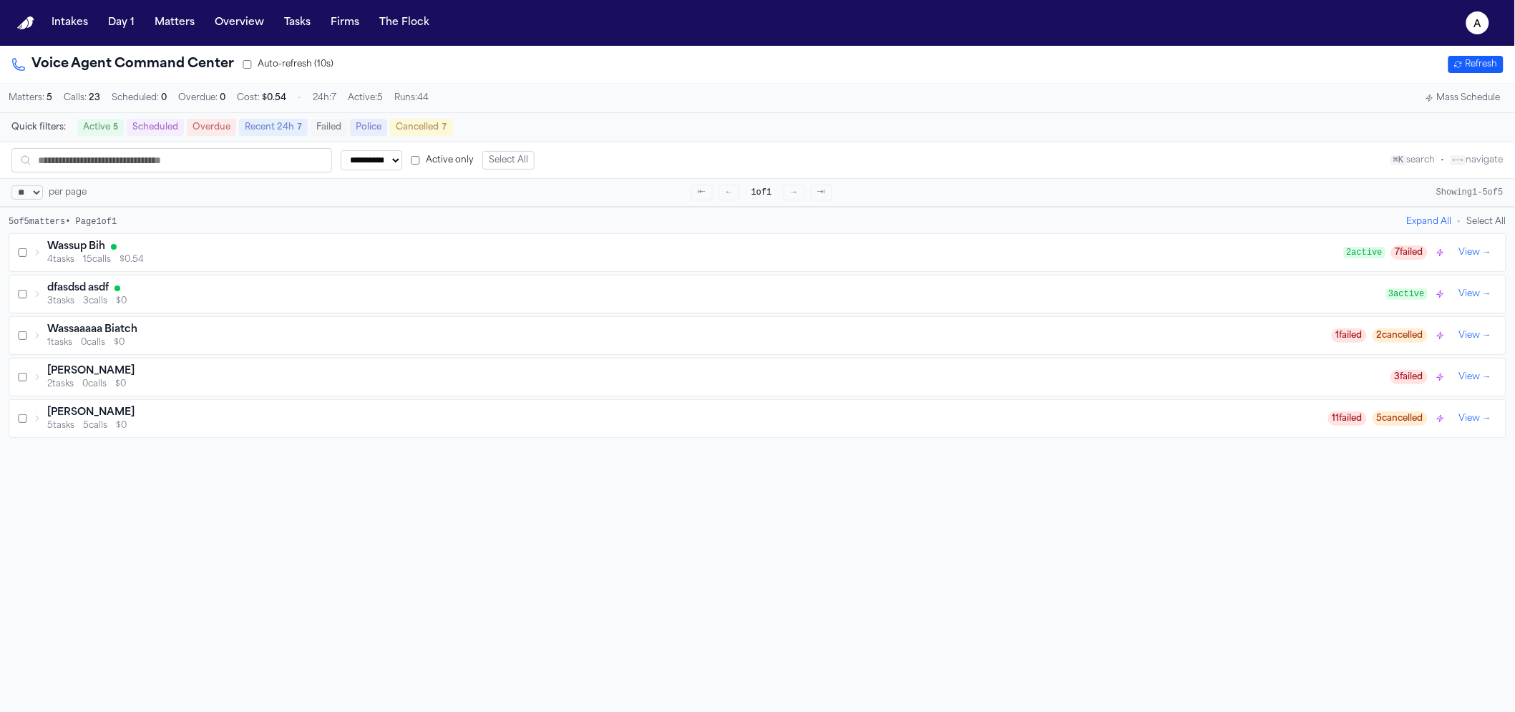
click at [240, 254] on div "Wassup Bih" at bounding box center [695, 247] width 1297 height 14
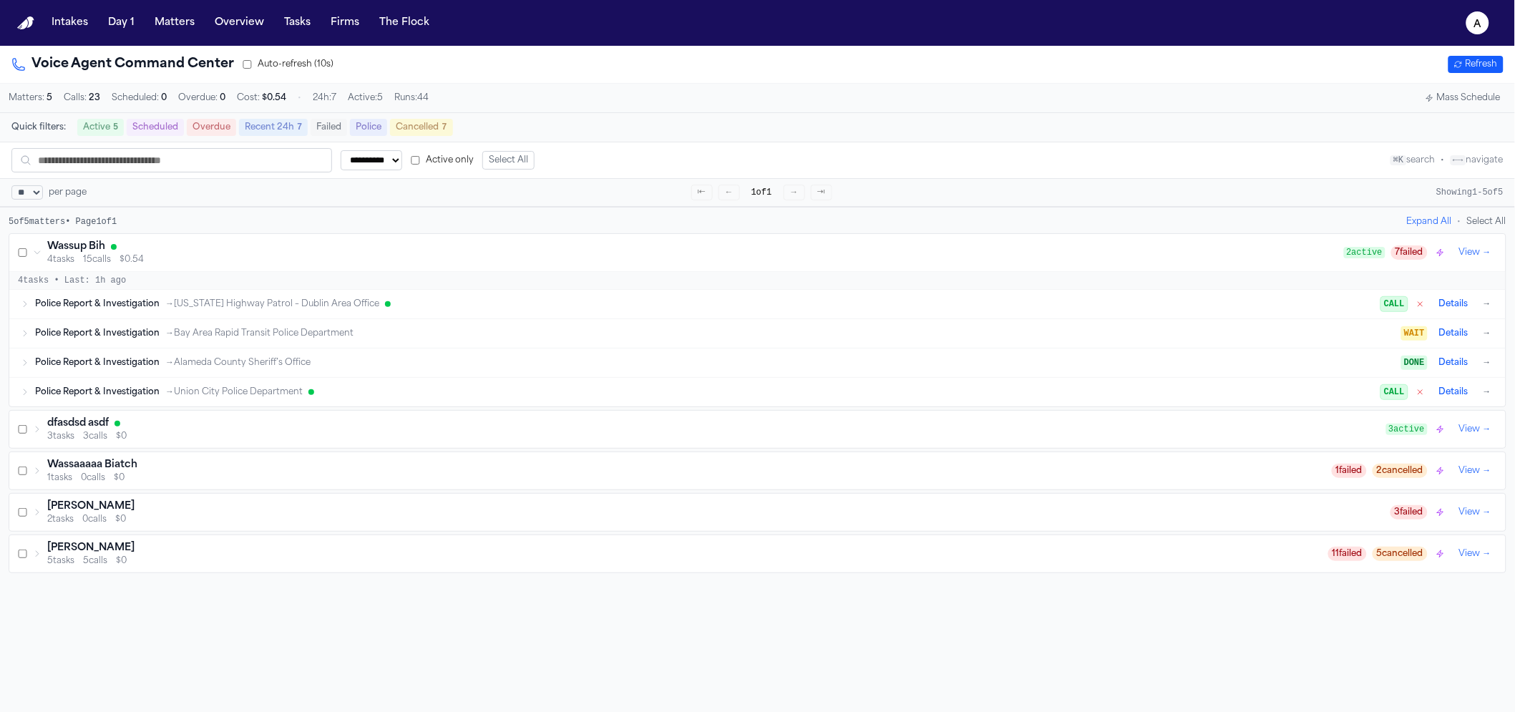
click at [28, 308] on icon at bounding box center [25, 304] width 9 height 9
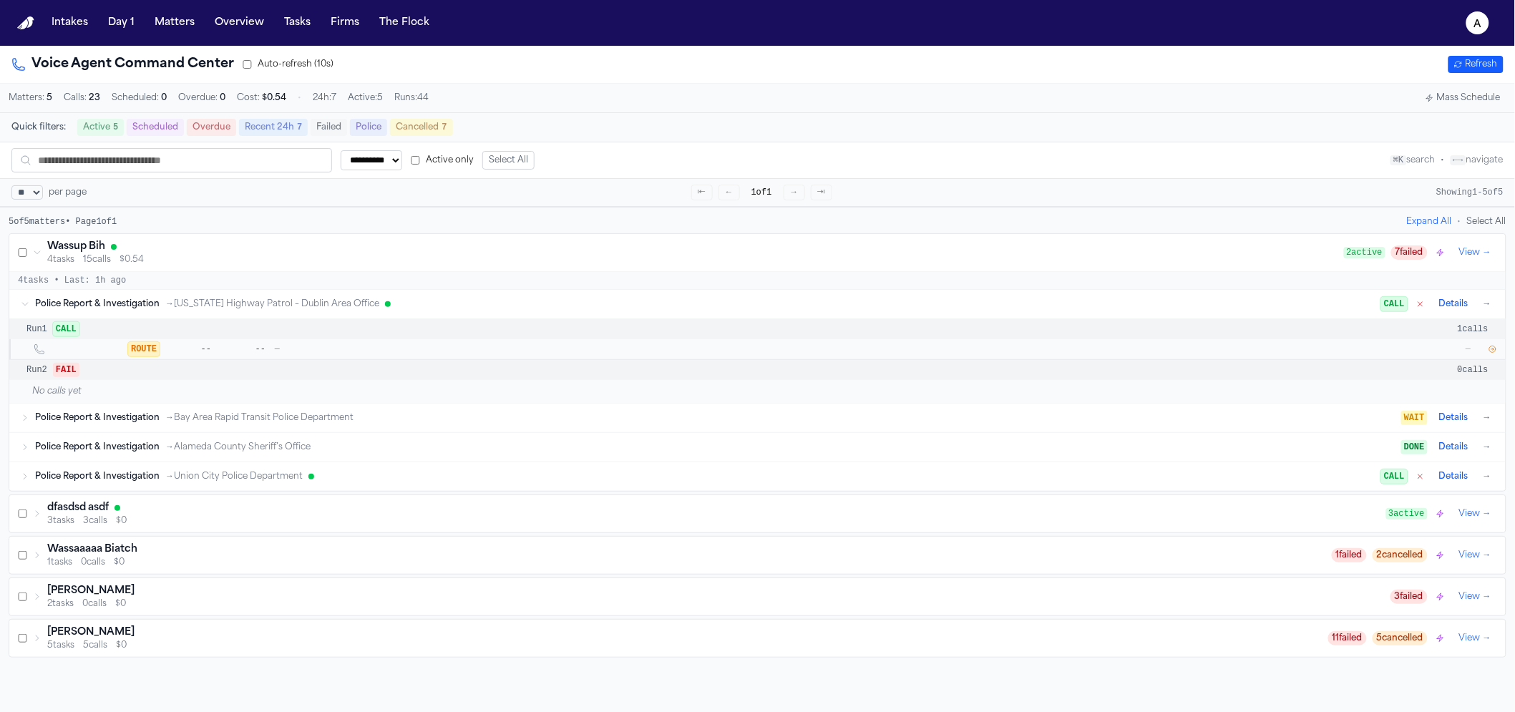
click at [28, 308] on icon at bounding box center [25, 304] width 9 height 9
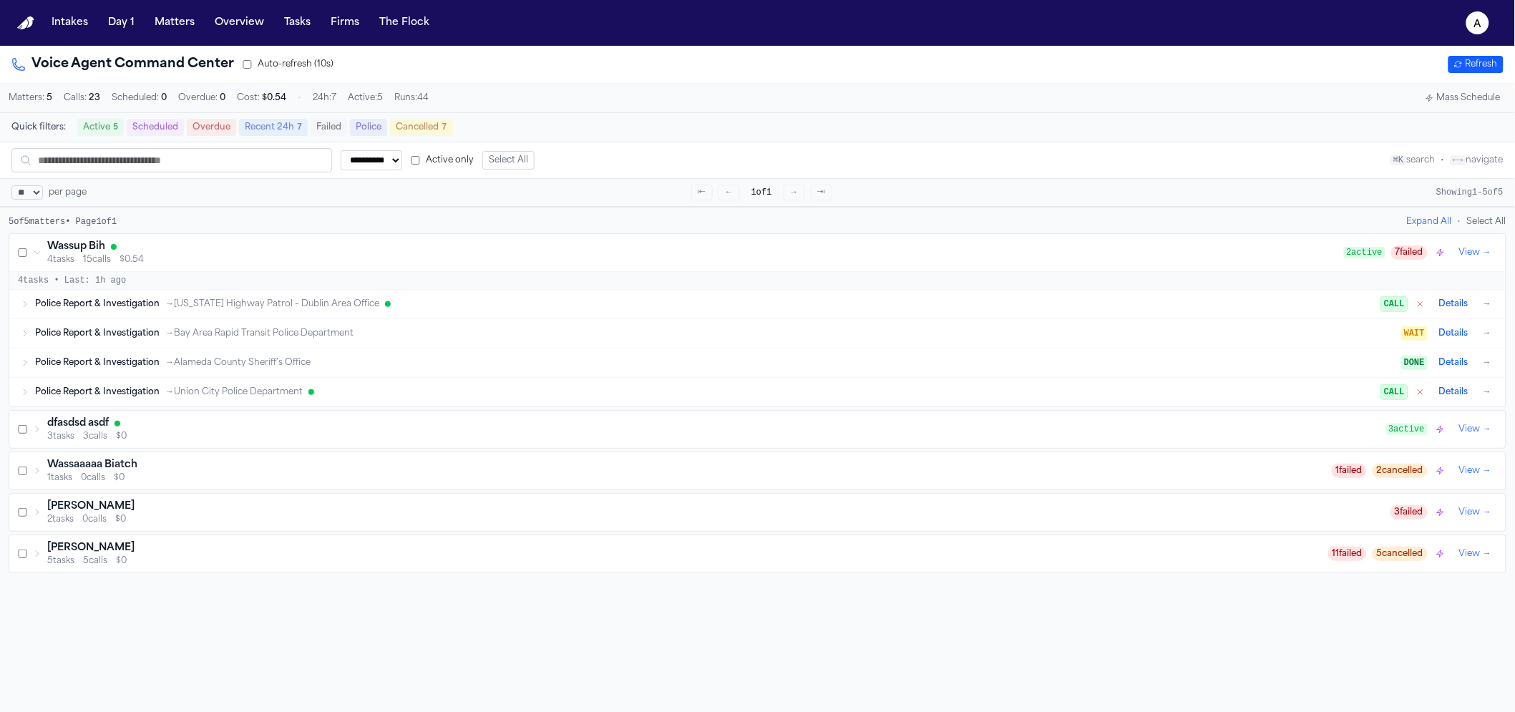
click at [33, 353] on div "Police Report & Investigation → Alameda County Sheriff’s Office DONE Details →" at bounding box center [757, 363] width 1496 height 29
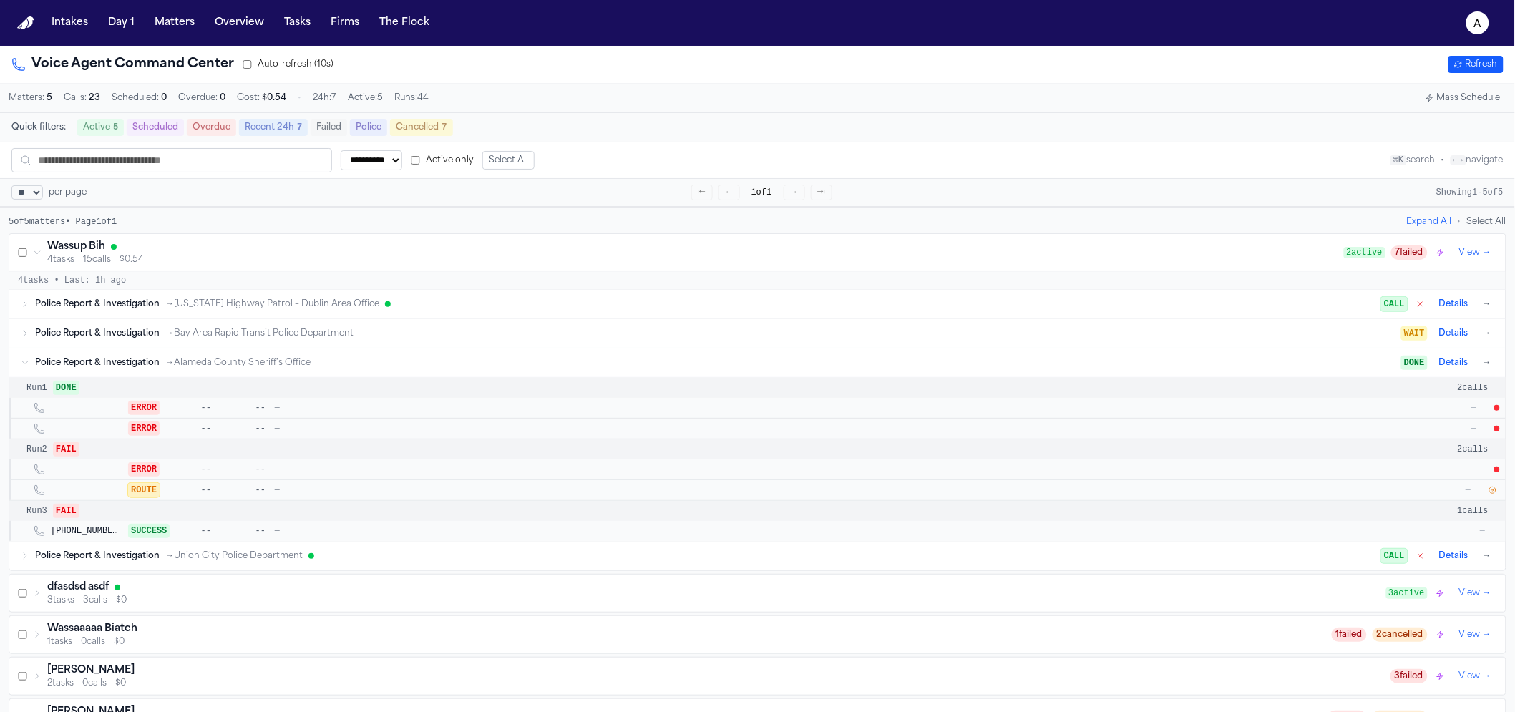
click at [29, 343] on div "Police Report & Investigation → Bay Area Rapid Transit Police Department WAIT D…" at bounding box center [757, 333] width 1496 height 29
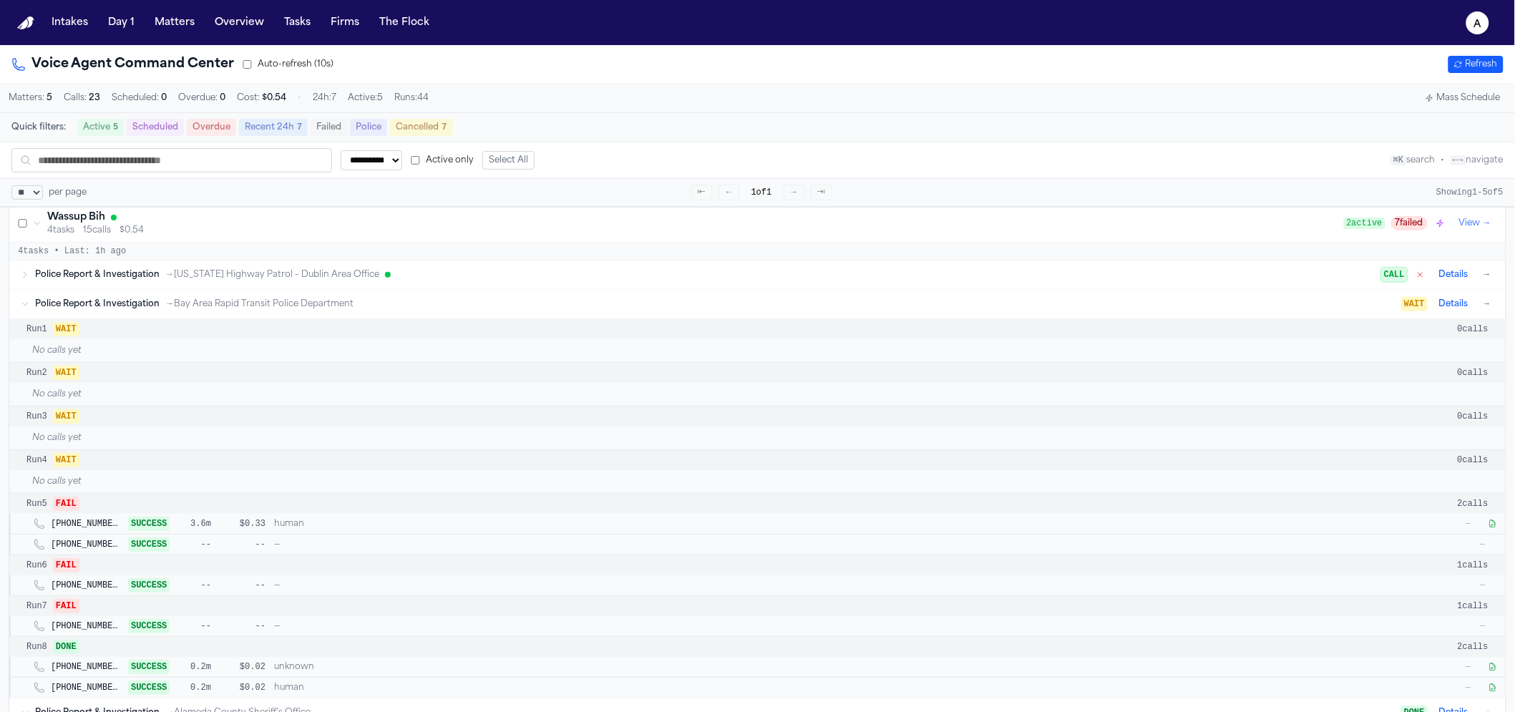
scroll to position [14, 0]
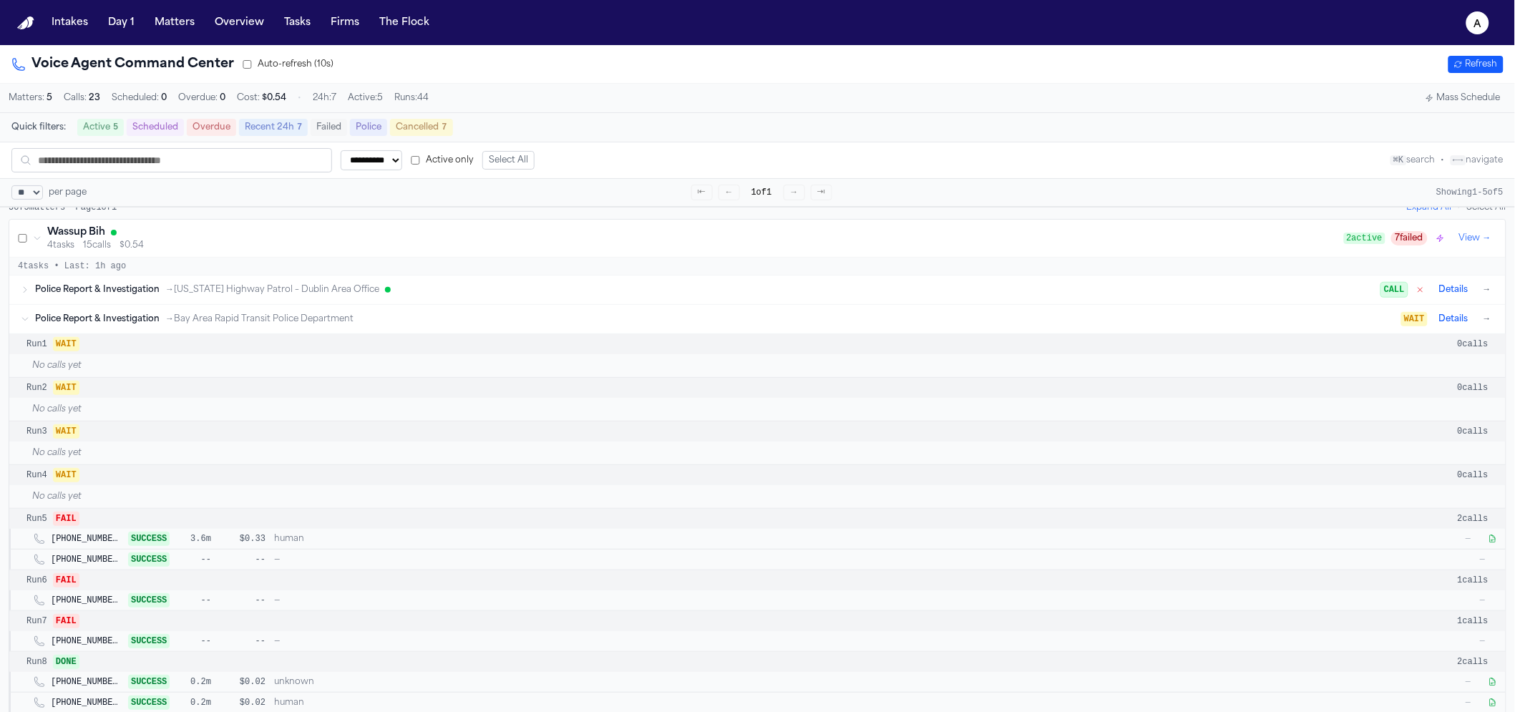
click at [30, 313] on div "Police Report & Investigation → Bay Area Rapid Transit Police Department WAIT D…" at bounding box center [757, 319] width 1496 height 29
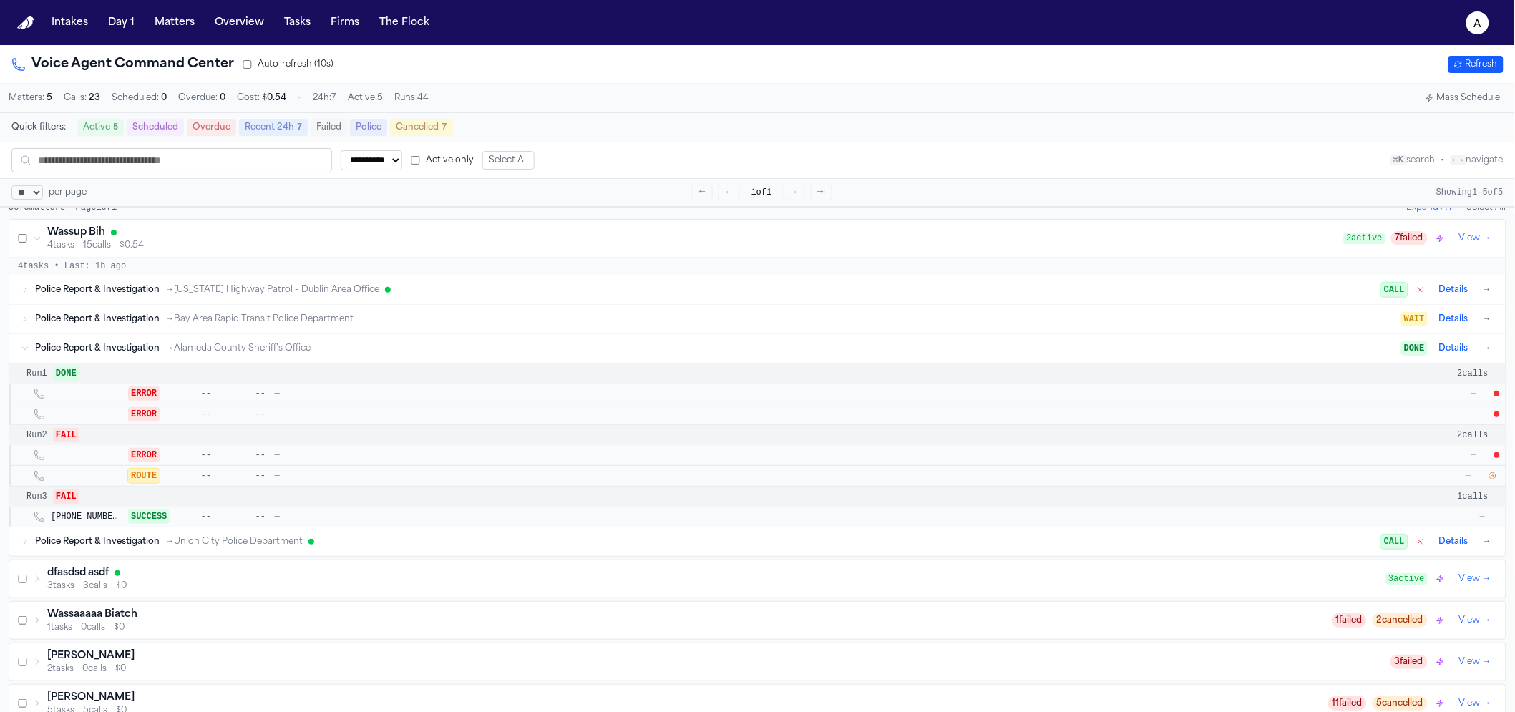
click at [51, 354] on span "Police Report & Investigation" at bounding box center [97, 348] width 125 height 11
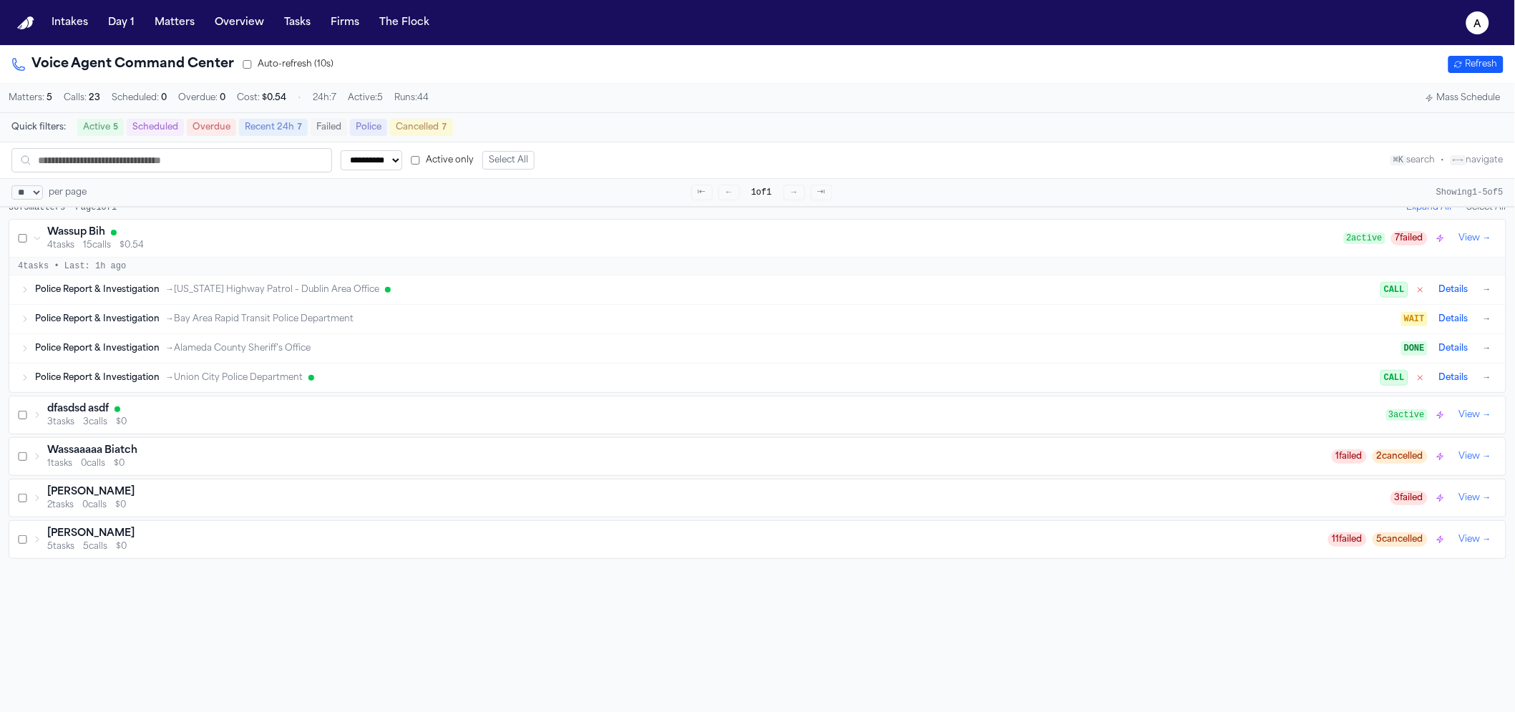
click at [21, 376] on div "Police Report & Investigation → Union City Police Department CALL Details →" at bounding box center [757, 378] width 1496 height 29
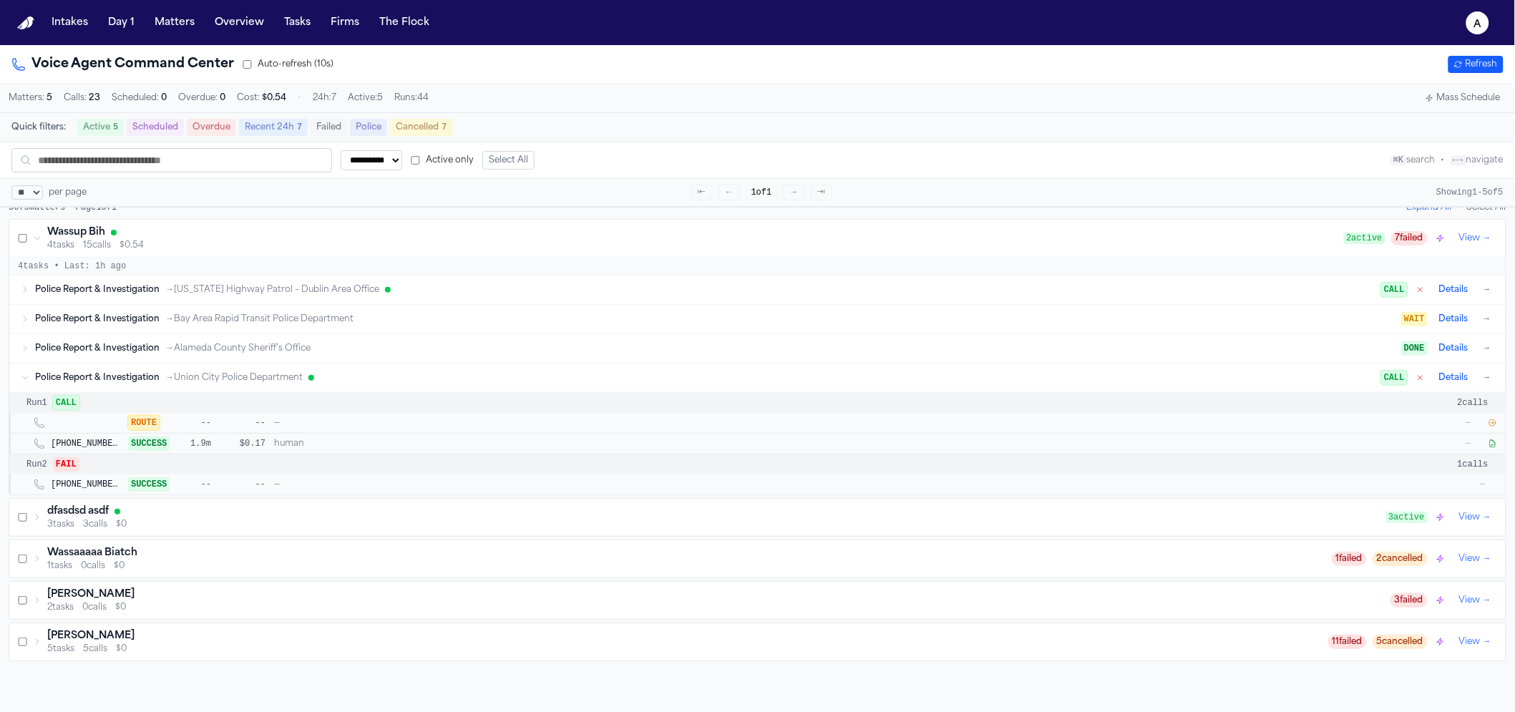
click at [1489, 427] on icon "button" at bounding box center [1493, 423] width 9 height 9
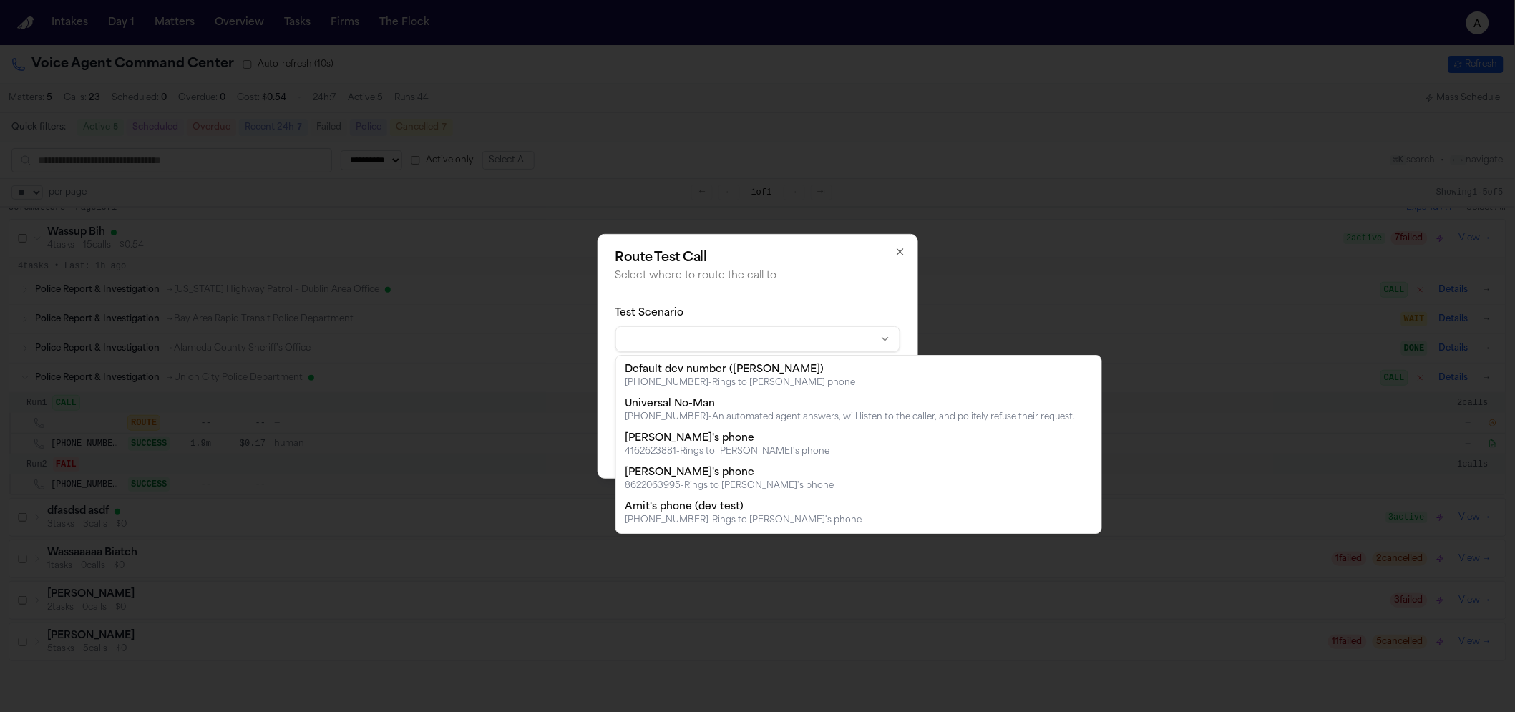
click at [714, 349] on body "**********" at bounding box center [757, 356] width 1515 height 712
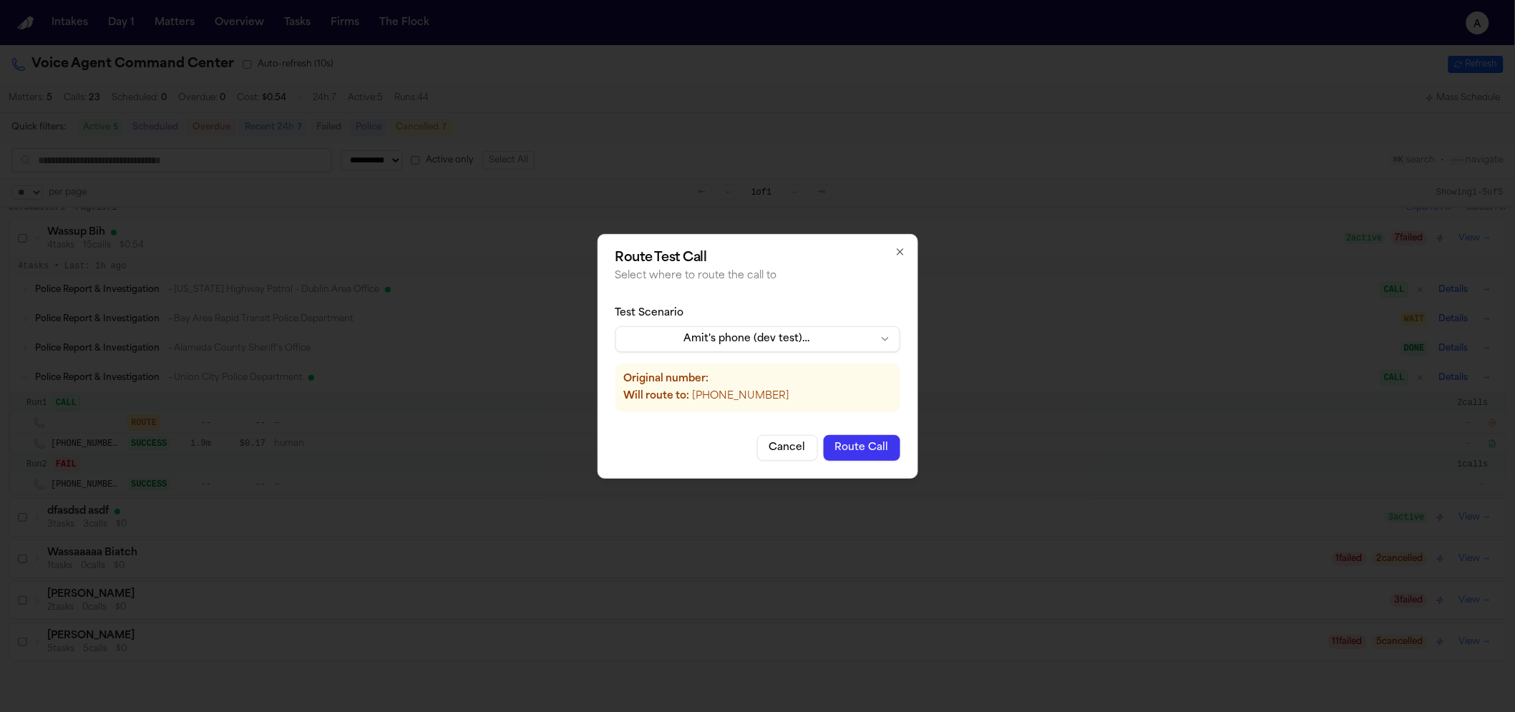
click at [888, 454] on button "Route Call" at bounding box center [862, 448] width 77 height 26
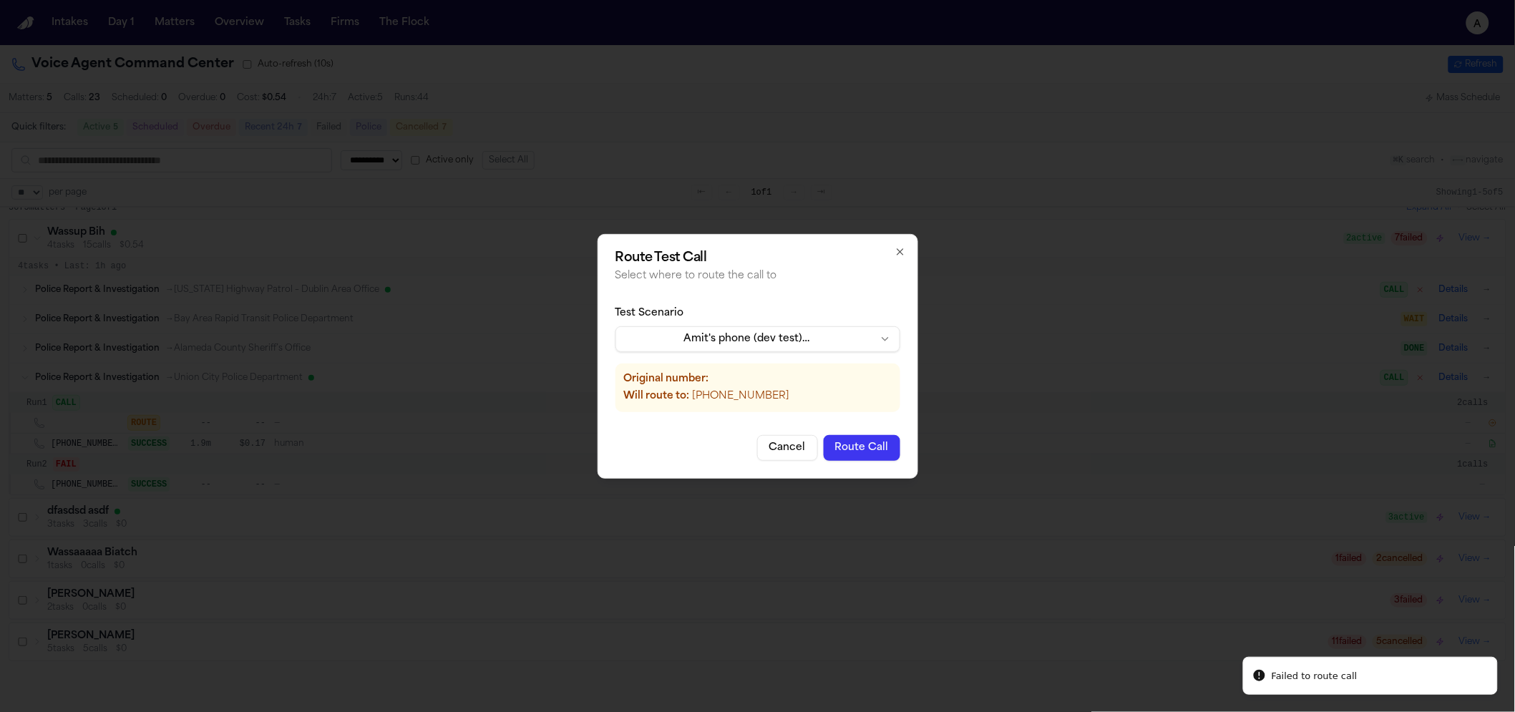
click at [881, 456] on button "Route Call" at bounding box center [862, 448] width 77 height 26
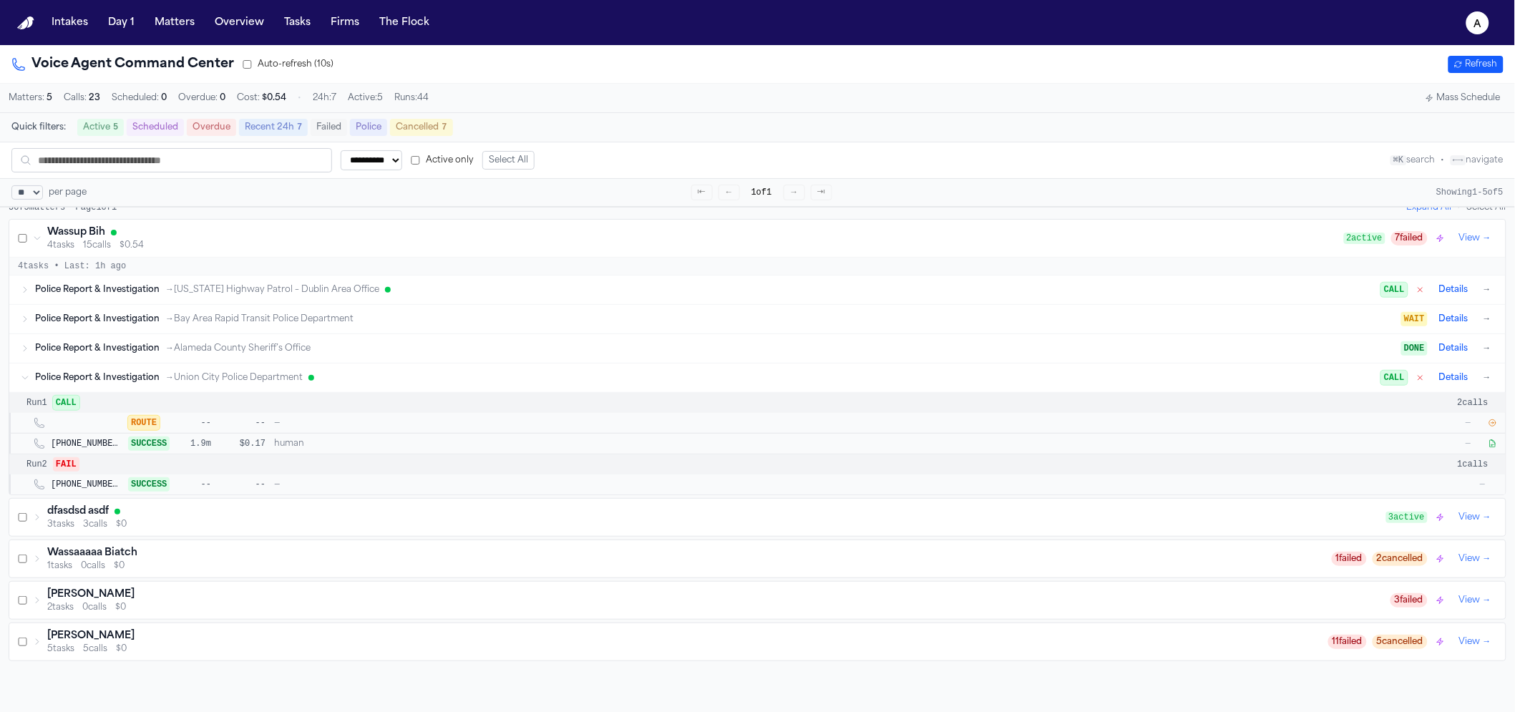
click at [1480, 384] on button "→" at bounding box center [1487, 378] width 14 height 14
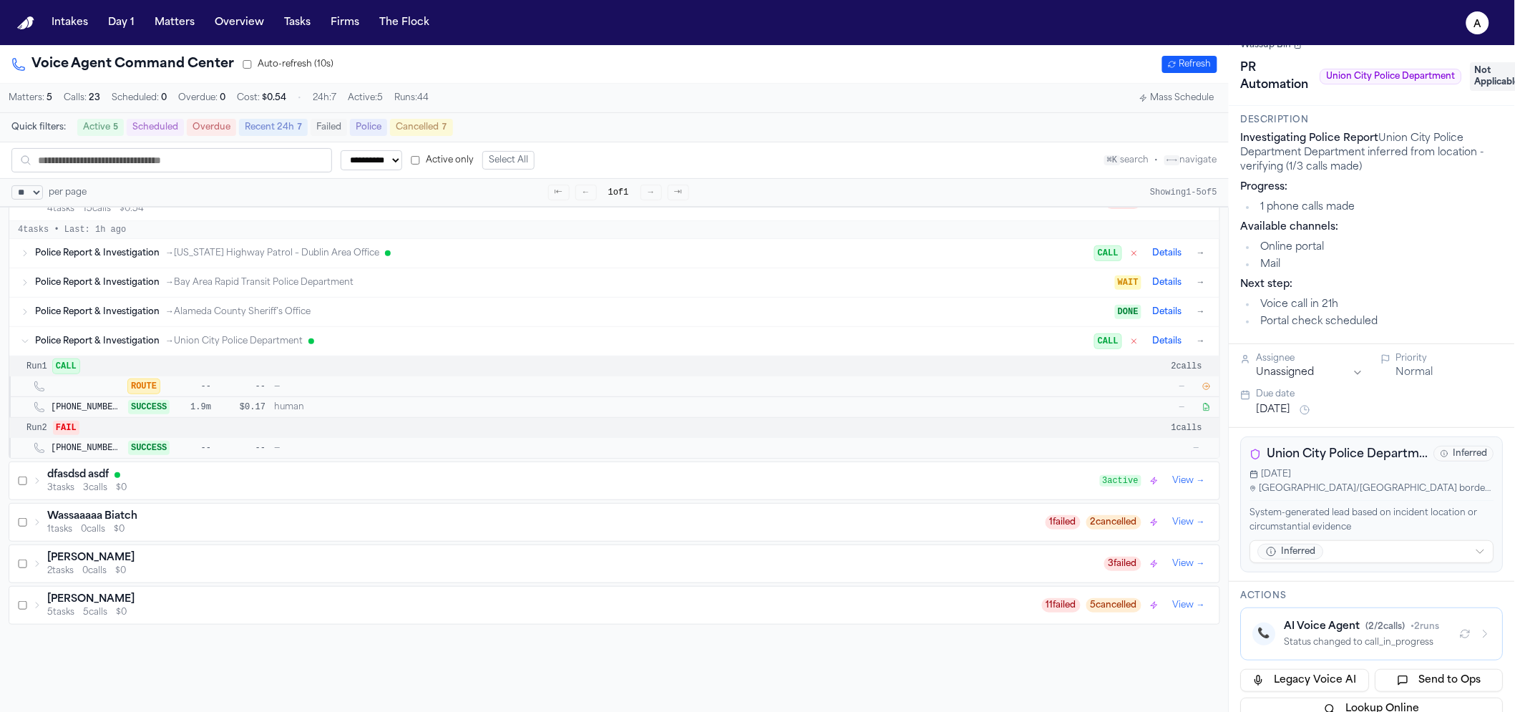
scroll to position [55, 0]
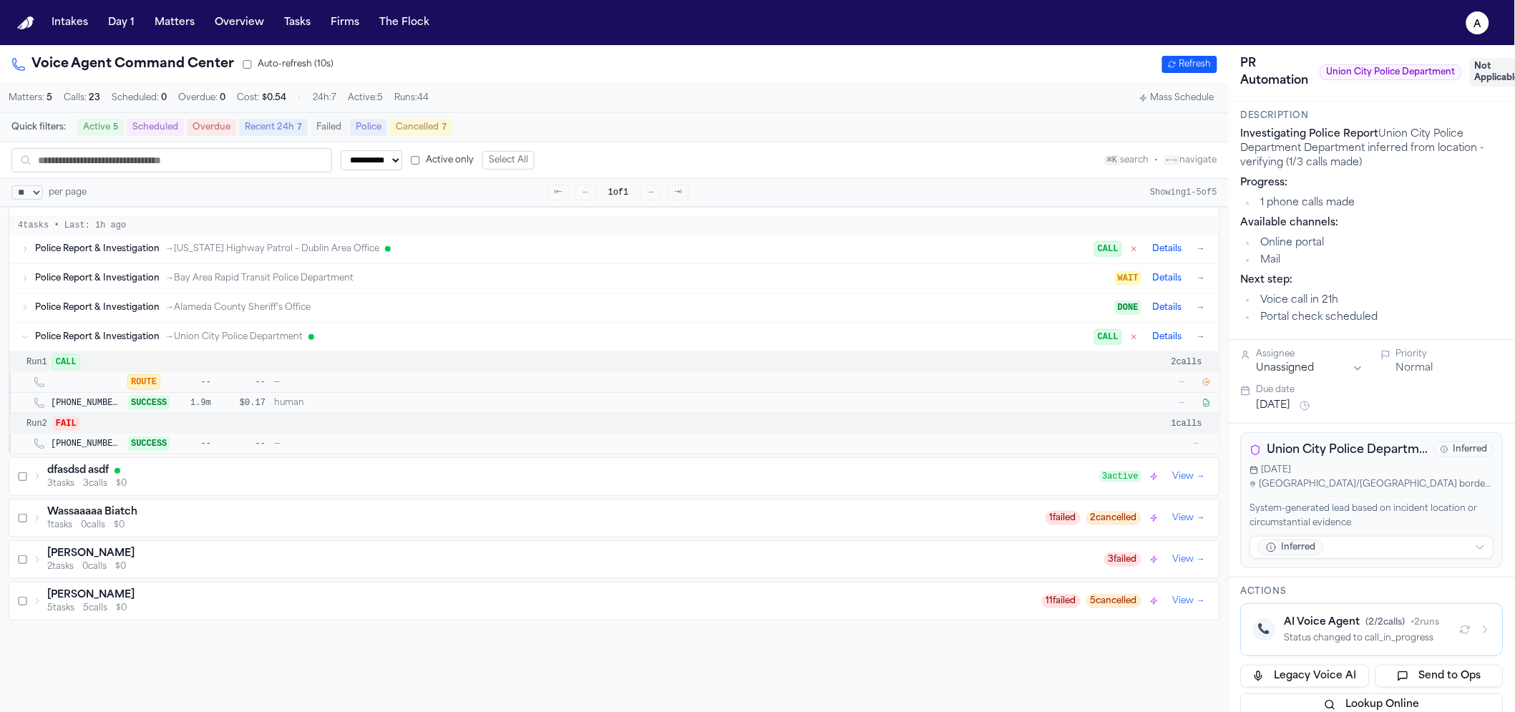
click at [1475, 642] on div "📞 AI Voice Agent ( 2 / 2 calls) • 2 runs Status changed to call_in_progress" at bounding box center [1372, 629] width 238 height 29
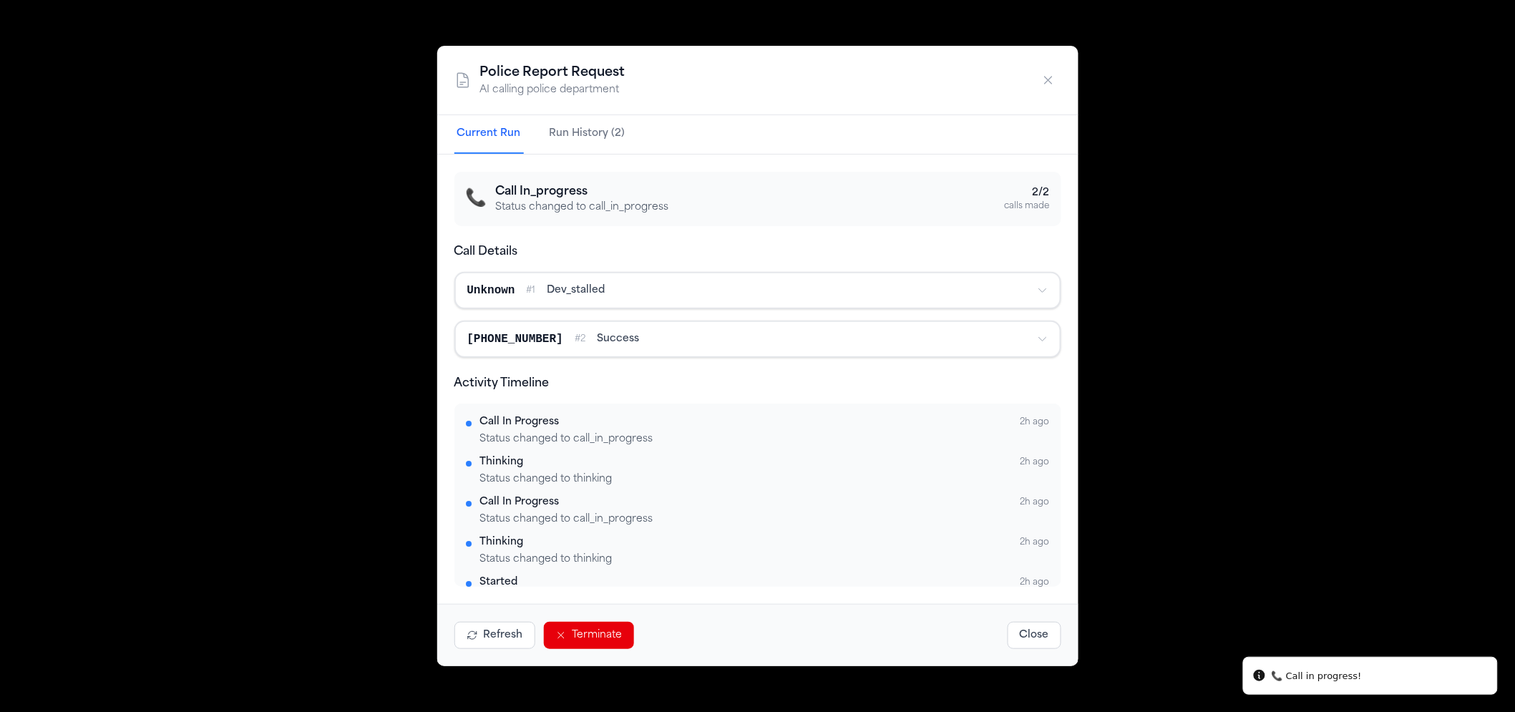
click at [623, 629] on button "Terminate" at bounding box center [589, 635] width 90 height 27
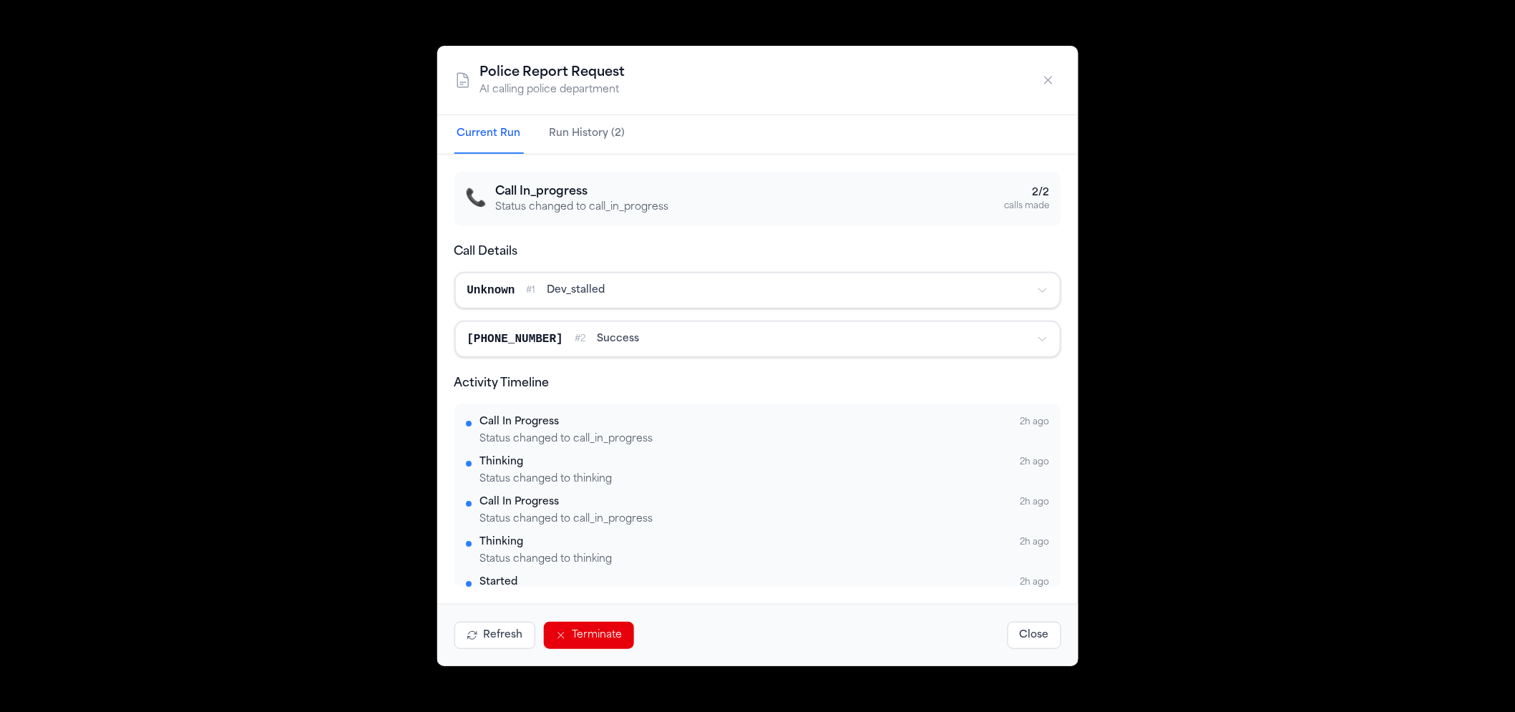
click at [1330, 230] on div "Police Report Request AI calling police department Current Run Run History (2) …" at bounding box center [757, 356] width 1515 height 712
click at [1049, 79] on icon "button" at bounding box center [1048, 80] width 14 height 14
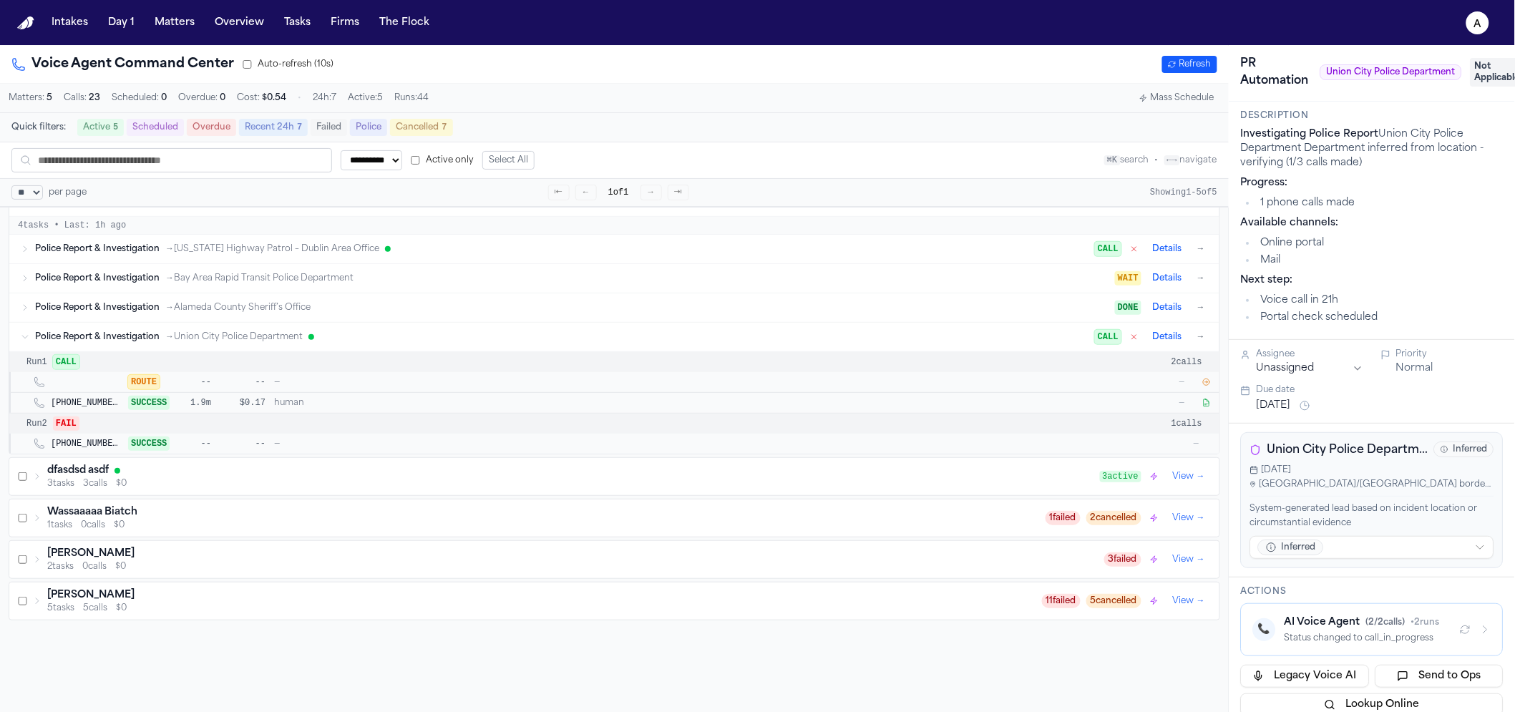
click at [1202, 384] on button "button" at bounding box center [1206, 382] width 14 height 14
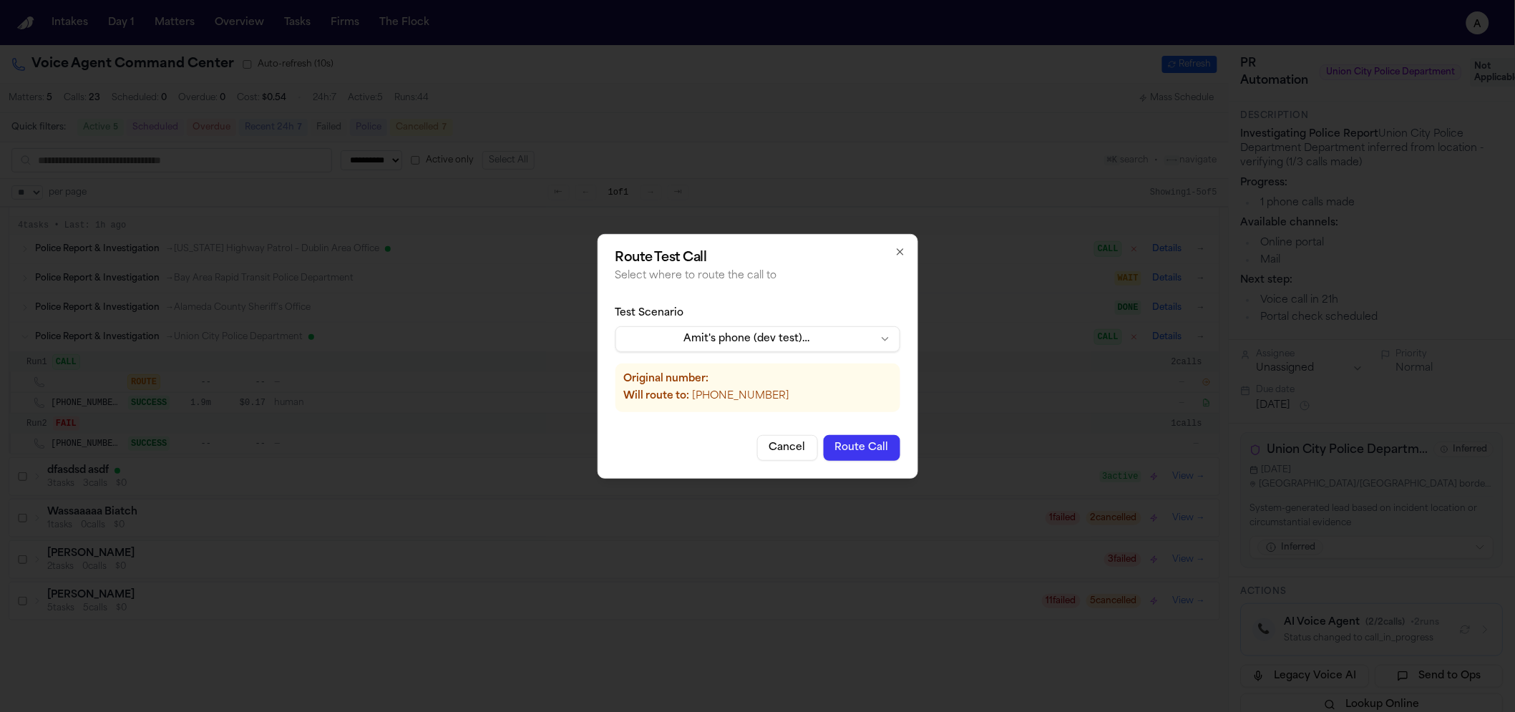
click at [867, 441] on button "Route Call" at bounding box center [862, 448] width 77 height 26
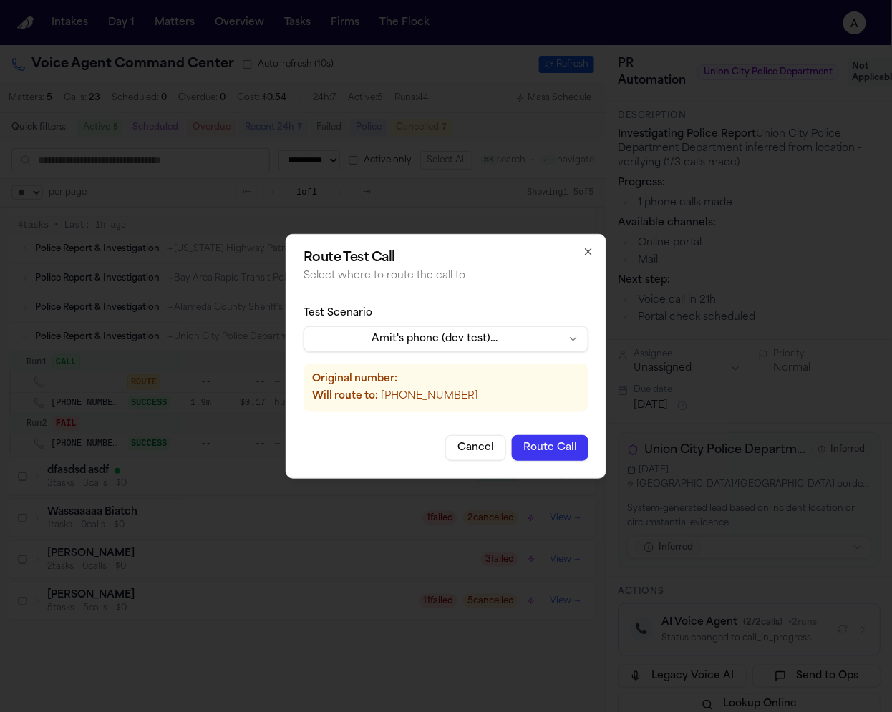
click at [535, 442] on button "Route Call" at bounding box center [550, 448] width 77 height 26
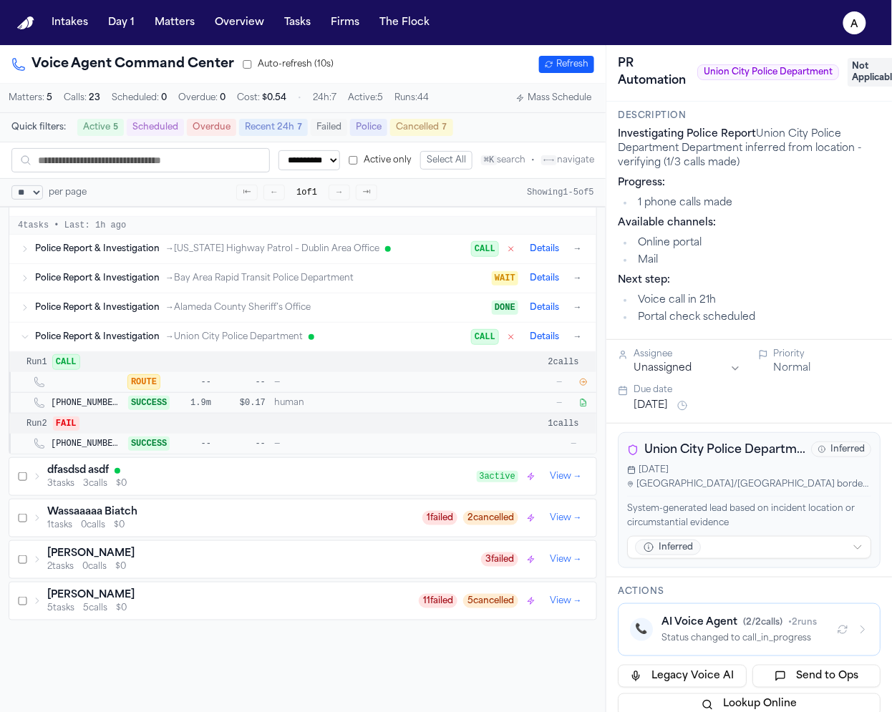
click at [808, 394] on div "Due date" at bounding box center [756, 389] width 247 height 11
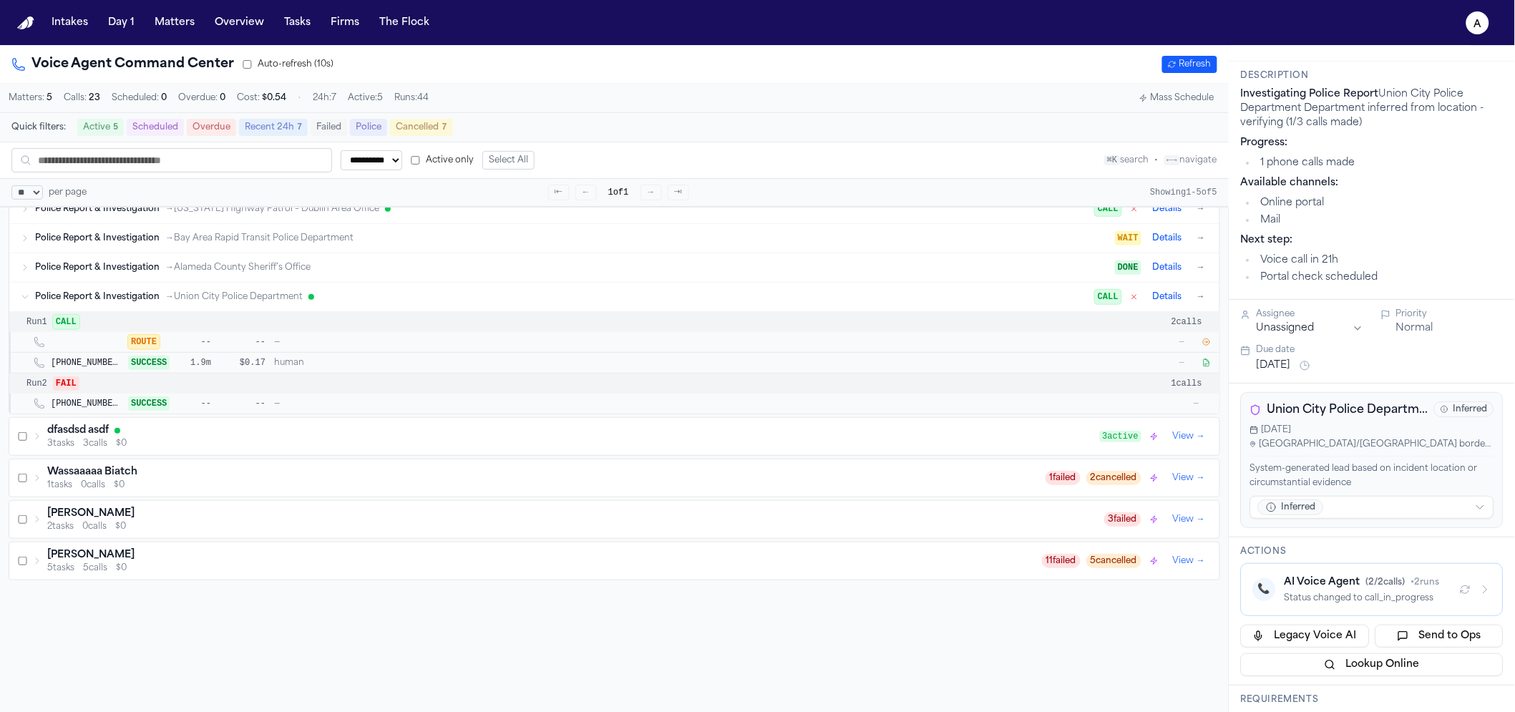
scroll to position [349, 0]
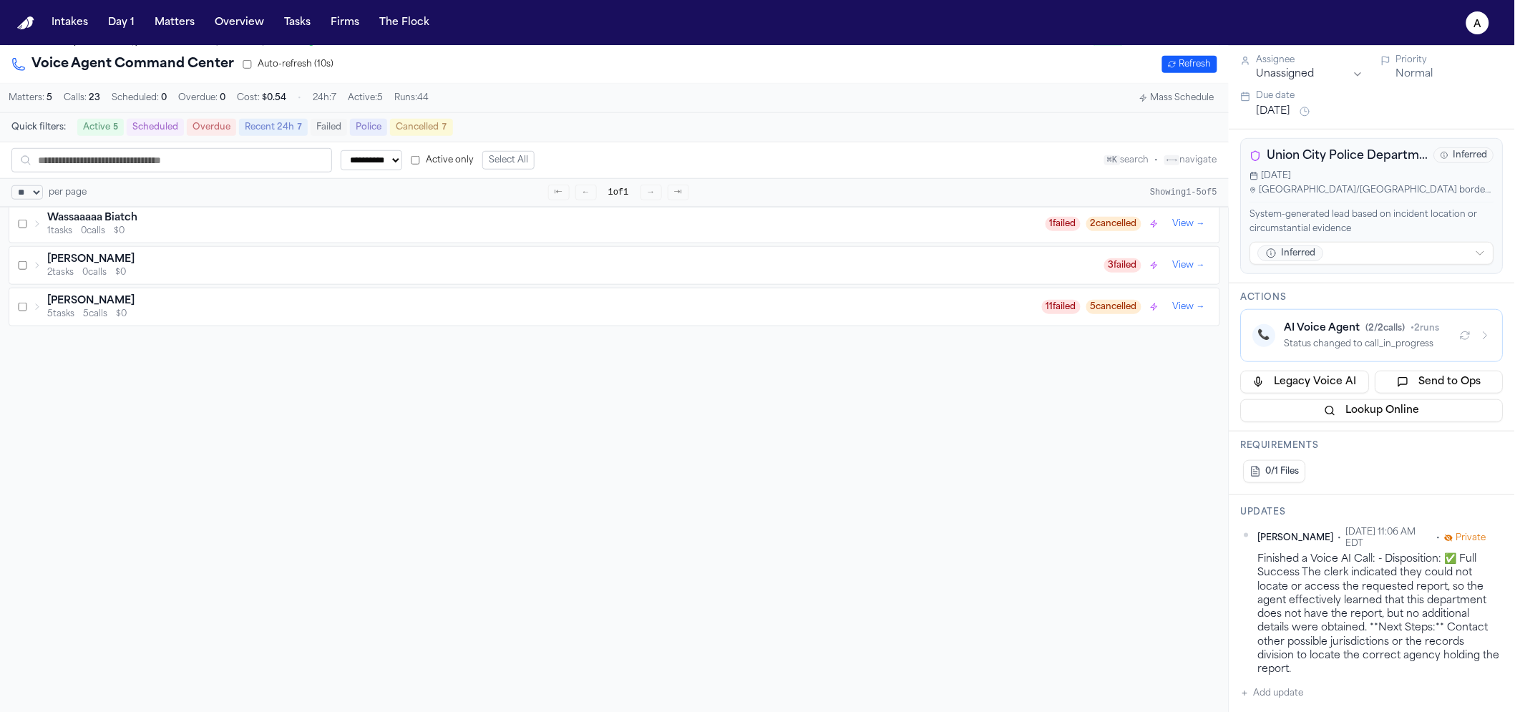
click at [1331, 343] on div "Status changed to call_in_progress" at bounding box center [1367, 344] width 164 height 11
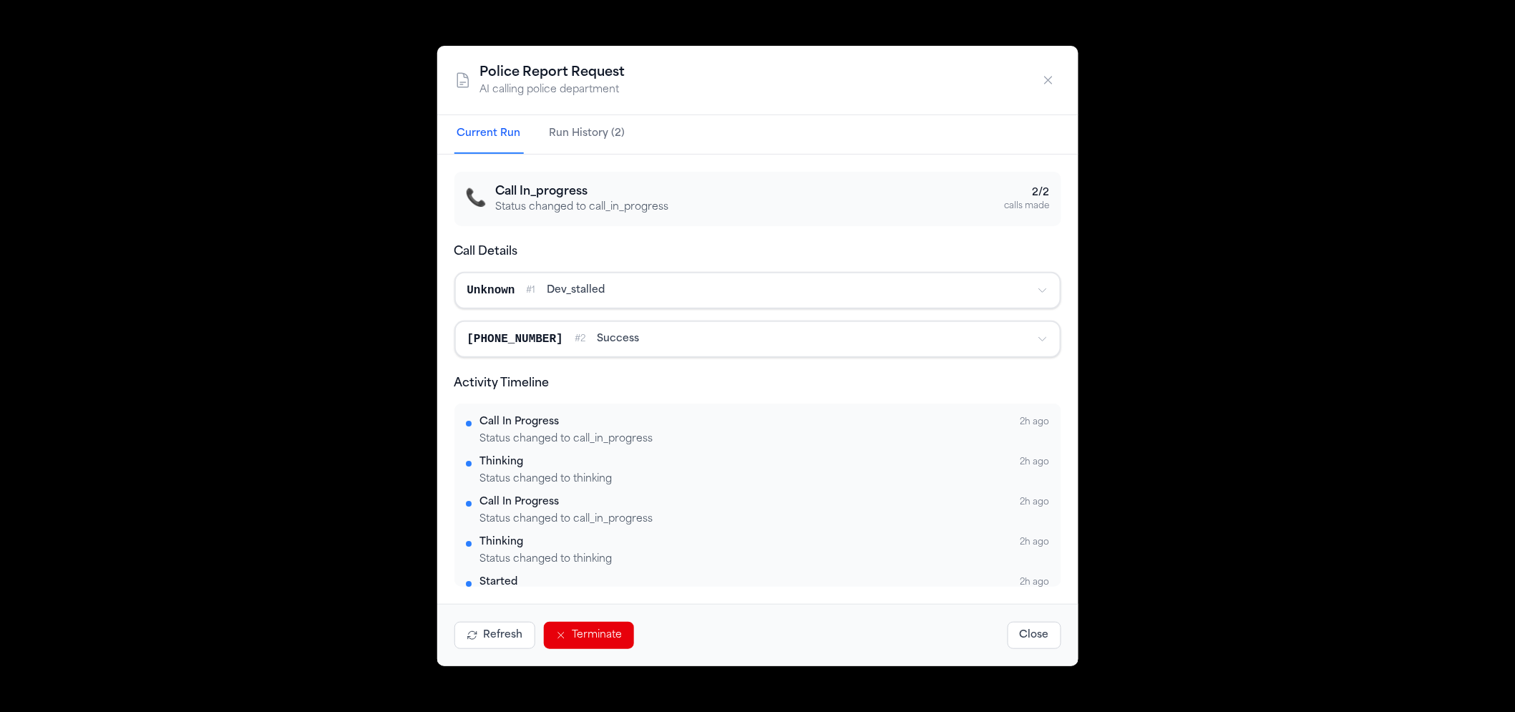
click at [610, 636] on button "Terminate" at bounding box center [589, 635] width 90 height 27
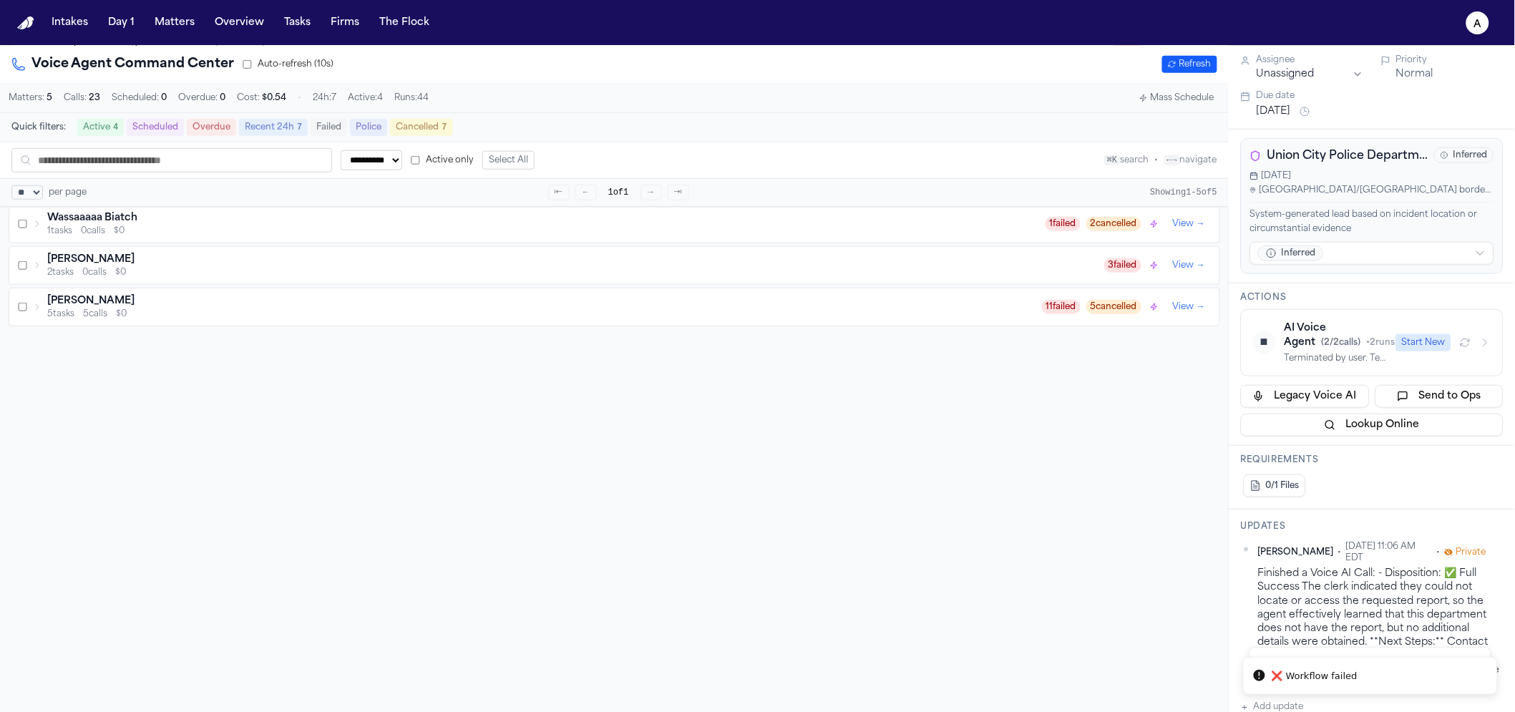
click at [1335, 354] on div "Terminated by user. Temporal workflow termination failed." at bounding box center [1336, 358] width 103 height 11
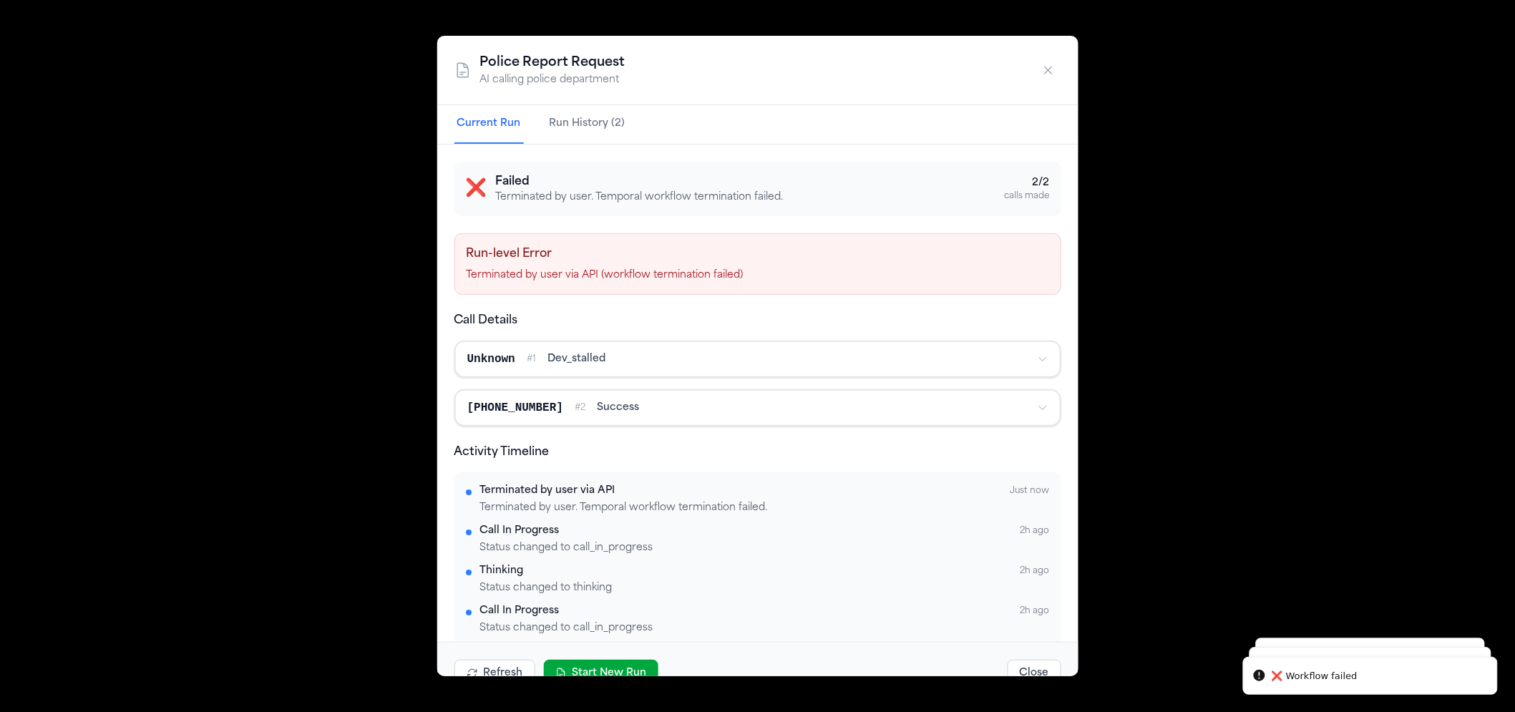
click at [603, 671] on button "Start New Run" at bounding box center [601, 673] width 115 height 27
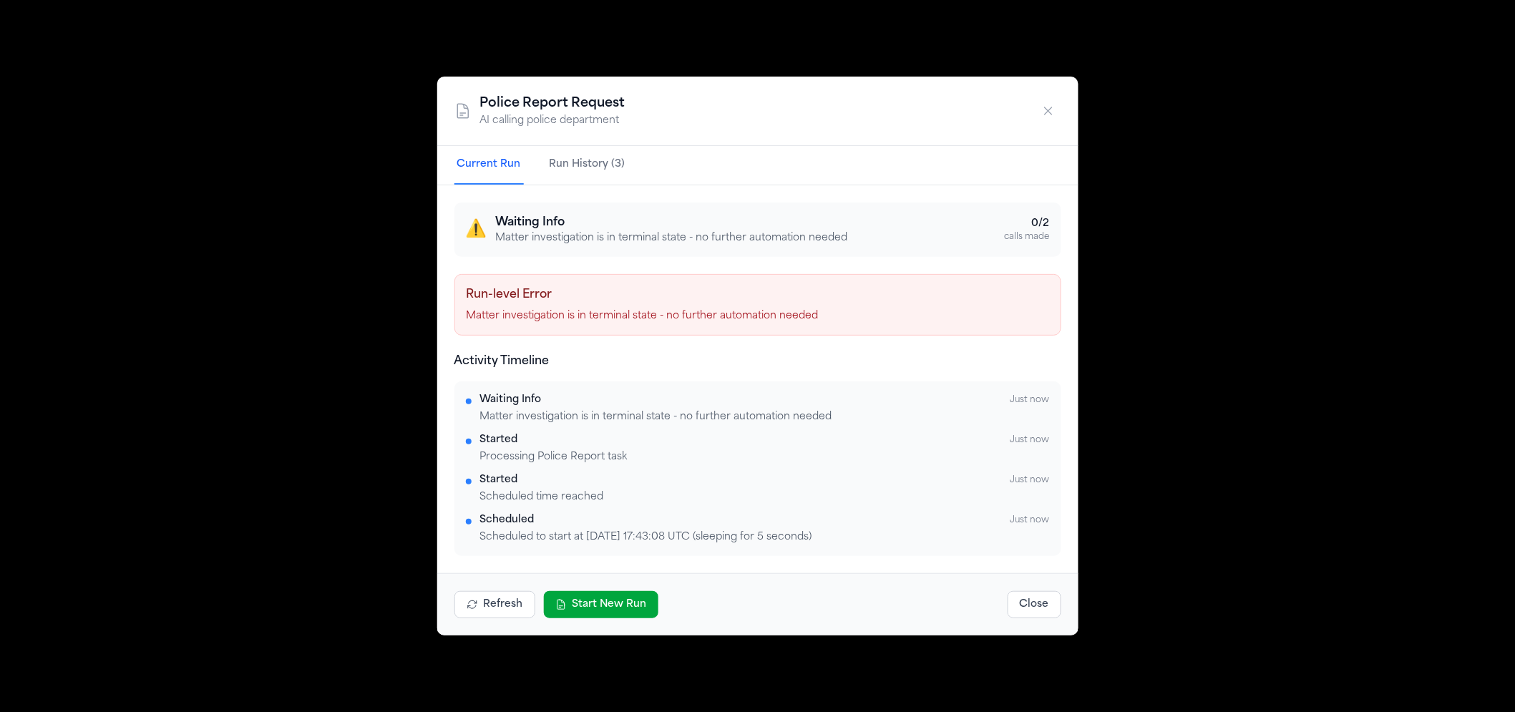
click at [787, 316] on p "Matter investigation is in terminal state - no further automation needed" at bounding box center [758, 316] width 583 height 14
click at [1046, 101] on button "button" at bounding box center [1049, 111] width 26 height 26
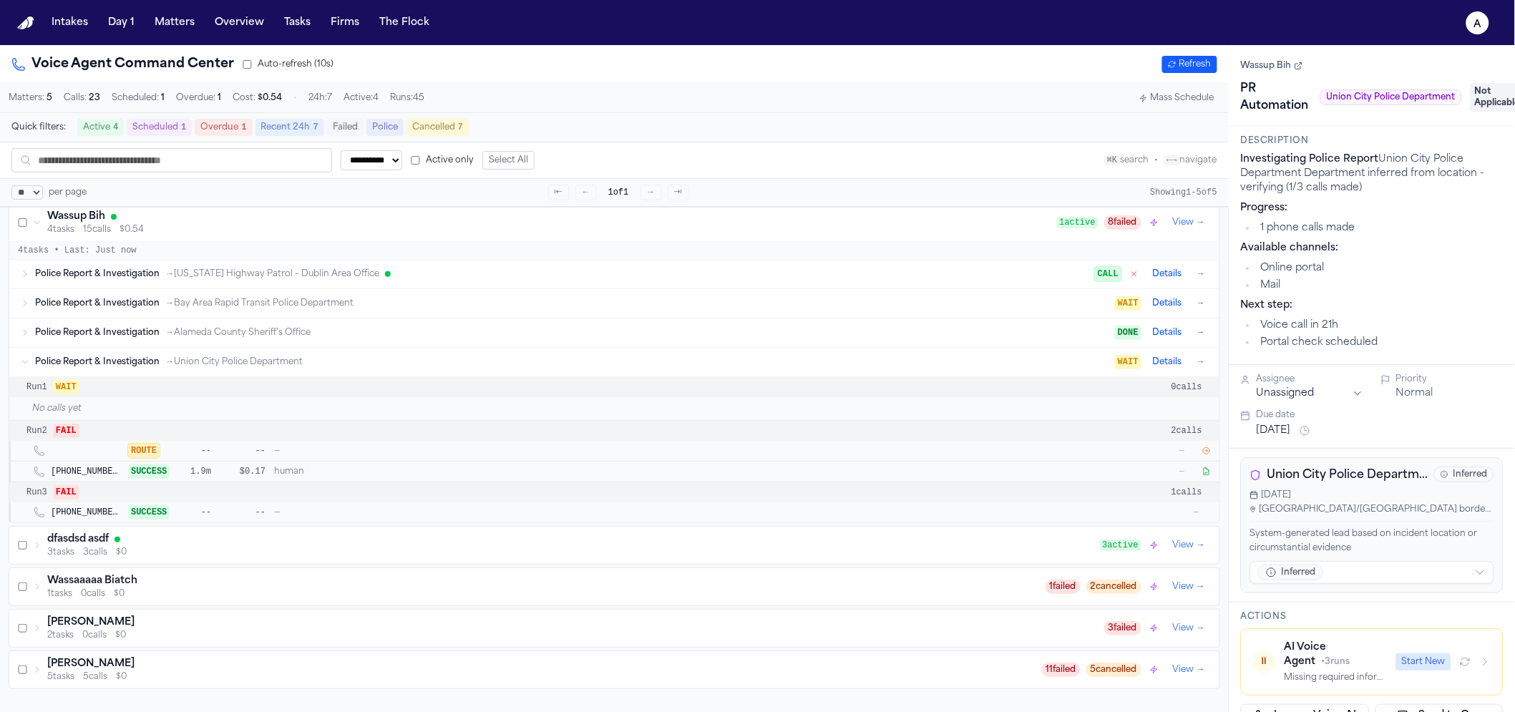
scroll to position [0, 0]
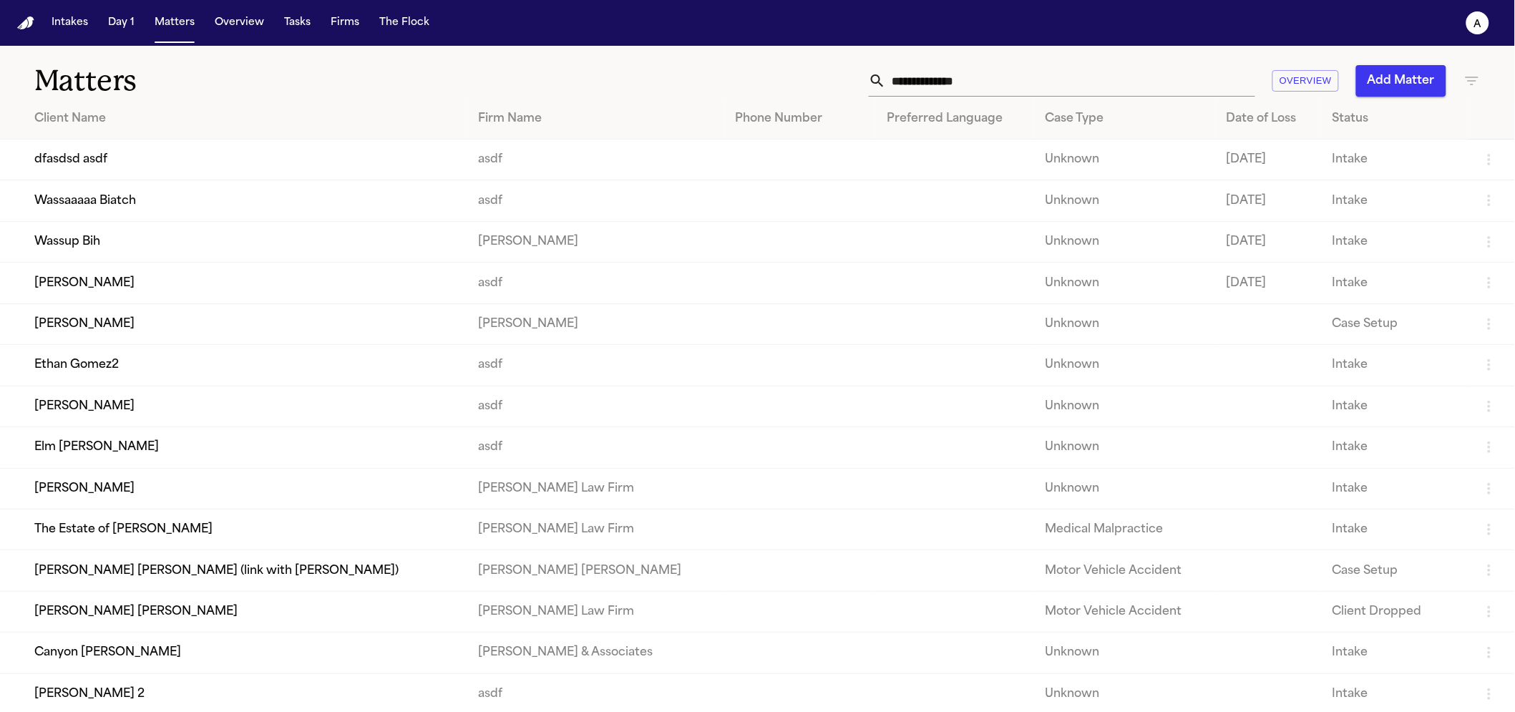
click at [188, 203] on td "Wassaaaaa Biatch" at bounding box center [233, 200] width 467 height 41
click at [171, 238] on td "Wassup Bih" at bounding box center [233, 241] width 467 height 41
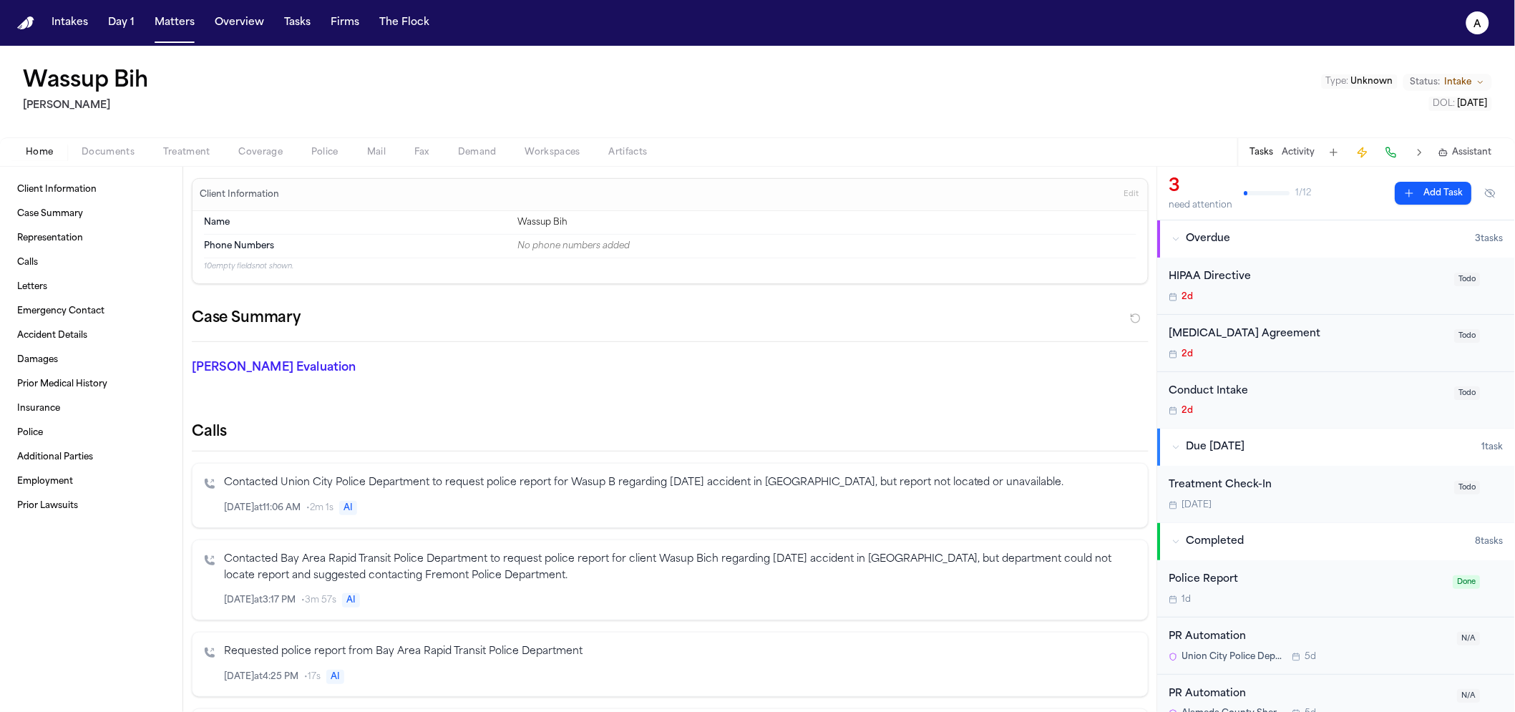
click at [318, 153] on span "Police" at bounding box center [324, 152] width 27 height 11
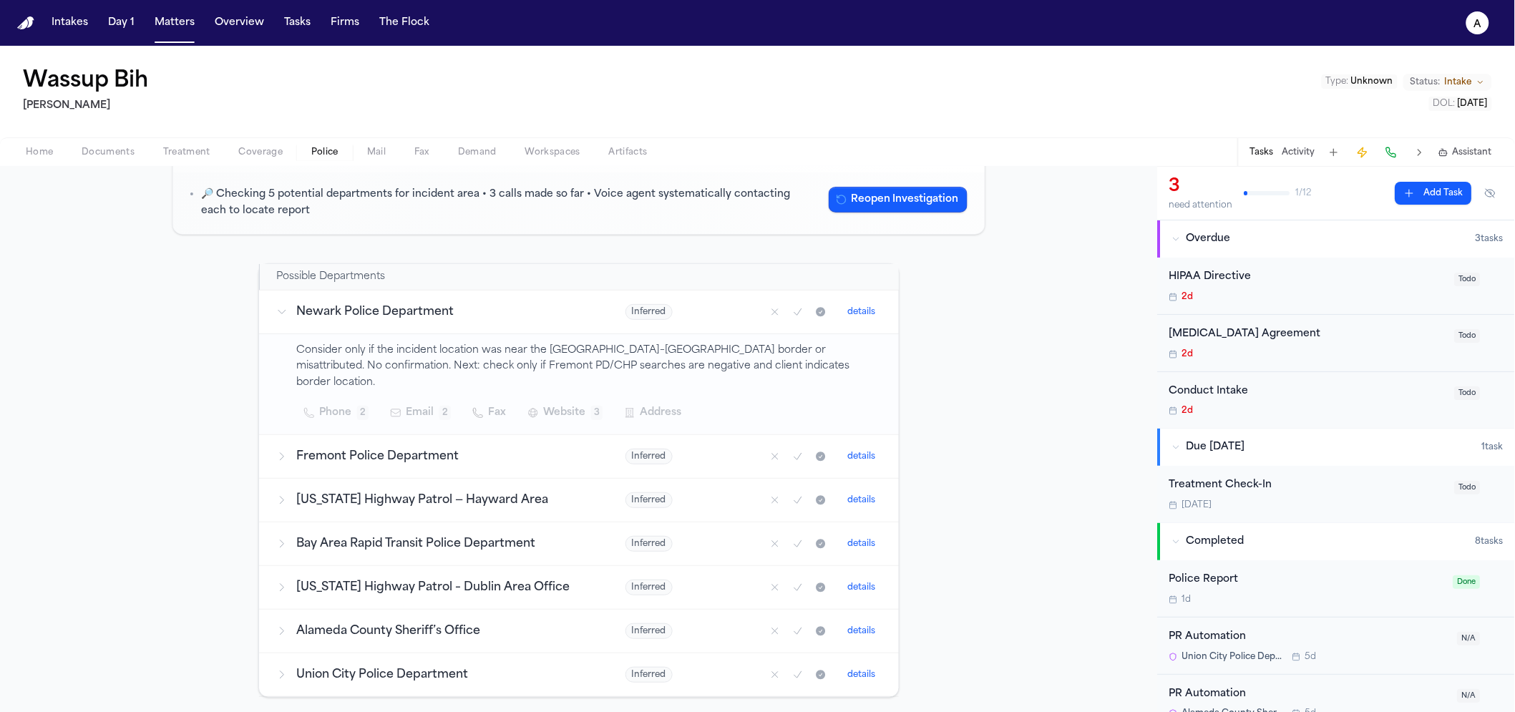
scroll to position [298, 0]
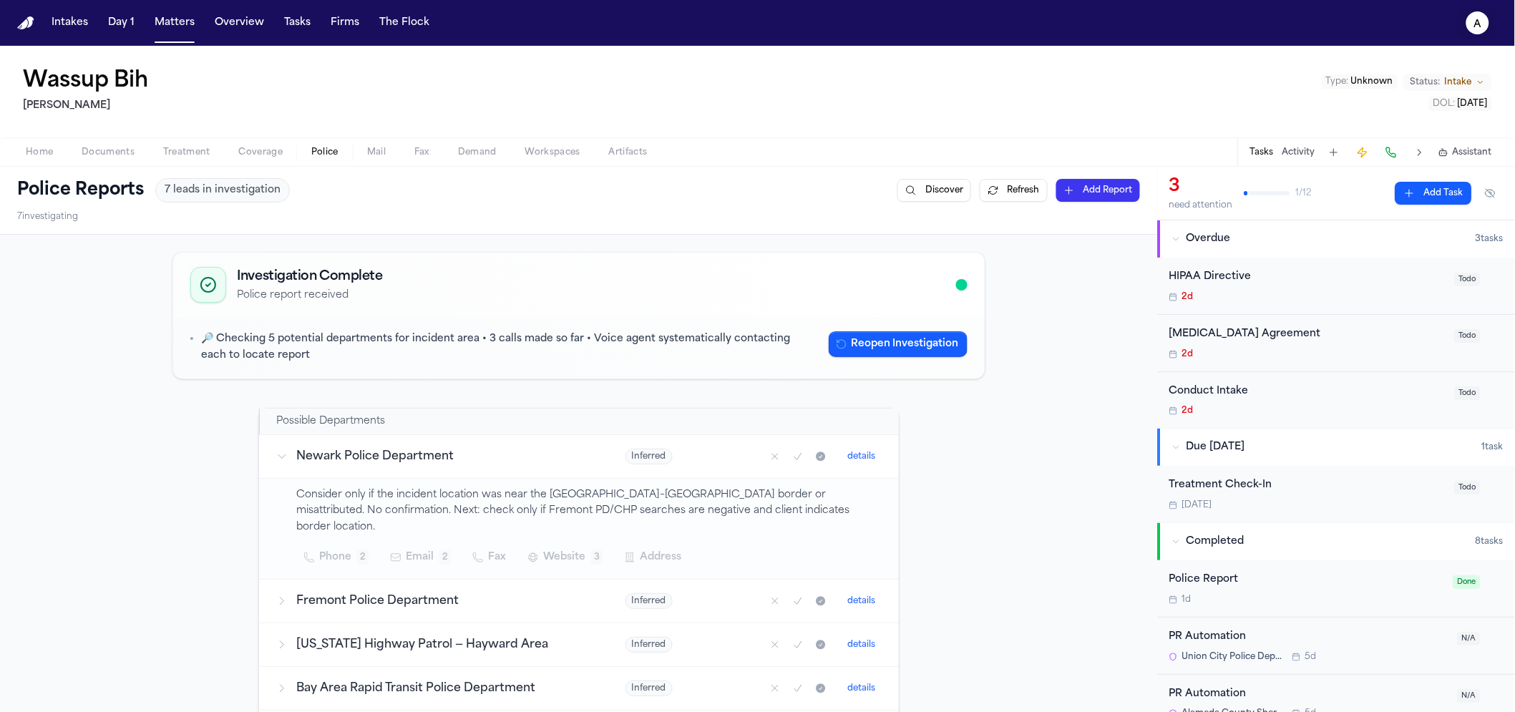
click at [1468, 33] on button "a" at bounding box center [1478, 22] width 40 height 31
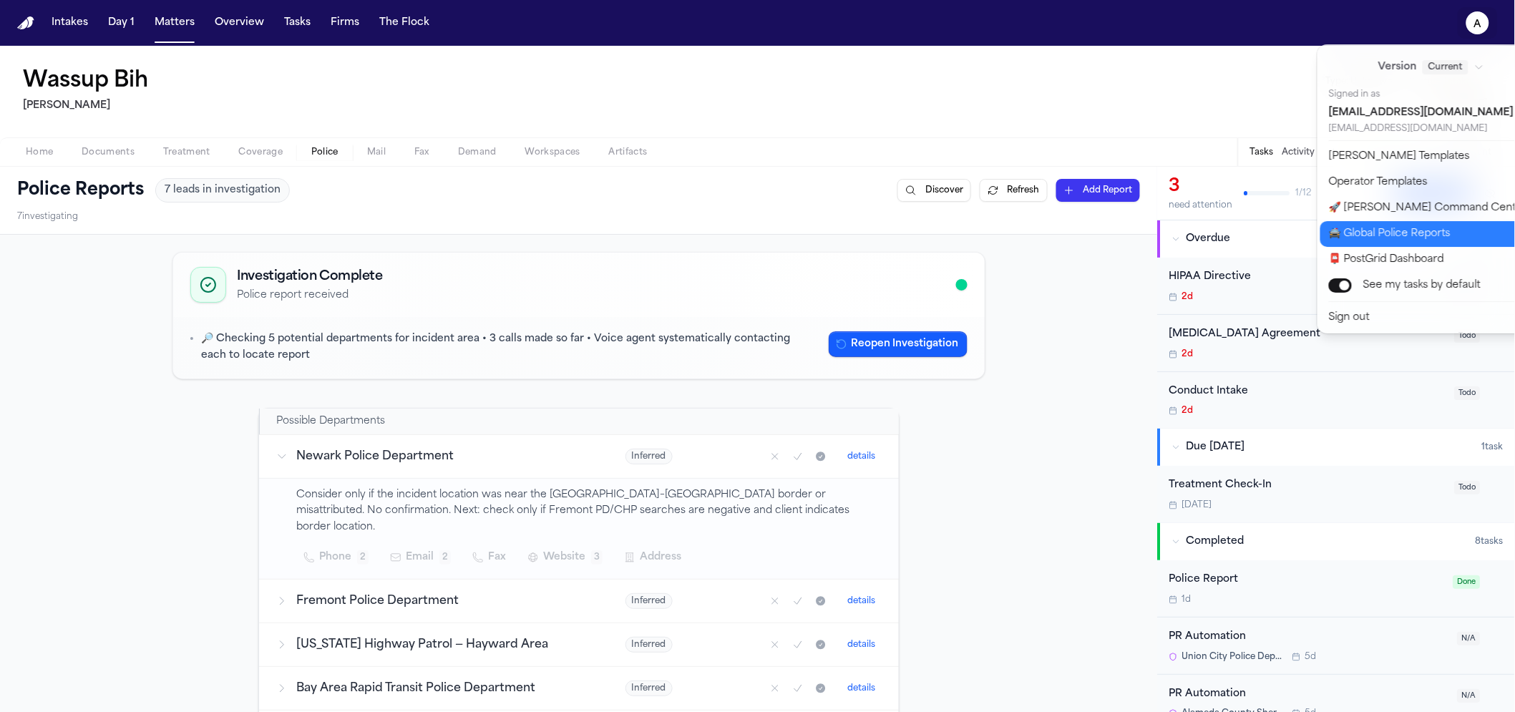
click at [1407, 226] on button "🚔 Global Police Reports" at bounding box center [1439, 234] width 238 height 26
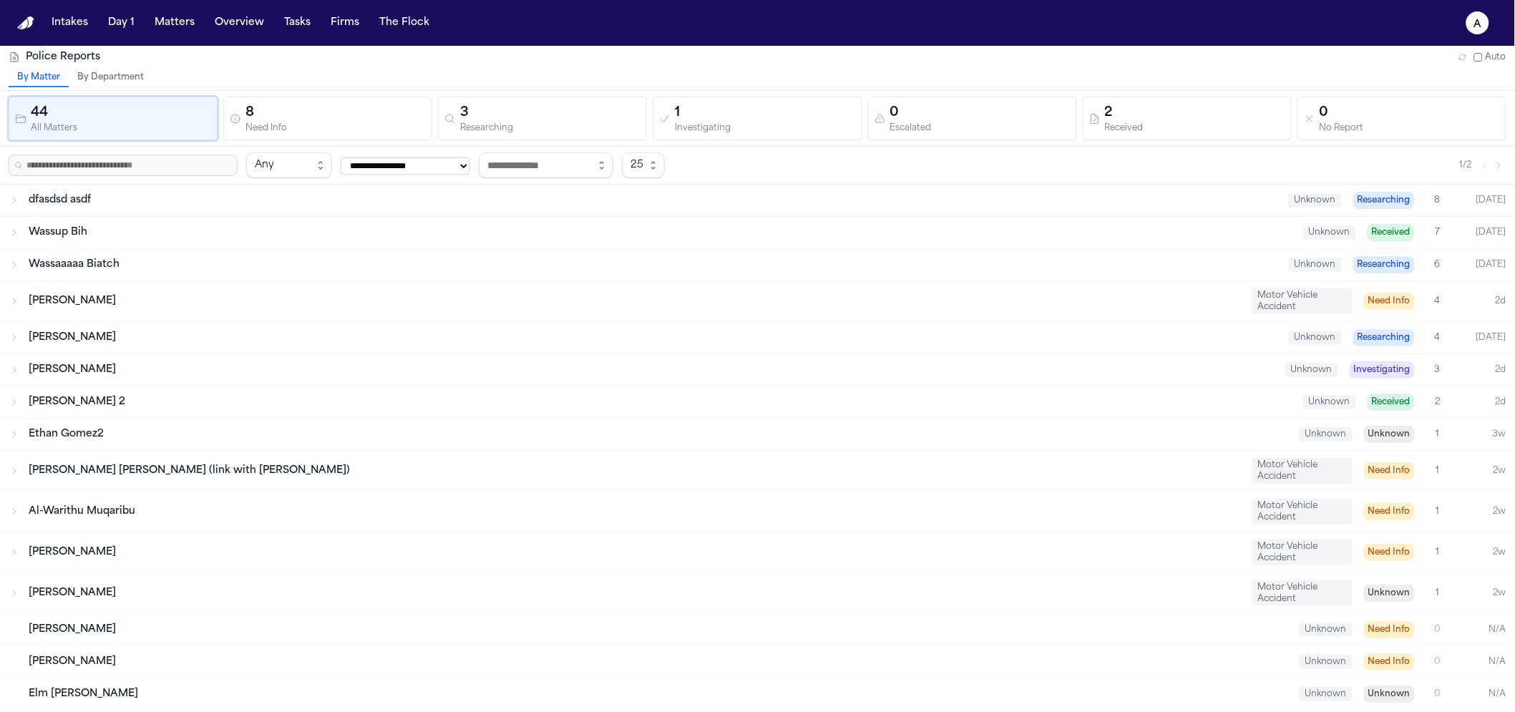
click at [175, 218] on div "Wassup Bih Unknown Received 7 Today" at bounding box center [757, 232] width 1515 height 31
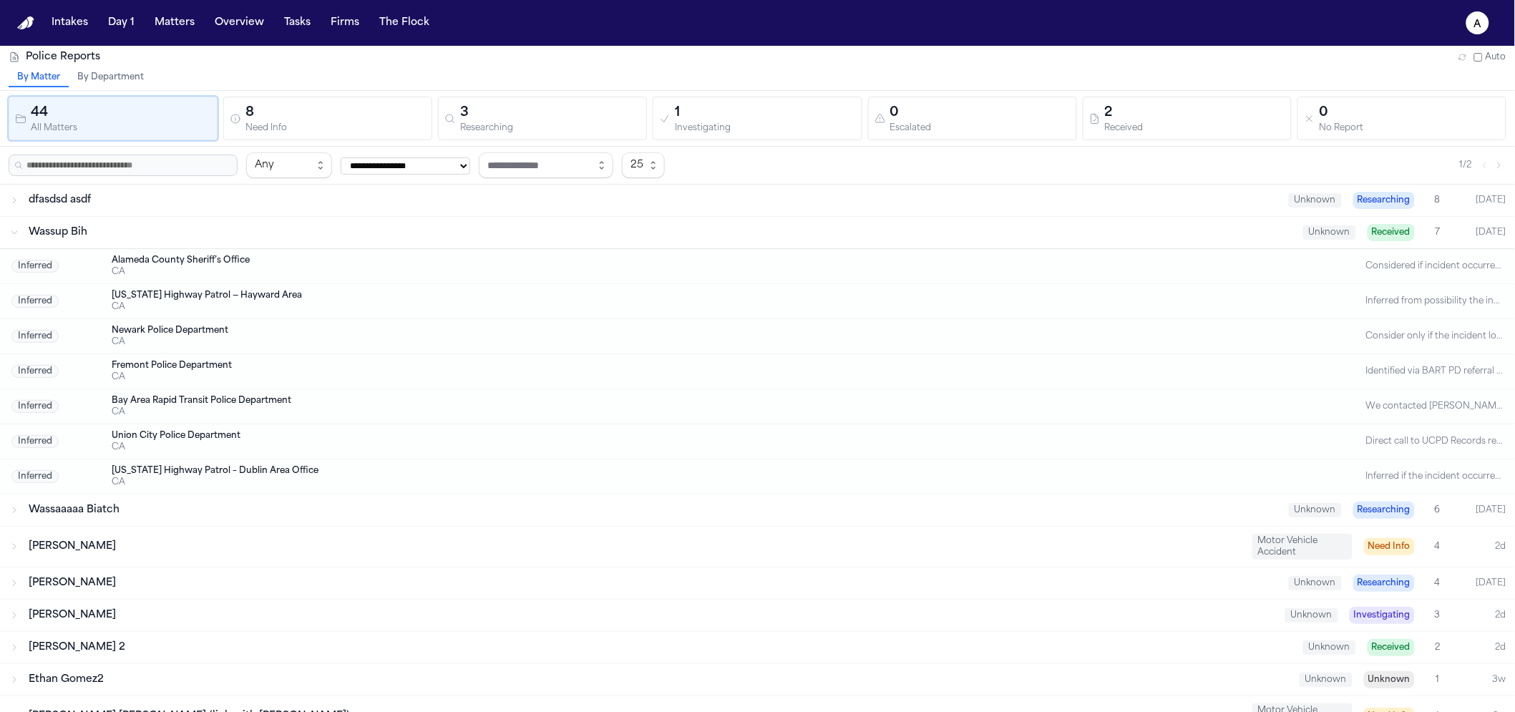
click at [175, 218] on div "Wassup Bih Unknown Received 7 Today" at bounding box center [757, 232] width 1515 height 31
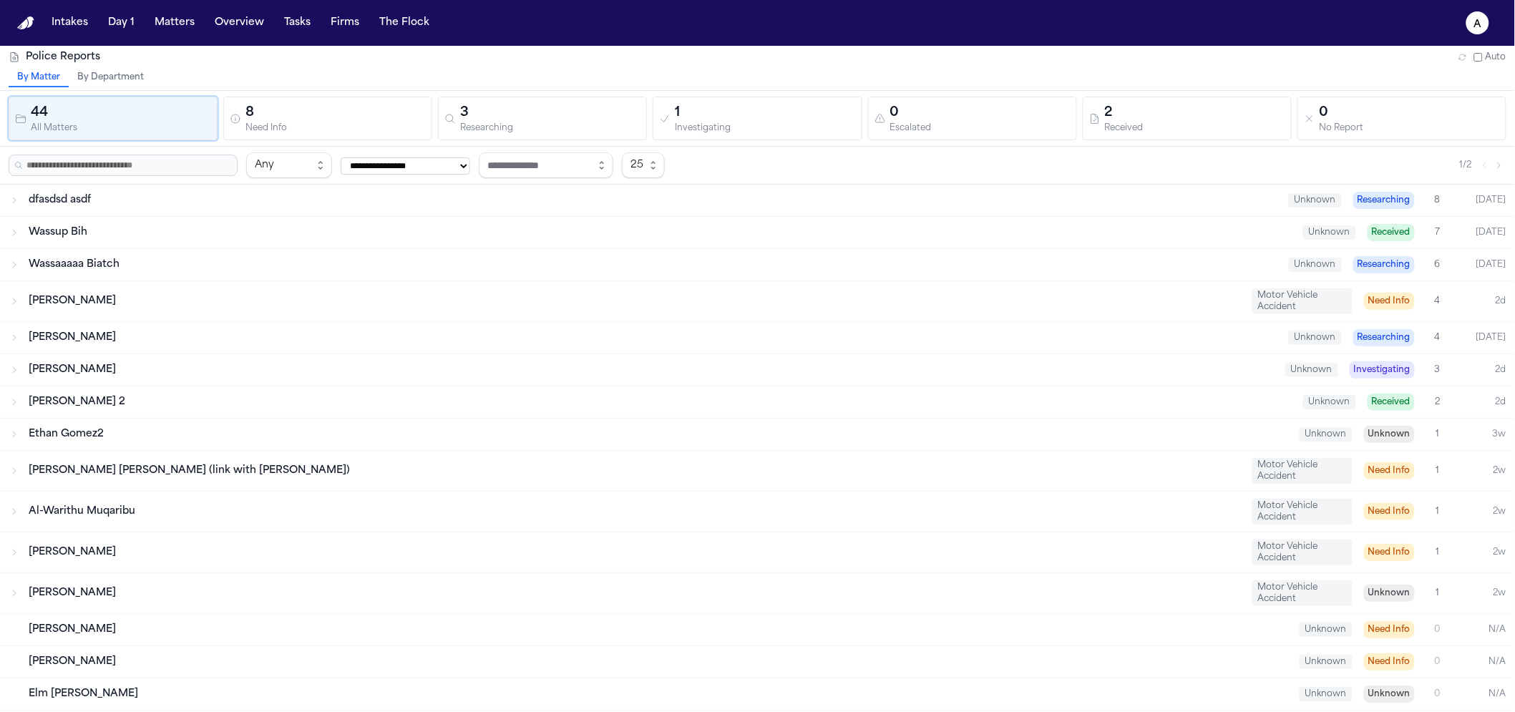
click at [184, 205] on div "dfasdsd asdf" at bounding box center [653, 200] width 1249 height 14
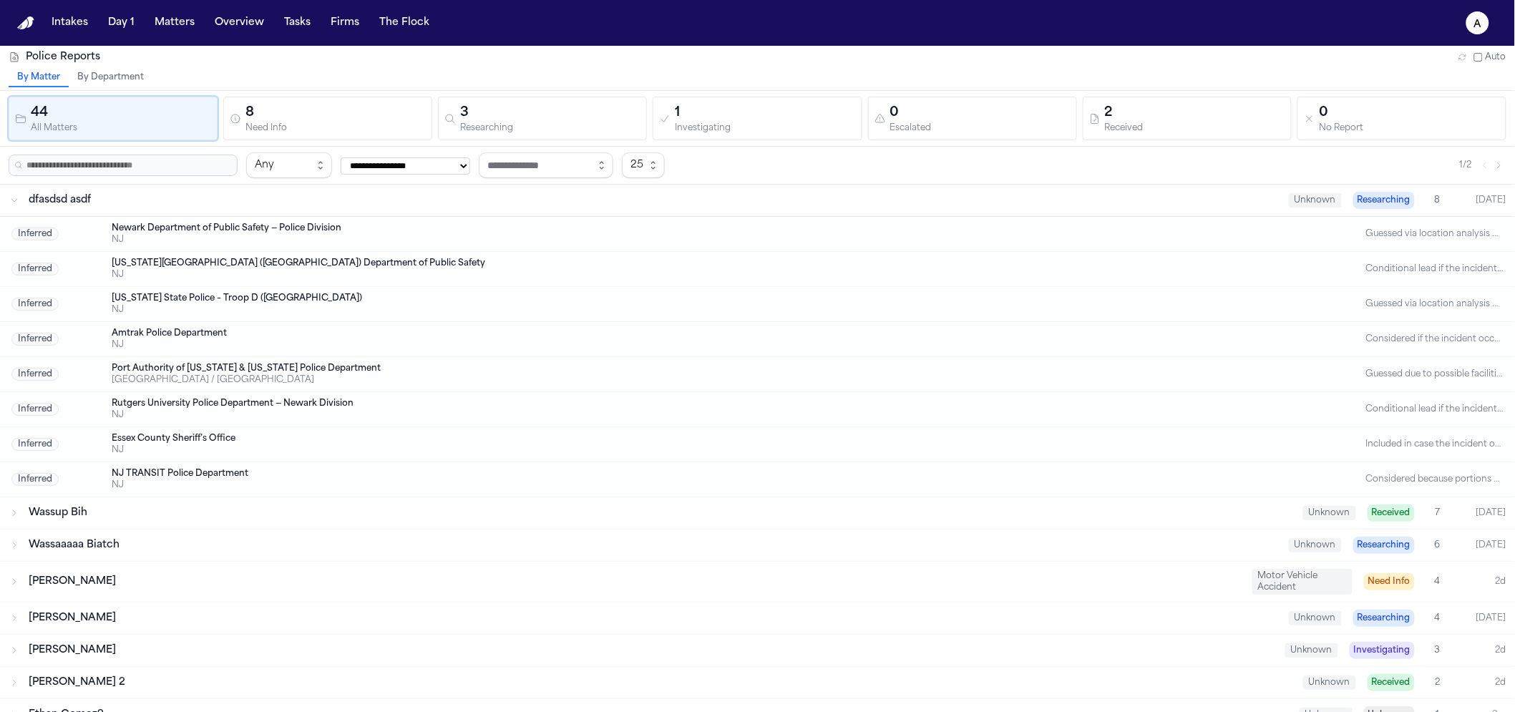
click at [185, 205] on div "dfasdsd asdf" at bounding box center [653, 200] width 1249 height 14
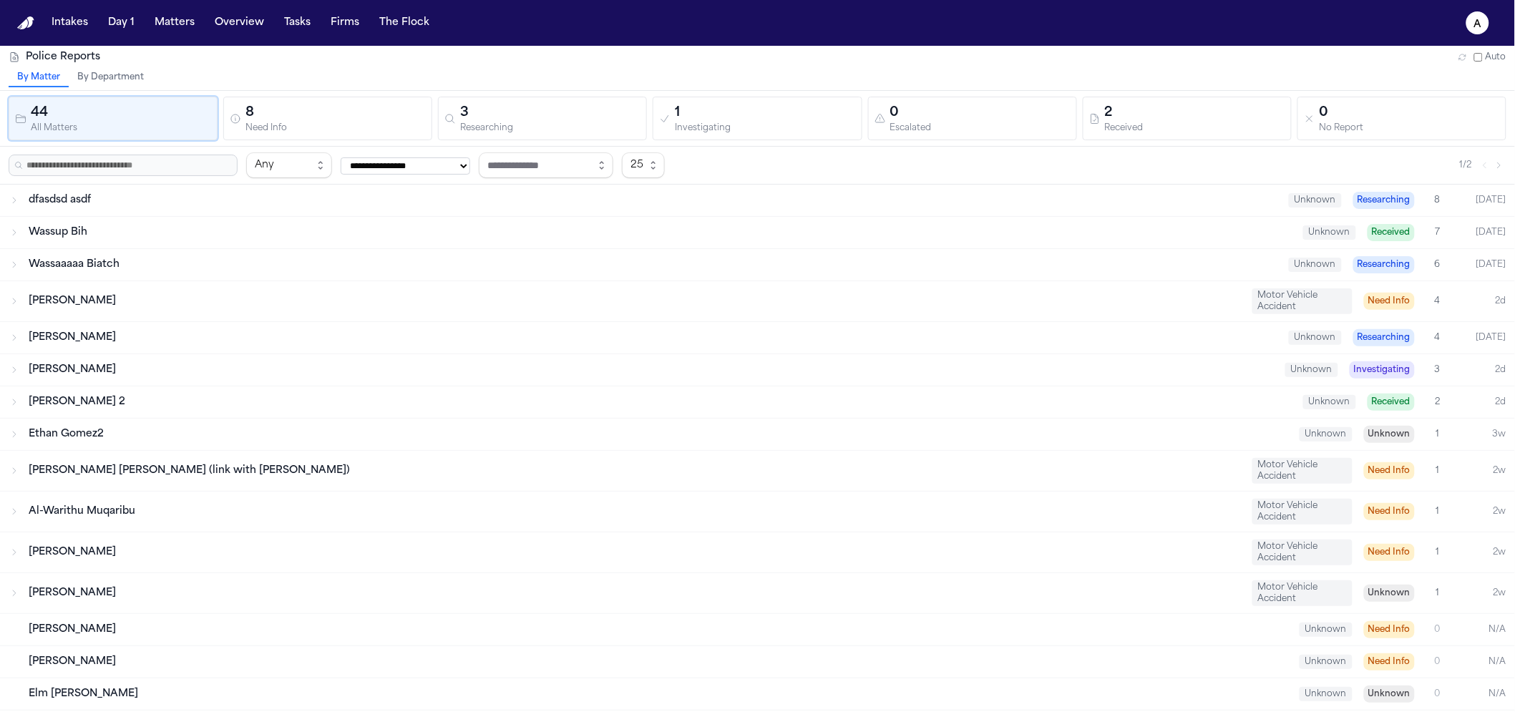
click at [112, 75] on button "By Department" at bounding box center [111, 78] width 84 height 19
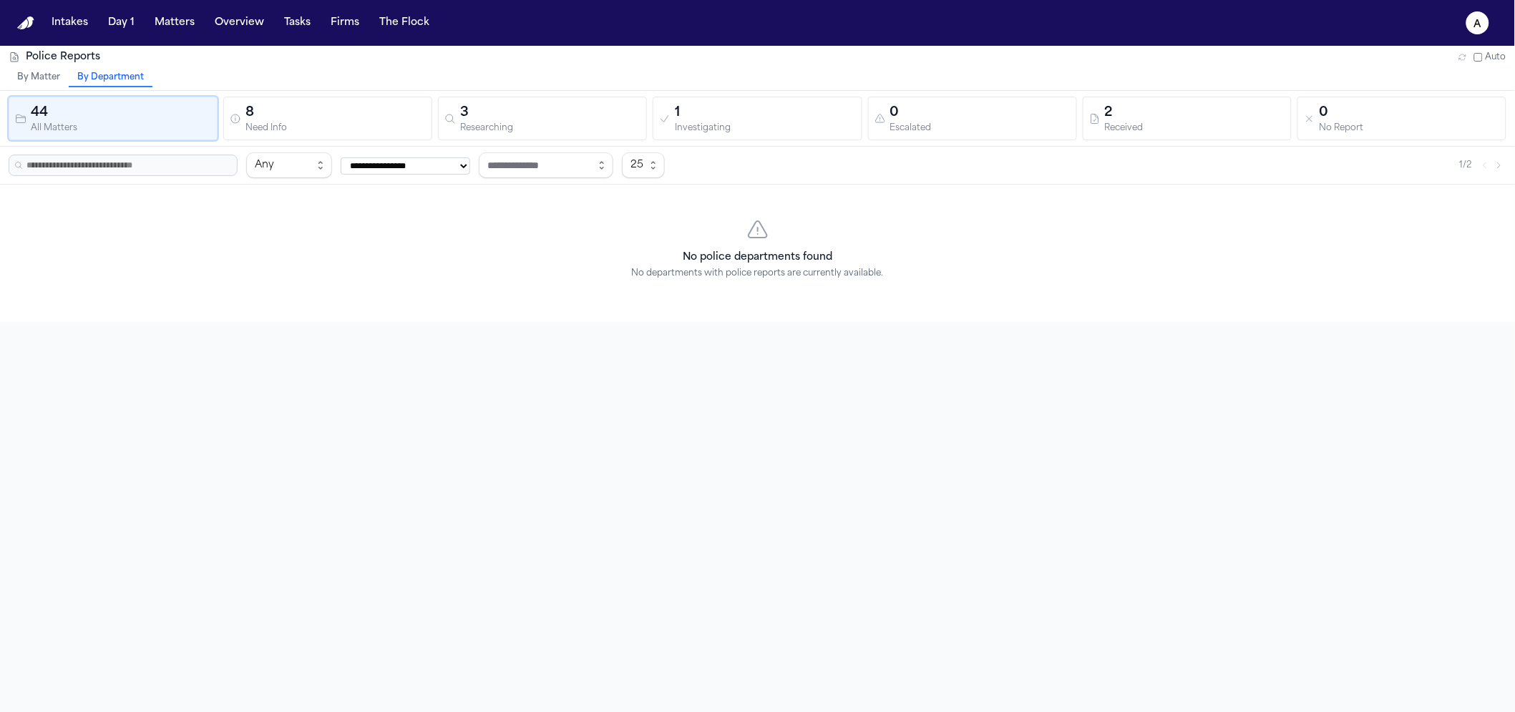
click at [308, 140] on div "44 All Matters 8 Need Info 3 Researching 1 Investigating 0 Escalated 2 Received…" at bounding box center [757, 119] width 1515 height 56
click at [306, 137] on button "8 Need Info" at bounding box center [327, 119] width 209 height 44
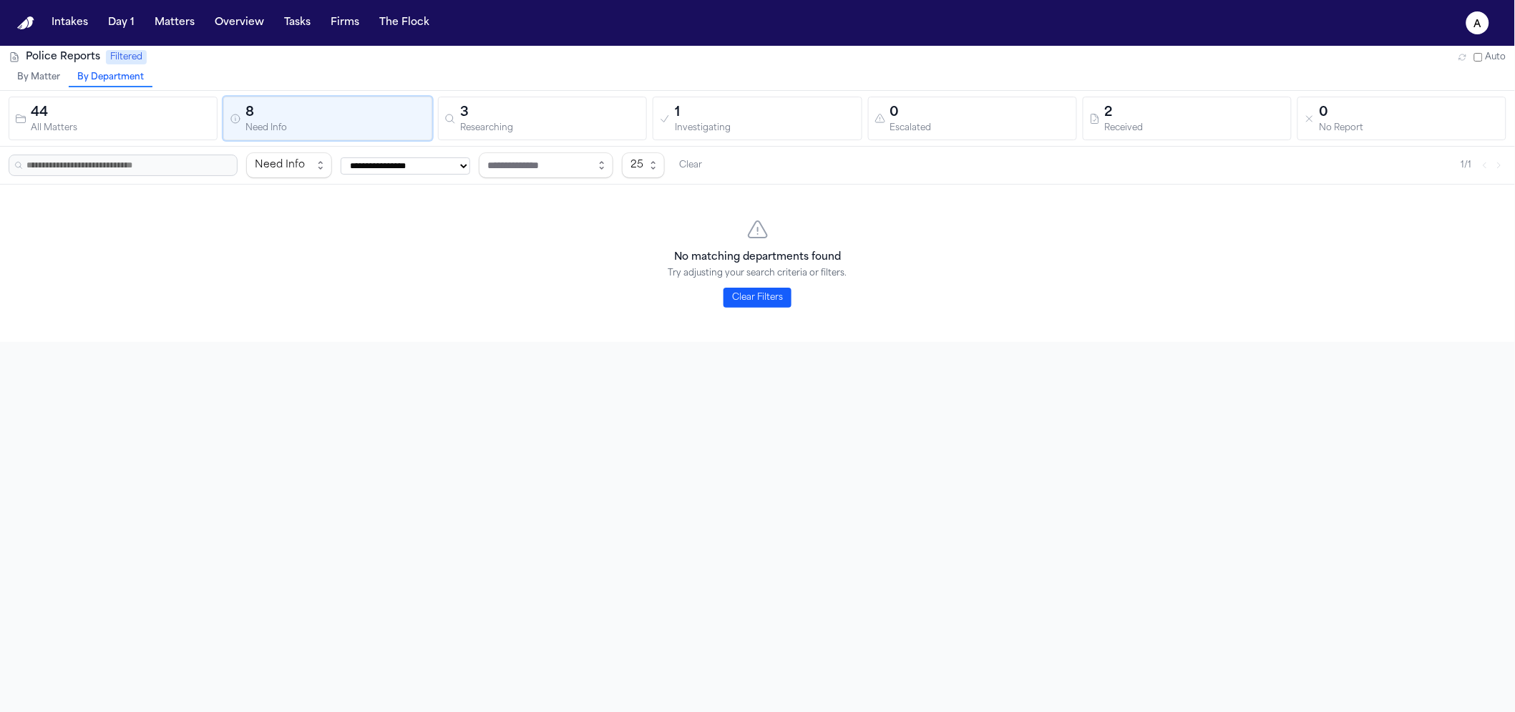
click at [165, 125] on div "All Matters" at bounding box center [121, 128] width 180 height 11
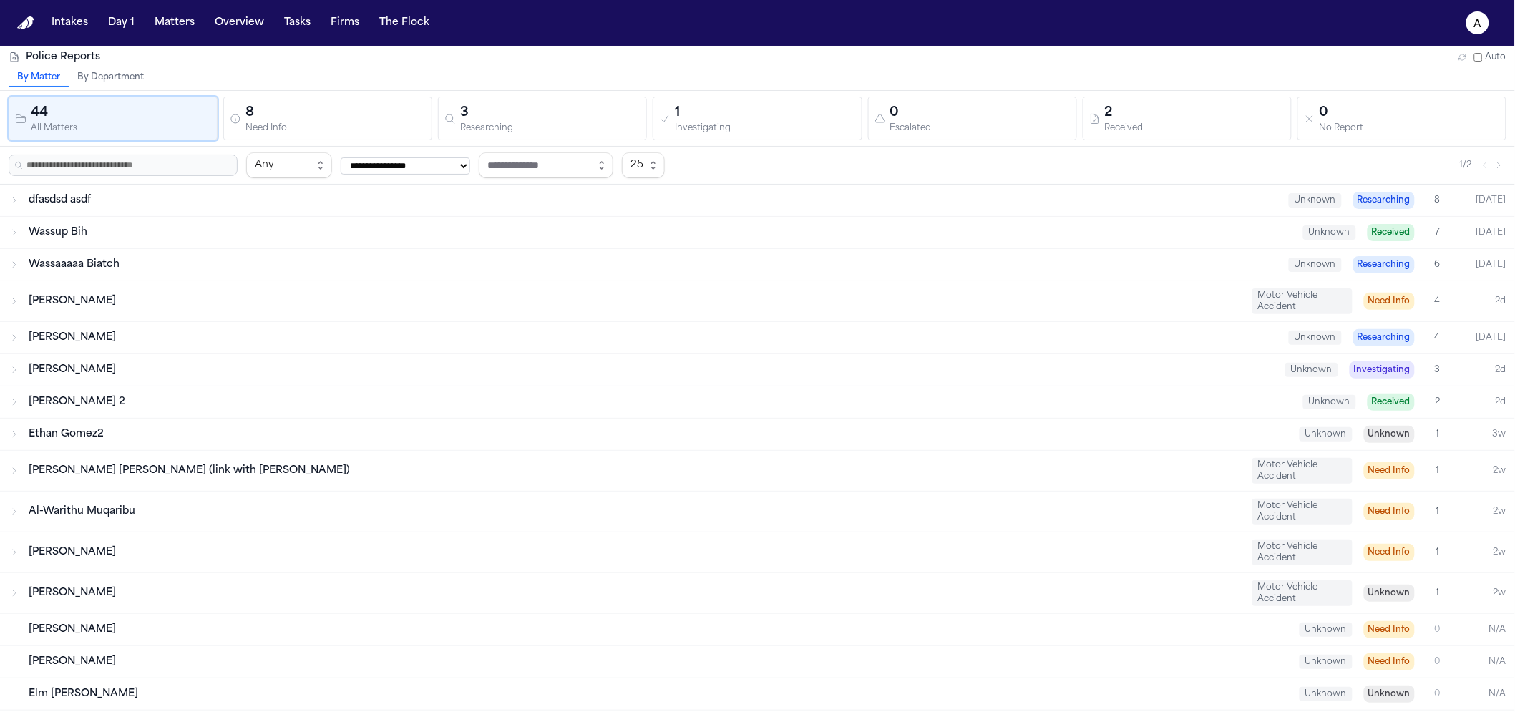
click at [101, 198] on div "dfasdsd asdf" at bounding box center [653, 200] width 1249 height 14
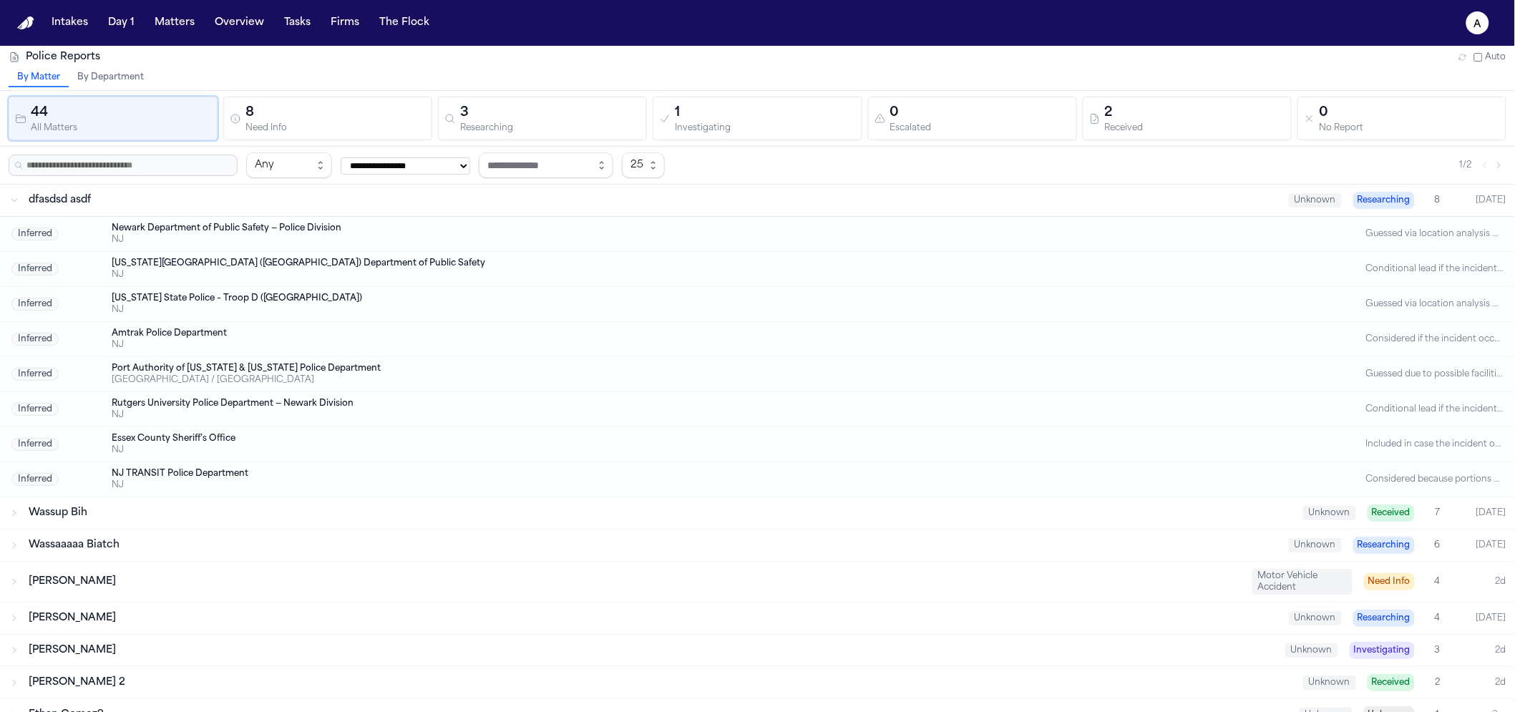
click at [101, 198] on div "dfasdsd asdf" at bounding box center [653, 200] width 1249 height 14
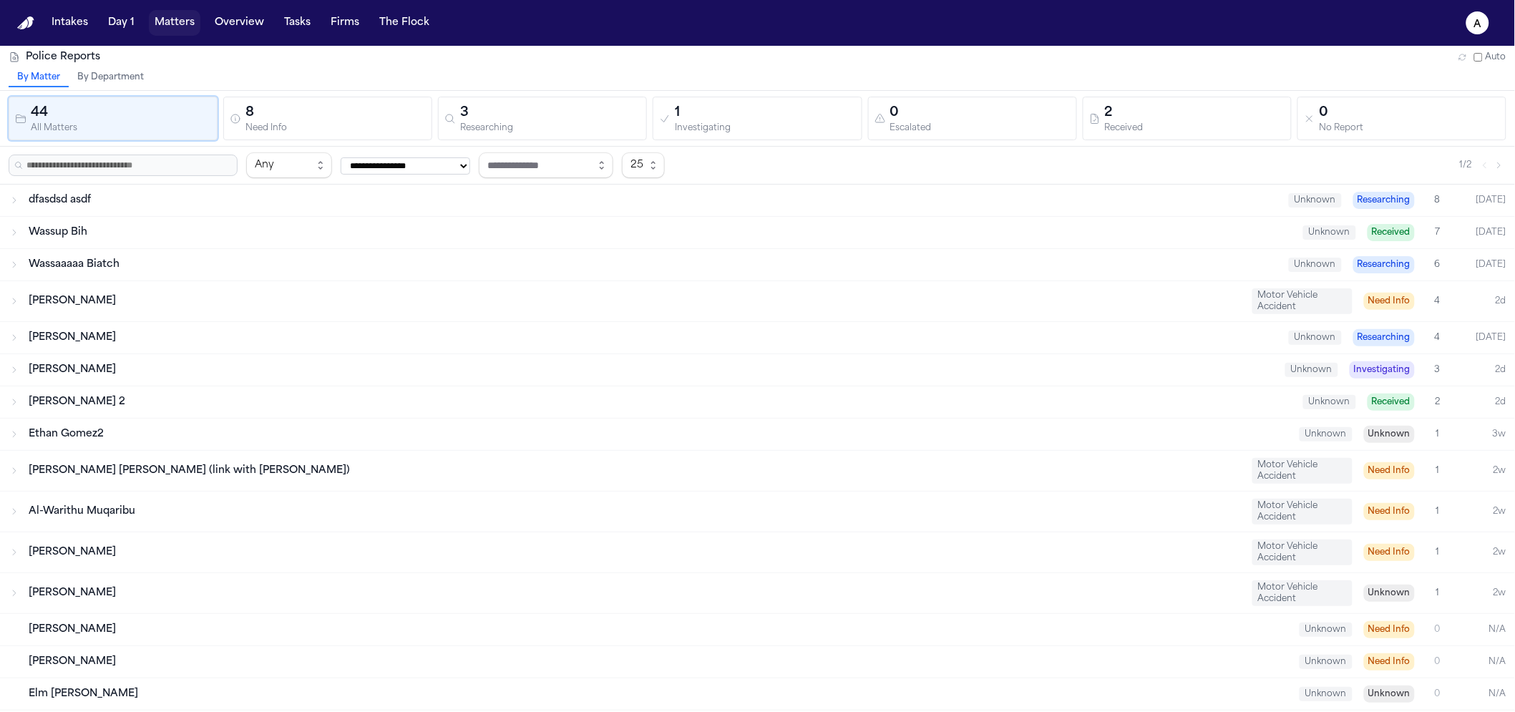
click at [167, 29] on button "Matters" at bounding box center [175, 23] width 52 height 26
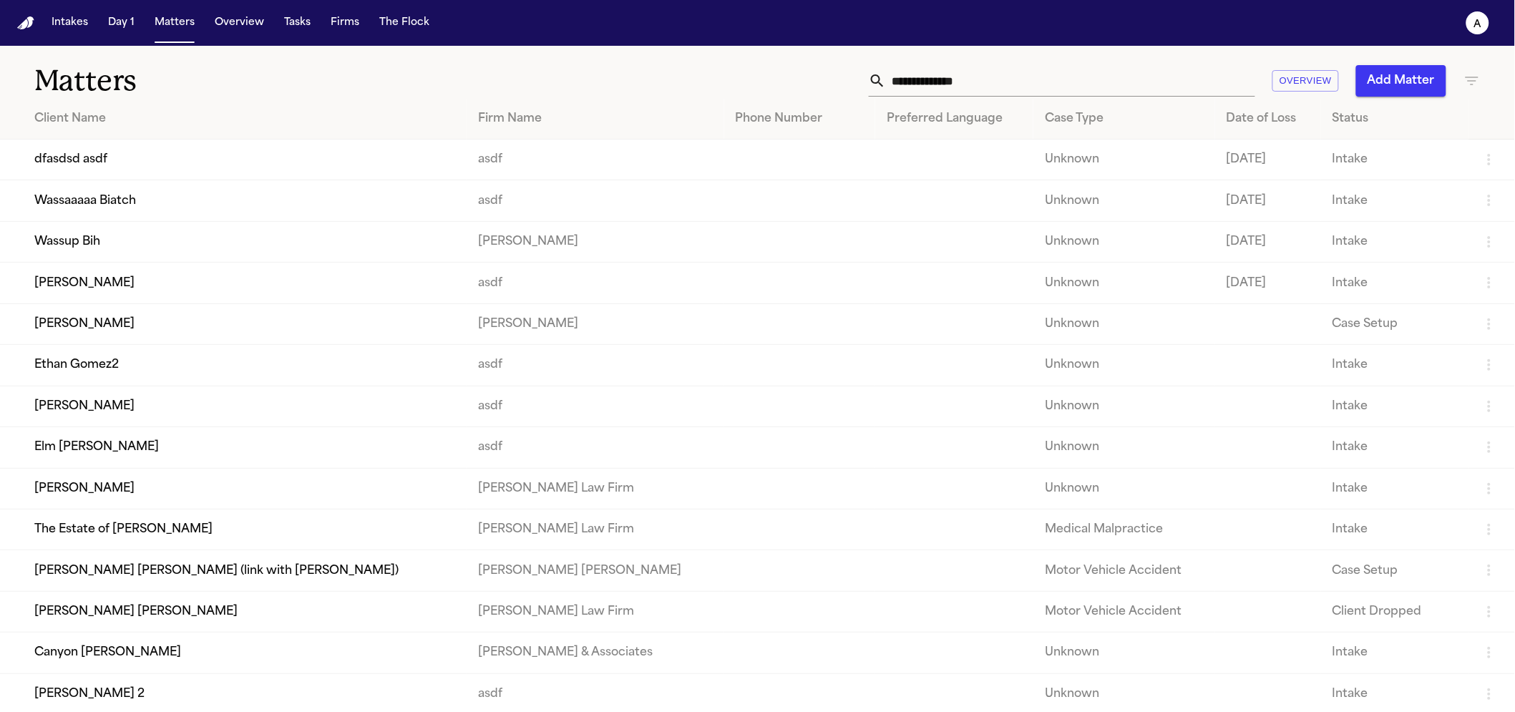
click at [164, 241] on td "Wassup Bih" at bounding box center [233, 241] width 467 height 41
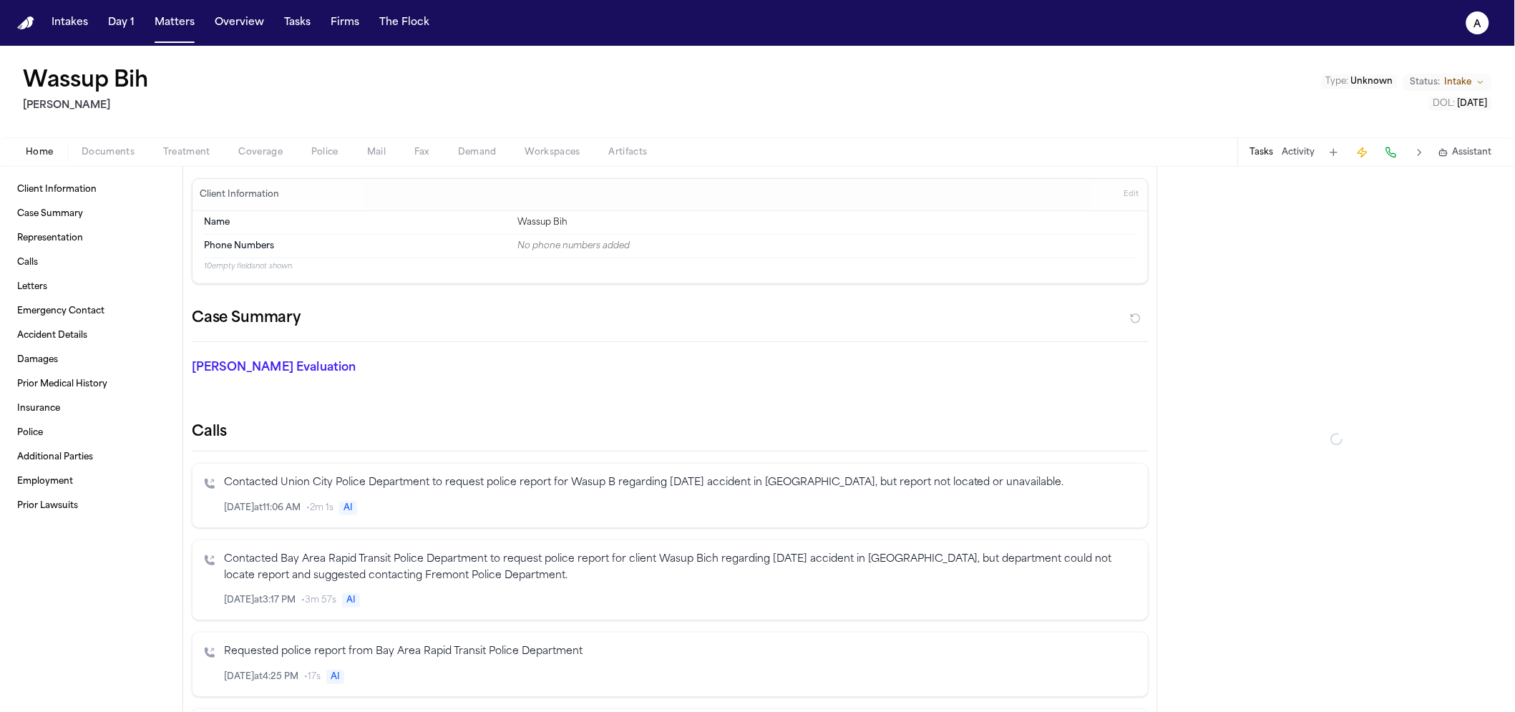
click at [299, 155] on button "Police" at bounding box center [325, 152] width 56 height 17
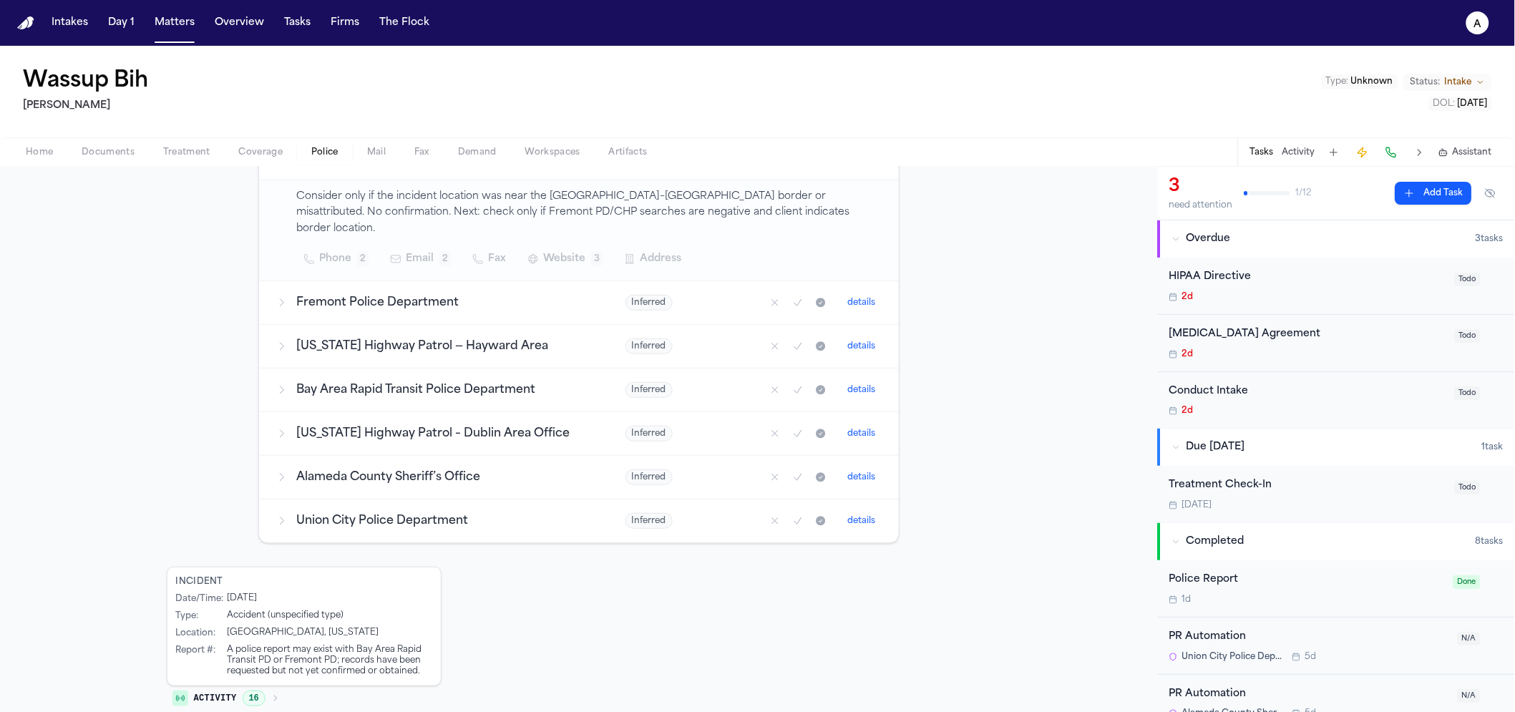
scroll to position [12, 0]
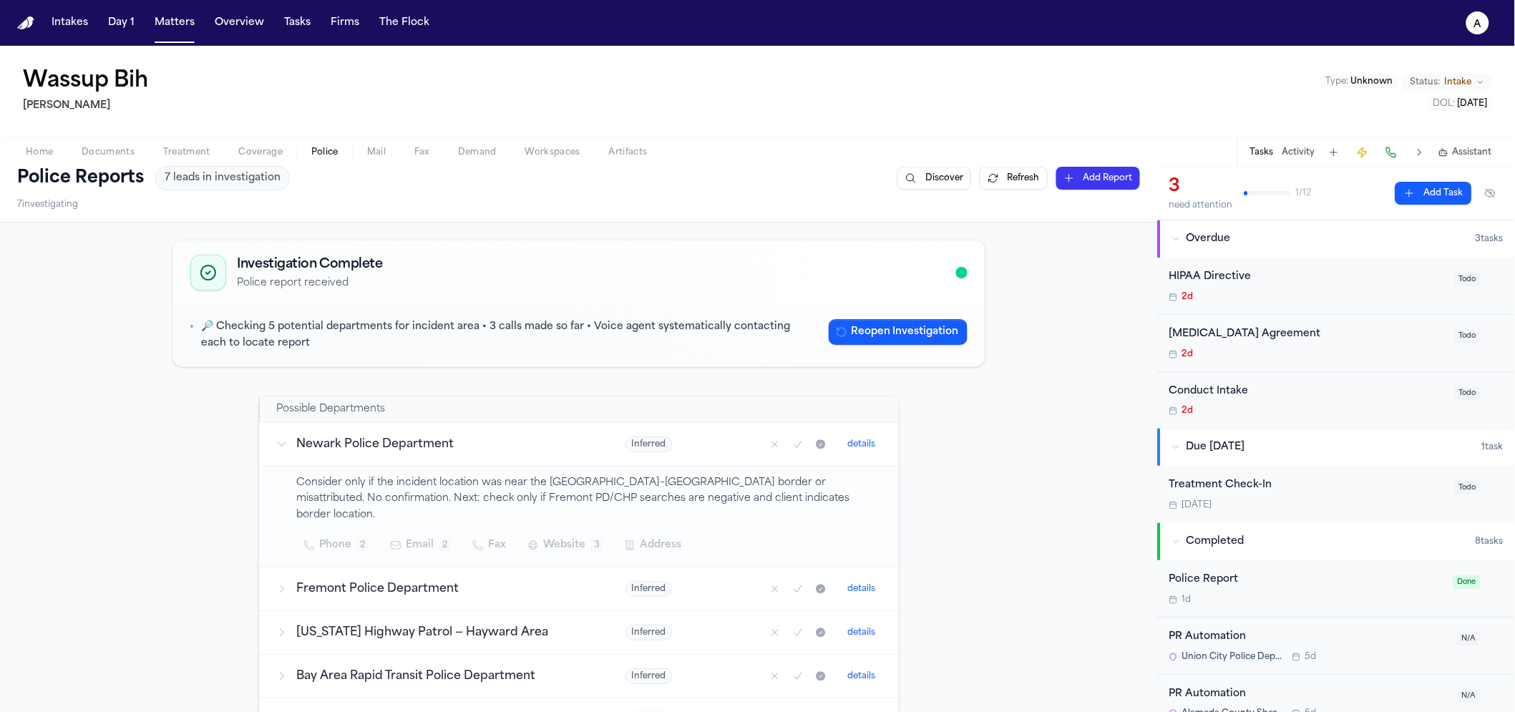
click at [899, 346] on div "🔎 Checking 5 potential departments for incident area • 3 calls made so far • Vo…" at bounding box center [578, 335] width 777 height 33
click at [899, 337] on button "Reopen Investigation" at bounding box center [898, 332] width 139 height 26
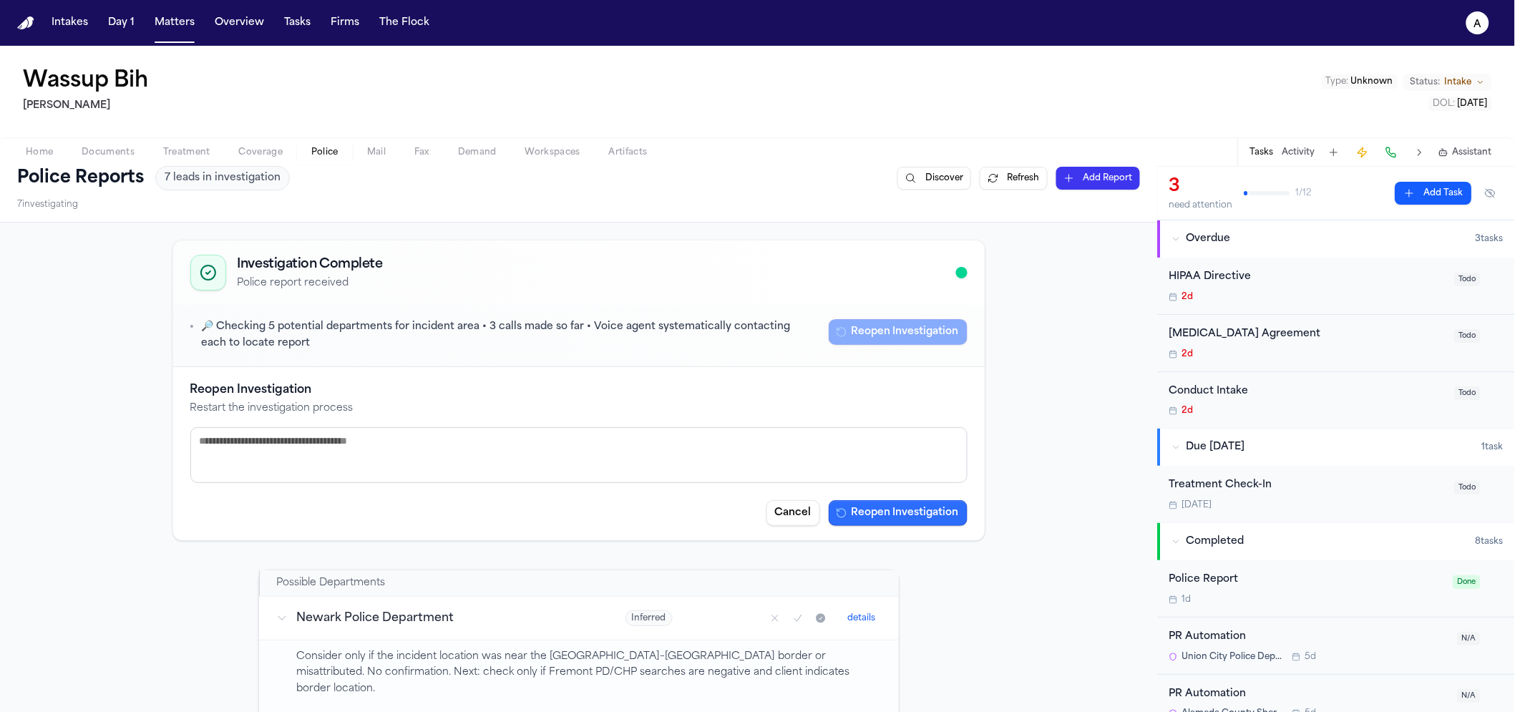
click at [899, 514] on button "Reopen Investigation" at bounding box center [898, 513] width 139 height 26
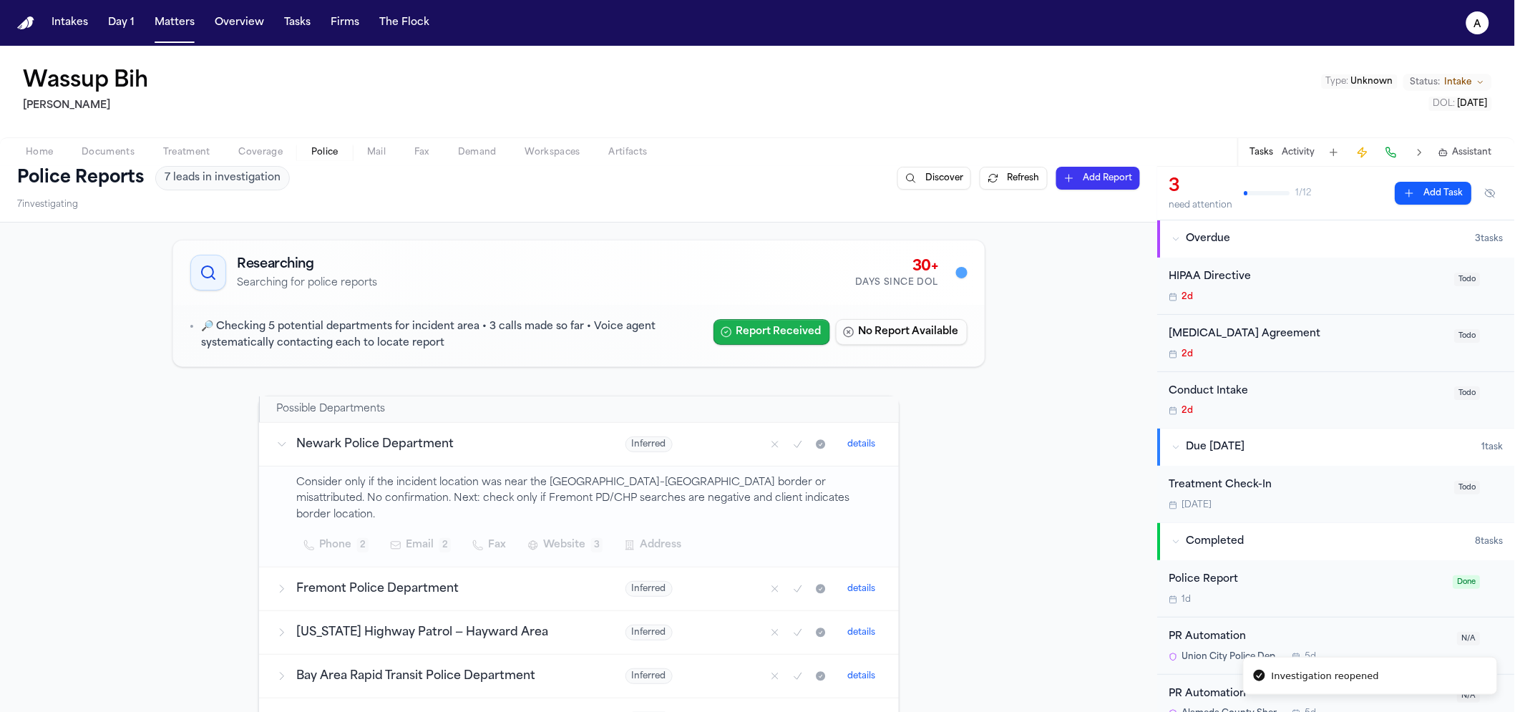
click at [790, 326] on button "Report Received" at bounding box center [772, 332] width 117 height 26
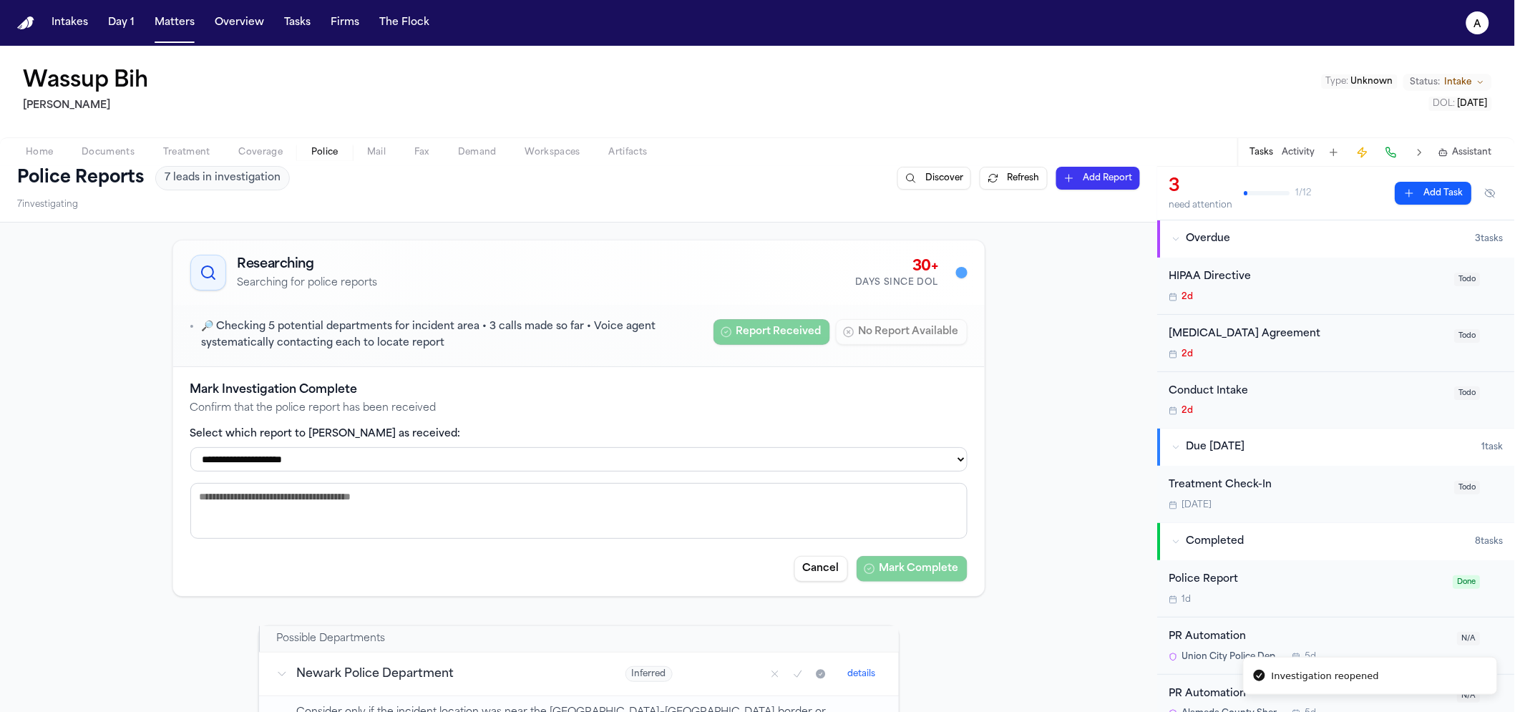
click at [487, 455] on select "**********" at bounding box center [578, 459] width 777 height 24
select select "**********"
click at [190, 447] on select "**********" at bounding box center [578, 459] width 777 height 24
click at [877, 570] on button "Mark Complete" at bounding box center [912, 569] width 111 height 26
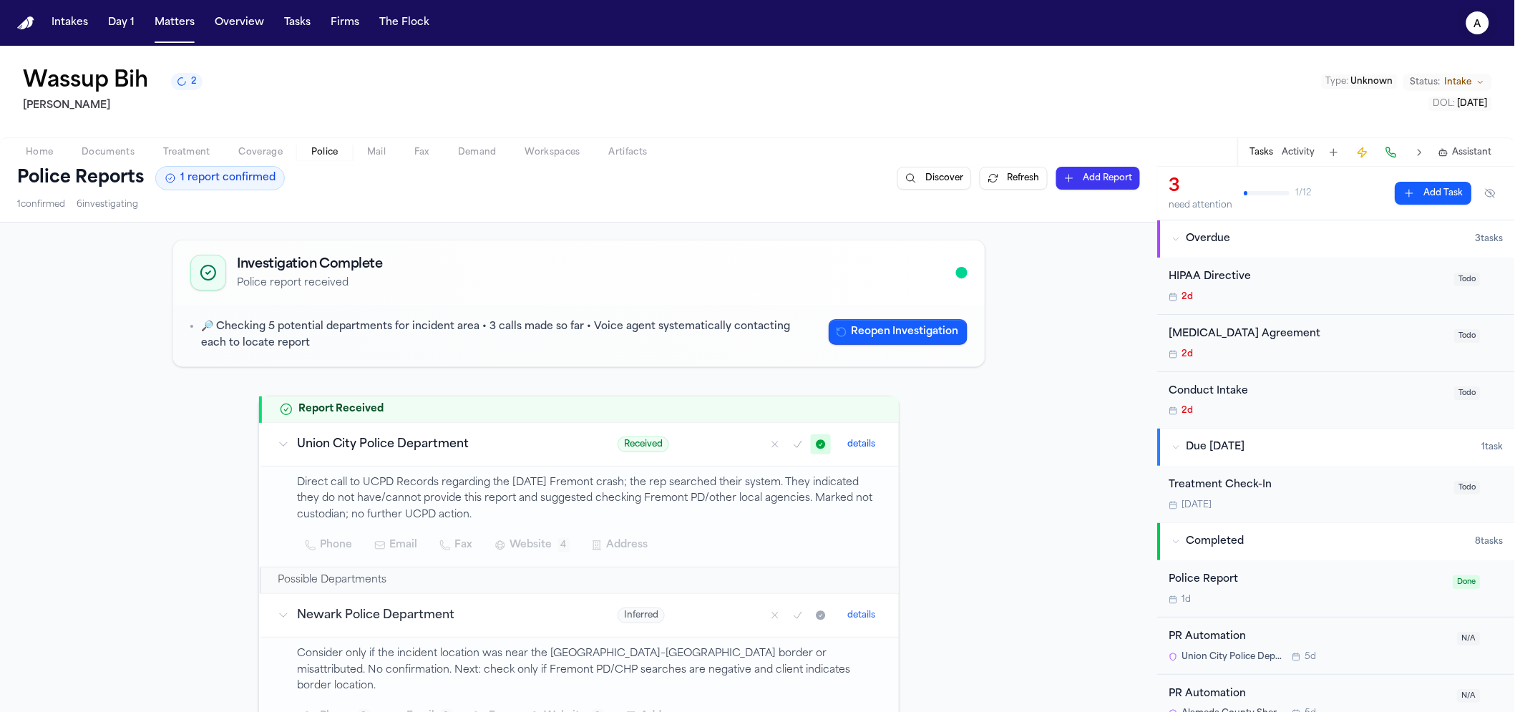
click at [1477, 25] on text "a" at bounding box center [1478, 24] width 8 height 10
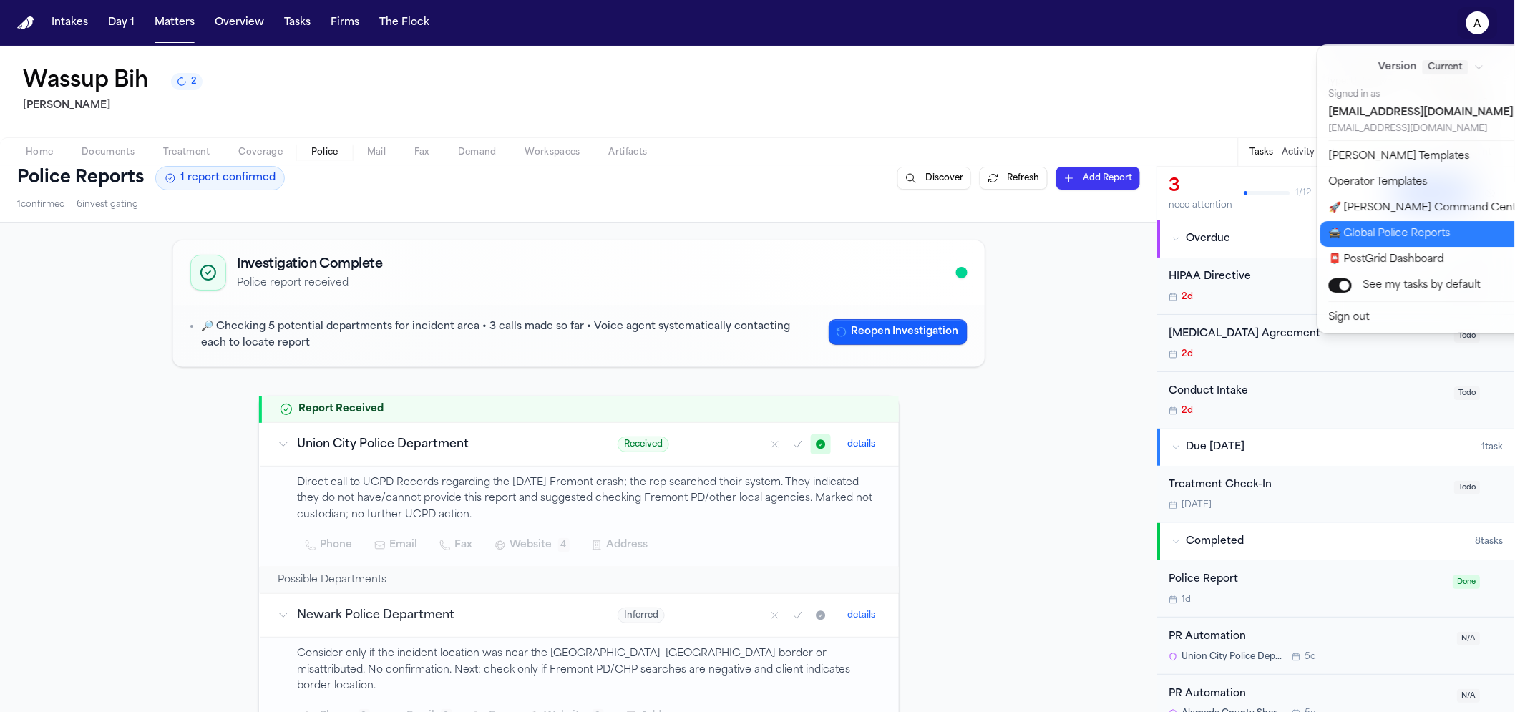
click at [1363, 227] on button "🚔 Global Police Reports" at bounding box center [1439, 234] width 238 height 26
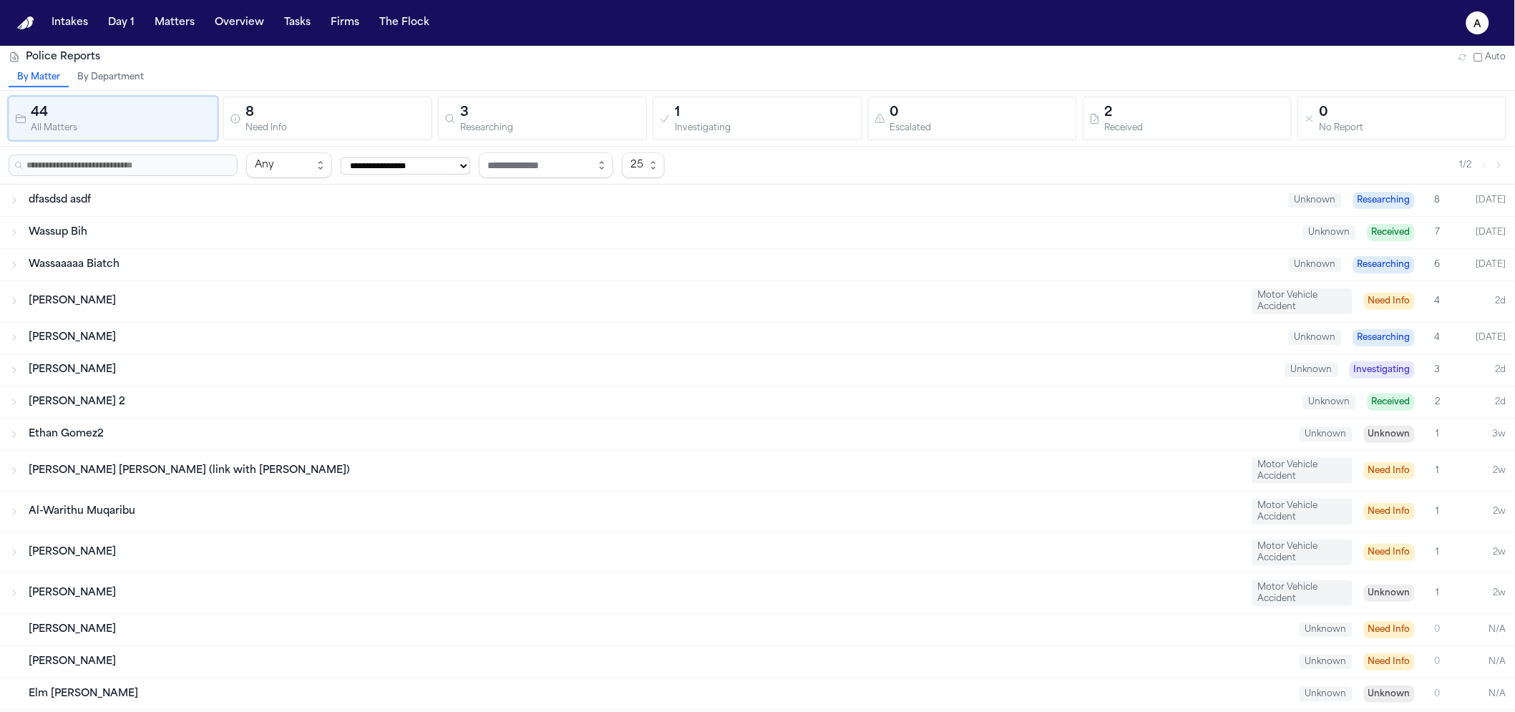
click at [393, 124] on div "Need Info" at bounding box center [335, 128] width 180 height 11
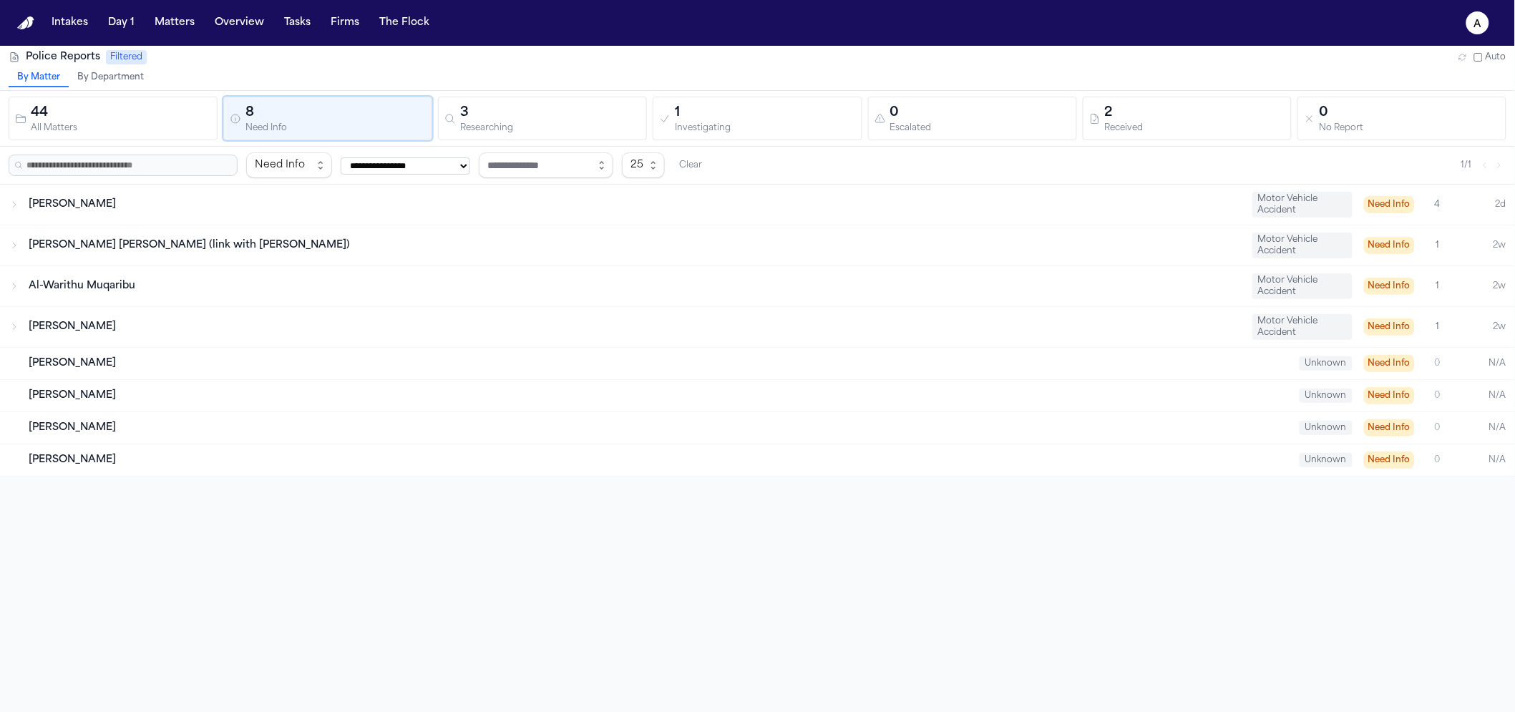
click at [72, 104] on div "44" at bounding box center [121, 113] width 180 height 20
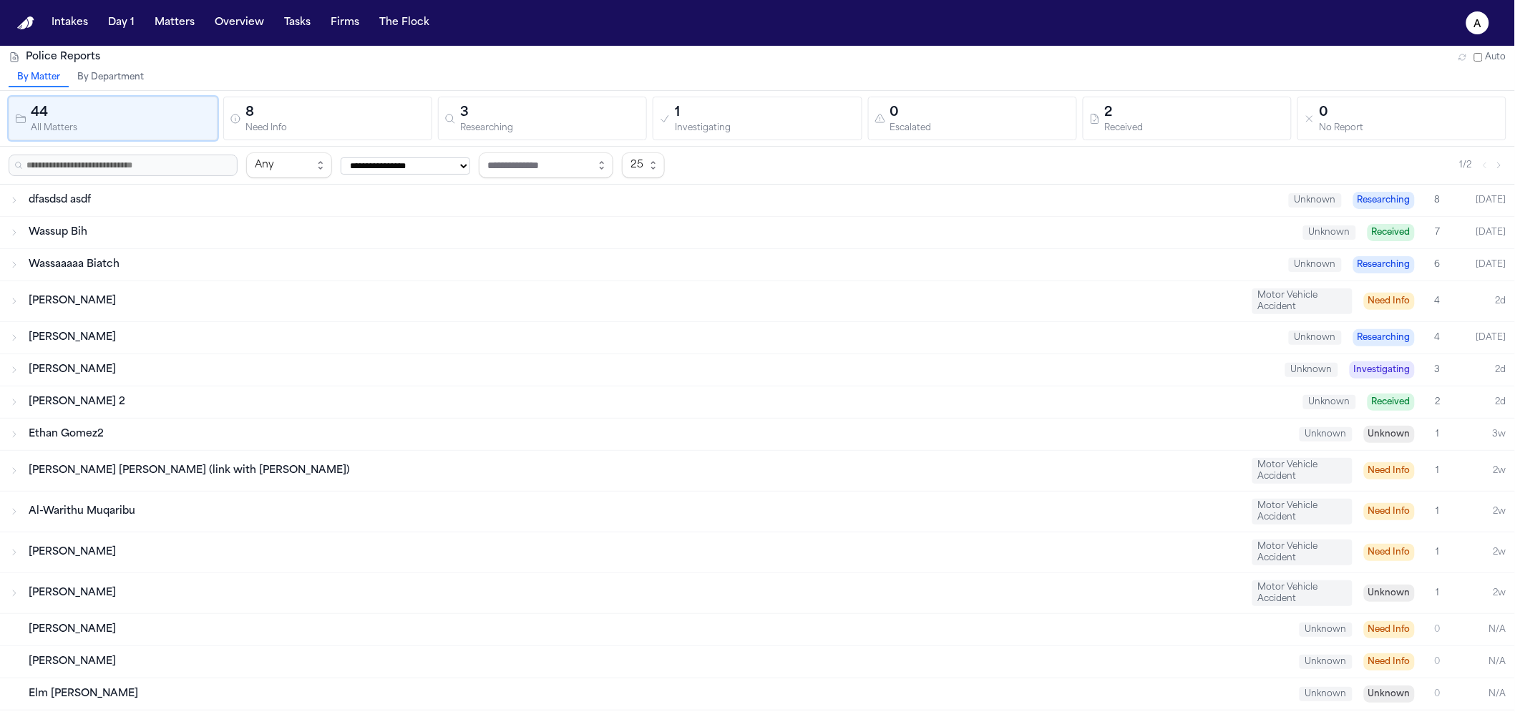
click at [107, 62] on div "Police Reports Auto" at bounding box center [758, 57] width 1498 height 14
click at [107, 72] on button "By Department" at bounding box center [111, 78] width 84 height 19
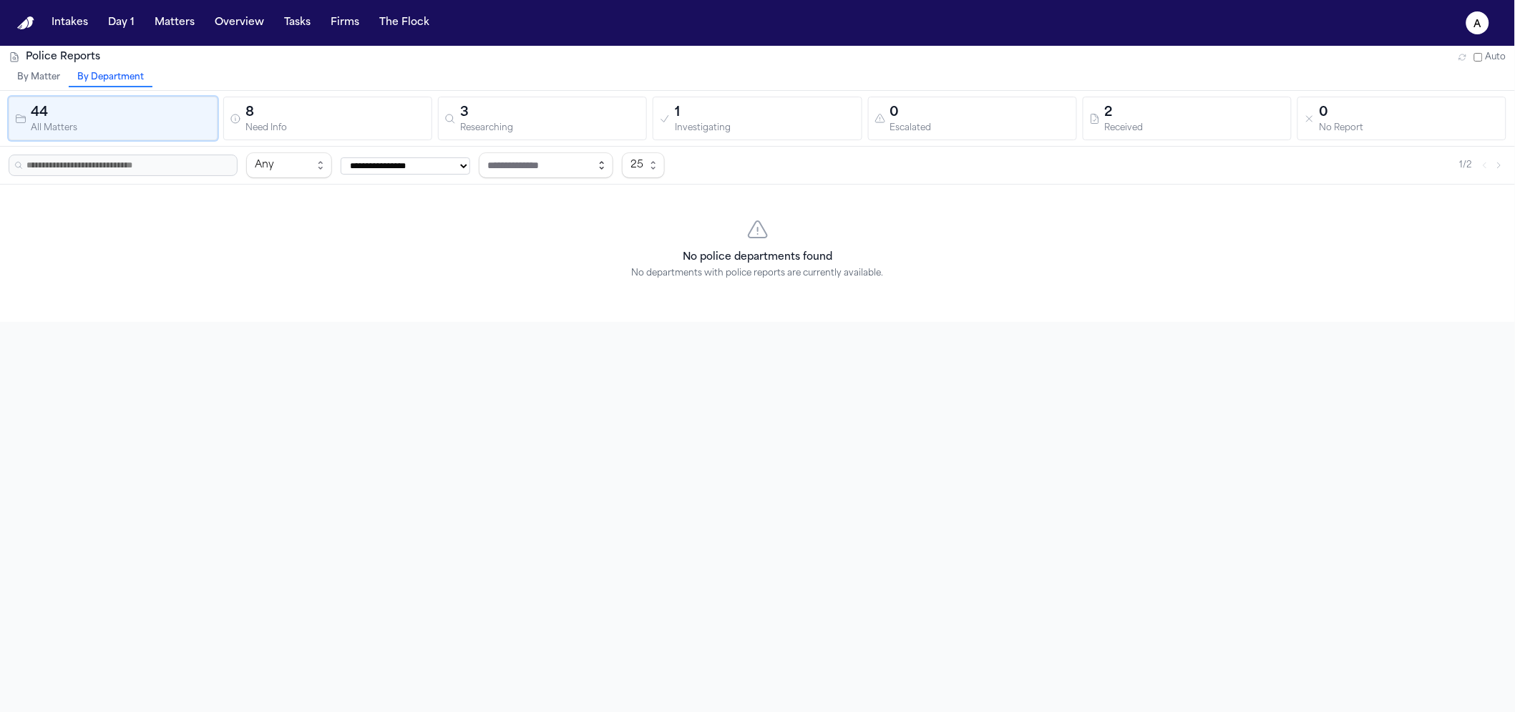
click at [720, 203] on div "No police departments found No departments with police reports are currently av…" at bounding box center [757, 253] width 1515 height 137
click at [735, 239] on div "No police departments found No departments with police reports are currently av…" at bounding box center [757, 253] width 1515 height 137
click at [717, 130] on div "Investigating" at bounding box center [765, 128] width 180 height 11
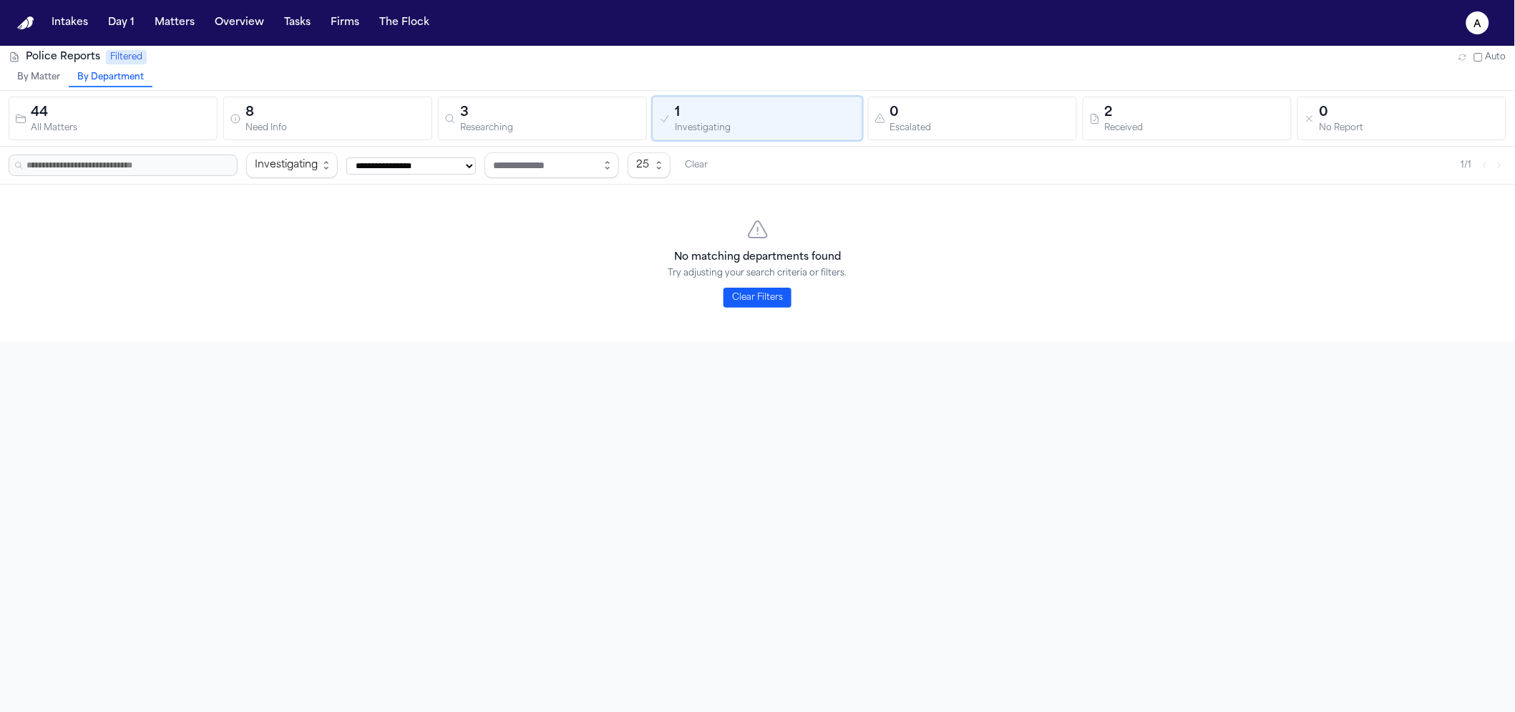
click at [1186, 109] on div "2" at bounding box center [1195, 113] width 180 height 20
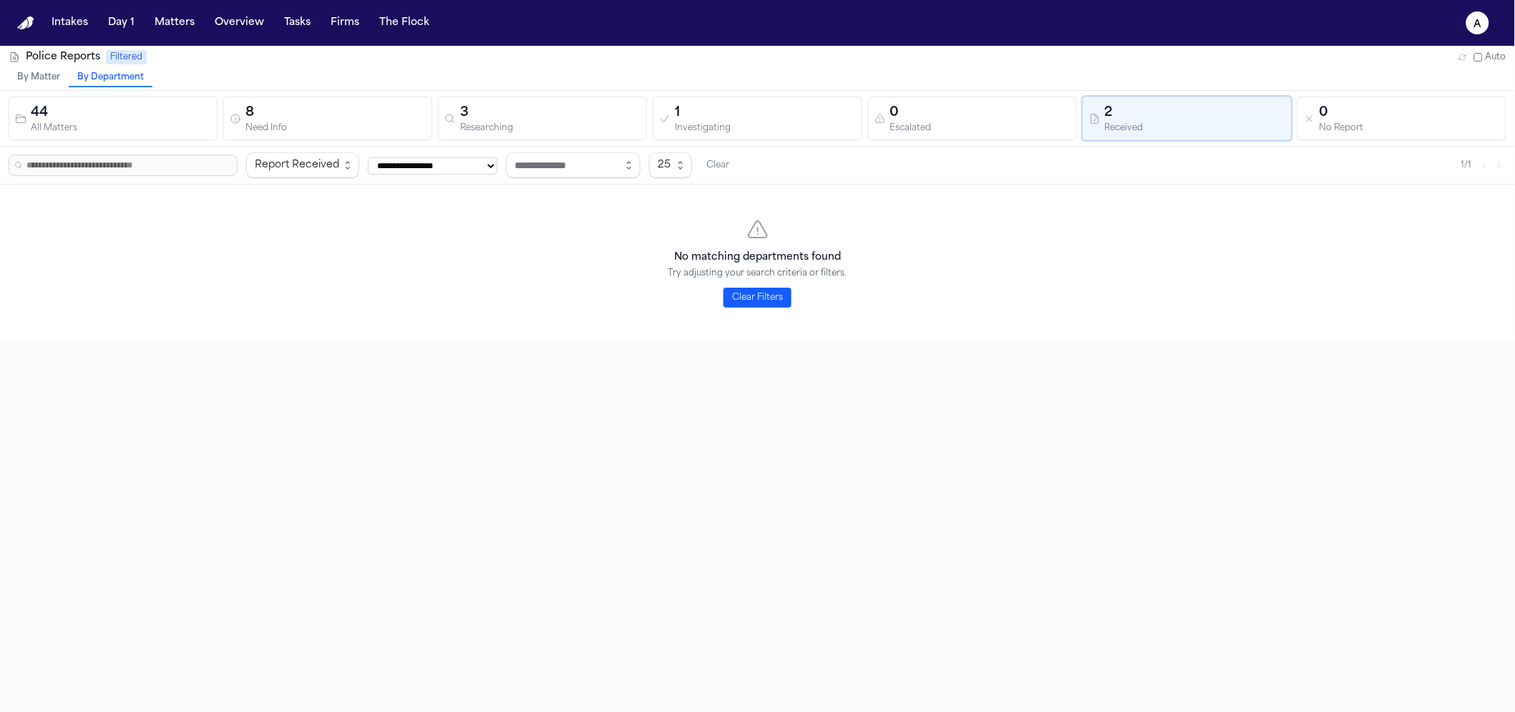
click at [761, 306] on button "Clear Filters" at bounding box center [758, 298] width 68 height 20
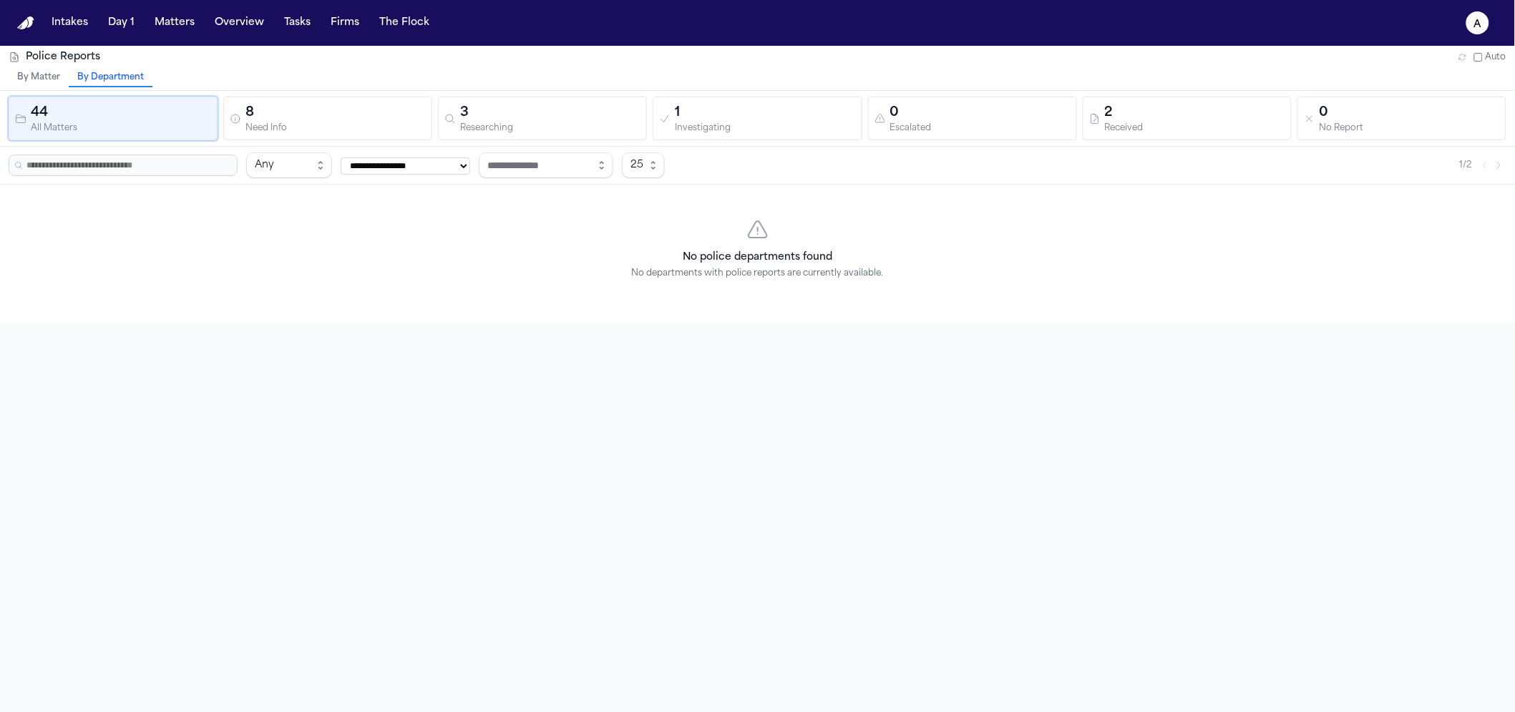
click at [1183, 132] on div "Received" at bounding box center [1195, 128] width 180 height 11
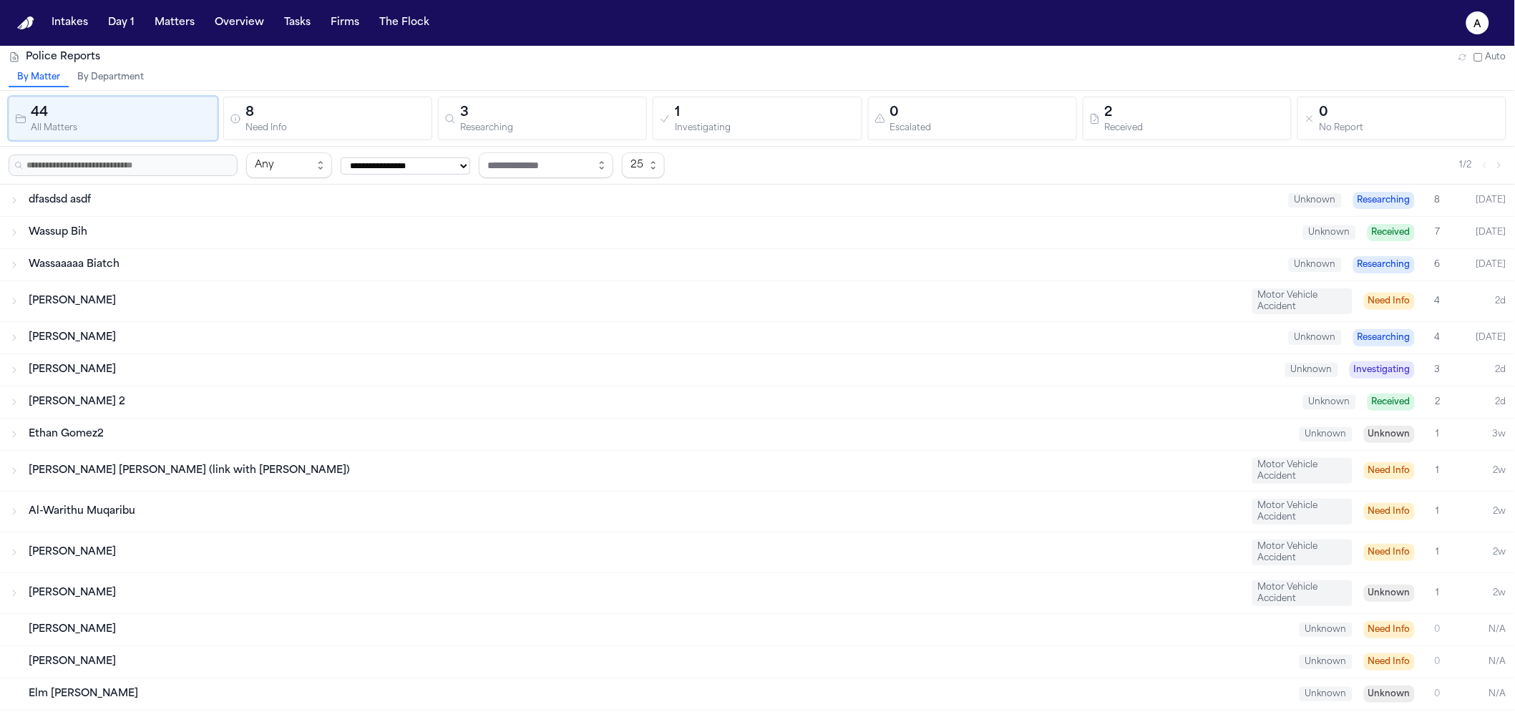
click at [1117, 123] on div "Received" at bounding box center [1195, 128] width 180 height 11
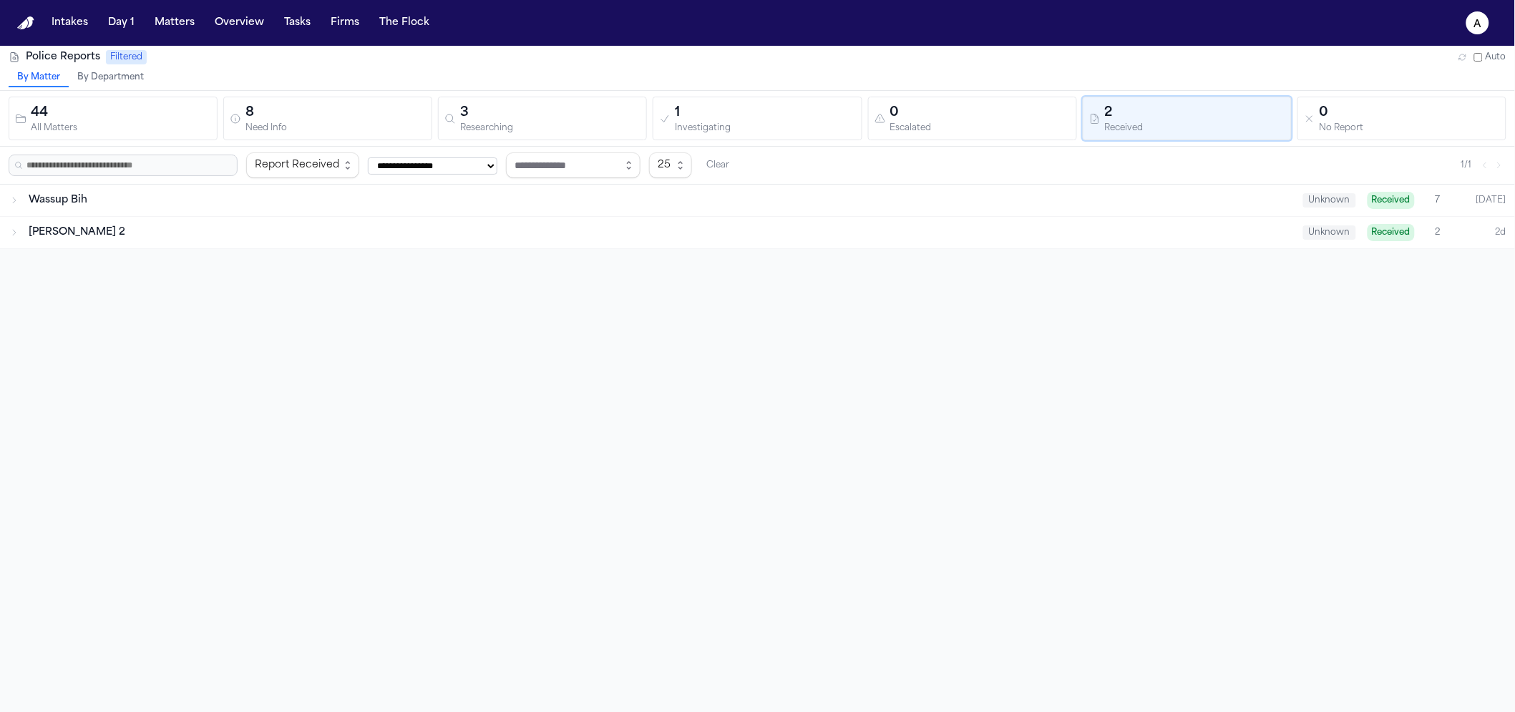
click at [255, 197] on div "Wassup Bih" at bounding box center [660, 200] width 1263 height 14
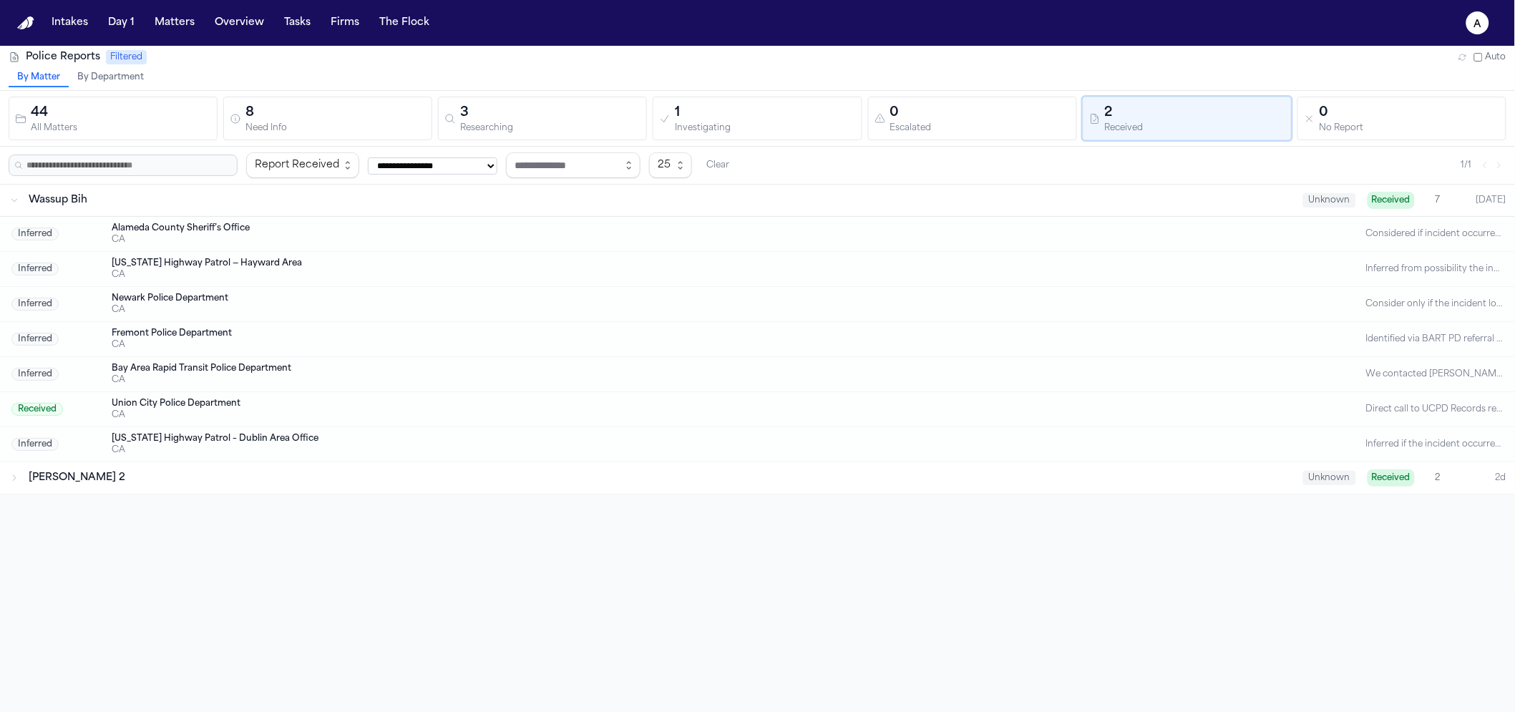
click at [271, 475] on div "[PERSON_NAME] 2" at bounding box center [660, 478] width 1263 height 14
click at [192, 204] on div "Wassup Bih" at bounding box center [660, 200] width 1263 height 14
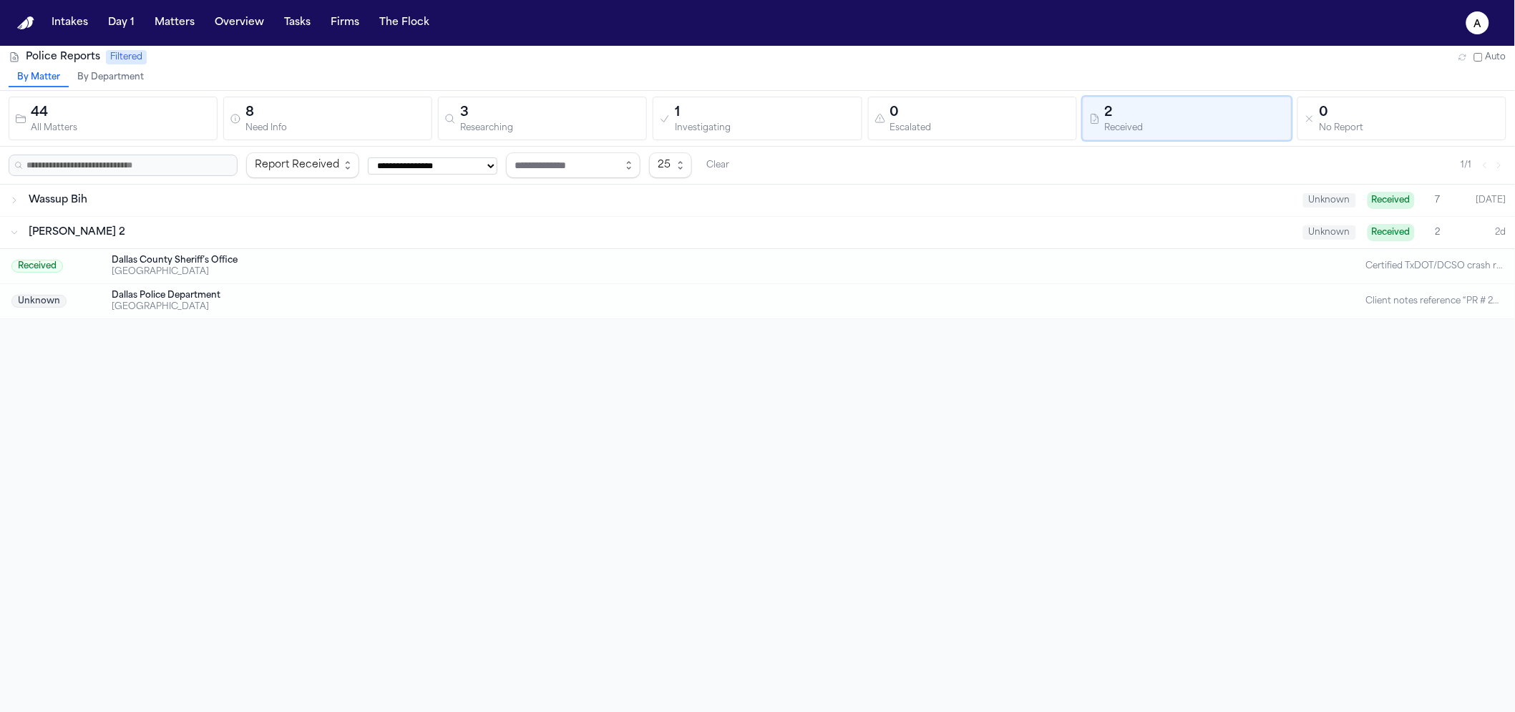
click at [191, 203] on div "Wassup Bih" at bounding box center [660, 200] width 1263 height 14
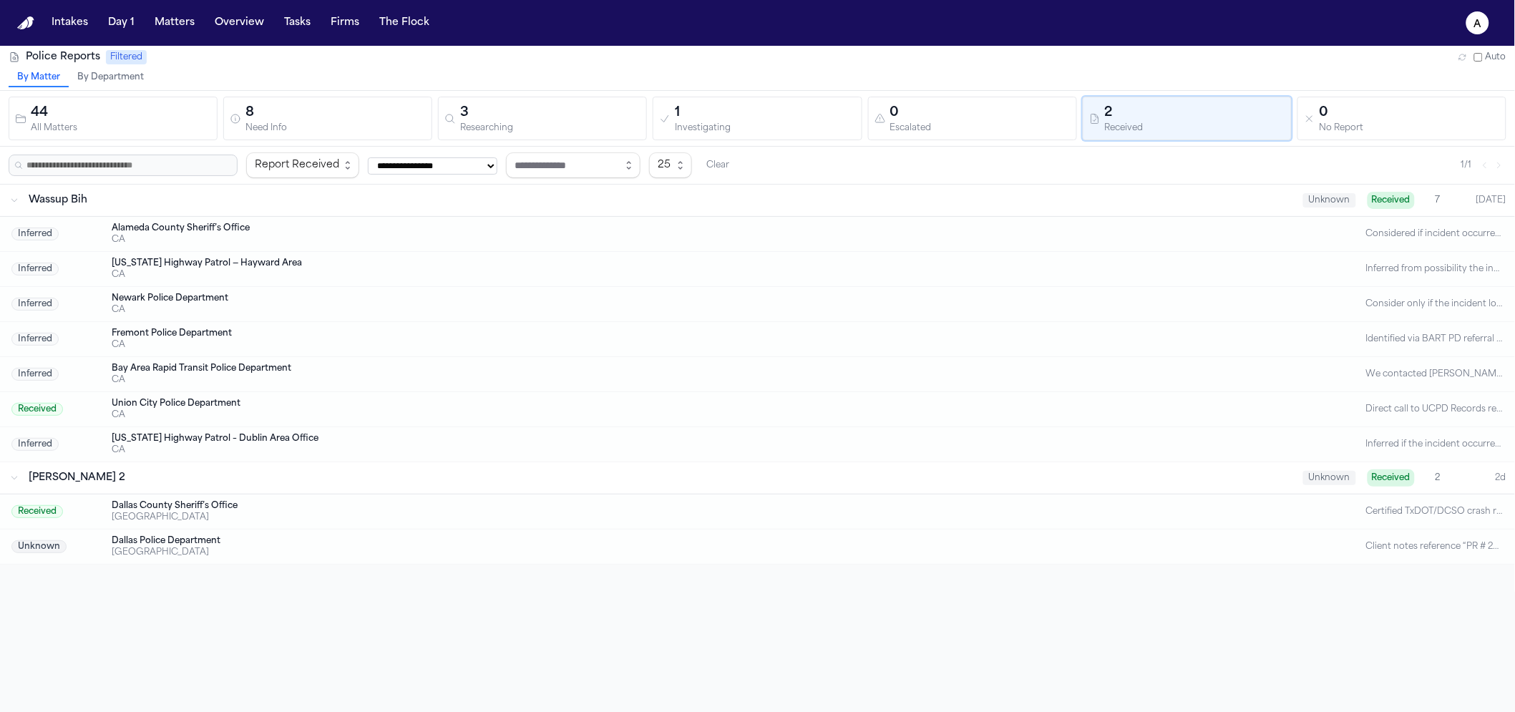
click at [234, 405] on div "Union City Police Department" at bounding box center [700, 403] width 1177 height 11
click at [1459, 408] on div "Direct call to UCPD Records regarding the [DATE] Fremont crash; the rep searche…" at bounding box center [1434, 409] width 137 height 11
drag, startPoint x: 1458, startPoint y: 406, endPoint x: 1447, endPoint y: 406, distance: 10.7
click at [1457, 406] on div "Direct call to UCPD Records regarding the [DATE] Fremont crash; the rep searche…" at bounding box center [1434, 409] width 137 height 11
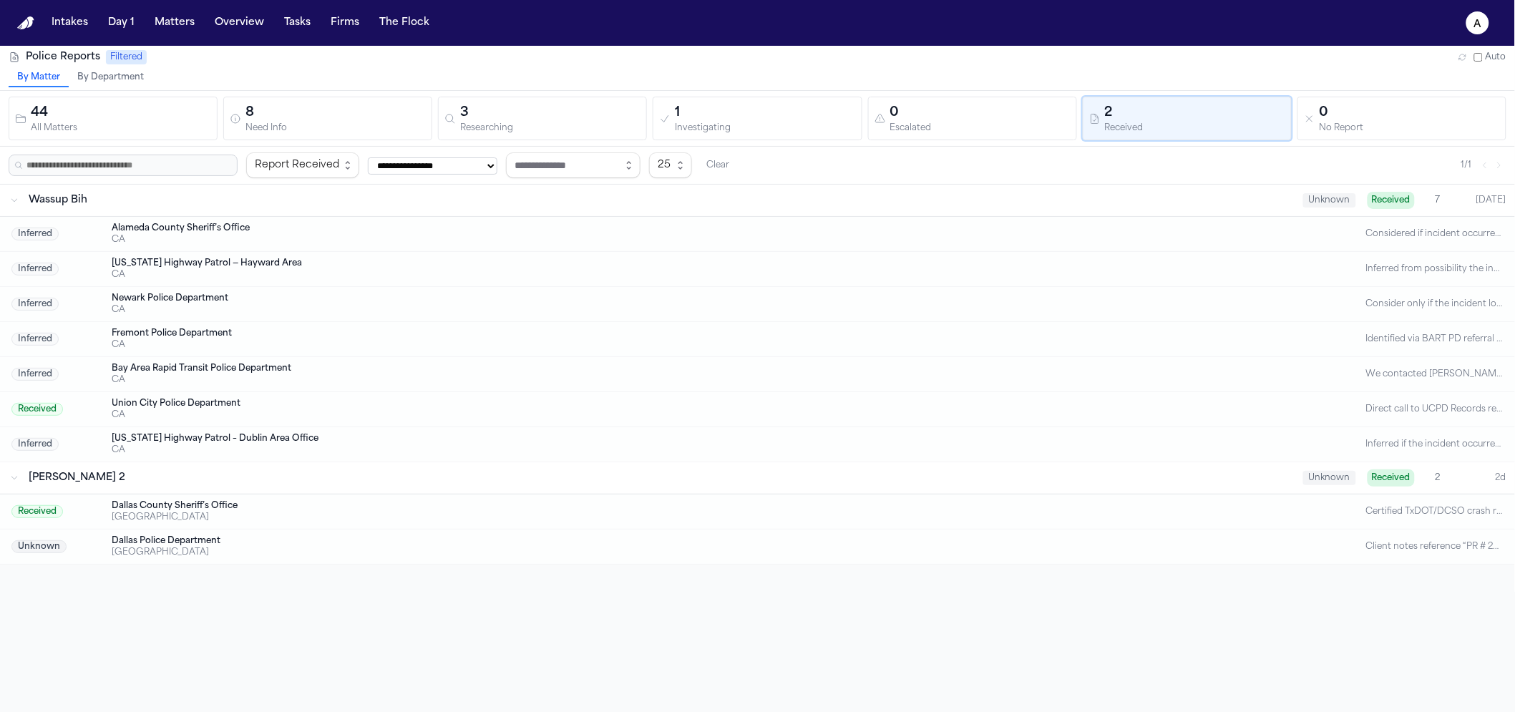
click at [141, 401] on div "Union City Police Department" at bounding box center [700, 403] width 1177 height 11
click at [150, 67] on div "Police Reports Filtered Auto" at bounding box center [757, 57] width 1515 height 23
click at [129, 78] on button "By Department" at bounding box center [111, 78] width 84 height 19
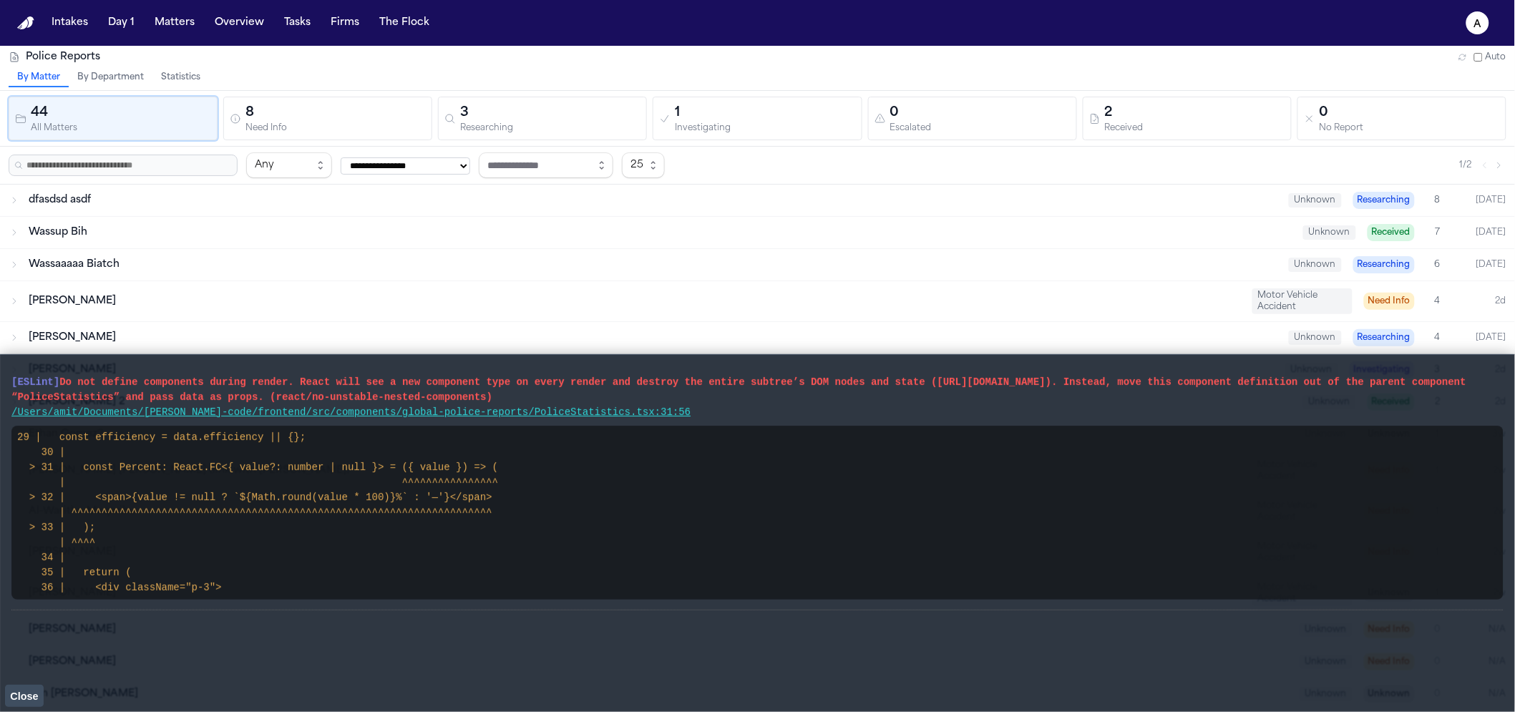
click at [171, 79] on button "Statistics" at bounding box center [180, 78] width 57 height 19
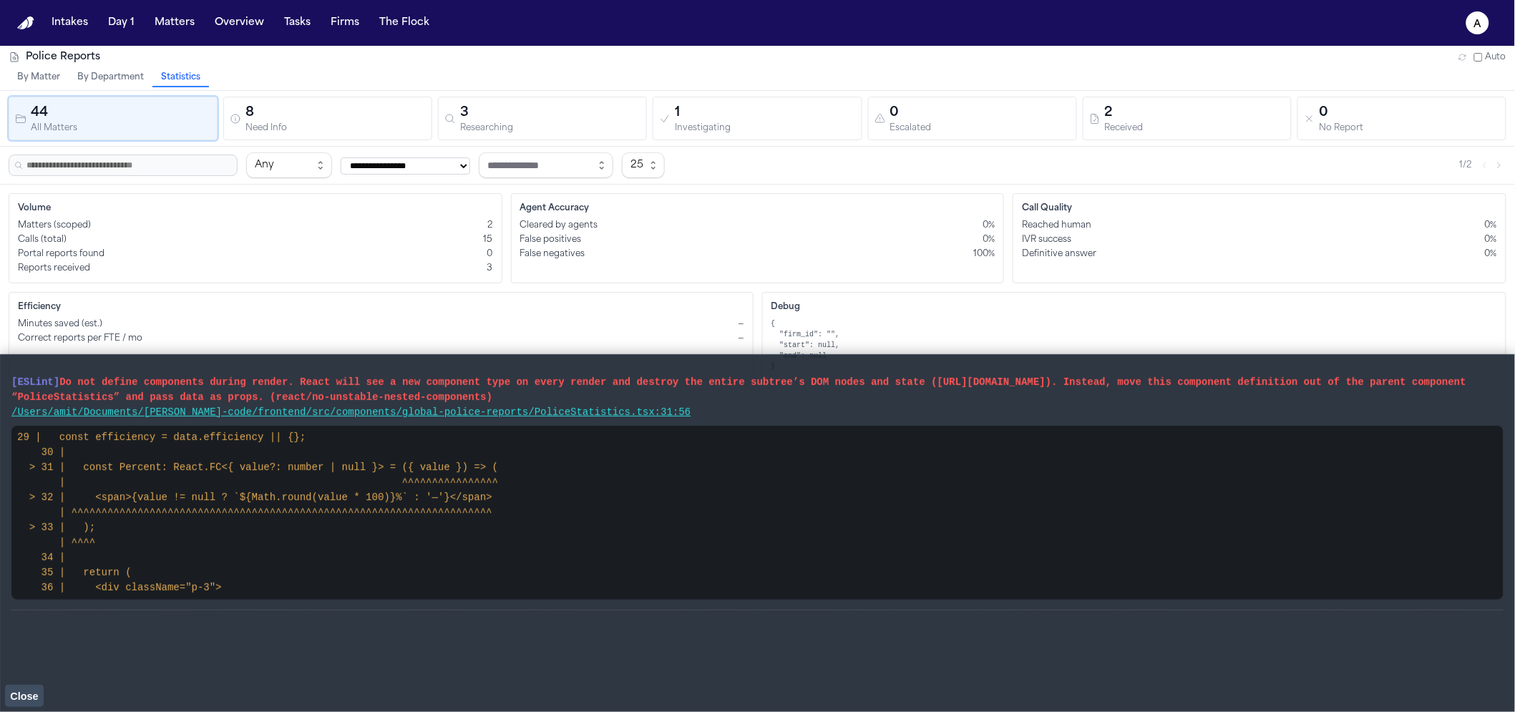
click at [33, 690] on button "Close" at bounding box center [24, 695] width 39 height 21
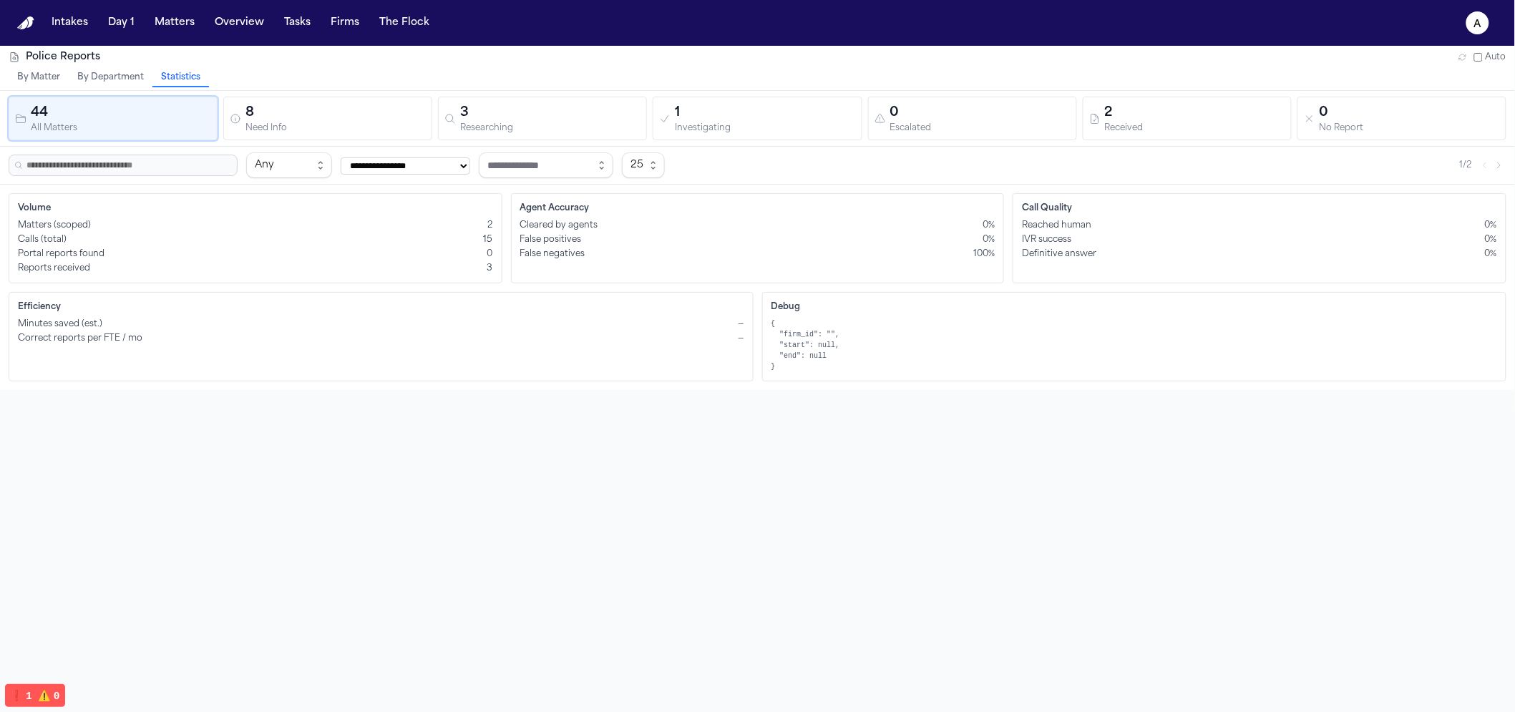
click at [860, 349] on pre "{ "firm_id": "", "start": null, "end": null }" at bounding box center [1134, 345] width 726 height 54
click at [173, 222] on div "Matters (scoped) 2" at bounding box center [255, 225] width 475 height 11
click at [250, 396] on div "**********" at bounding box center [757, 402] width 1515 height 712
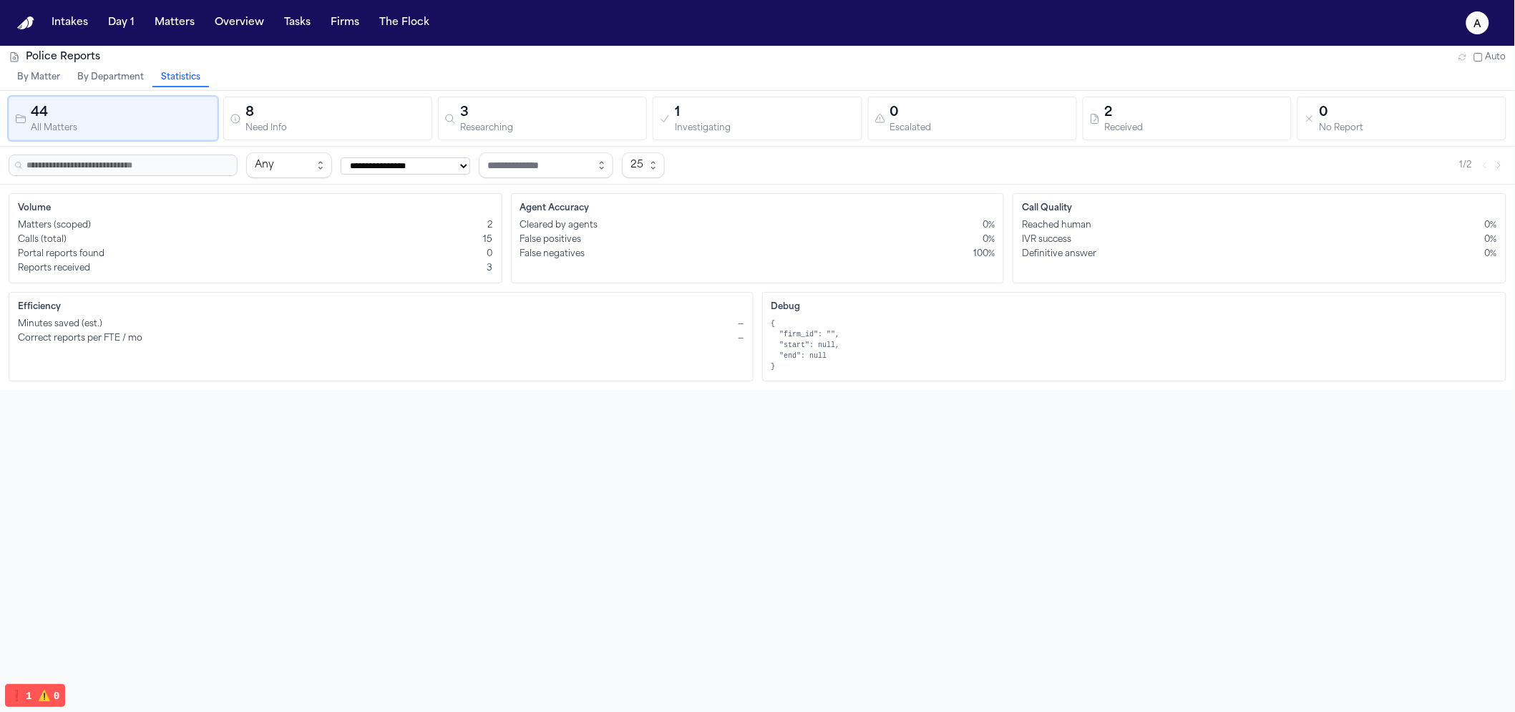
click at [71, 234] on div "Calls (total) 15" at bounding box center [255, 239] width 475 height 11
click at [391, 260] on div "Matters (scoped) 2 Calls (total) 15 Portal reports found 0 Reports received 3" at bounding box center [255, 247] width 475 height 54
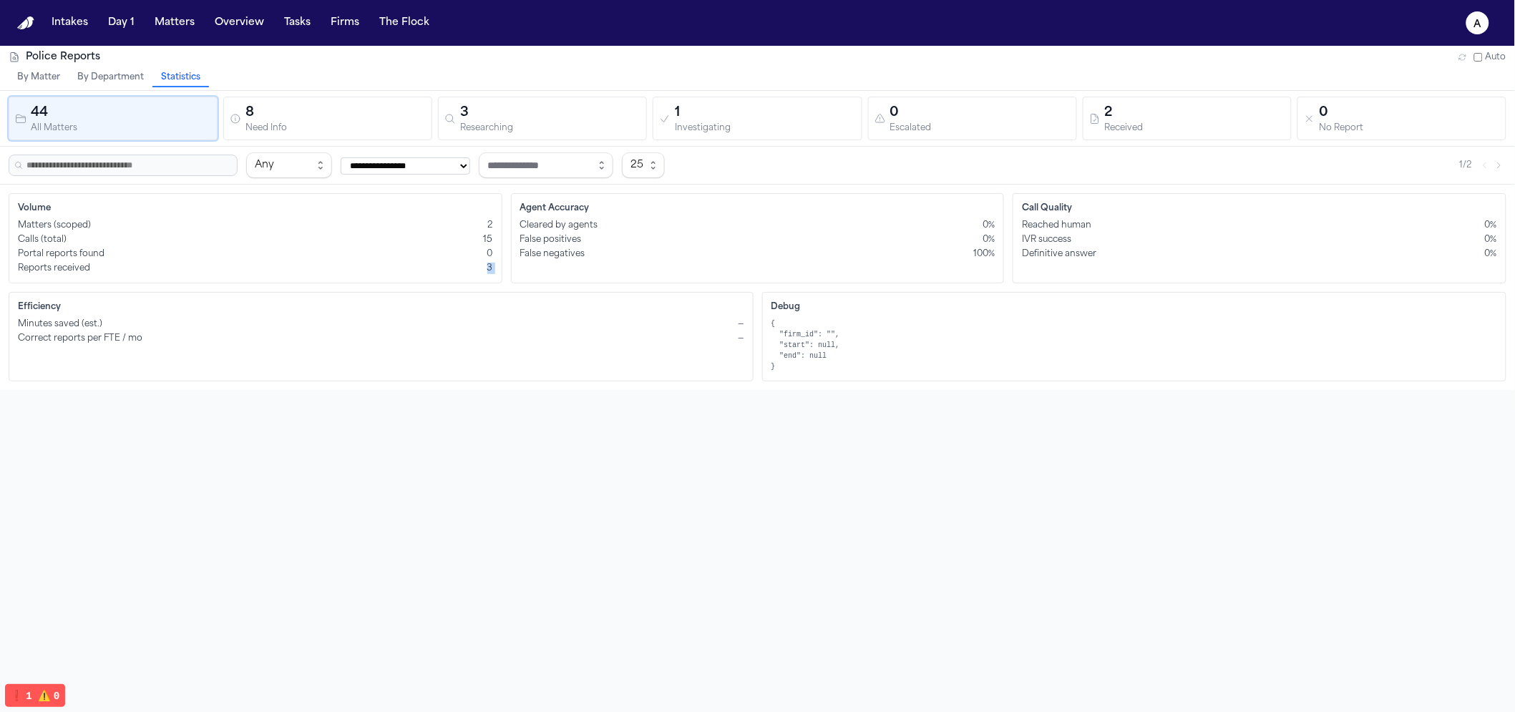
click at [391, 260] on div "Matters (scoped) 2 Calls (total) 15 Portal reports found 0 Reports received 3" at bounding box center [255, 247] width 475 height 54
click at [576, 495] on div "**********" at bounding box center [757, 402] width 1515 height 712
click at [950, 220] on div "Cleared by agents 0%" at bounding box center [757, 225] width 475 height 11
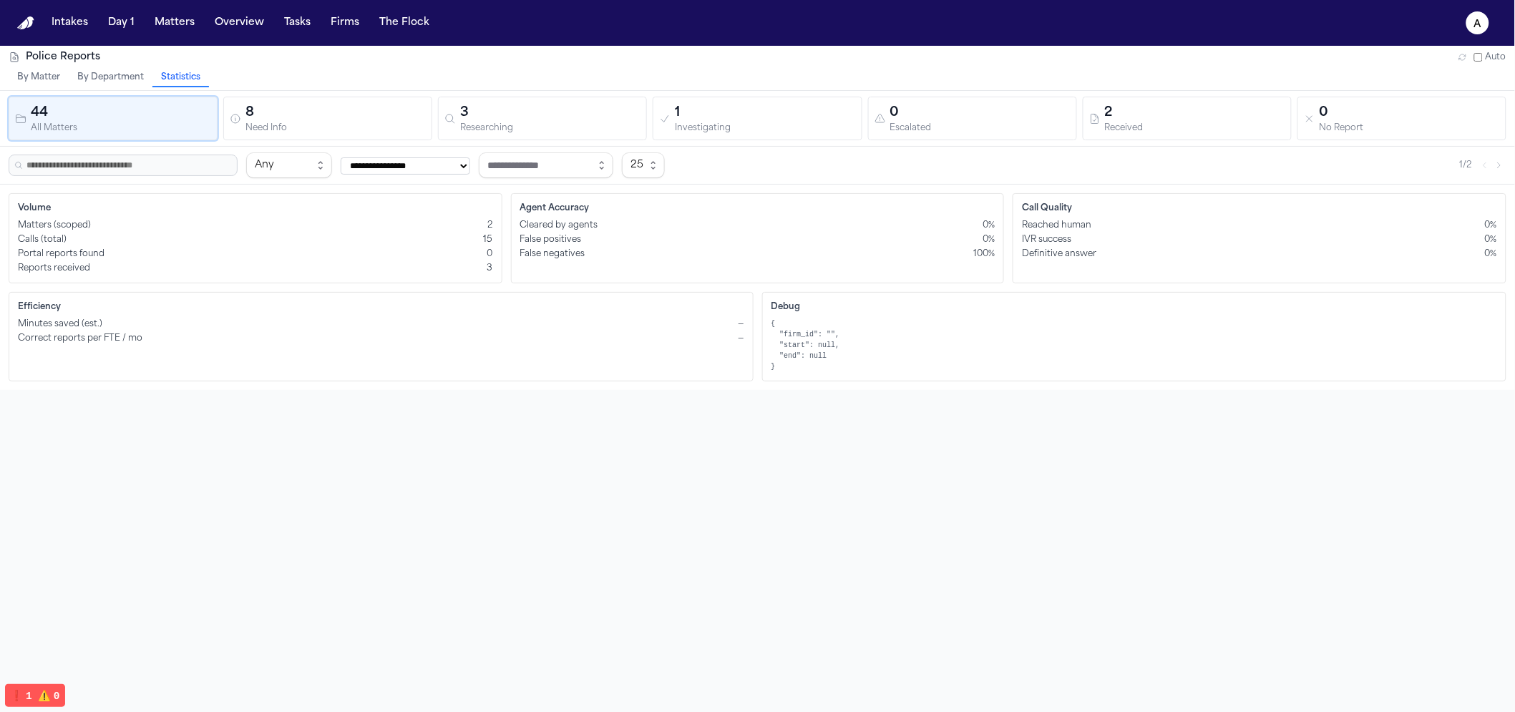
click at [983, 248] on span "100%" at bounding box center [983, 253] width 21 height 11
click at [985, 253] on span "100%" at bounding box center [983, 253] width 21 height 11
click at [803, 453] on div "**********" at bounding box center [757, 402] width 1515 height 712
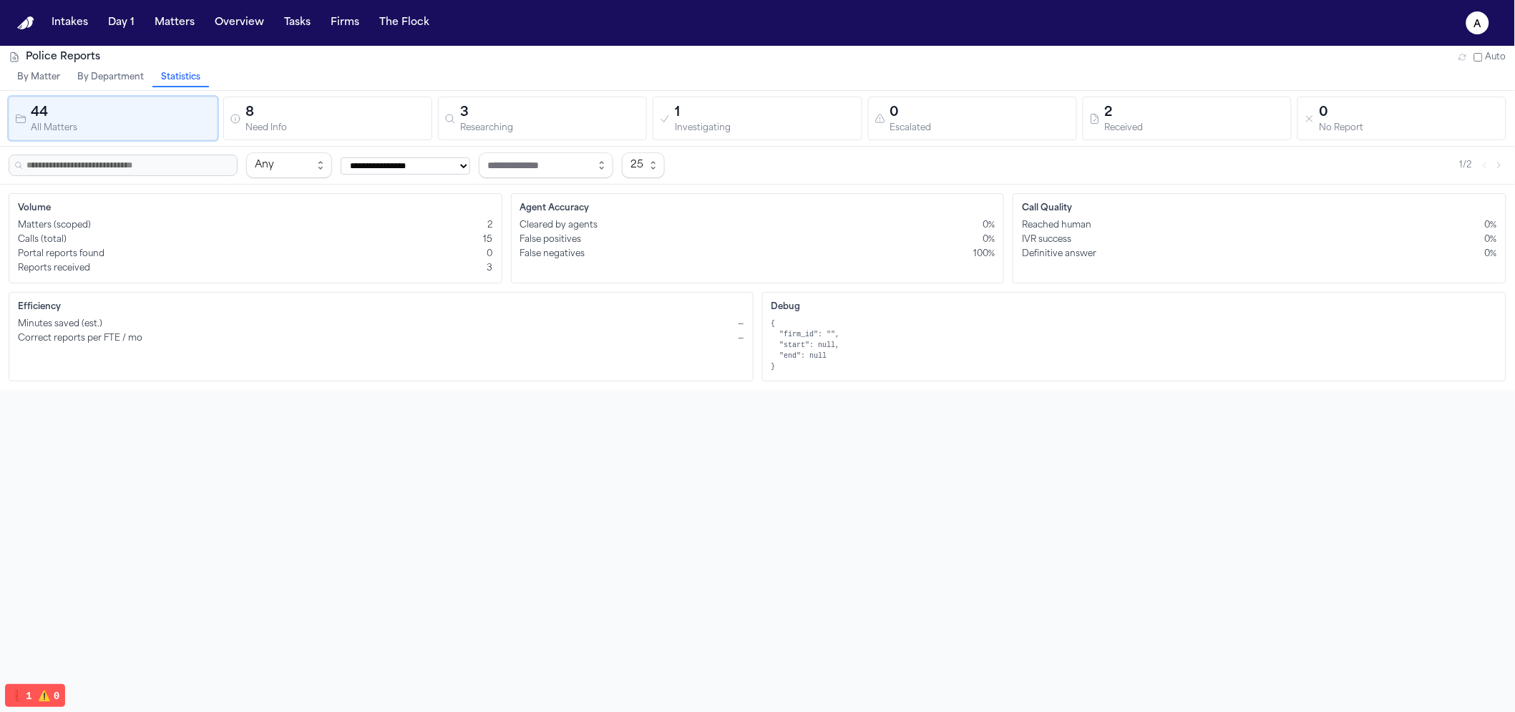
click at [401, 173] on select "**********" at bounding box center [406, 165] width 130 height 17
select select "**********"
click at [341, 157] on select "**********" at bounding box center [406, 165] width 130 height 17
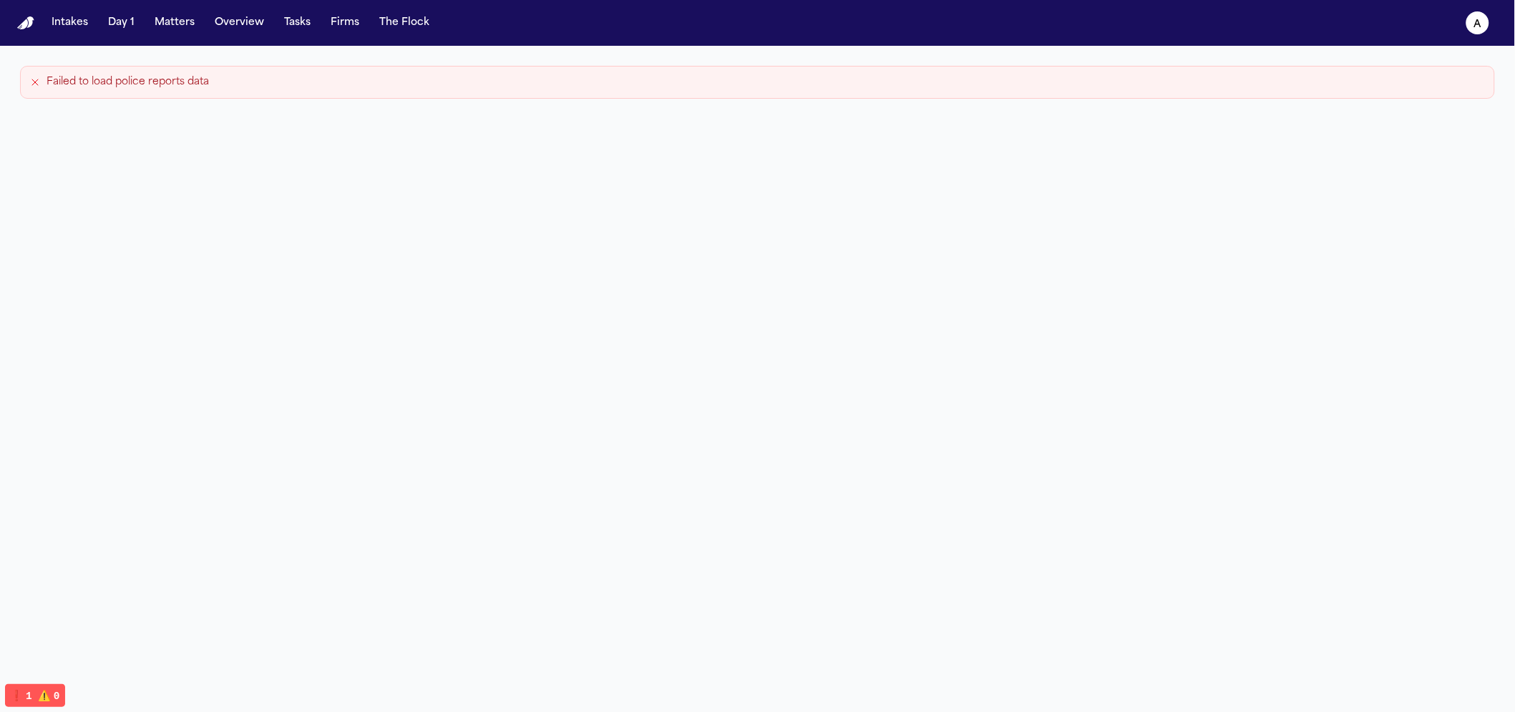
click at [406, 162] on div "Failed to load police reports data" at bounding box center [757, 402] width 1515 height 712
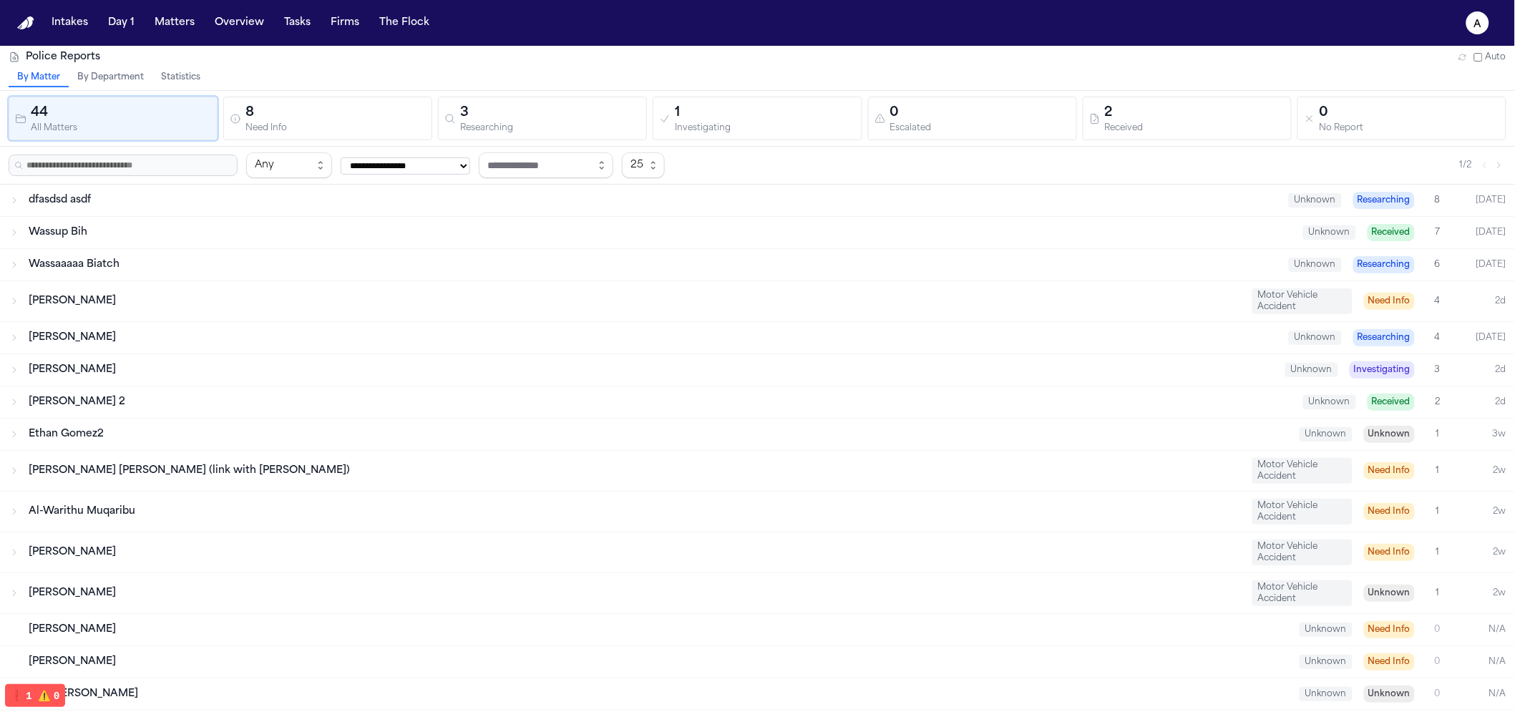
click at [172, 85] on button "Statistics" at bounding box center [180, 78] width 57 height 19
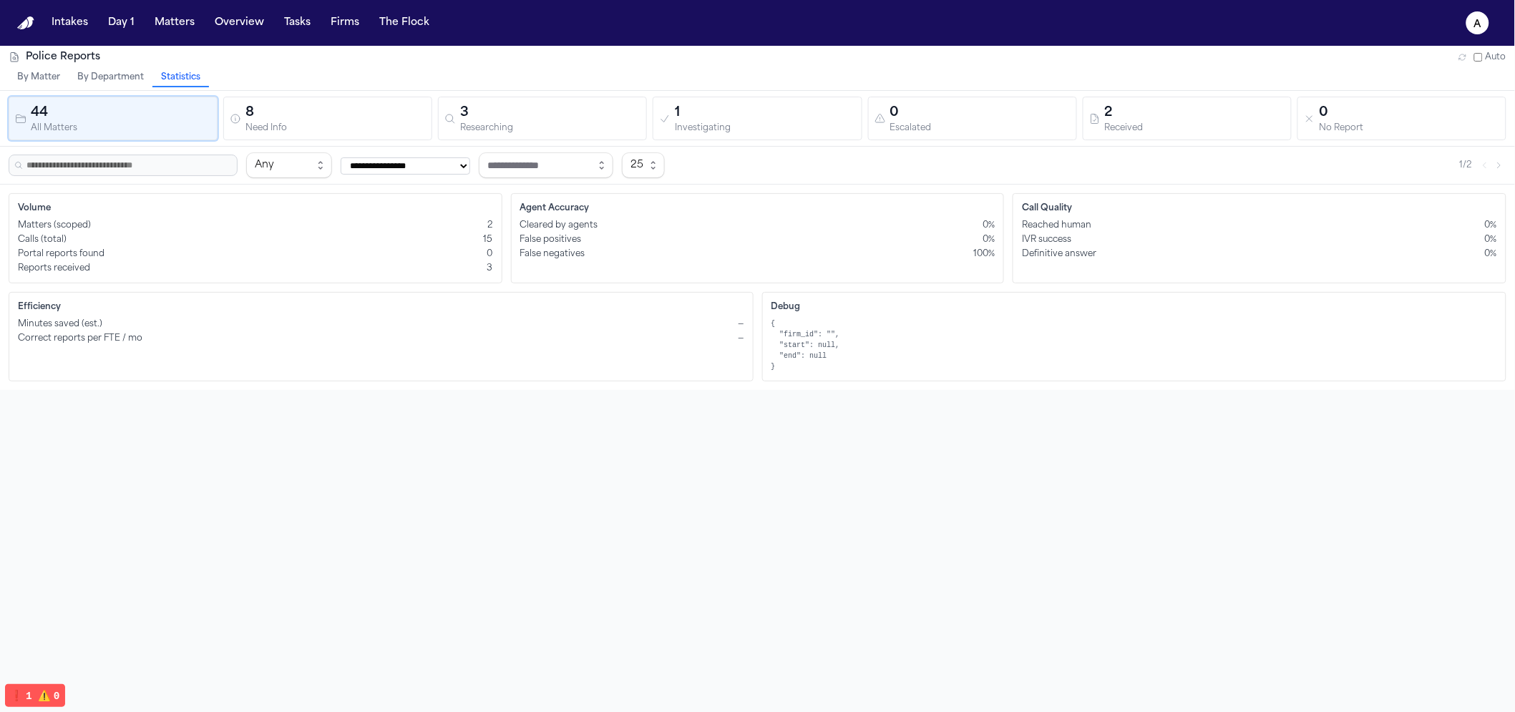
click at [177, 79] on button "Statistics" at bounding box center [180, 78] width 57 height 19
click at [1086, 402] on div "**********" at bounding box center [757, 402] width 1515 height 712
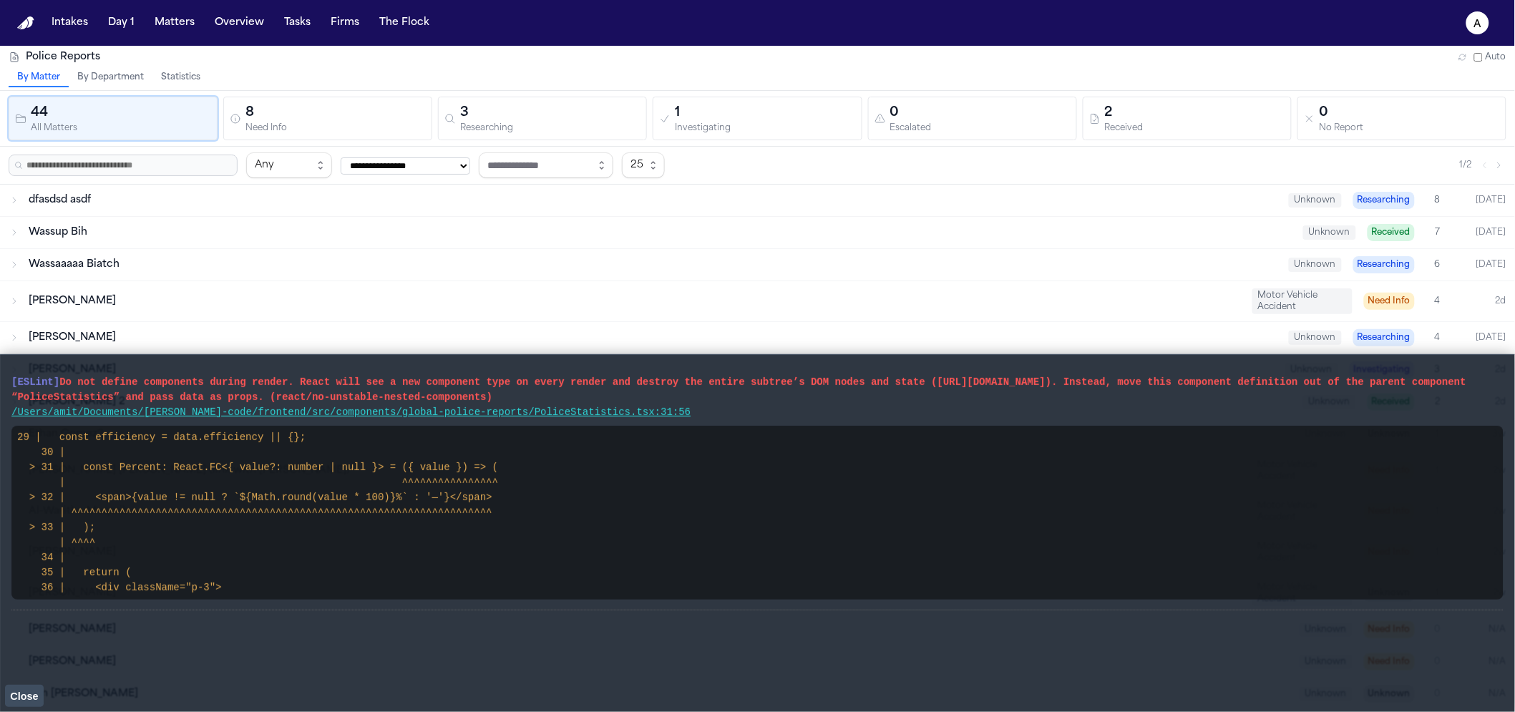
click at [167, 74] on button "Statistics" at bounding box center [180, 78] width 57 height 19
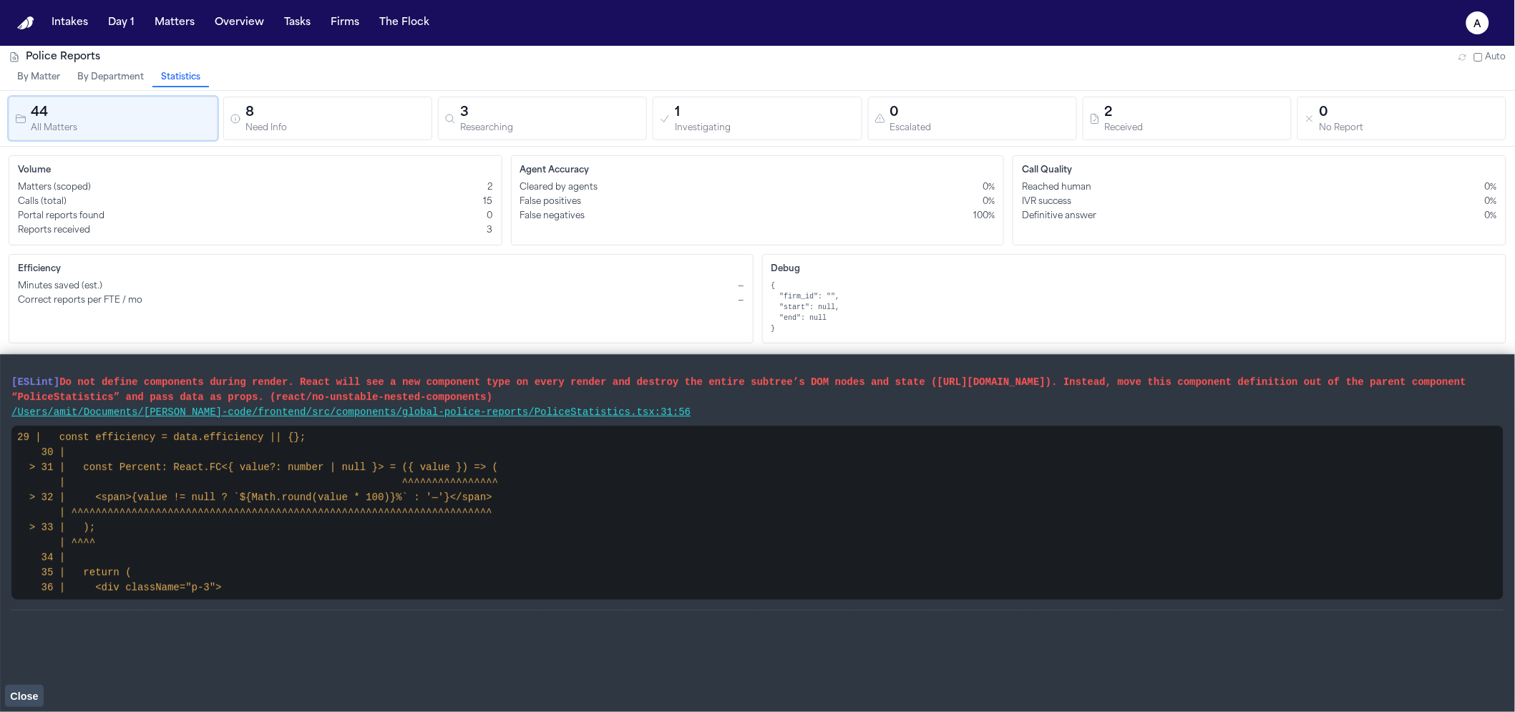
click at [32, 699] on span "Close" at bounding box center [24, 696] width 28 height 11
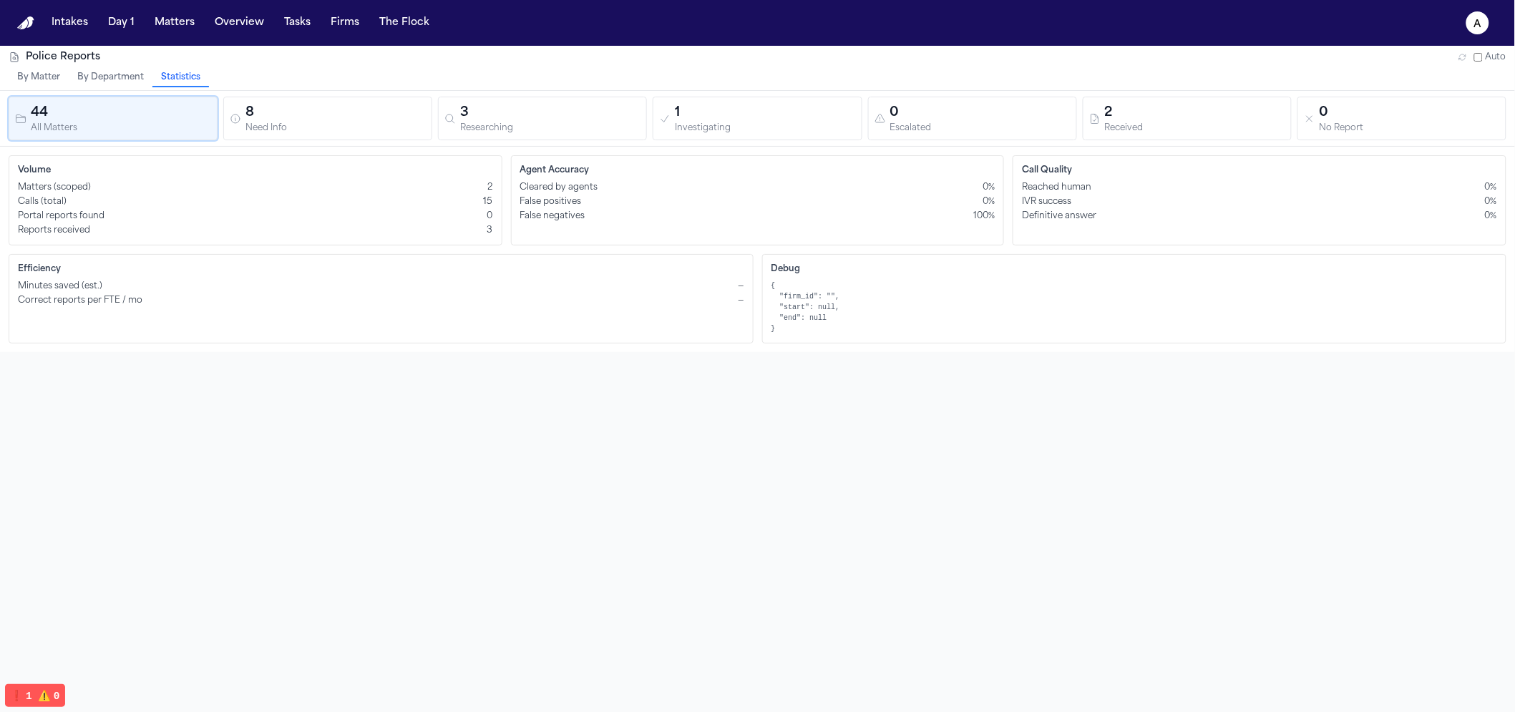
click at [36, 188] on span "Matters (scoped)" at bounding box center [54, 187] width 73 height 11
click at [199, 344] on div "Volume Matters (scoped) 2 Calls (total) 15 Portal reports found 0 Reports recei…" at bounding box center [757, 249] width 1515 height 205
drag, startPoint x: 811, startPoint y: 321, endPoint x: 760, endPoint y: 269, distance: 72.9
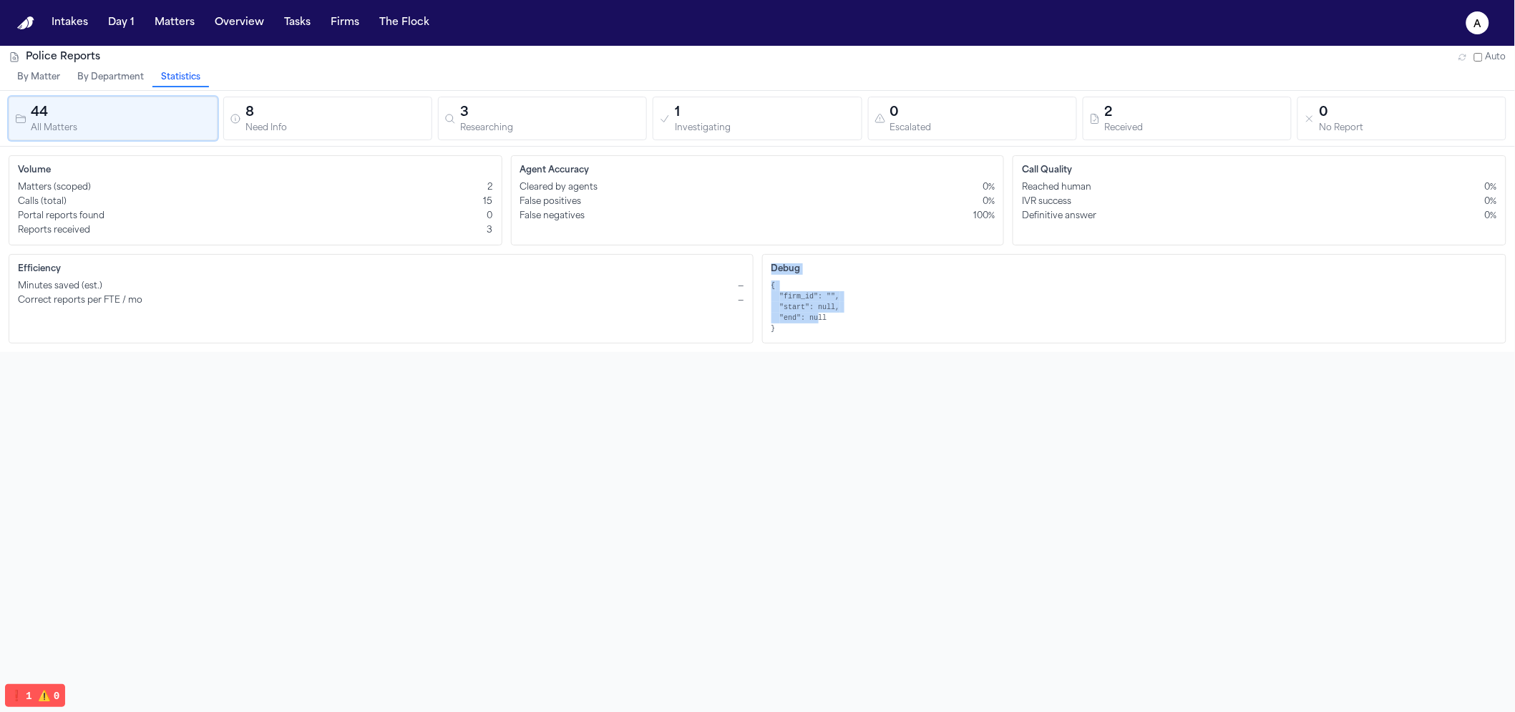
click at [762, 261] on div "Debug { "firm_id": "", "start": null, "end": null }" at bounding box center [1134, 298] width 745 height 89
click at [792, 331] on pre "{ "firm_id": "", "start": null, "end": null }" at bounding box center [1134, 308] width 726 height 54
drag, startPoint x: 764, startPoint y: 266, endPoint x: 795, endPoint y: 333, distance: 74.9
click at [795, 333] on div "Debug { "firm_id": "", "start": null, "end": null }" at bounding box center [1134, 298] width 745 height 89
copy div "Debug { "firm_id": "", "start": null, "end": null }"
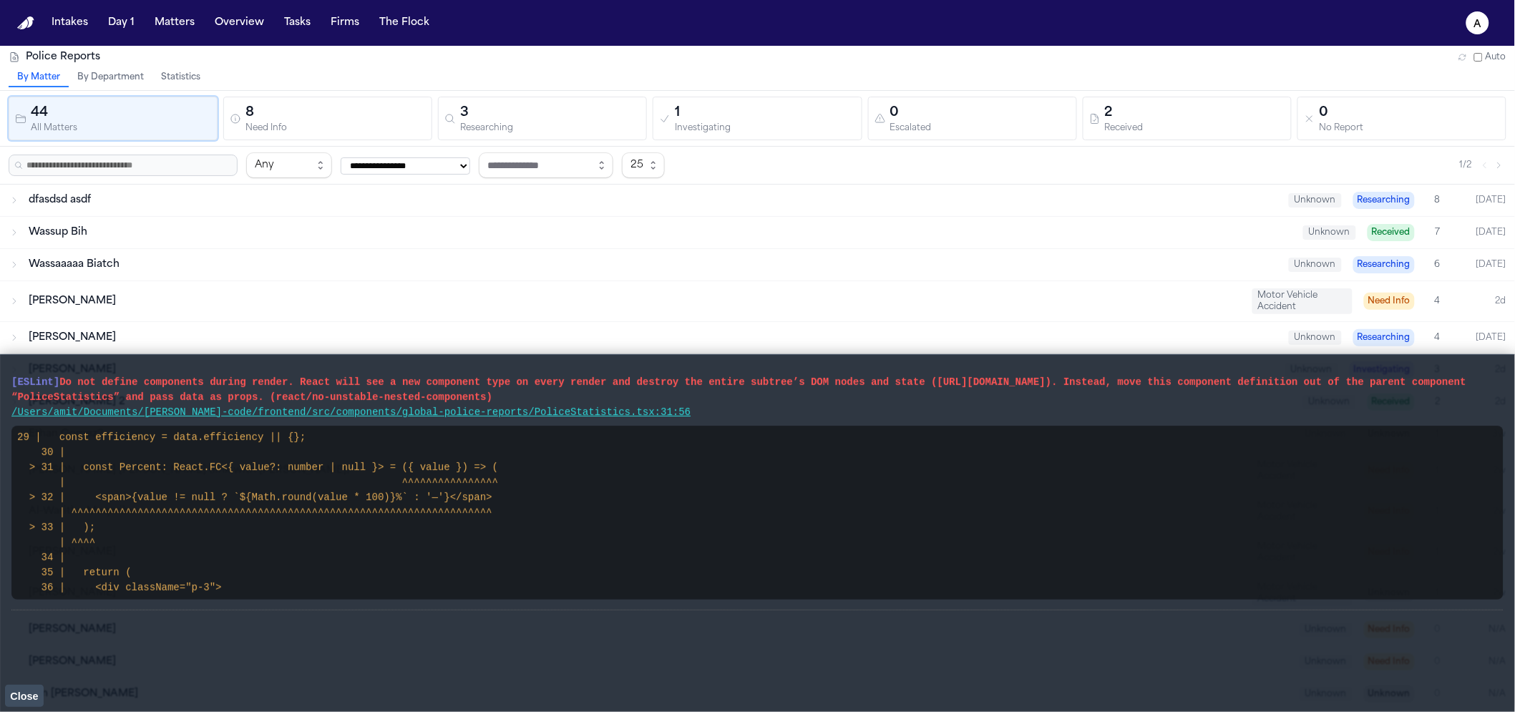
click at [13, 691] on span "Close" at bounding box center [24, 696] width 28 height 11
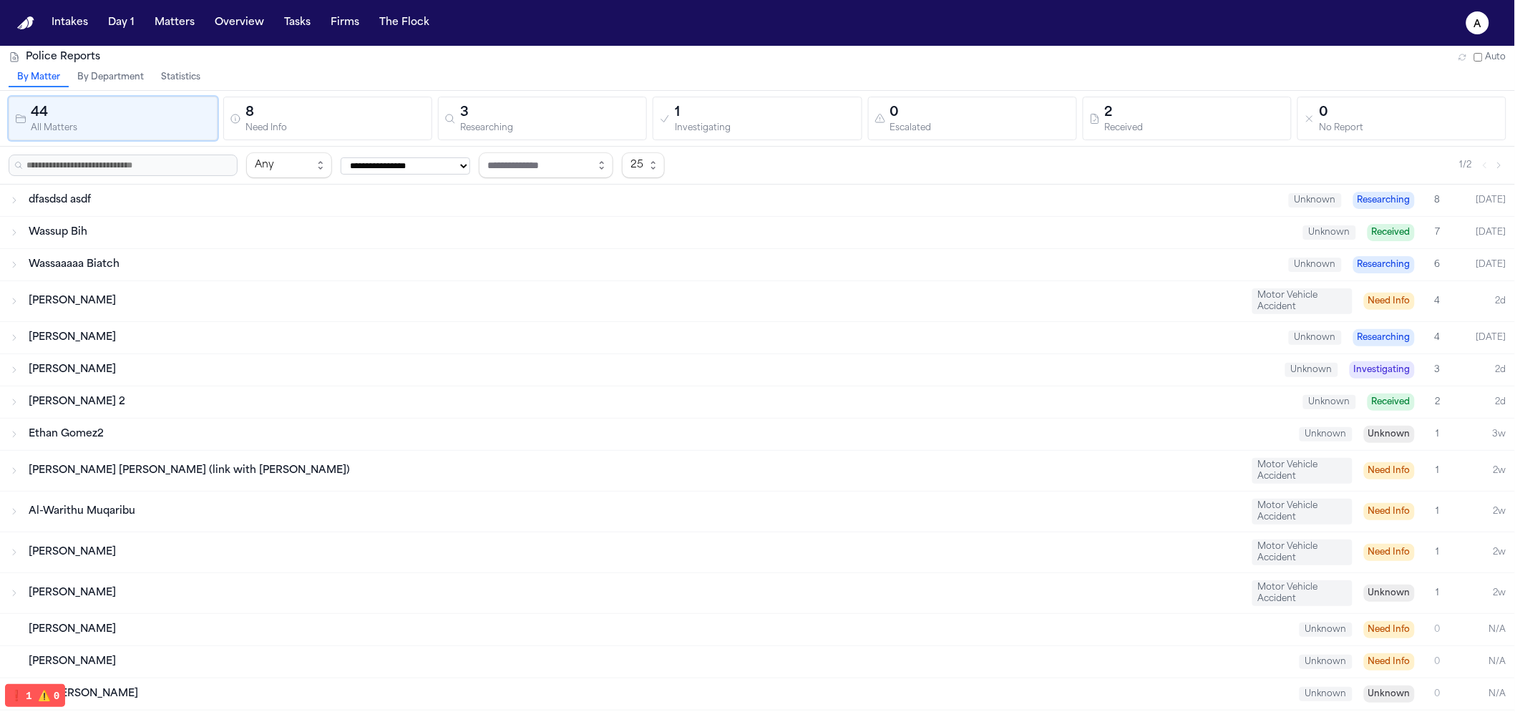
click at [172, 73] on button "Statistics" at bounding box center [180, 78] width 57 height 19
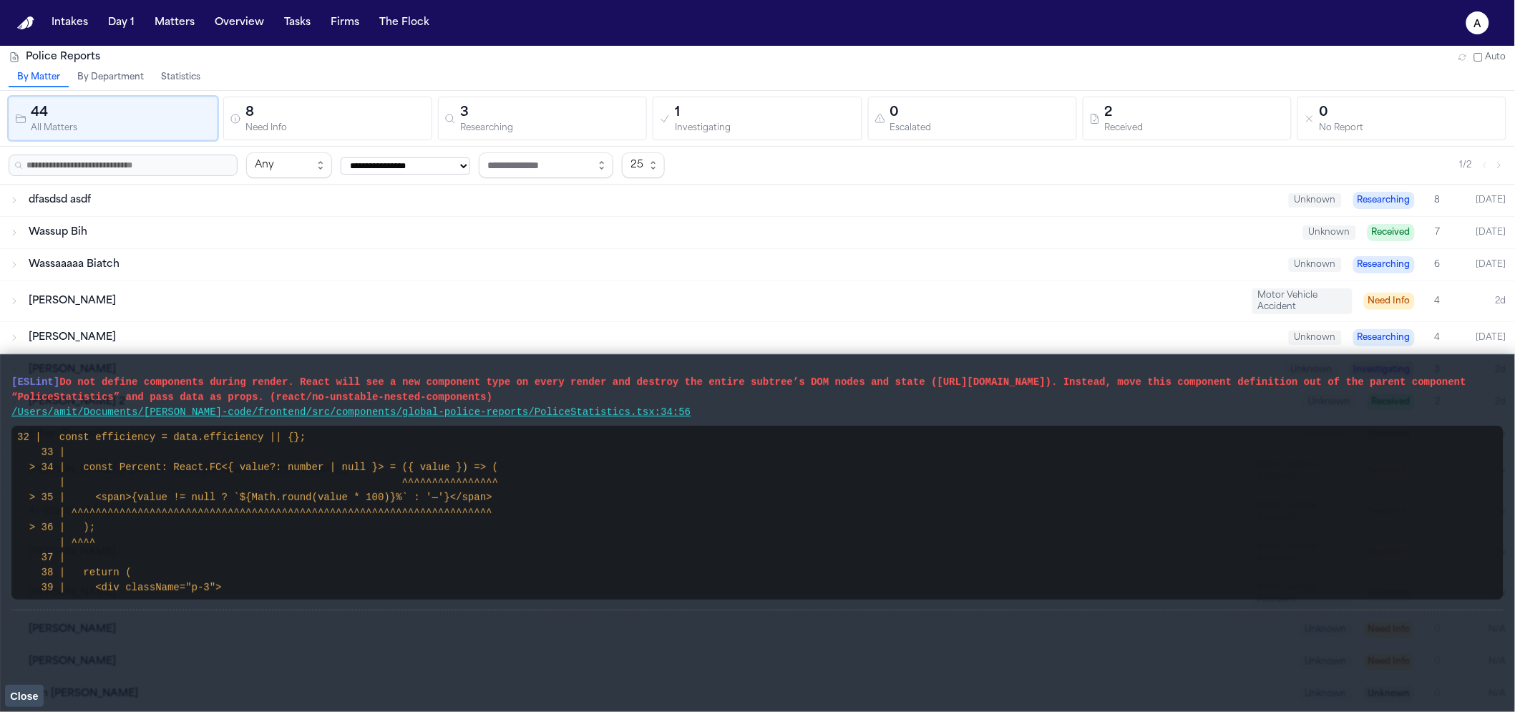
click at [177, 87] on div "By Matter By Department Statistics" at bounding box center [757, 79] width 1515 height 21
click at [177, 80] on button "Statistics" at bounding box center [180, 78] width 57 height 19
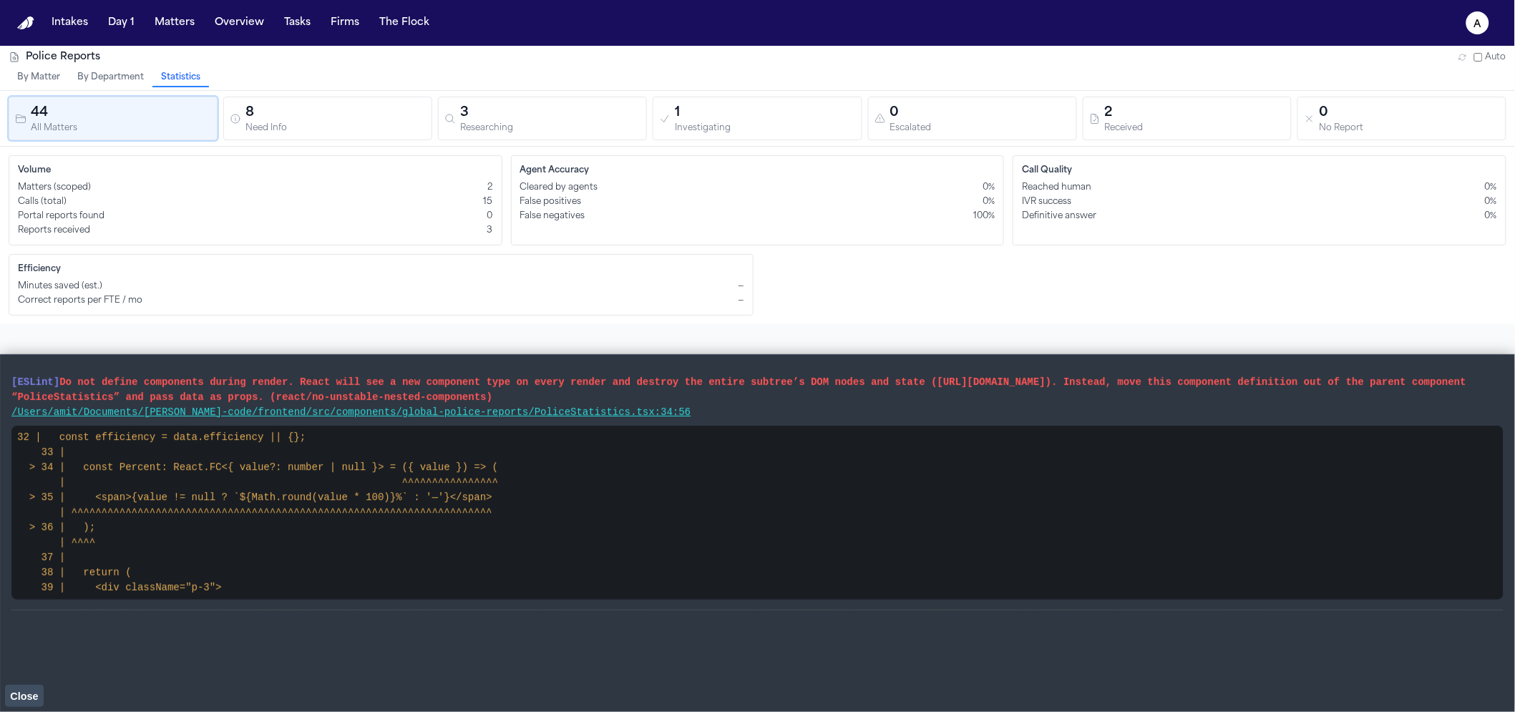
click at [21, 691] on span "Close" at bounding box center [24, 696] width 28 height 11
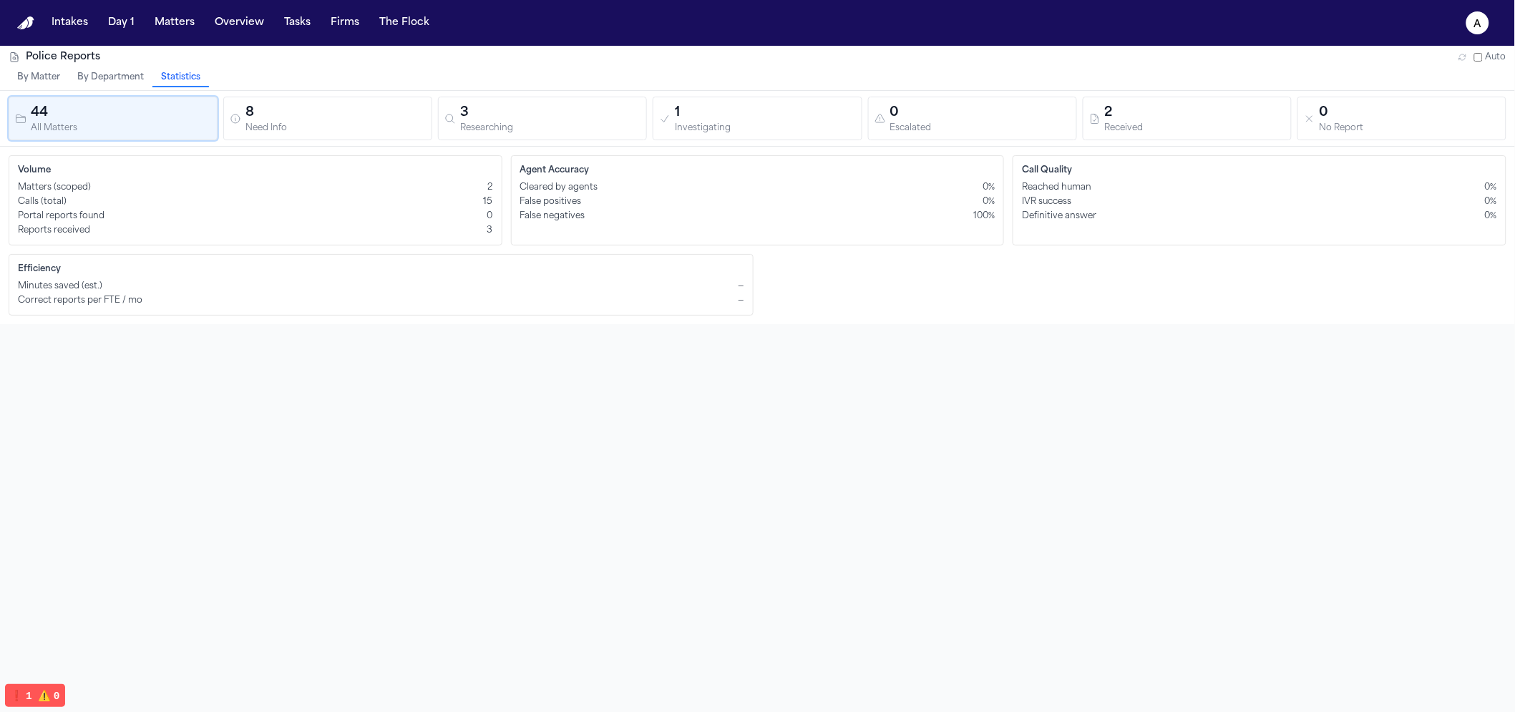
click at [711, 306] on div "Correct reports per FTE / mo —" at bounding box center [381, 300] width 726 height 11
click at [767, 464] on div "Police Reports Auto By Matter By Department Statistics 44 All Matters 8 Need In…" at bounding box center [757, 402] width 1515 height 712
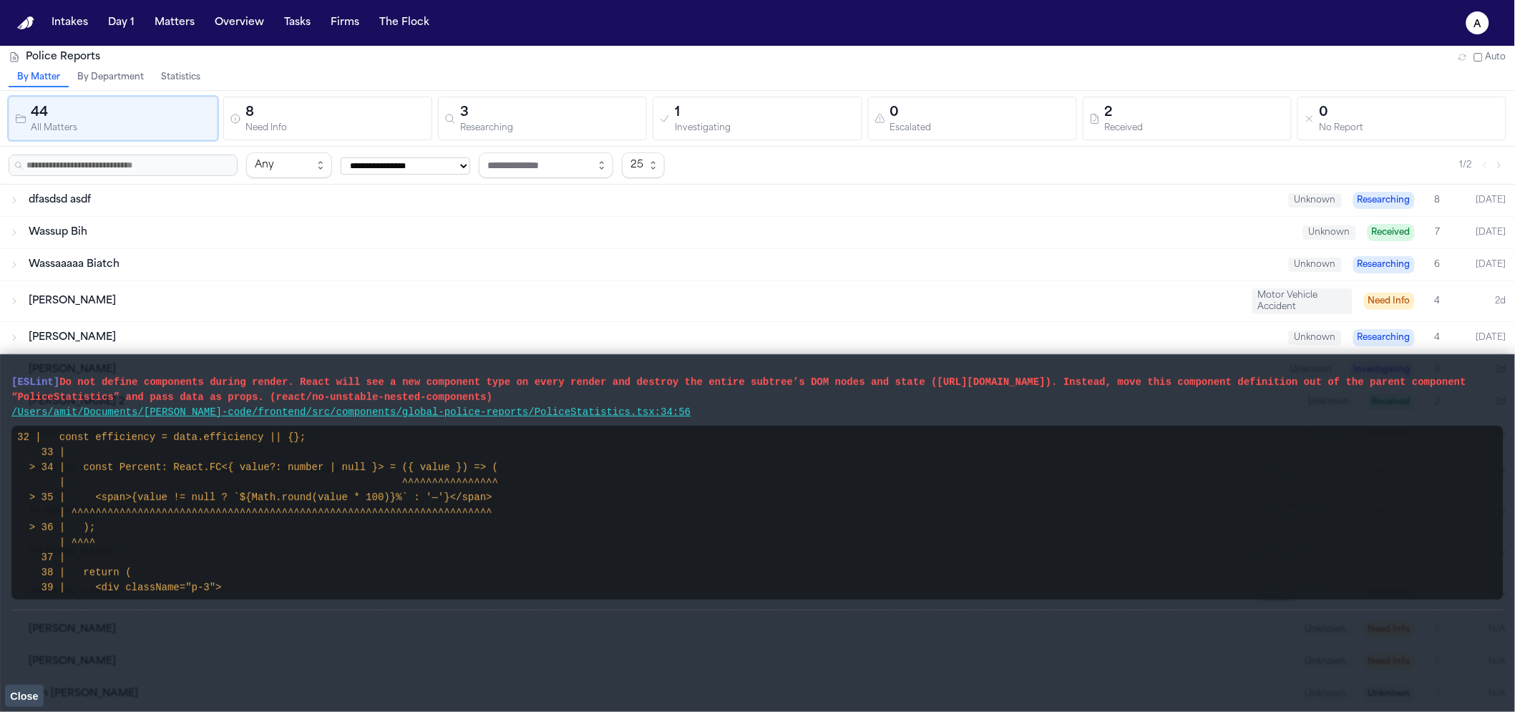
click at [24, 703] on button "Close" at bounding box center [24, 695] width 39 height 21
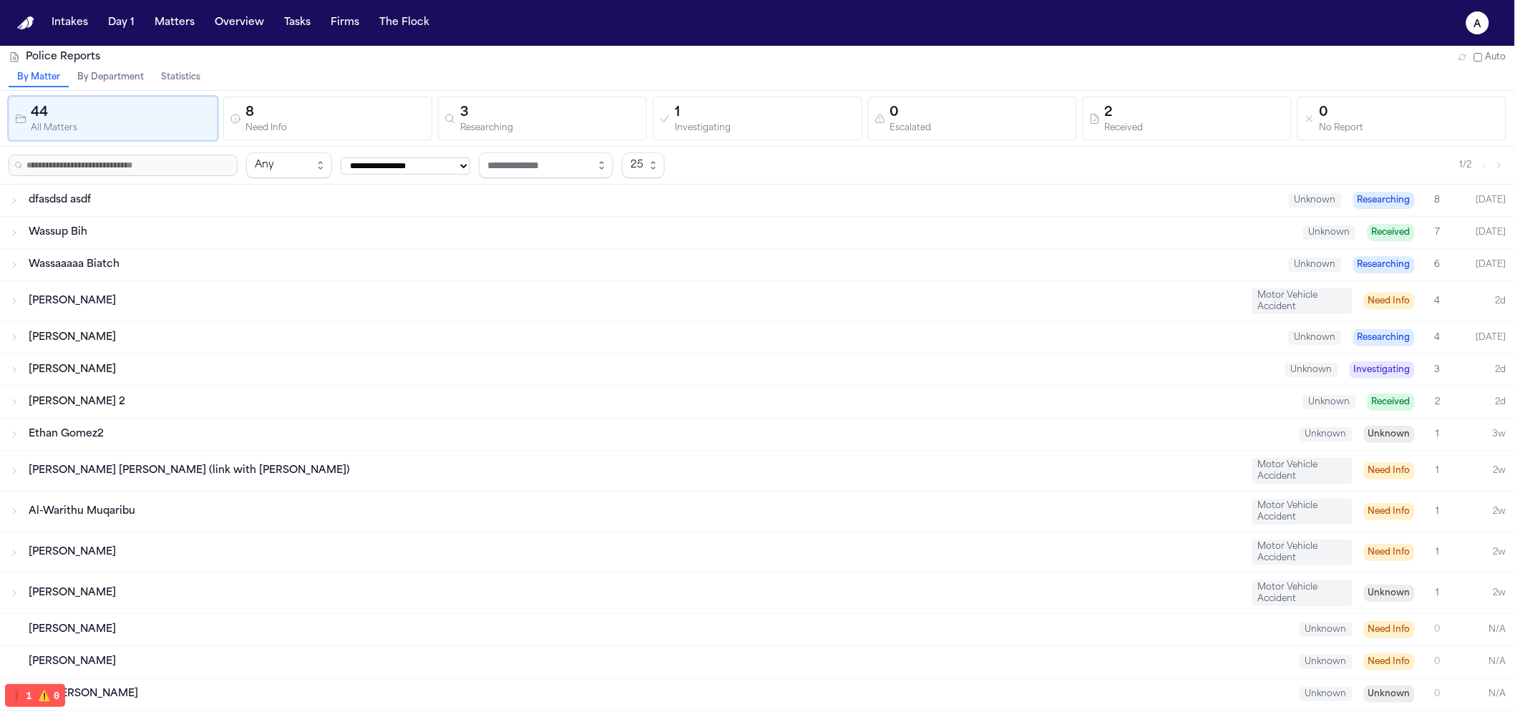
click at [203, 87] on div "By Matter By Department Statistics" at bounding box center [757, 79] width 1515 height 21
click at [196, 81] on button "Statistics" at bounding box center [180, 78] width 57 height 19
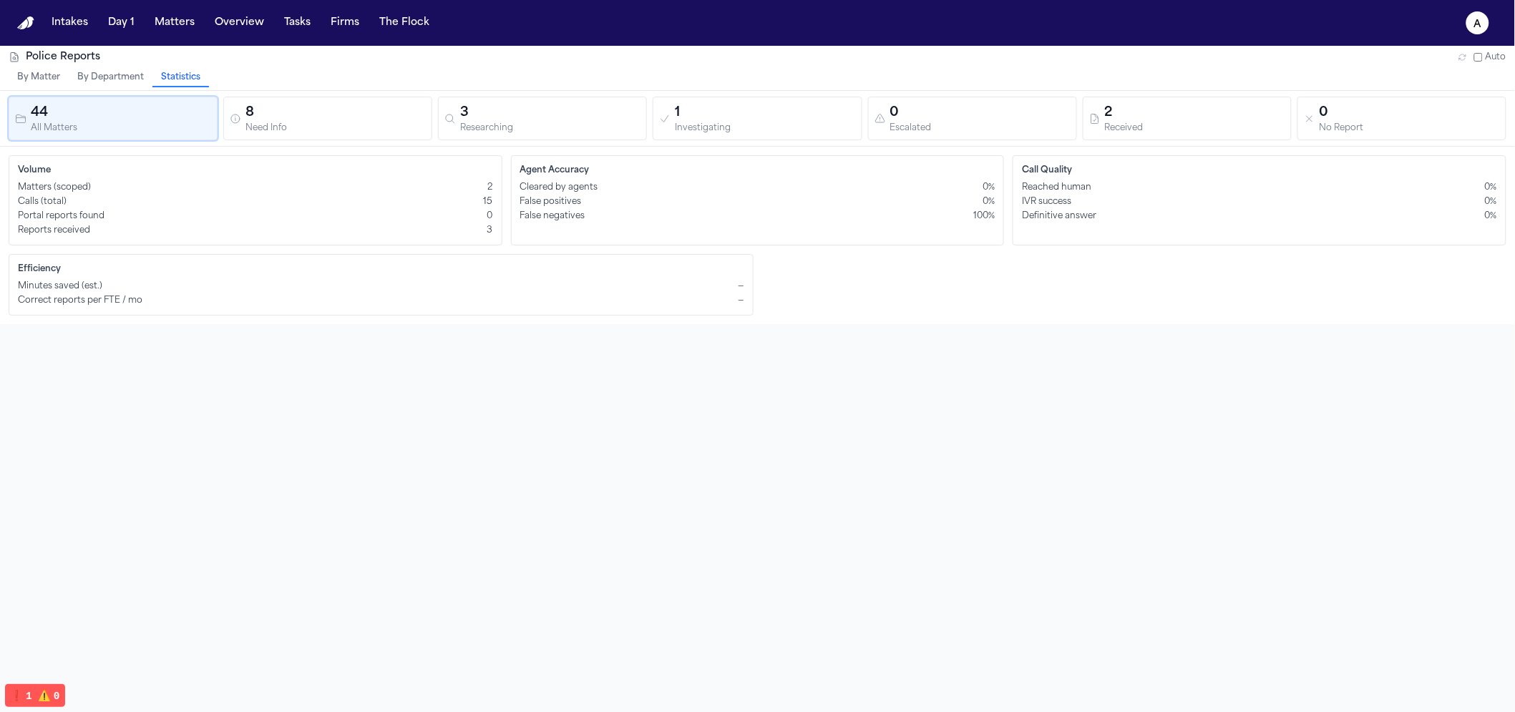
click at [459, 198] on div "Calls (total) 15" at bounding box center [255, 201] width 475 height 11
click at [519, 190] on div "Agent Accuracy Cleared by agents 0% False positives 0% False negatives 100%" at bounding box center [758, 200] width 494 height 90
click at [484, 196] on span "15" at bounding box center [488, 201] width 9 height 11
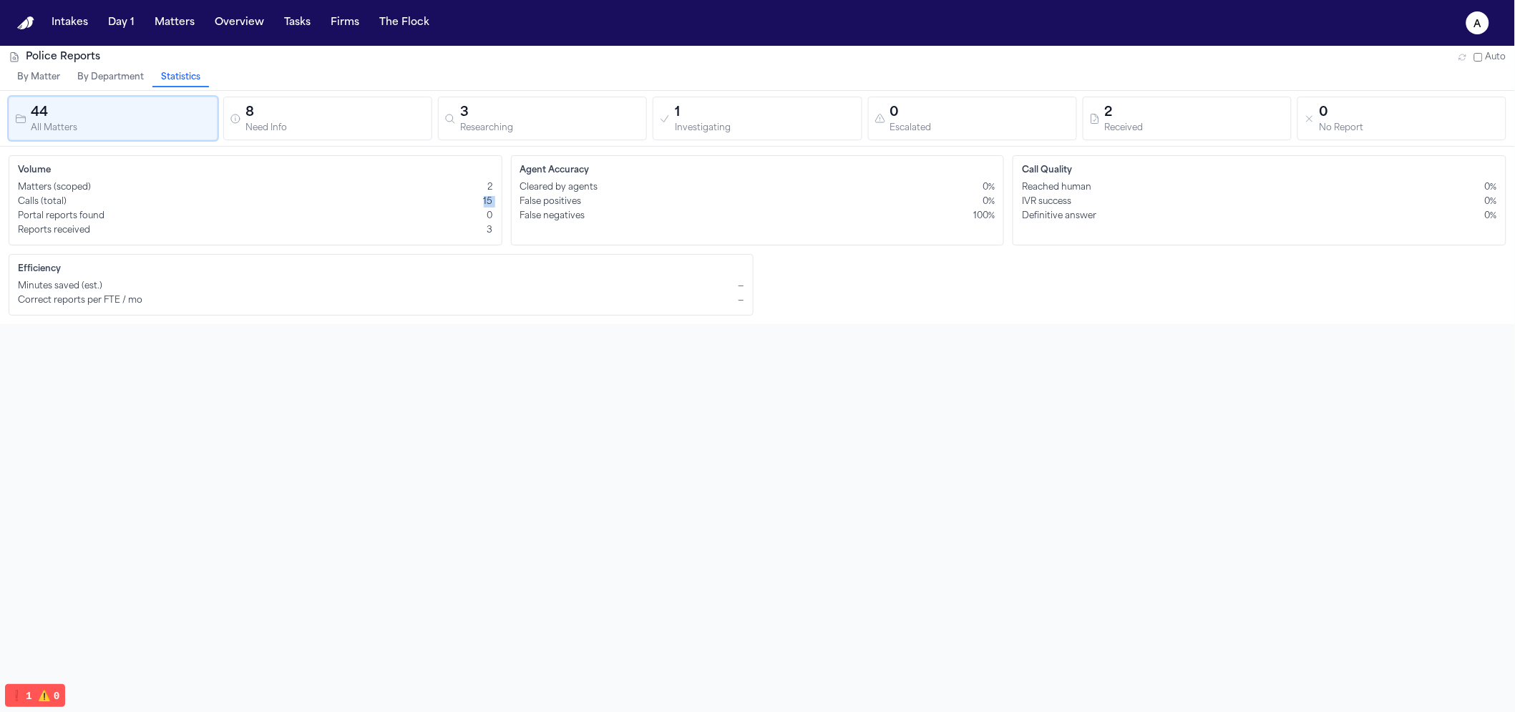
click at [484, 196] on span "15" at bounding box center [488, 201] width 9 height 11
click at [543, 367] on div "Police Reports Auto By Matter By Department Statistics 44 All Matters 8 Need In…" at bounding box center [757, 402] width 1515 height 712
